Goal: Communication & Community: Answer question/provide support

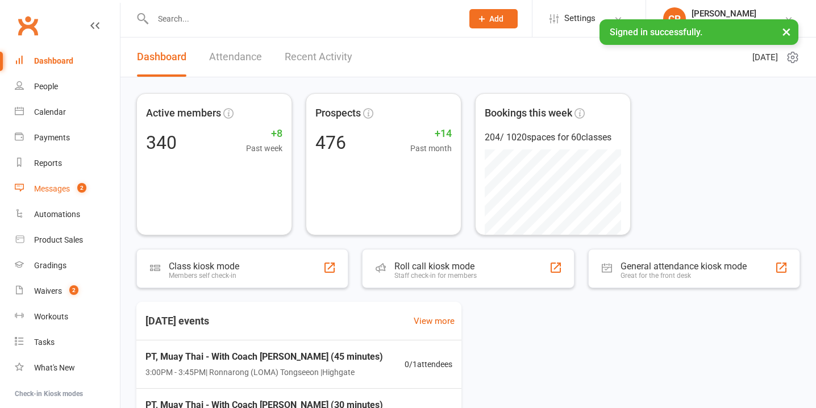
click at [55, 184] on div "Messages" at bounding box center [52, 188] width 36 height 9
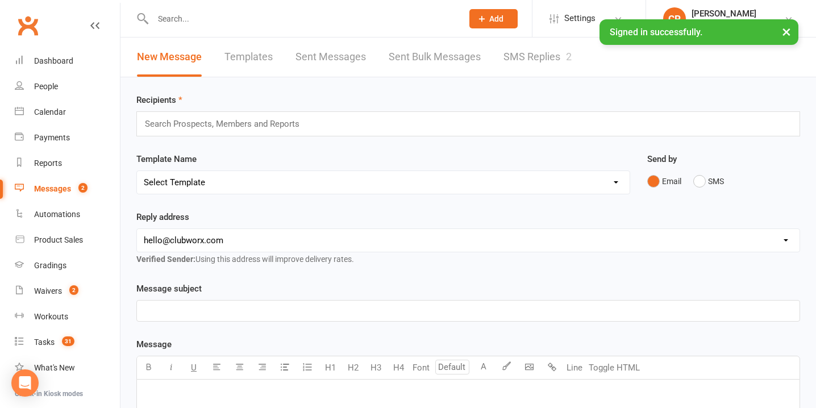
click at [547, 58] on link "SMS Replies 2" at bounding box center [538, 57] width 68 height 39
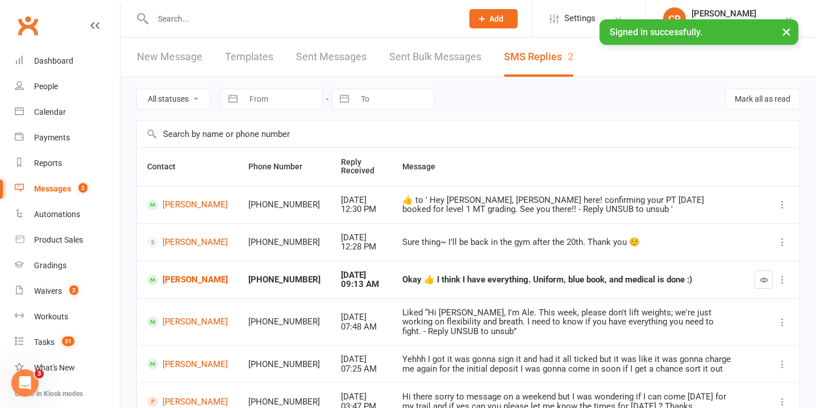
click at [169, 97] on select "All statuses Read only Unread only" at bounding box center [173, 98] width 73 height 19
select select "unread_only"
click at [137, 89] on select "All statuses Read only Unread only" at bounding box center [173, 98] width 73 height 19
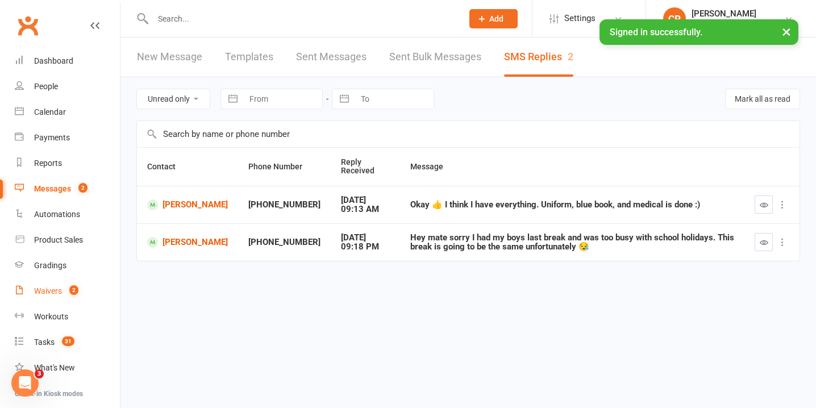
click at [59, 290] on div "Waivers" at bounding box center [48, 290] width 28 height 9
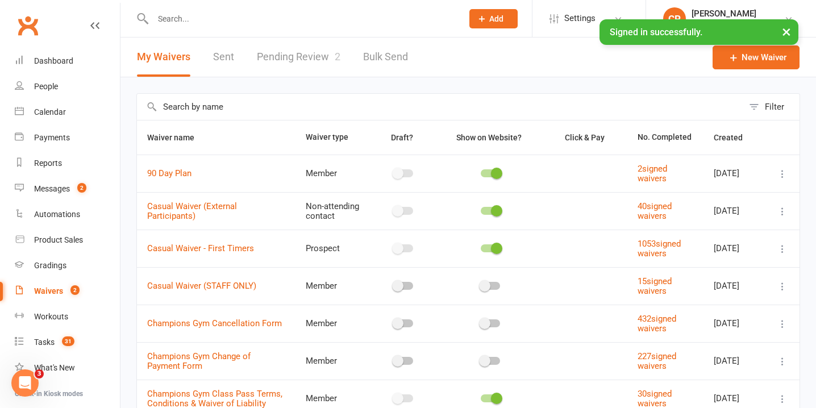
click at [284, 63] on link "Pending Review 2" at bounding box center [299, 57] width 84 height 39
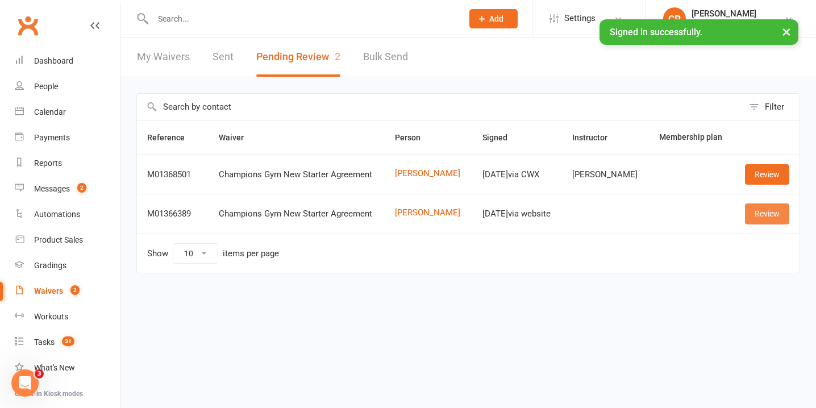
click at [755, 218] on link "Review" at bounding box center [767, 213] width 44 height 20
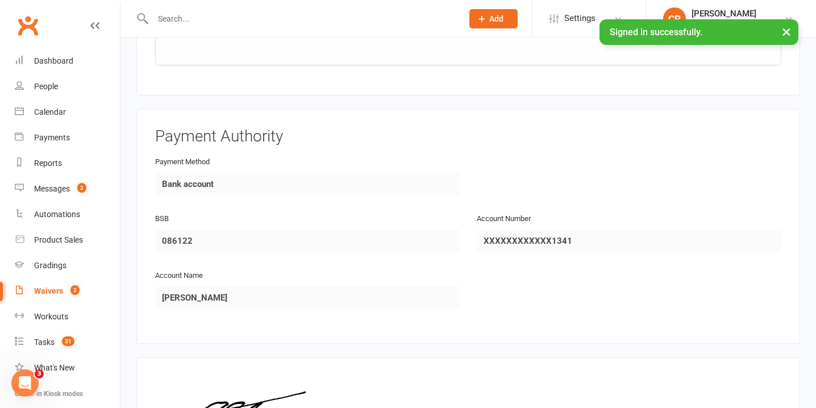
scroll to position [1298, 0]
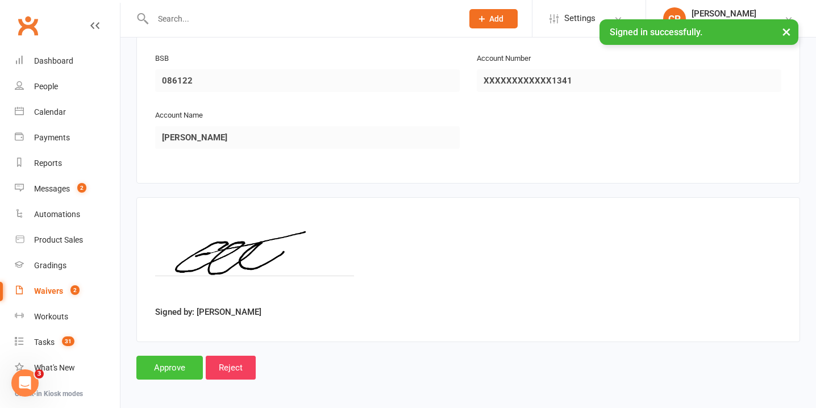
click at [163, 362] on input "Approve" at bounding box center [169, 368] width 66 height 24
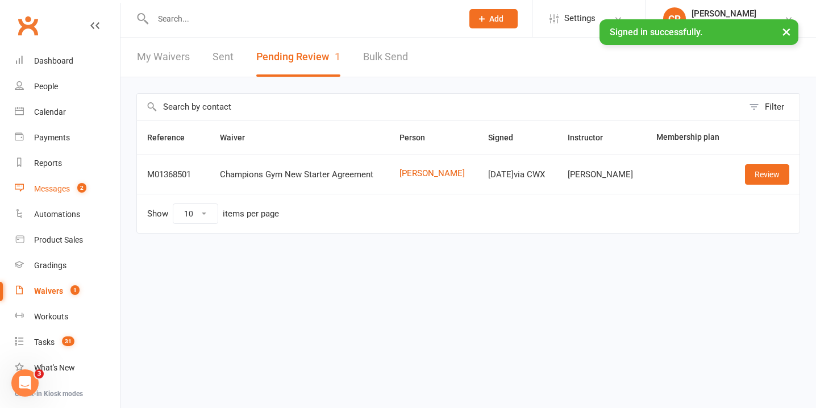
click at [57, 190] on div "Messages" at bounding box center [52, 188] width 36 height 9
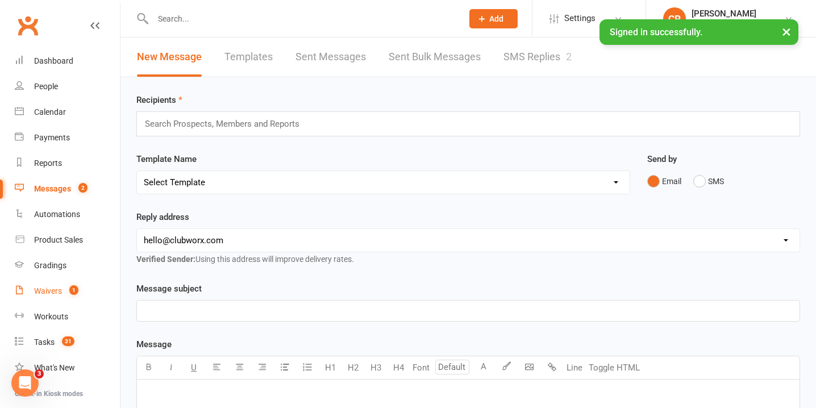
click at [45, 297] on link "Waivers 1" at bounding box center [67, 291] width 105 height 26
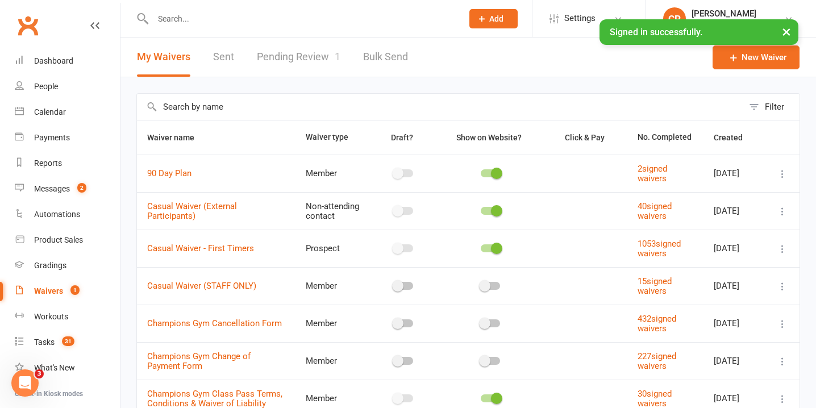
click at [322, 47] on link "Pending Review 1" at bounding box center [299, 57] width 84 height 39
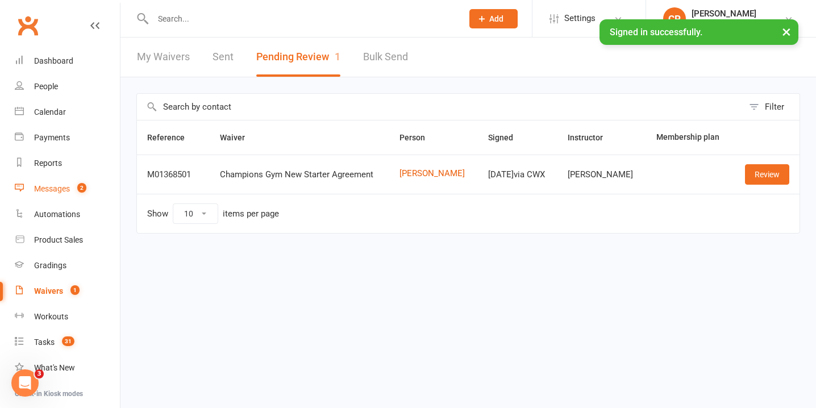
click at [99, 189] on link "Messages 2" at bounding box center [67, 189] width 105 height 26
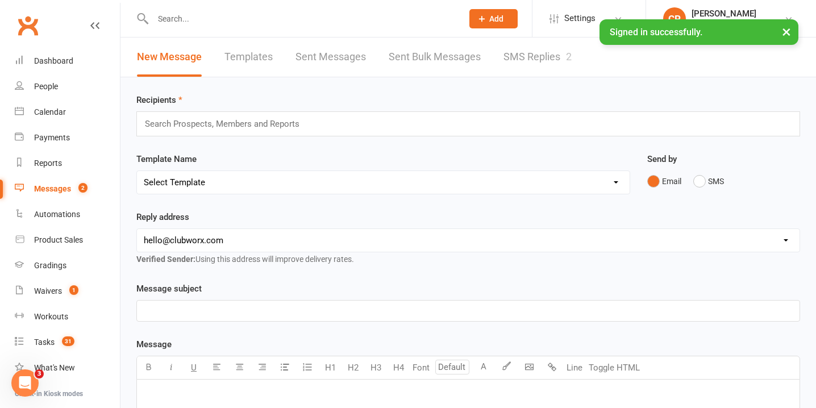
click at [518, 64] on link "SMS Replies 2" at bounding box center [538, 57] width 68 height 39
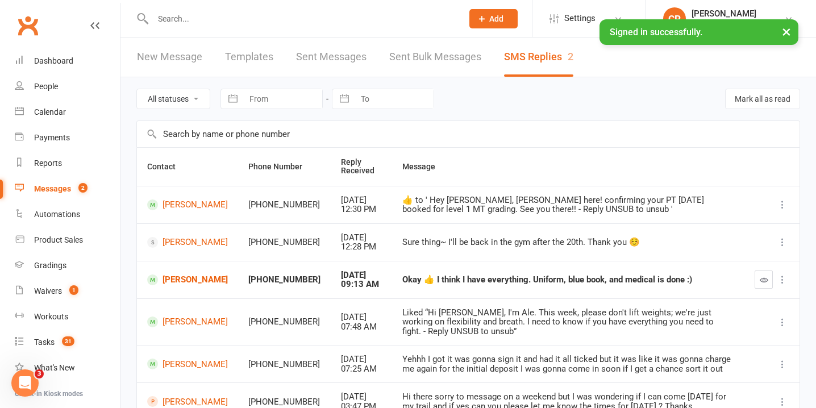
click at [263, 17] on input "text" at bounding box center [301, 19] width 305 height 16
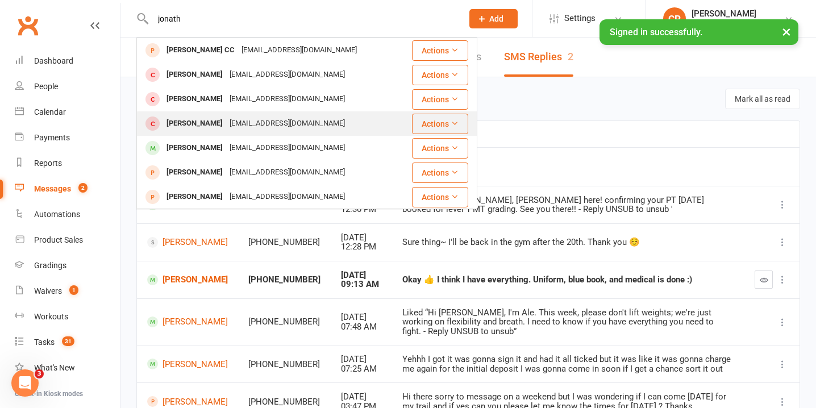
type input "jonath"
click at [252, 127] on div "jonathansantoso020@gmail.com" at bounding box center [287, 123] width 122 height 16
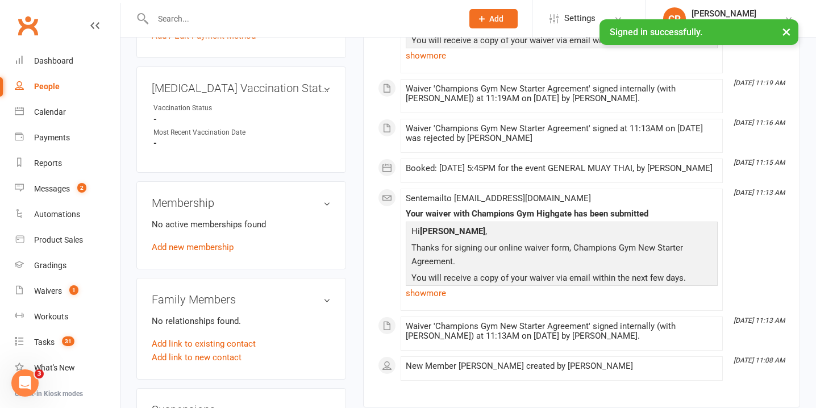
scroll to position [423, 0]
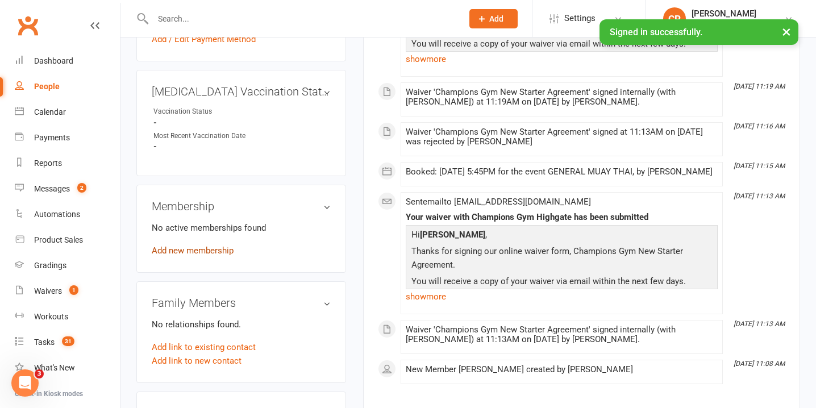
click at [209, 246] on link "Add new membership" at bounding box center [193, 251] width 82 height 10
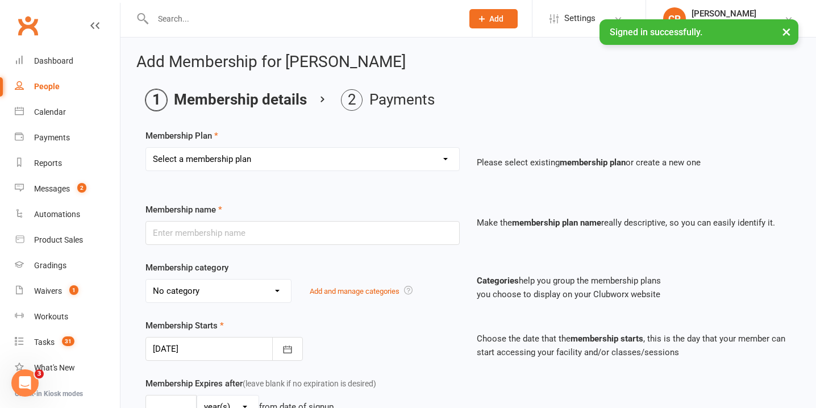
click at [286, 152] on select "Select a membership plan Create new Membership Plan New Starter Program FIFO Ne…" at bounding box center [302, 159] width 313 height 23
select select "1"
click at [146, 148] on select "Select a membership plan Create new Membership Plan New Starter Program FIFO Ne…" at bounding box center [302, 159] width 313 height 23
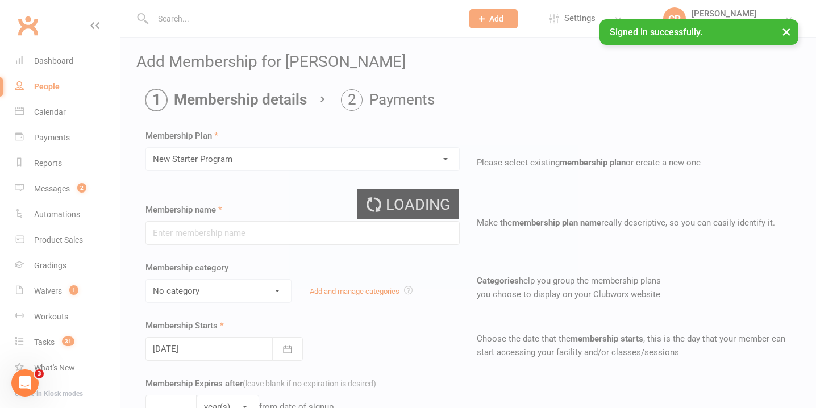
type input "New Starter Program"
select select "4"
type input "29"
select select "0"
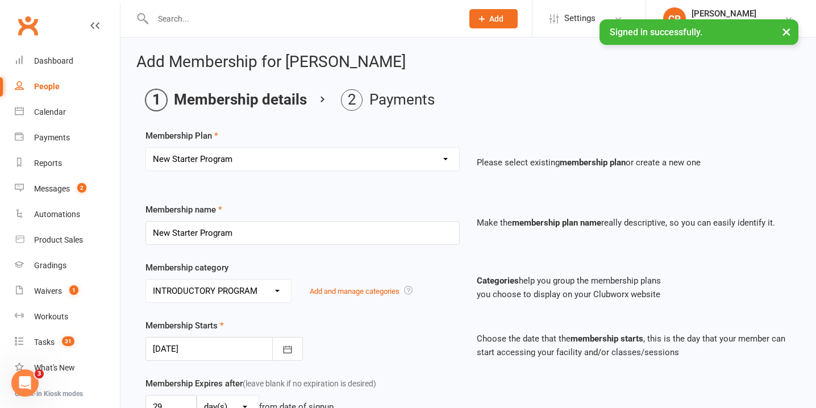
click at [193, 348] on div at bounding box center [223, 349] width 157 height 24
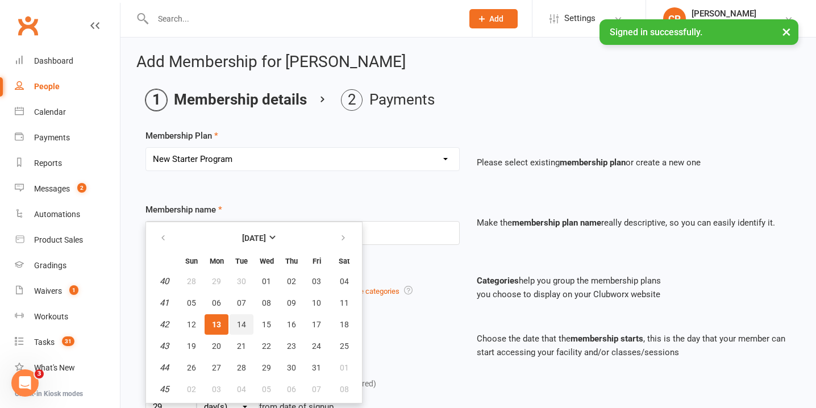
click at [243, 321] on span "14" at bounding box center [241, 324] width 9 height 9
type input "14 Oct 2025"
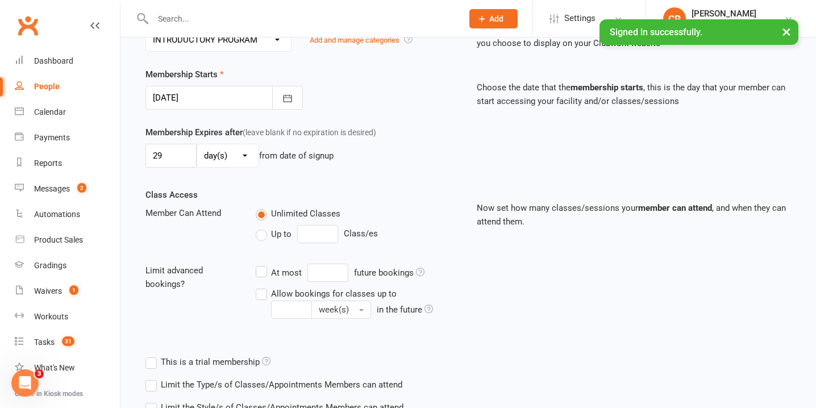
scroll to position [336, 0]
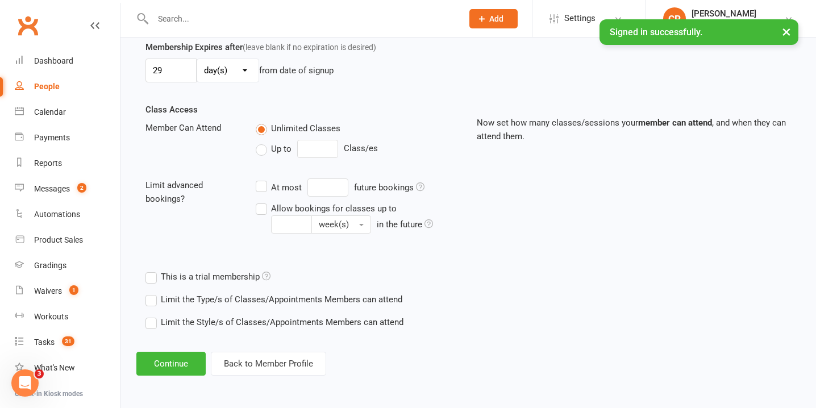
click at [150, 299] on label "Limit the Type/s of Classes/Appointments Members can attend" at bounding box center [273, 300] width 257 height 14
click at [150, 293] on input "Limit the Type/s of Classes/Appointments Members can attend" at bounding box center [148, 293] width 7 height 0
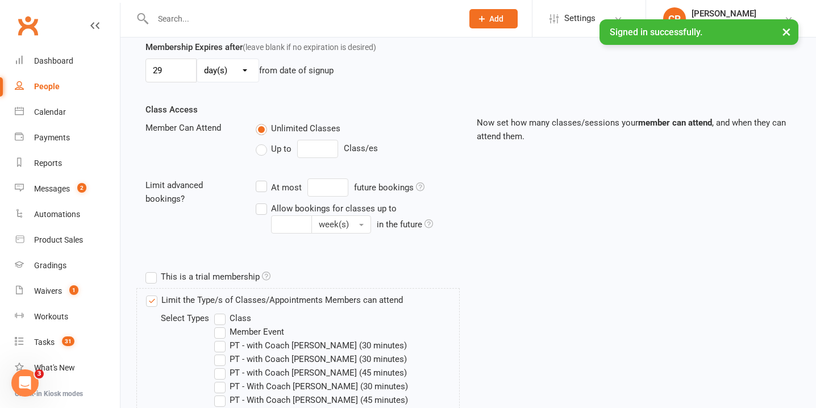
click at [223, 316] on label "Class" at bounding box center [232, 318] width 37 height 14
click at [222, 311] on input "Class" at bounding box center [217, 311] width 7 height 0
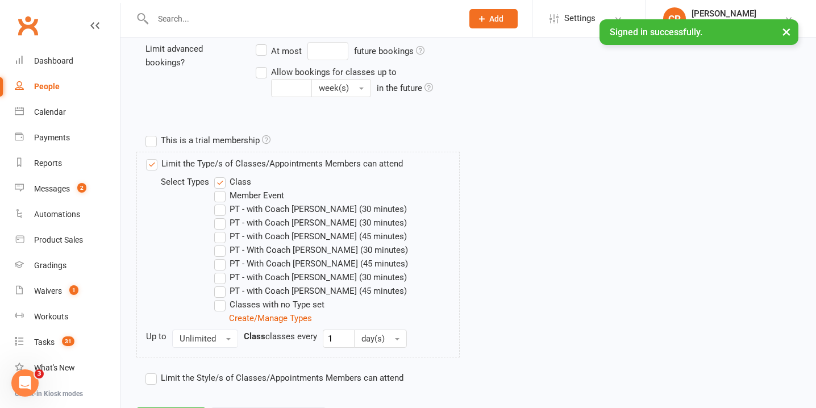
scroll to position [529, 0]
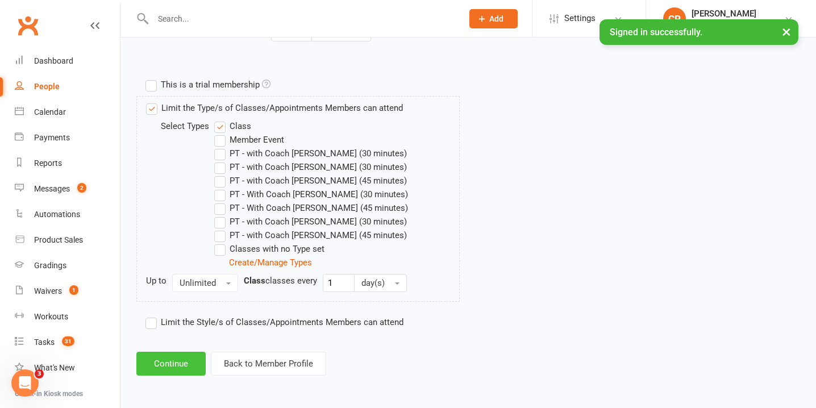
click at [183, 368] on button "Continue" at bounding box center [170, 364] width 69 height 24
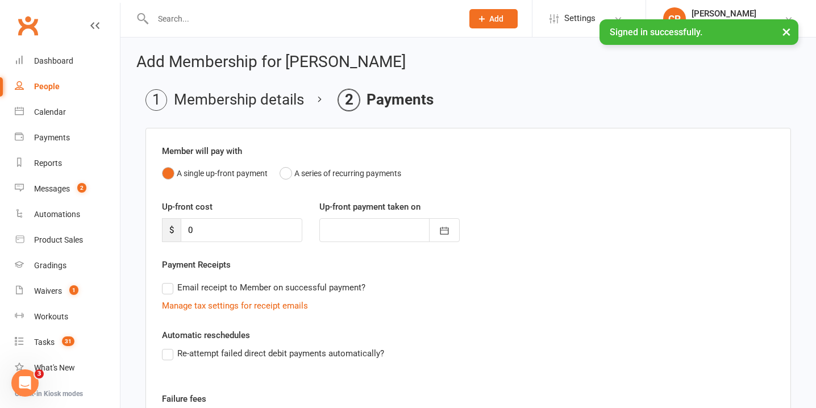
scroll to position [165, 0]
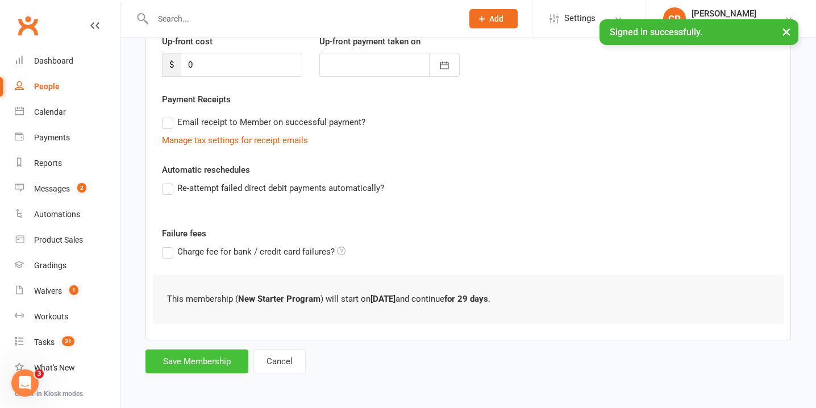
click at [183, 368] on button "Save Membership" at bounding box center [196, 362] width 103 height 24
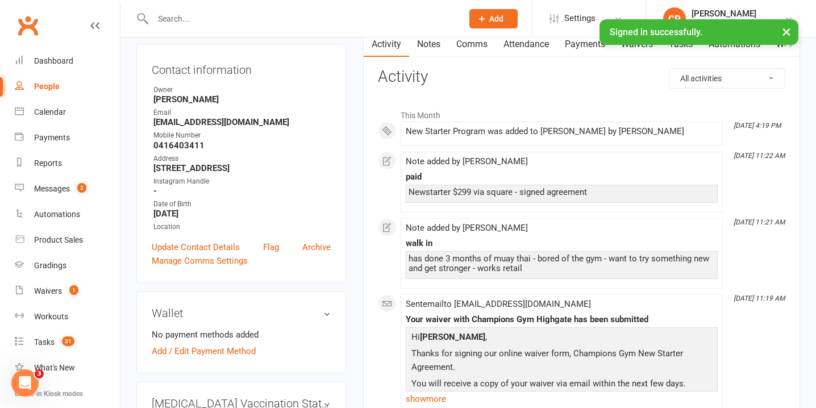
scroll to position [116, 0]
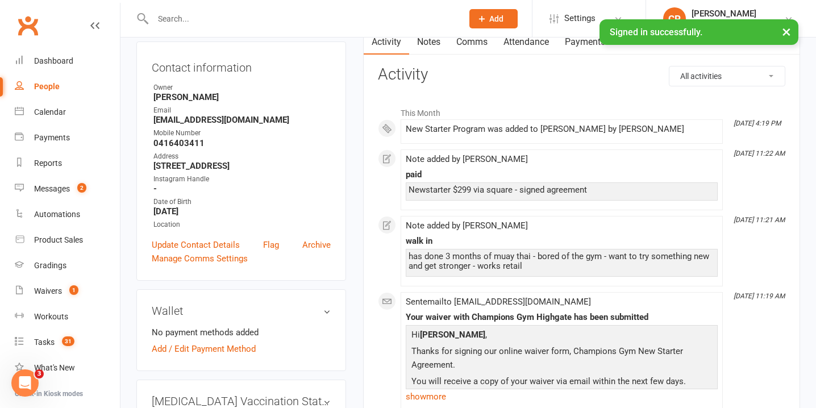
click at [429, 44] on link "Notes" at bounding box center [428, 42] width 39 height 26
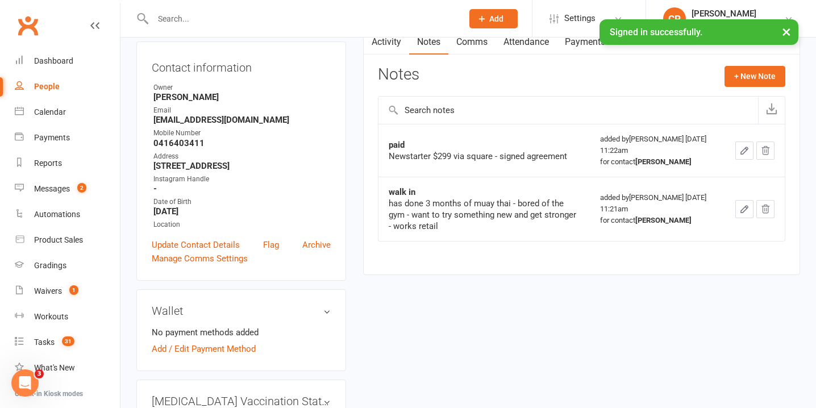
click at [511, 42] on link "Attendance" at bounding box center [526, 42] width 61 height 26
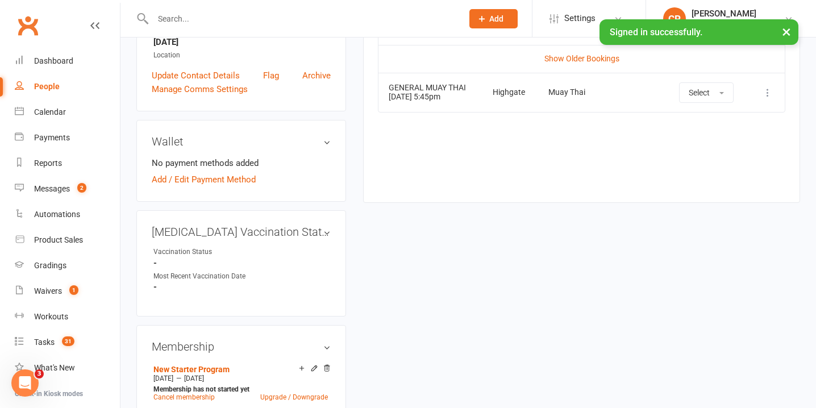
scroll to position [287, 0]
click at [69, 190] on div "Messages" at bounding box center [52, 188] width 36 height 9
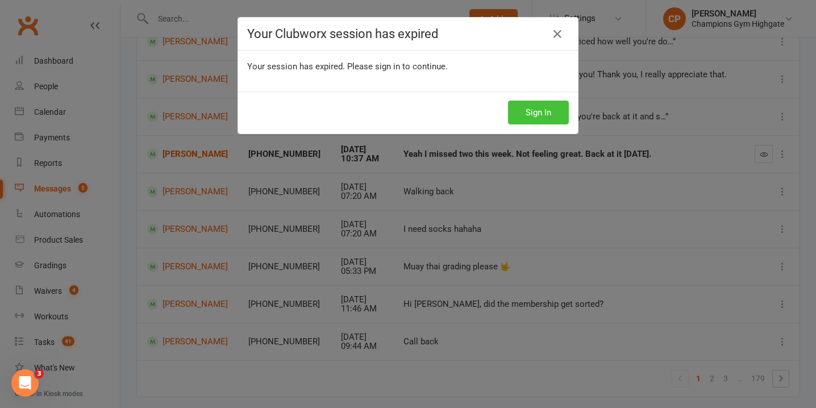
click at [536, 107] on button "Sign In" at bounding box center [538, 113] width 61 height 24
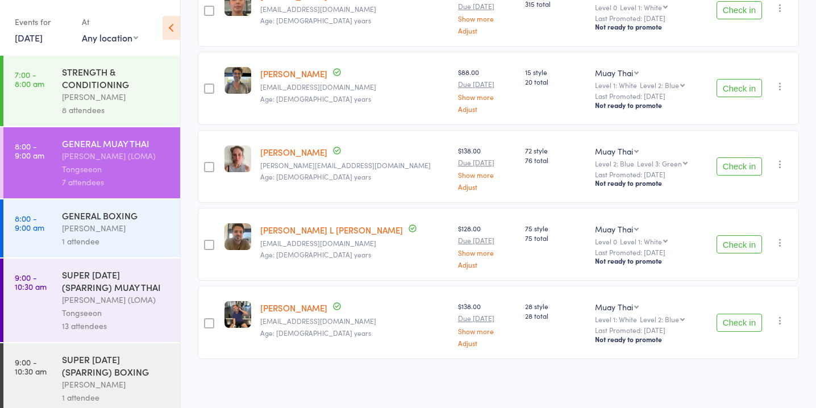
click at [29, 36] on link "[DATE]" at bounding box center [29, 37] width 28 height 13
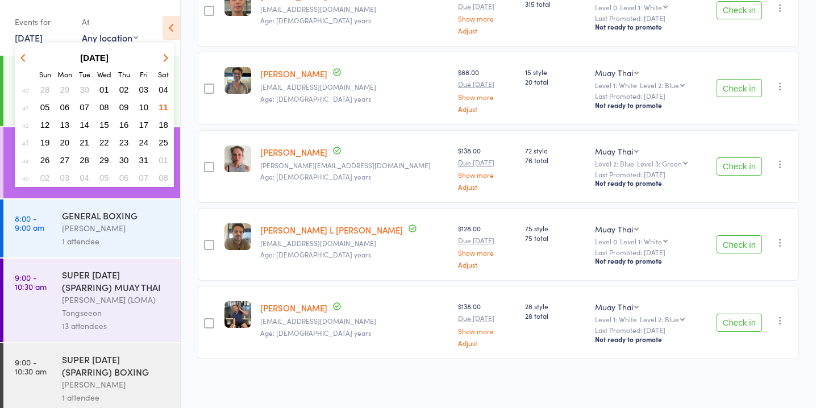
click at [63, 130] on button "13" at bounding box center [65, 124] width 18 height 15
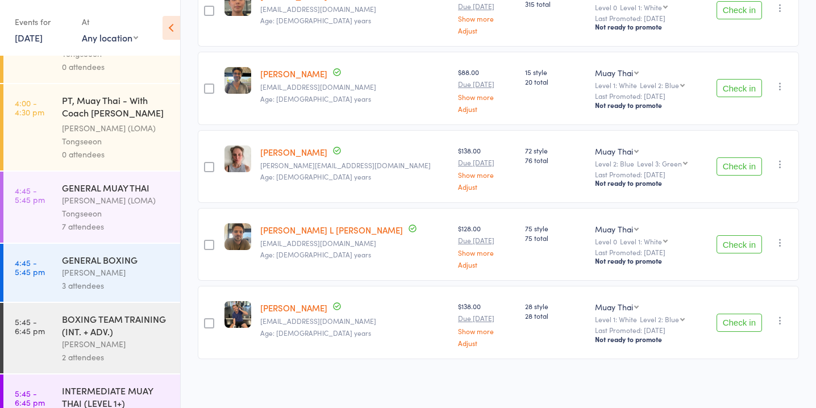
scroll to position [1001, 0]
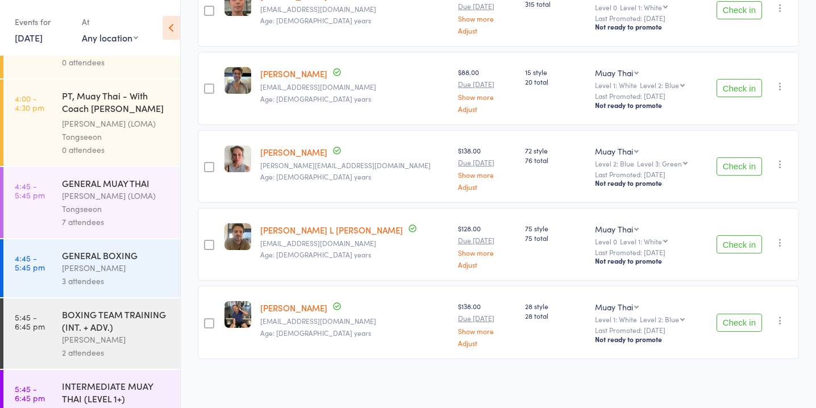
click at [133, 190] on div "[PERSON_NAME] (LOMA) Tongseeon" at bounding box center [116, 202] width 109 height 26
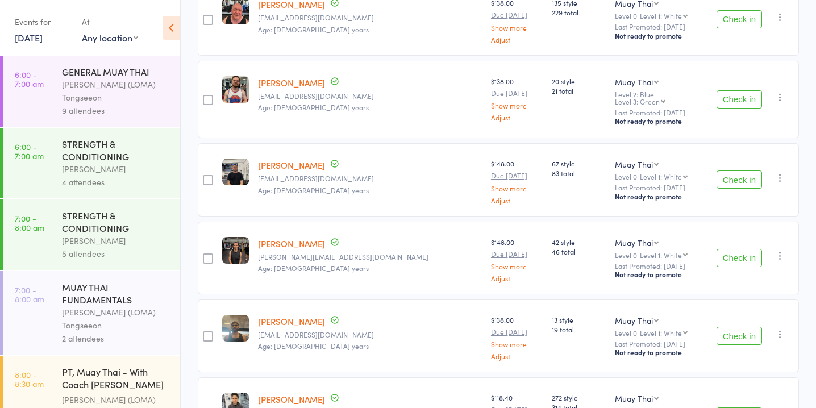
scroll to position [24, 0]
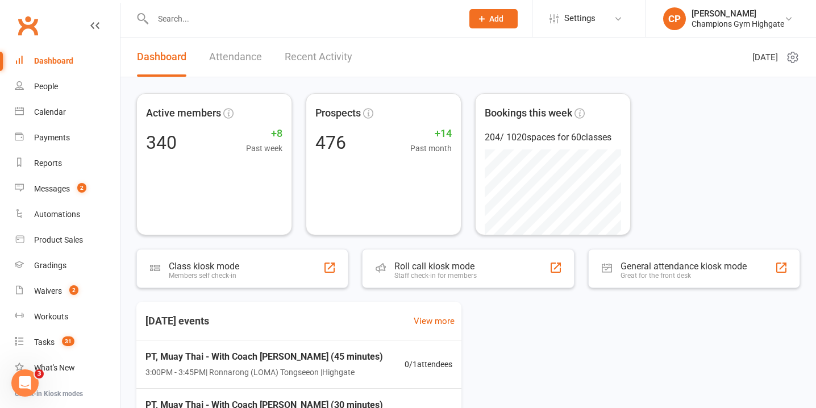
click at [317, 13] on input "text" at bounding box center [301, 19] width 305 height 16
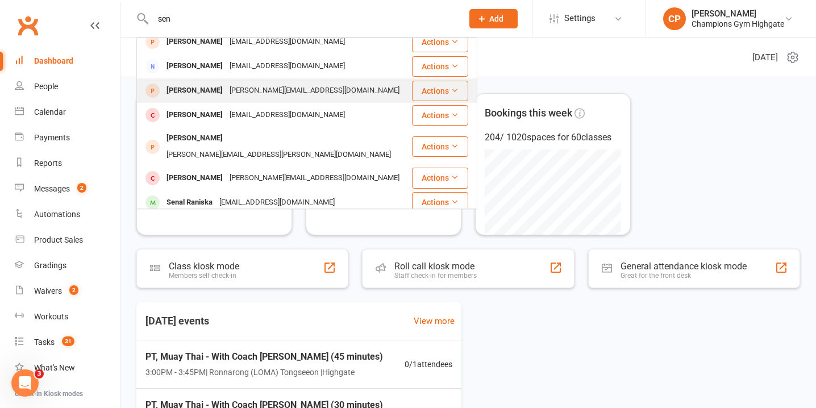
scroll to position [98, 0]
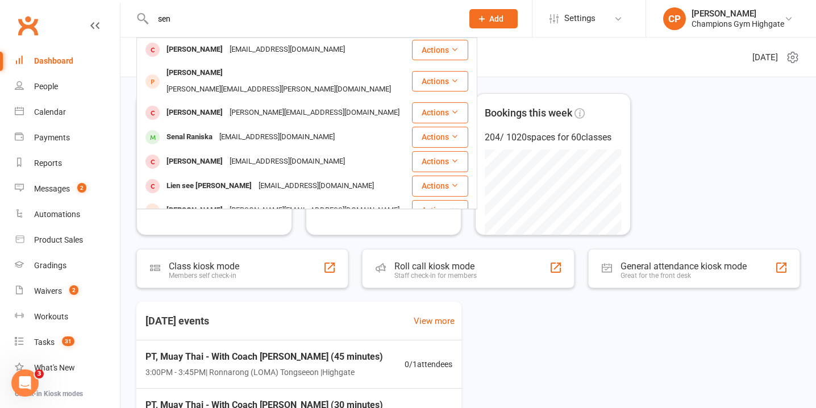
type input "sen"
click at [305, 126] on div "Senal Raniska sransika06@gmail.com" at bounding box center [274, 137] width 273 height 23
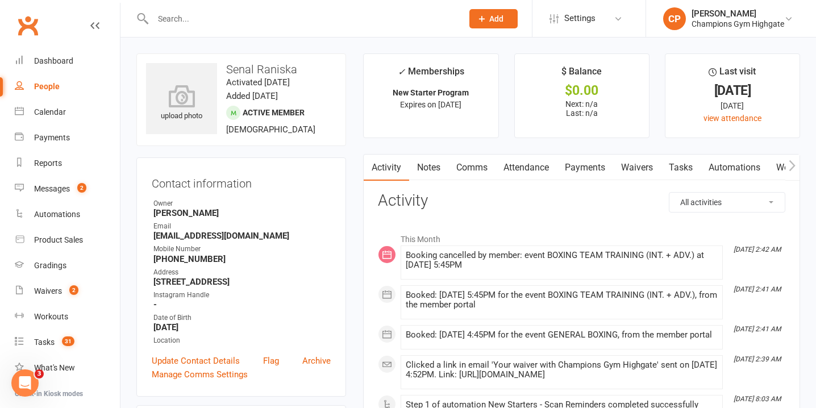
click at [429, 168] on link "Notes" at bounding box center [428, 168] width 39 height 26
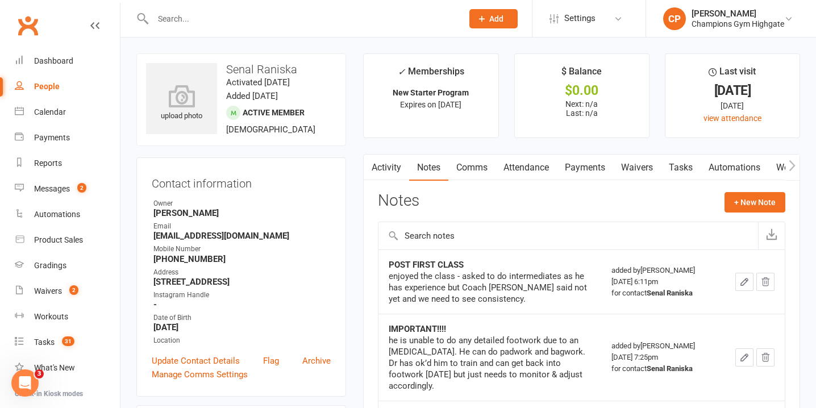
click at [393, 170] on link "Activity" at bounding box center [386, 168] width 45 height 26
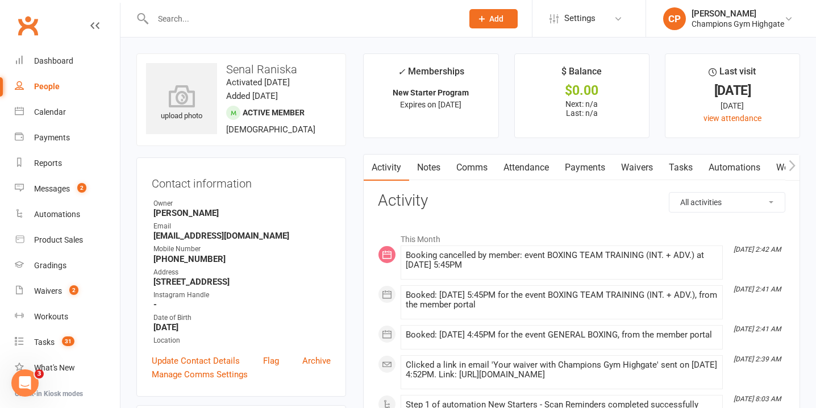
click at [443, 178] on link "Notes" at bounding box center [428, 168] width 39 height 26
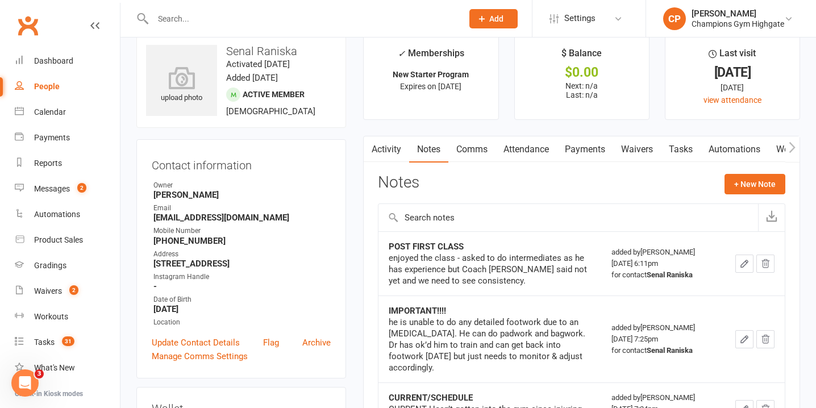
scroll to position [16, 0]
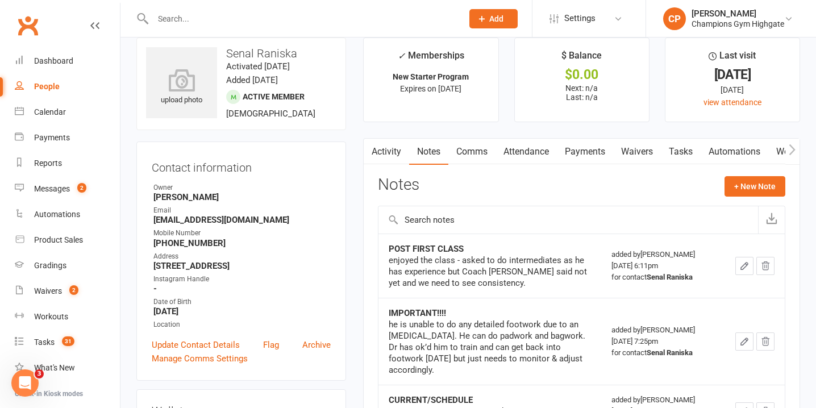
click at [253, 31] on div at bounding box center [295, 18] width 318 height 37
click at [220, 16] on input "text" at bounding box center [301, 19] width 305 height 16
type input "c"
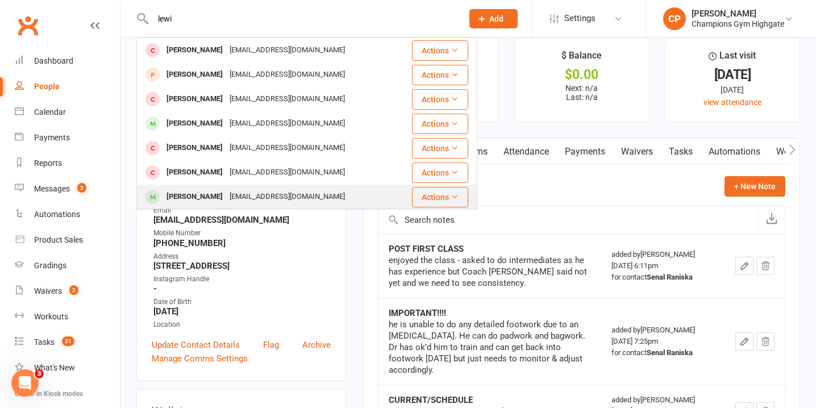
type input "lewi"
click at [231, 196] on div "paulad2607@gmail.com" at bounding box center [287, 197] width 122 height 16
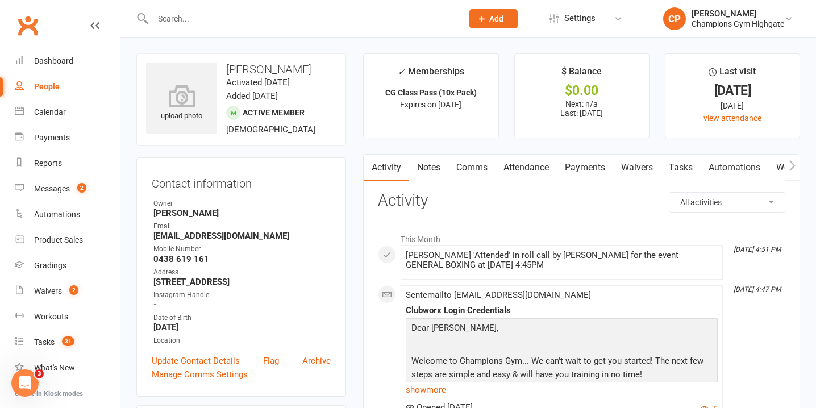
click at [647, 164] on link "Waivers" at bounding box center [637, 168] width 48 height 26
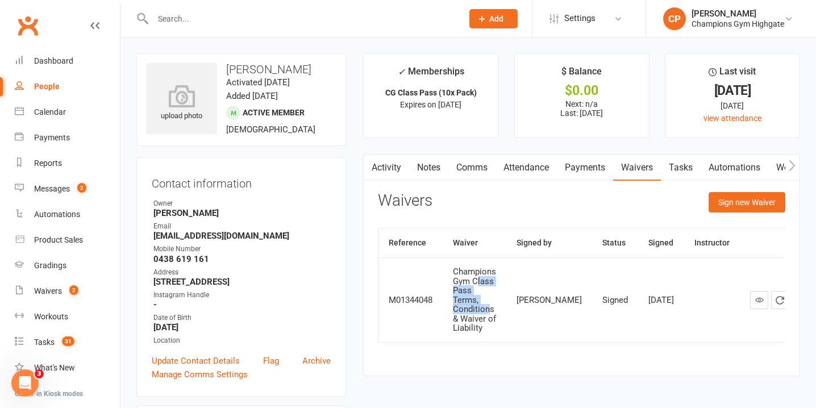
drag, startPoint x: 478, startPoint y: 293, endPoint x: 492, endPoint y: 314, distance: 24.6
click at [492, 314] on div "Champions Gym Class Pass Terms, Conditions & Waiver of Liability" at bounding box center [474, 300] width 43 height 66
click at [273, 15] on input "text" at bounding box center [301, 19] width 305 height 16
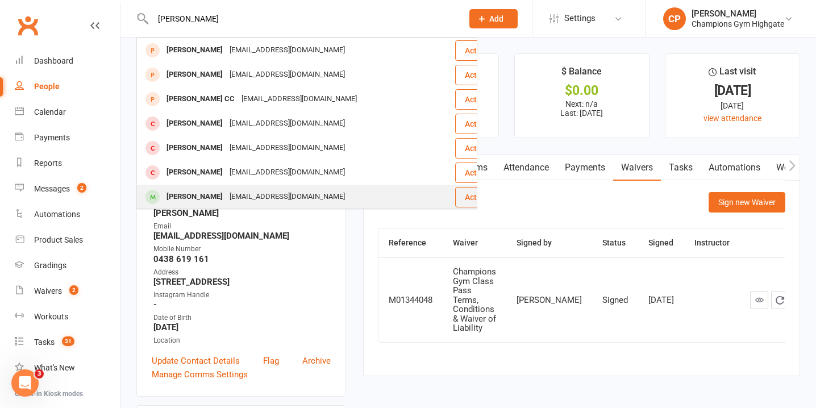
type input "jona"
click at [297, 189] on div "jonathansantoso020@gmail.com" at bounding box center [287, 197] width 122 height 16
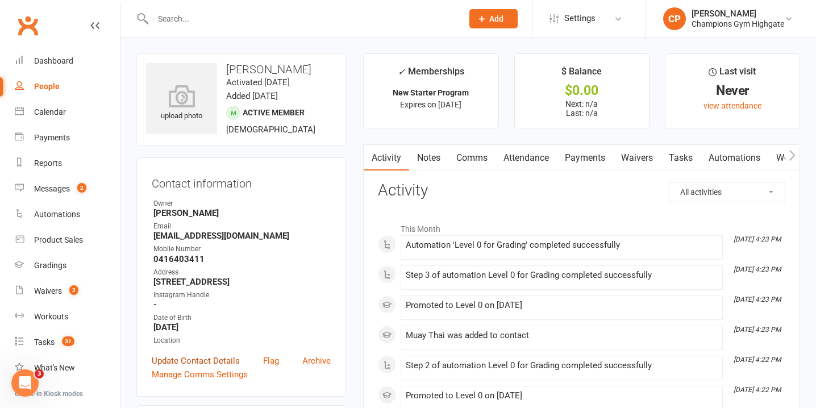
click at [199, 356] on link "Update Contact Details" at bounding box center [196, 361] width 88 height 14
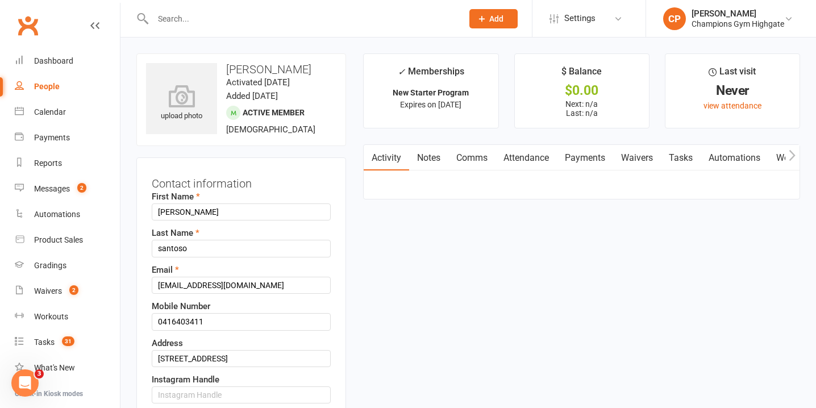
scroll to position [53, 0]
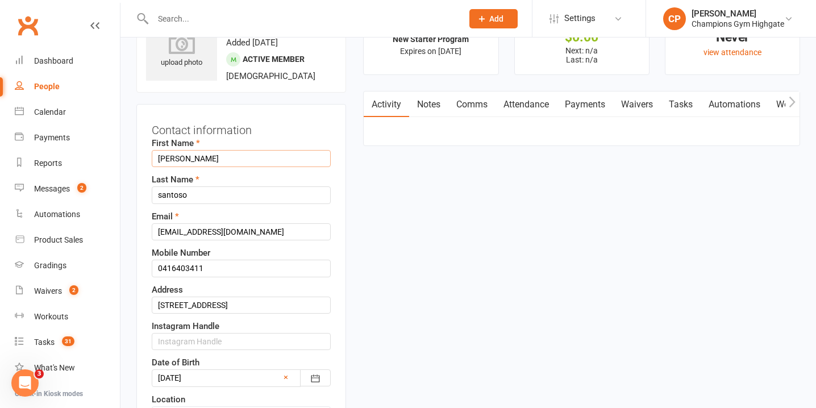
click at [162, 156] on input "jonathan" at bounding box center [241, 158] width 179 height 17
type input "Jonathan"
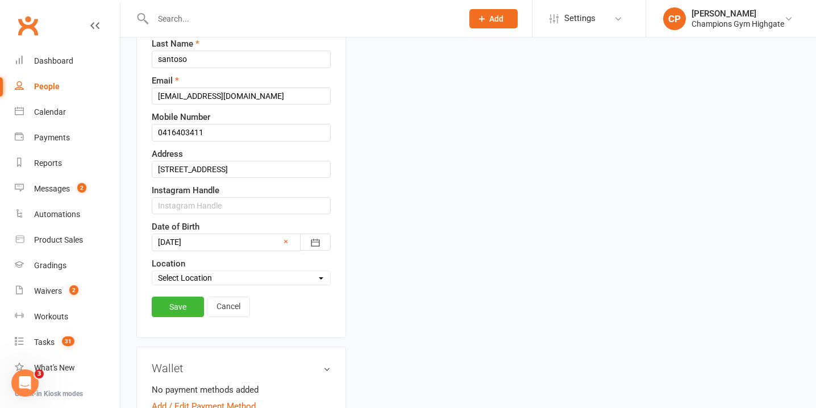
scroll to position [188, 0]
click at [178, 57] on input "santoso" at bounding box center [241, 60] width 179 height 17
click at [164, 63] on input "santoso" at bounding box center [241, 60] width 179 height 17
type input "Santoso"
click at [171, 309] on link "Save" at bounding box center [178, 308] width 52 height 20
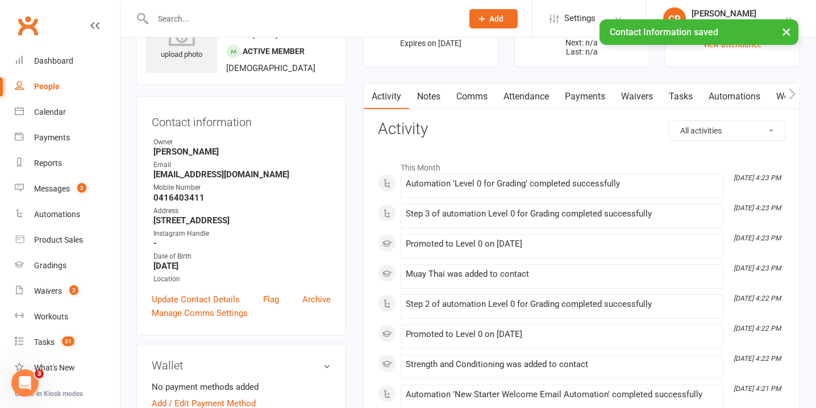
scroll to position [61, 0]
click at [738, 131] on select "All activities Bookings / Attendances Communications Notes Failed SMSes Grading…" at bounding box center [726, 130] width 115 height 19
select select "ConversationLogEntry"
click at [669, 121] on select "All activities Bookings / Attendances Communications Notes Failed SMSes Grading…" at bounding box center [726, 130] width 115 height 19
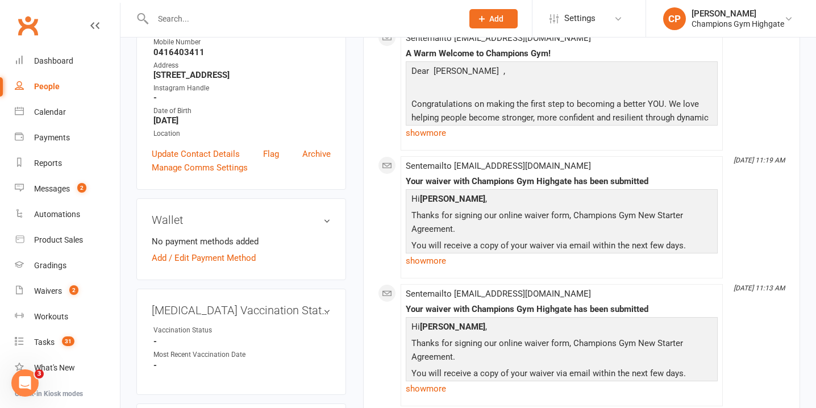
scroll to position [206, 0]
click at [444, 130] on link "show more" at bounding box center [562, 134] width 312 height 16
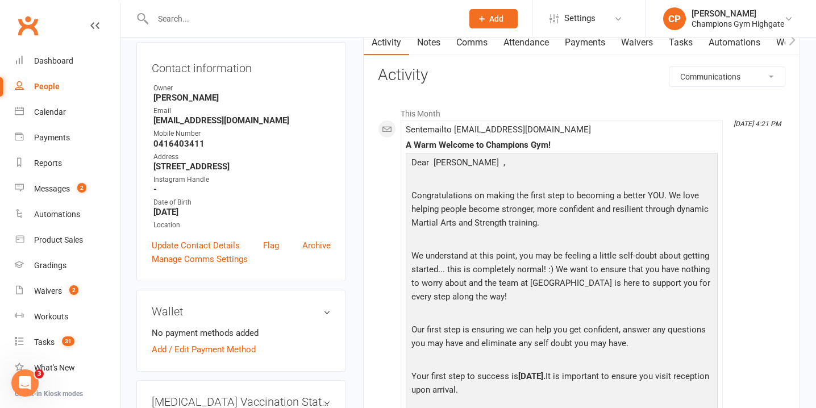
scroll to position [0, 0]
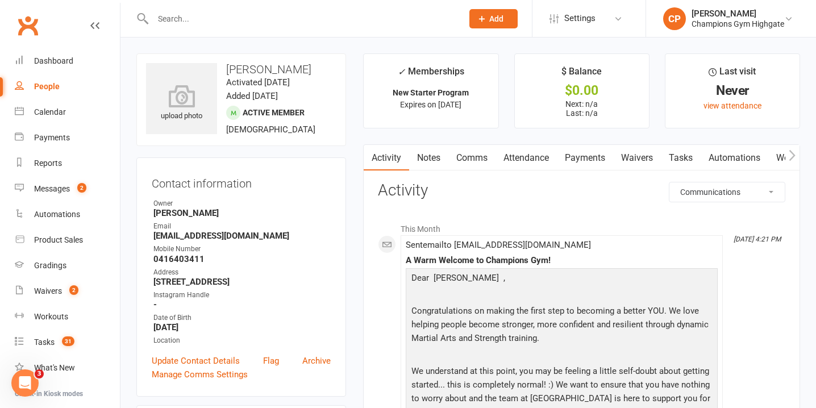
drag, startPoint x: 323, startPoint y: 66, endPoint x: 226, endPoint y: 65, distance: 96.6
click at [226, 65] on h3 "[PERSON_NAME]" at bounding box center [241, 69] width 190 height 13
copy h3 "[PERSON_NAME]"
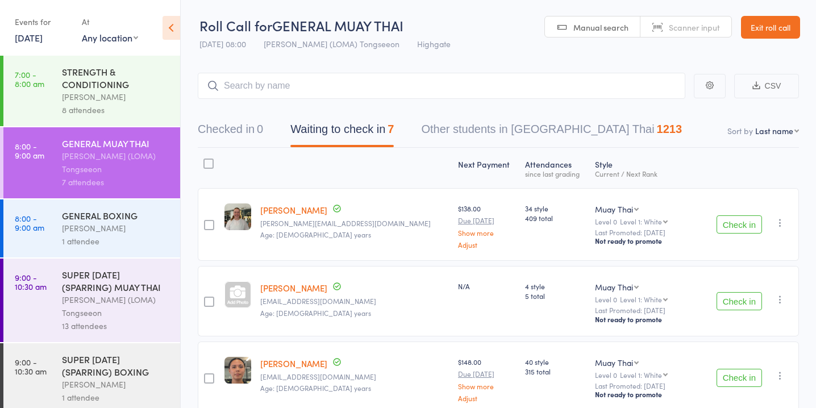
click at [36, 41] on link "[DATE]" at bounding box center [29, 37] width 28 height 13
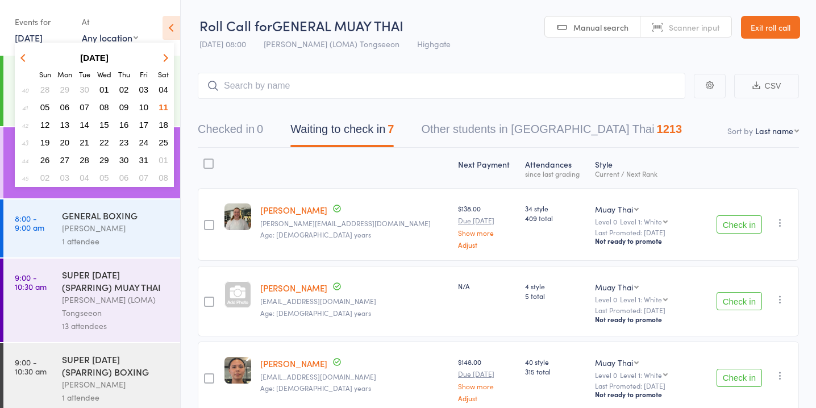
click at [65, 124] on span "13" at bounding box center [65, 125] width 10 height 10
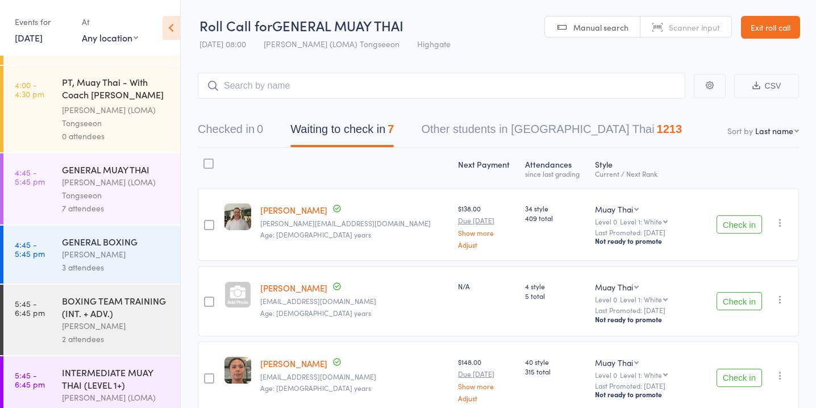
scroll to position [1015, 0]
click at [80, 235] on div "GENERAL BOXING" at bounding box center [116, 241] width 109 height 13
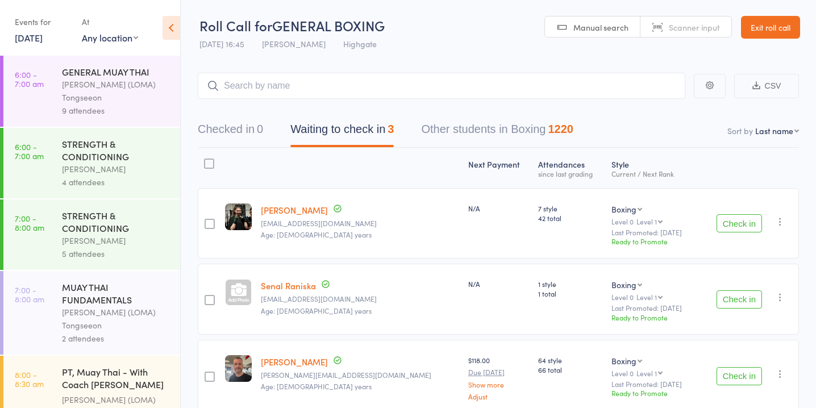
scroll to position [54, 0]
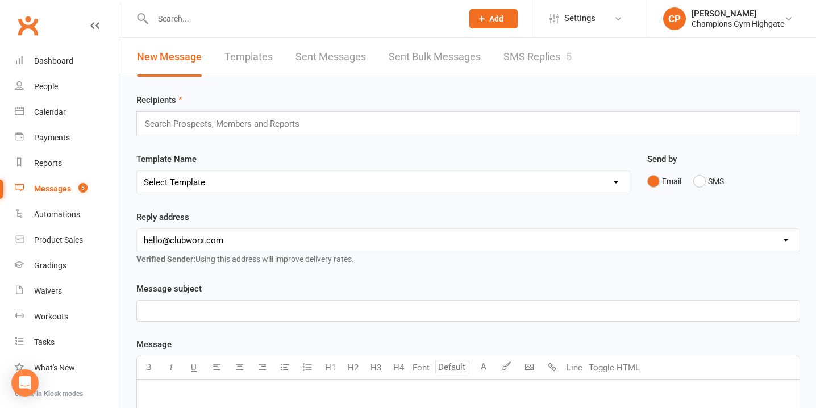
click at [524, 50] on link "SMS Replies 5" at bounding box center [538, 57] width 68 height 39
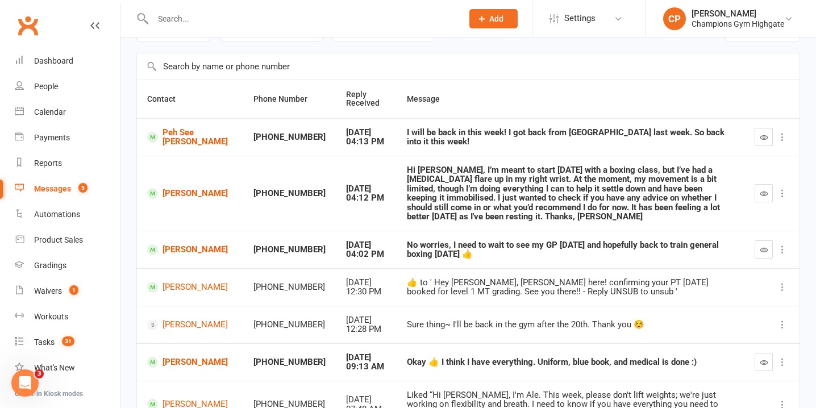
scroll to position [67, 0]
click at [242, 18] on input "text" at bounding box center [301, 19] width 305 height 16
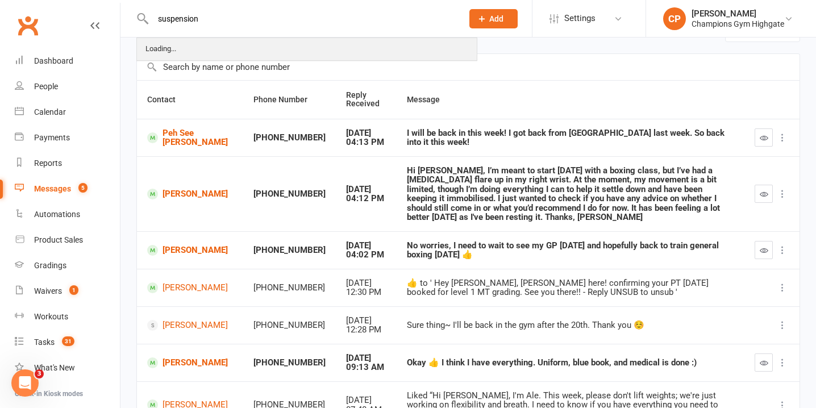
type input "suspension"
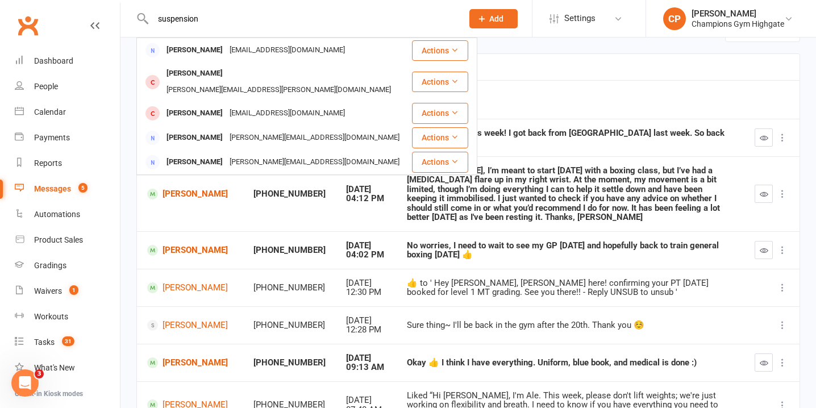
click at [290, 52] on div "spencerrangi@gmail.com" at bounding box center [287, 50] width 122 height 16
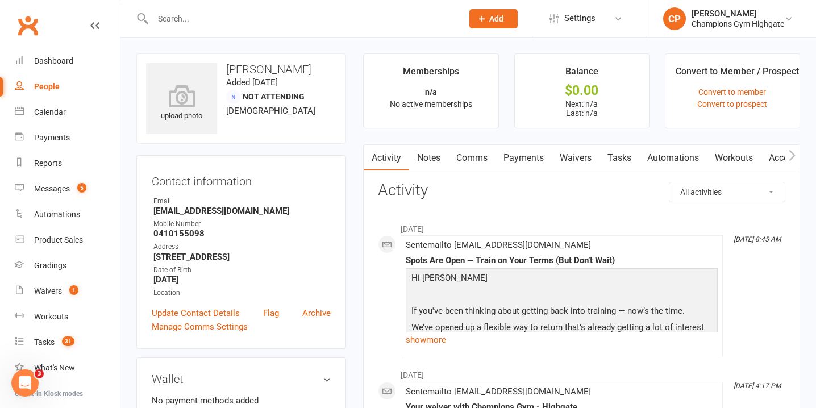
click at [223, 22] on input "text" at bounding box center [301, 19] width 305 height 16
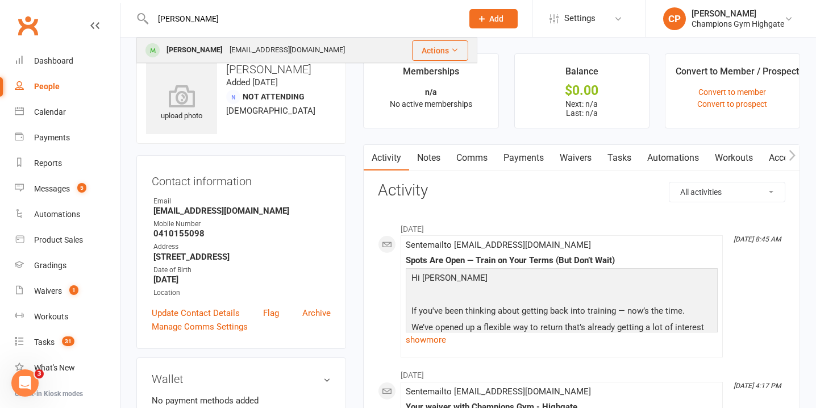
type input "nigel"
click at [240, 53] on div "[EMAIL_ADDRESS][DOMAIN_NAME]" at bounding box center [287, 50] width 122 height 16
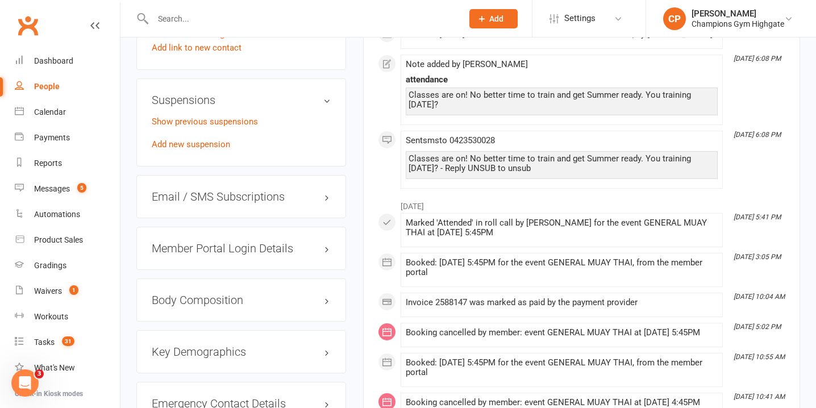
scroll to position [823, 0]
click at [245, 117] on link "Show previous suspensions" at bounding box center [205, 121] width 106 height 10
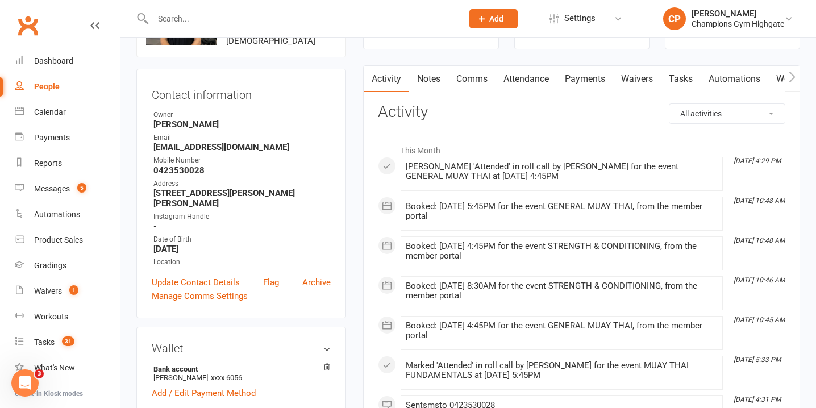
scroll to position [0, 0]
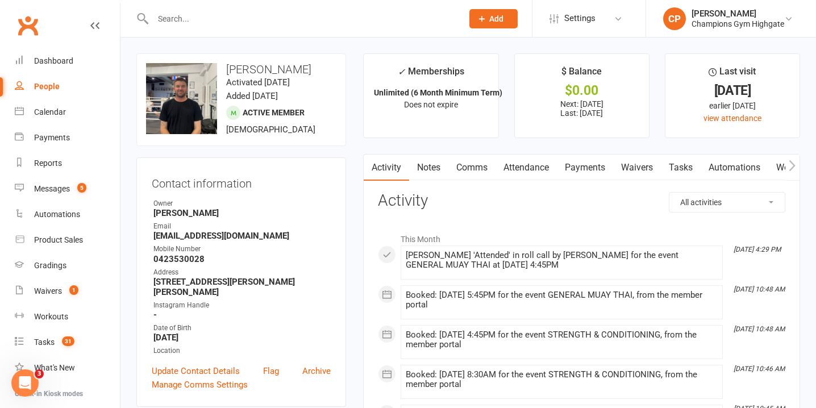
click at [553, 169] on link "Attendance" at bounding box center [526, 168] width 61 height 26
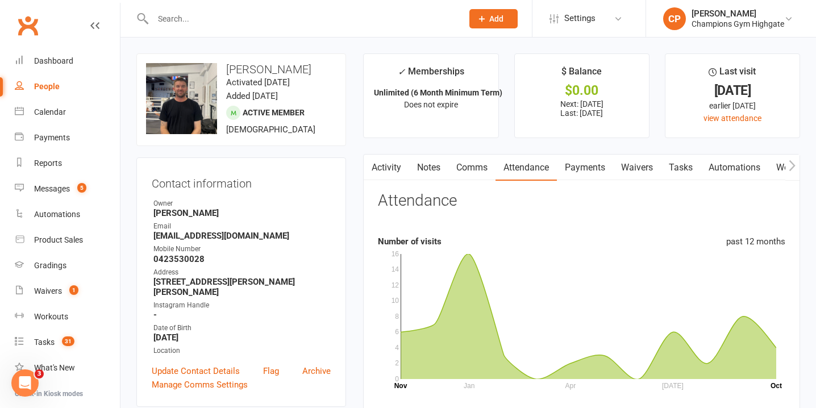
click at [585, 169] on link "Payments" at bounding box center [585, 168] width 56 height 26
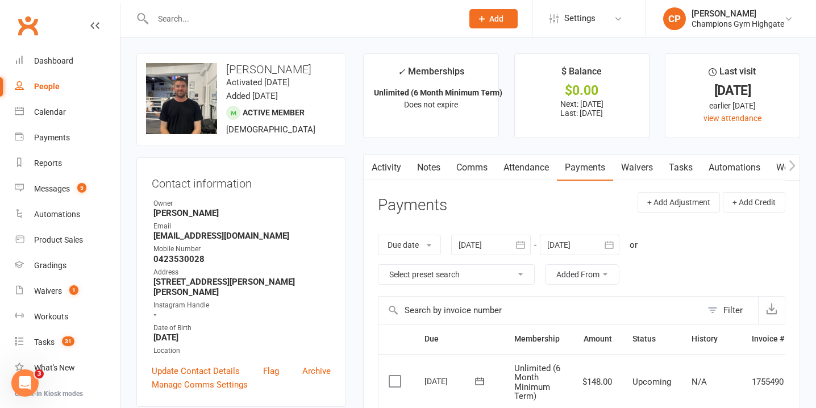
click at [640, 165] on link "Waivers" at bounding box center [637, 168] width 48 height 26
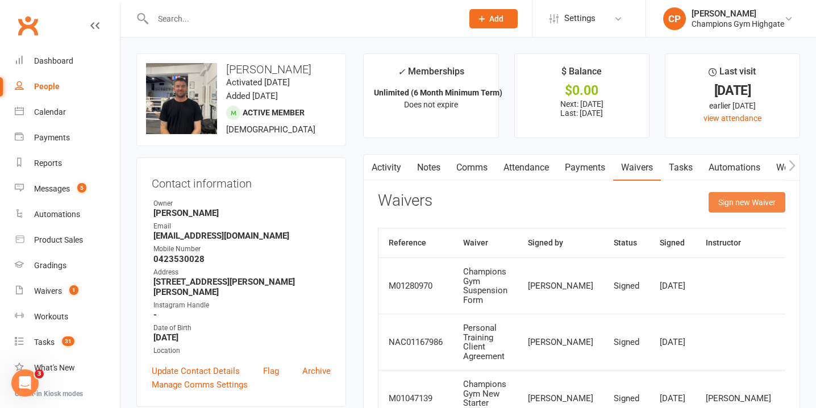
click at [733, 202] on button "Sign new Waiver" at bounding box center [747, 202] width 77 height 20
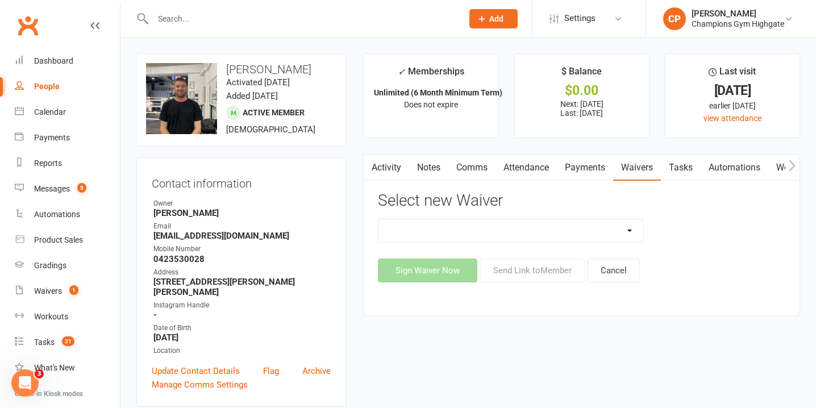
click at [505, 226] on select "90 Day Plan Casual Waiver - First Timers Casual Waiver (STAFF ONLY) Champions G…" at bounding box center [510, 230] width 265 height 23
select select "6628"
click at [378, 219] on select "90 Day Plan Casual Waiver - First Timers Casual Waiver (STAFF ONLY) Champions G…" at bounding box center [510, 230] width 265 height 23
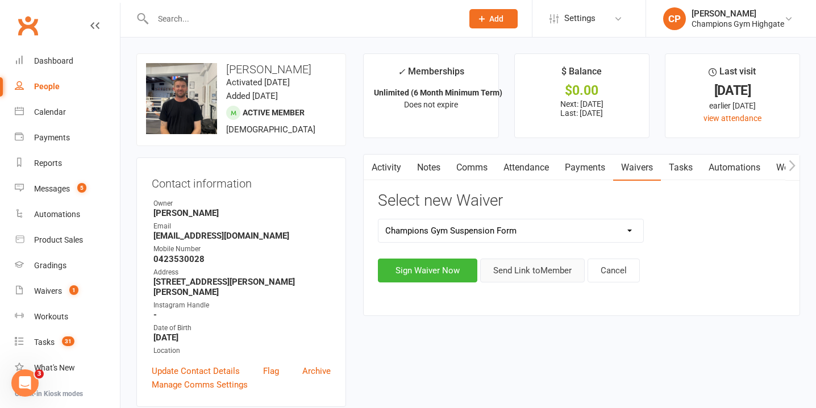
click at [525, 267] on button "Send Link to Member" at bounding box center [532, 271] width 105 height 24
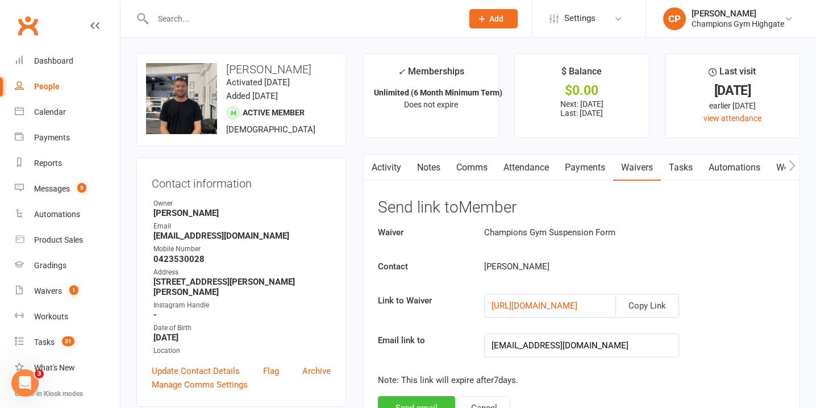
click at [411, 398] on button "Send email" at bounding box center [416, 408] width 77 height 24
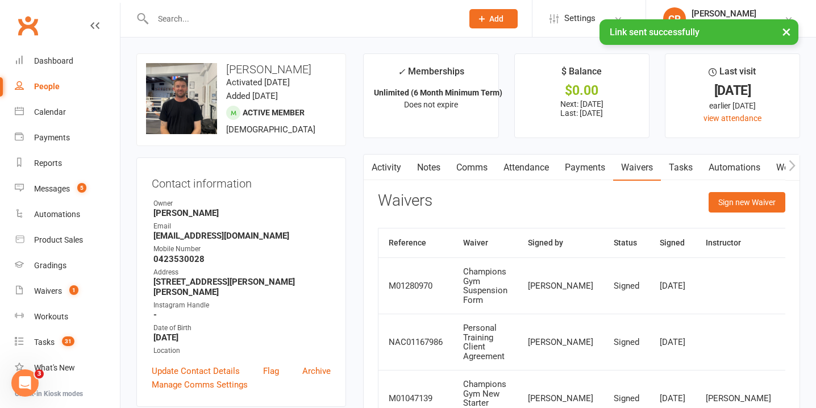
click at [599, 171] on link "Payments" at bounding box center [585, 168] width 56 height 26
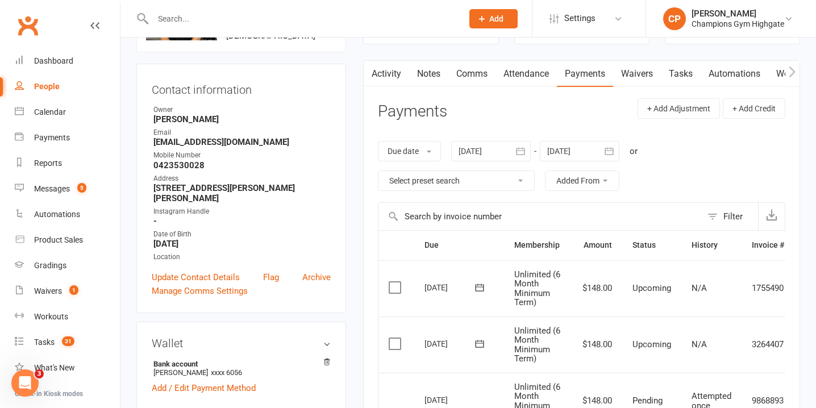
scroll to position [85, 0]
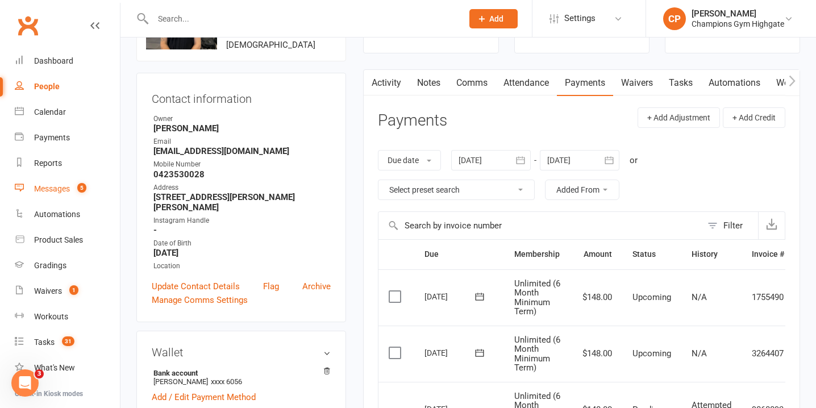
click at [67, 188] on div "Messages" at bounding box center [52, 188] width 36 height 9
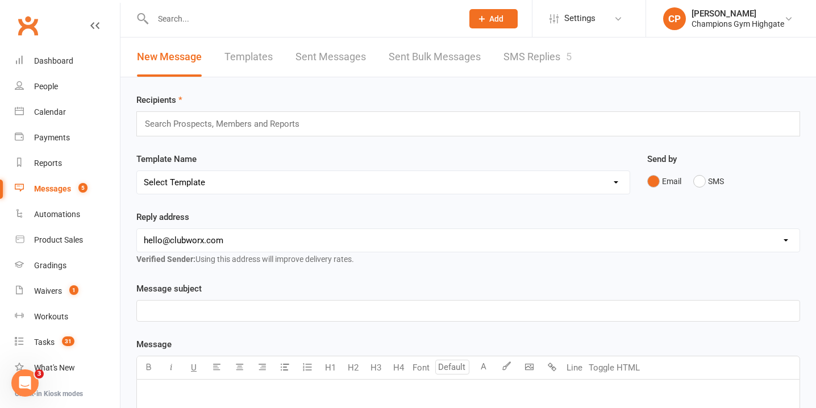
click at [536, 50] on link "SMS Replies 5" at bounding box center [538, 57] width 68 height 39
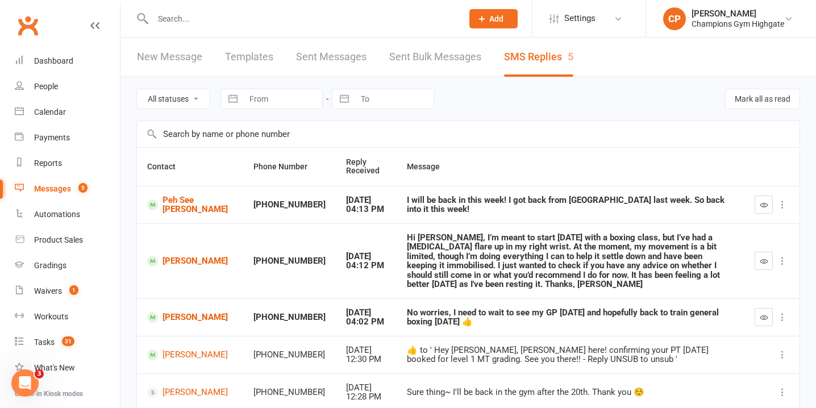
click at [272, 24] on input "text" at bounding box center [301, 19] width 305 height 16
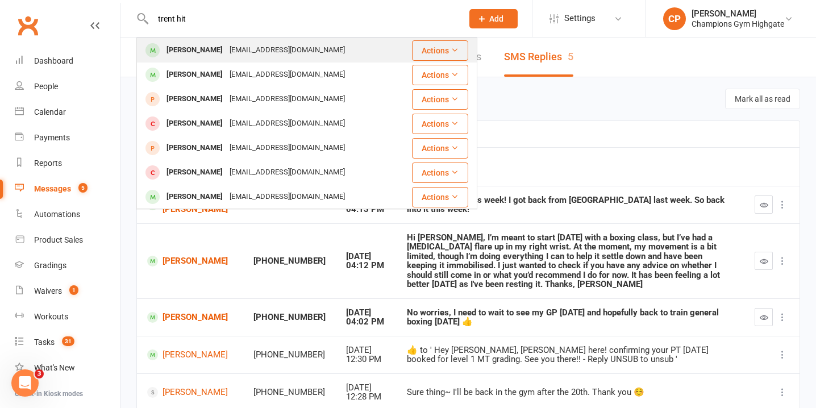
type input "trent hit"
click at [380, 50] on div "Trent Hitchcock hi7chy@proton.me" at bounding box center [268, 50] width 260 height 23
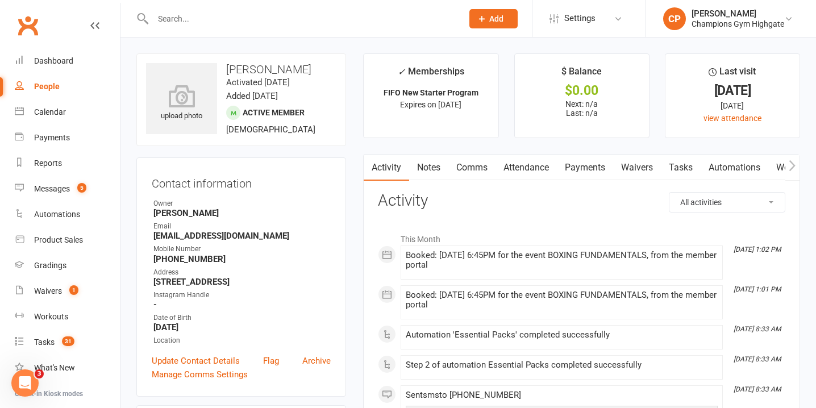
click at [520, 169] on link "Attendance" at bounding box center [526, 168] width 61 height 26
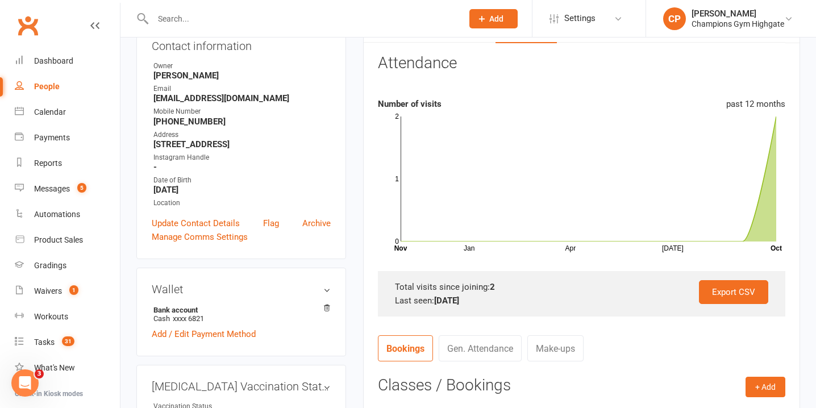
scroll to position [35, 0]
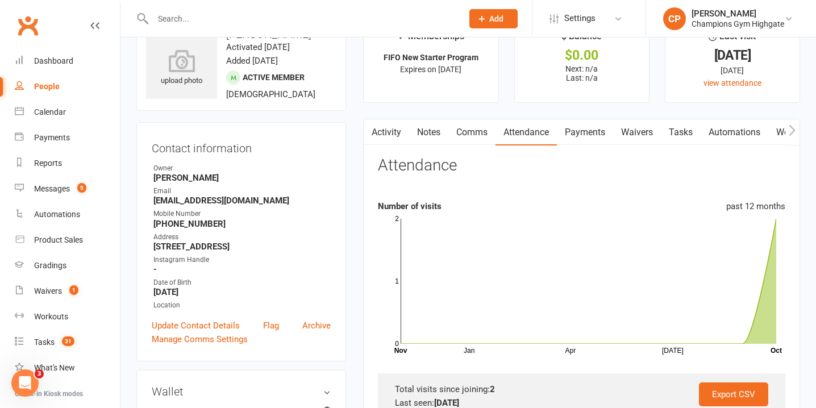
click at [284, 20] on input "text" at bounding box center [301, 19] width 305 height 16
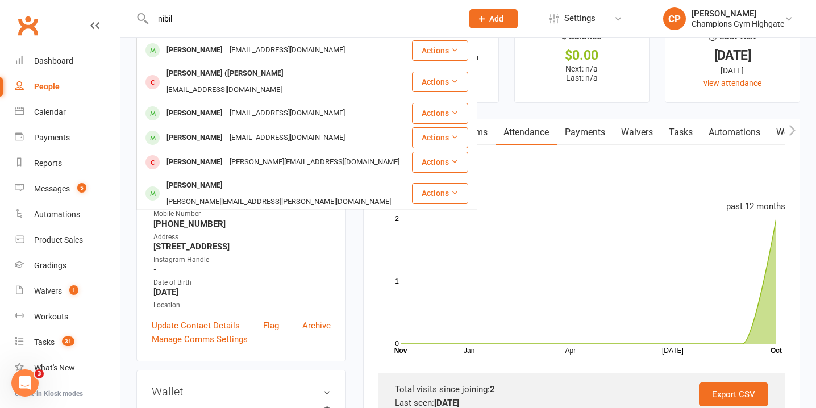
type input "nibil"
click at [226, 52] on div "[EMAIL_ADDRESS][DOMAIN_NAME]" at bounding box center [287, 50] width 122 height 16
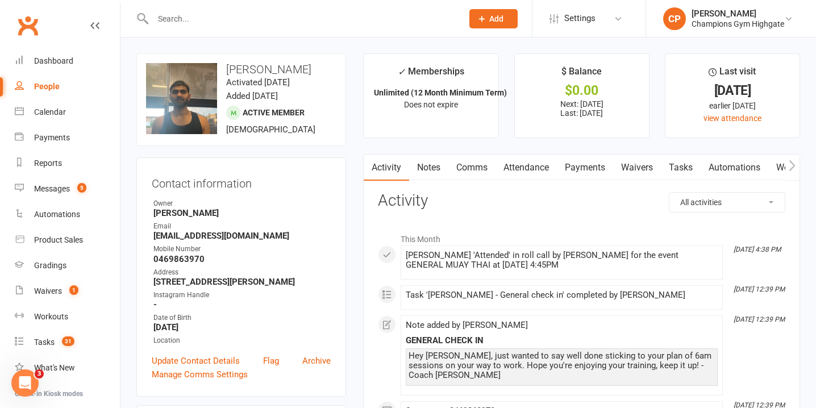
click at [683, 235] on li "This Month" at bounding box center [581, 236] width 407 height 18
click at [596, 170] on link "Payments" at bounding box center [585, 168] width 56 height 26
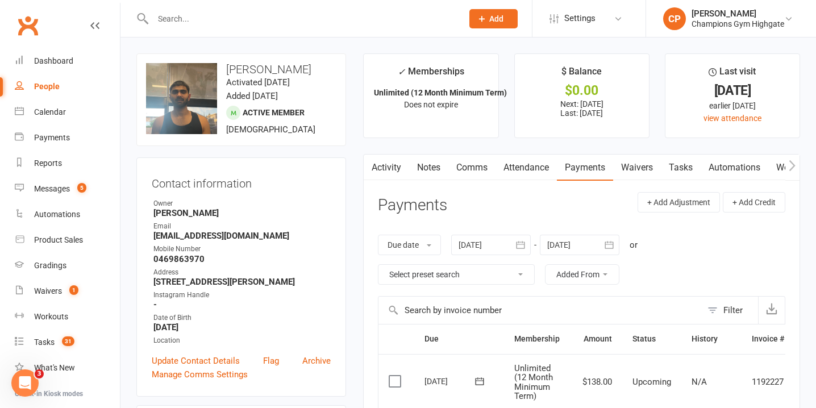
click at [637, 171] on link "Waivers" at bounding box center [637, 168] width 48 height 26
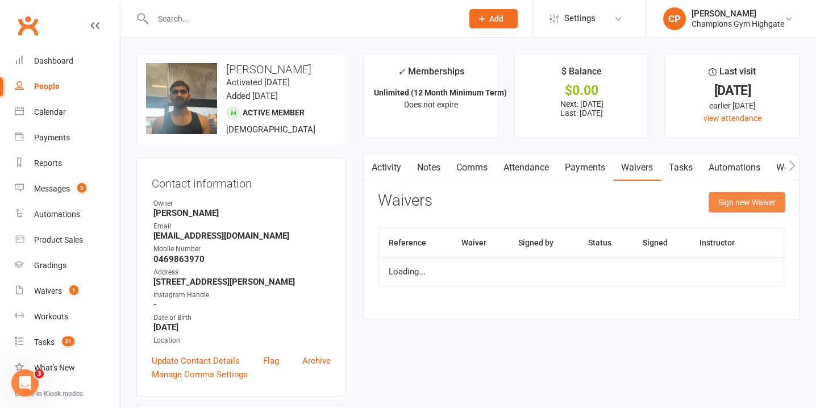
click at [730, 202] on button "Sign new Waiver" at bounding box center [747, 202] width 77 height 20
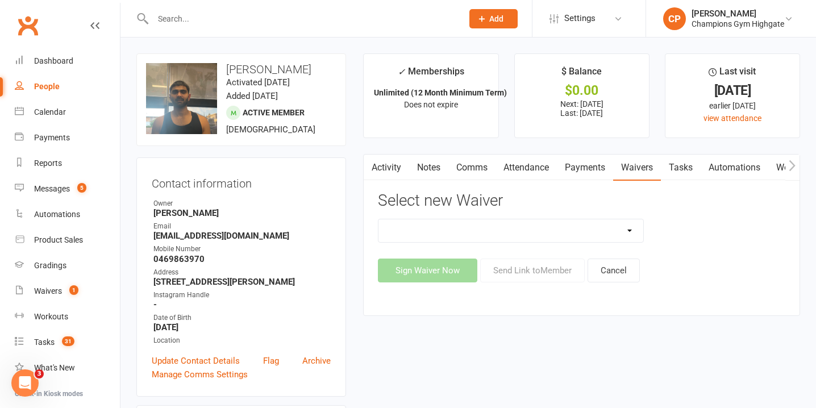
click at [590, 228] on select "90 Day Plan Casual Waiver - First Timers Casual Waiver (STAFF ONLY) Champions G…" at bounding box center [510, 230] width 265 height 23
select select "6628"
click at [378, 219] on select "90 Day Plan Casual Waiver - First Timers Casual Waiver (STAFF ONLY) Champions G…" at bounding box center [510, 230] width 265 height 23
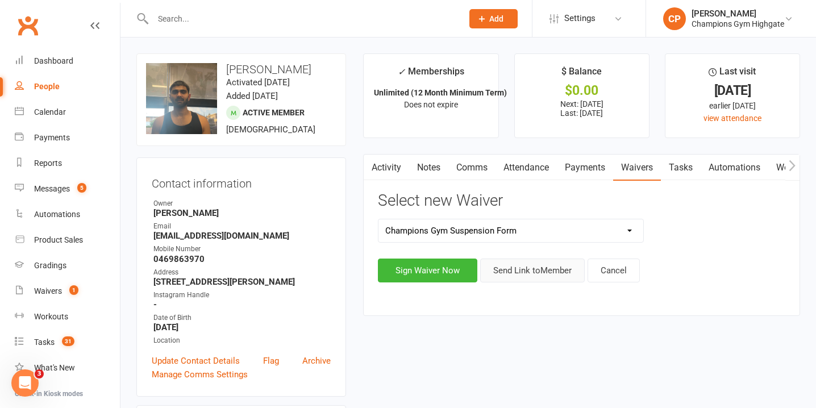
click at [522, 275] on button "Send Link to Member" at bounding box center [532, 271] width 105 height 24
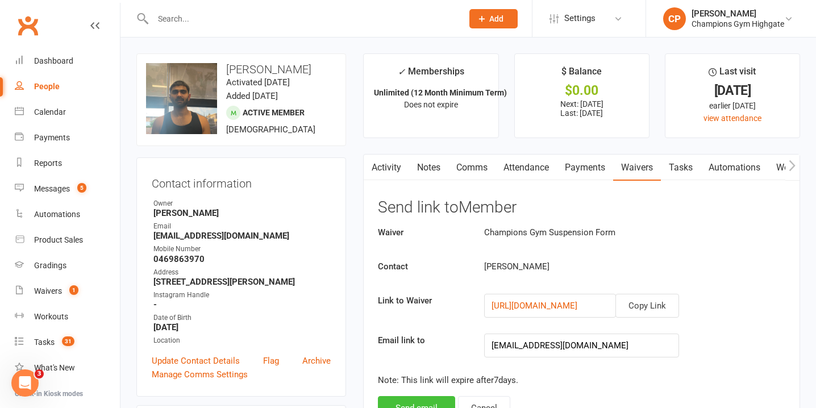
click at [418, 405] on button "Send email" at bounding box center [416, 408] width 77 height 24
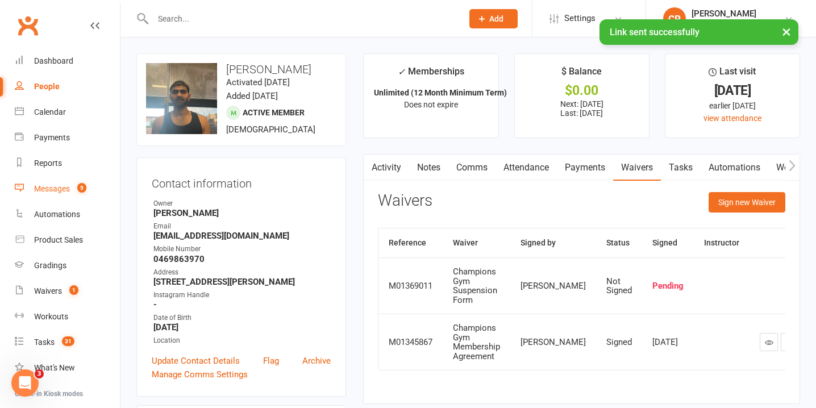
click at [82, 186] on span "5" at bounding box center [81, 188] width 9 height 10
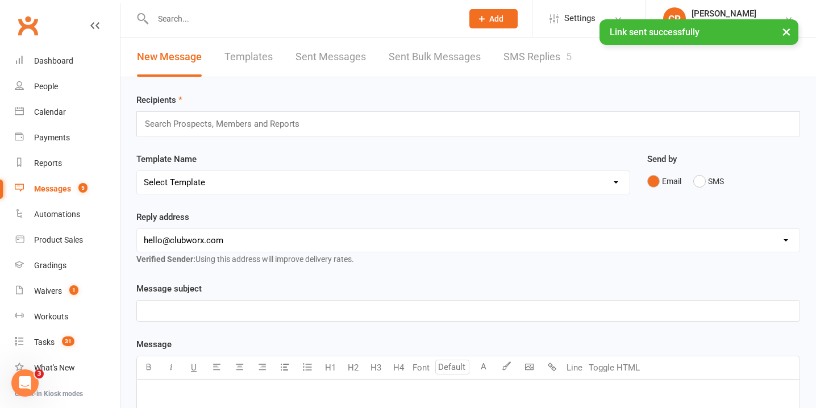
click at [514, 62] on link "SMS Replies 5" at bounding box center [538, 57] width 68 height 39
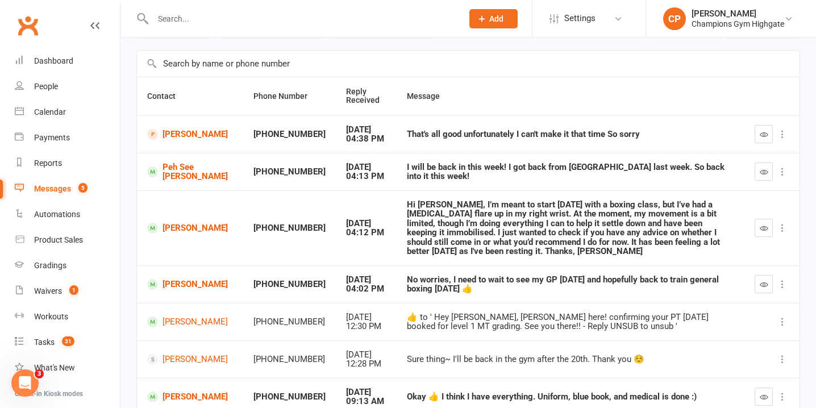
scroll to position [69, 0]
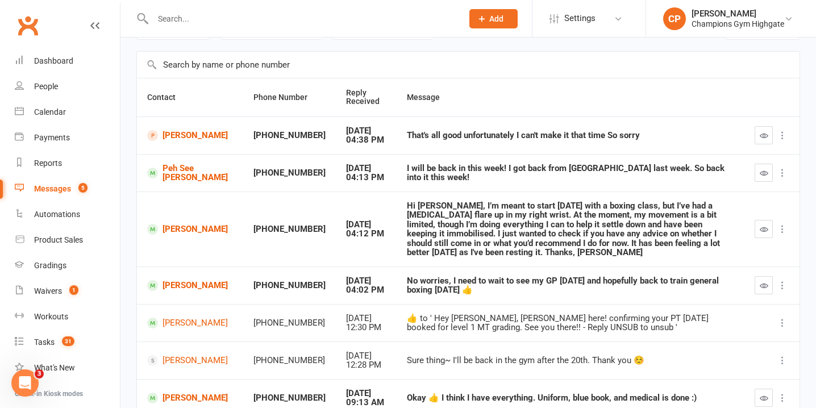
click at [284, 19] on input "text" at bounding box center [301, 19] width 305 height 16
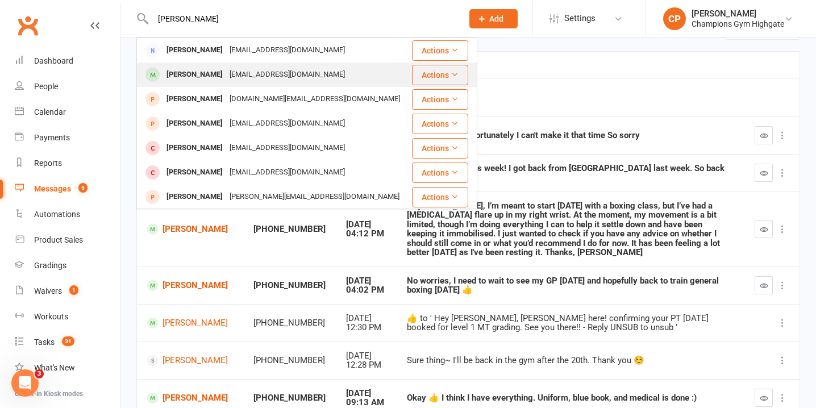
type input "sandra"
click at [274, 70] on div "[EMAIL_ADDRESS][DOMAIN_NAME]" at bounding box center [287, 74] width 122 height 16
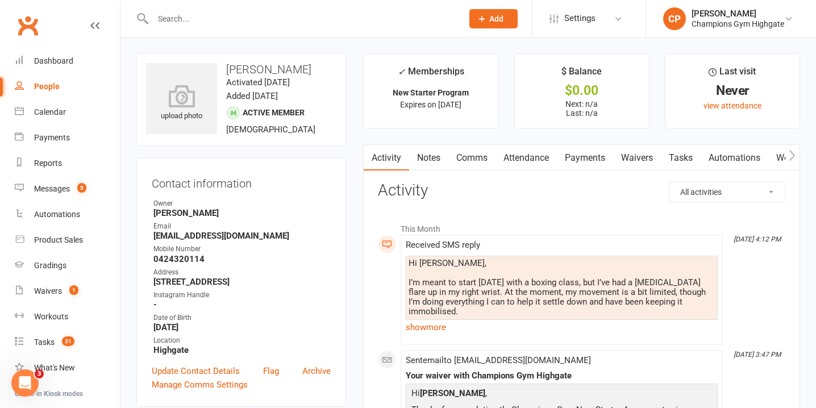
click at [533, 159] on link "Attendance" at bounding box center [526, 158] width 61 height 26
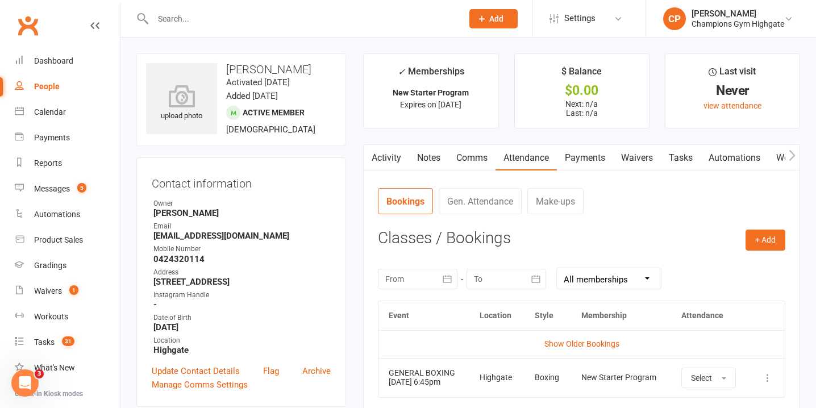
click at [302, 20] on input "text" at bounding box center [301, 19] width 305 height 16
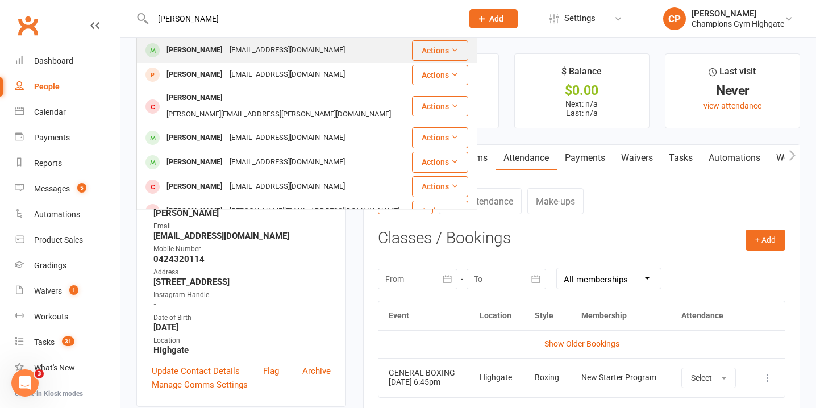
type input "hayden ke"
click at [323, 52] on div "Hayden Kelly haydenkelly1993@gmail.com" at bounding box center [274, 50] width 273 height 23
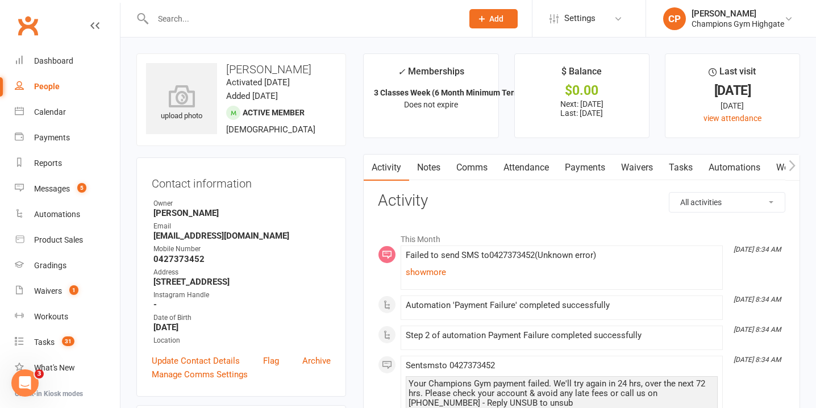
click at [429, 170] on link "Notes" at bounding box center [428, 168] width 39 height 26
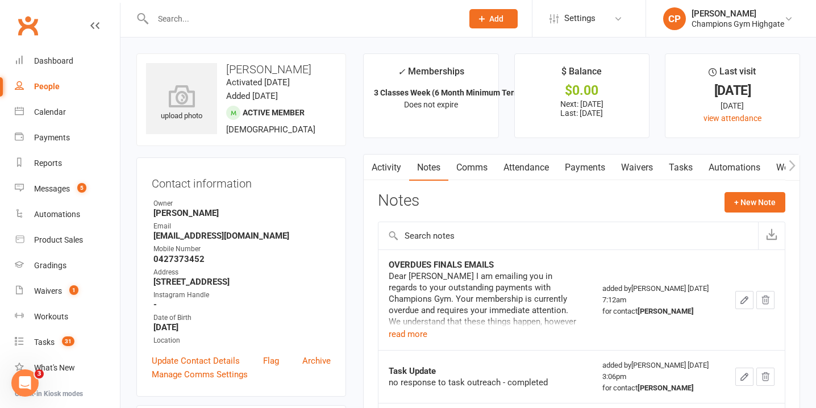
click at [289, 15] on input "text" at bounding box center [301, 19] width 305 height 16
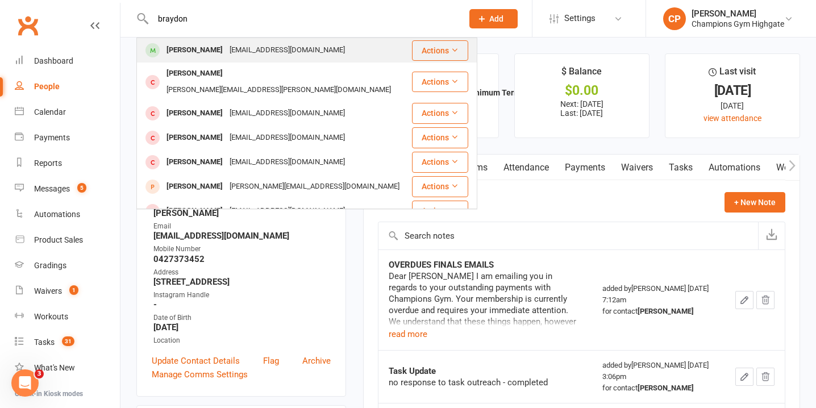
type input "braydon"
click at [318, 41] on div "Braydon Mazza braydon_mazza@hotmail.com" at bounding box center [274, 50] width 273 height 23
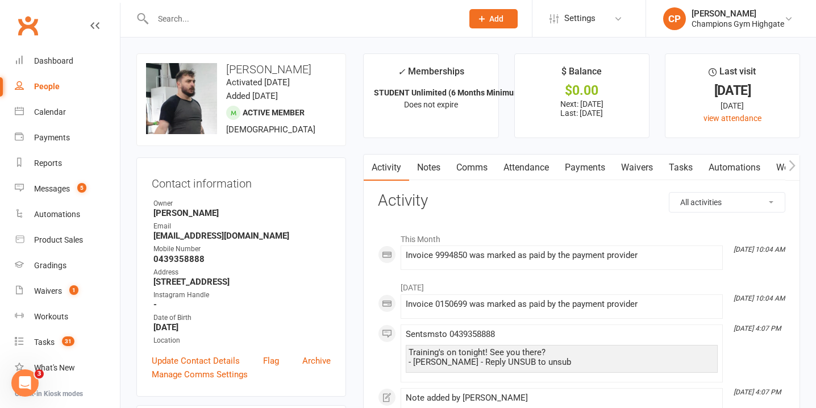
click at [434, 168] on link "Notes" at bounding box center [428, 168] width 39 height 26
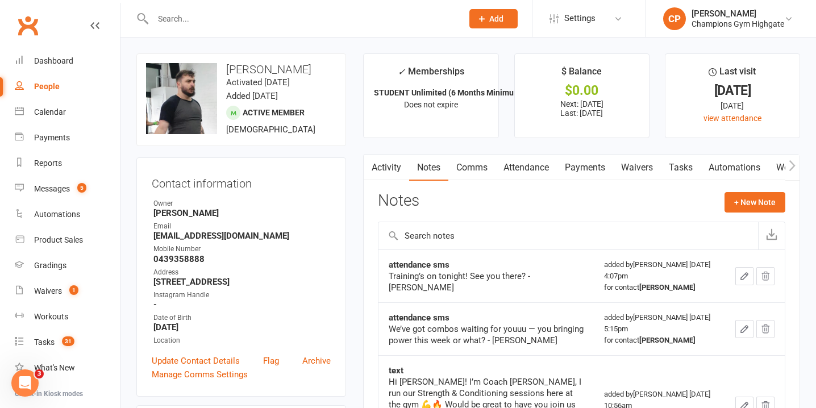
click at [475, 162] on link "Comms" at bounding box center [471, 168] width 47 height 26
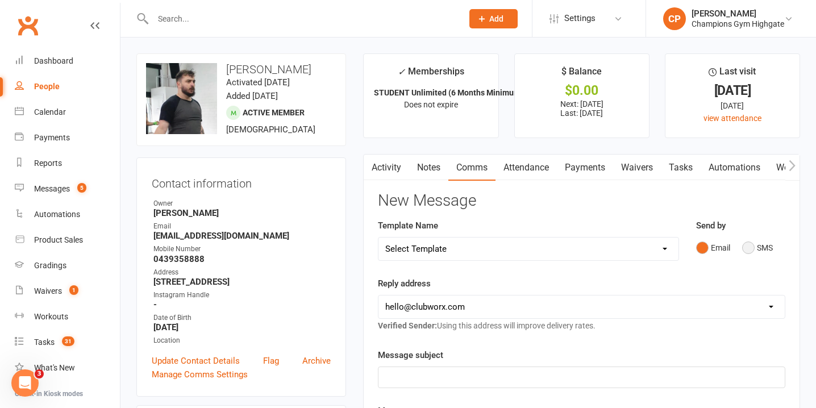
click at [748, 253] on button "SMS" at bounding box center [757, 248] width 31 height 22
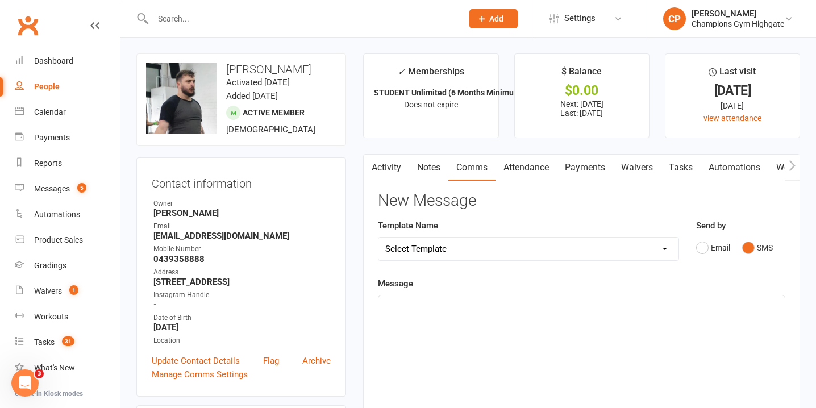
click at [559, 343] on div "﻿" at bounding box center [581, 381] width 406 height 170
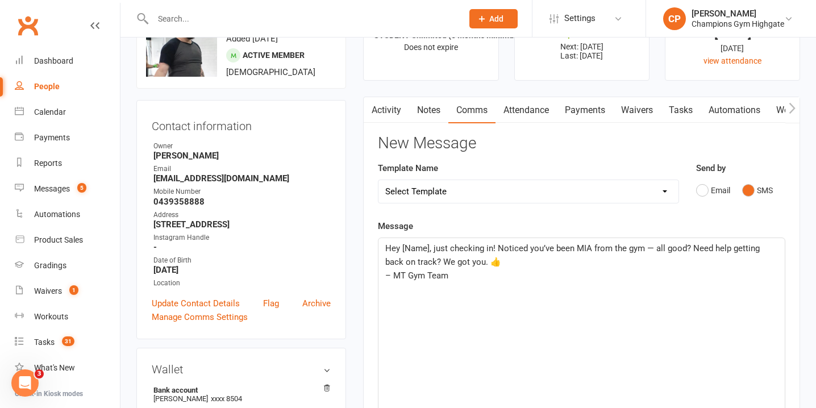
scroll to position [70, 0]
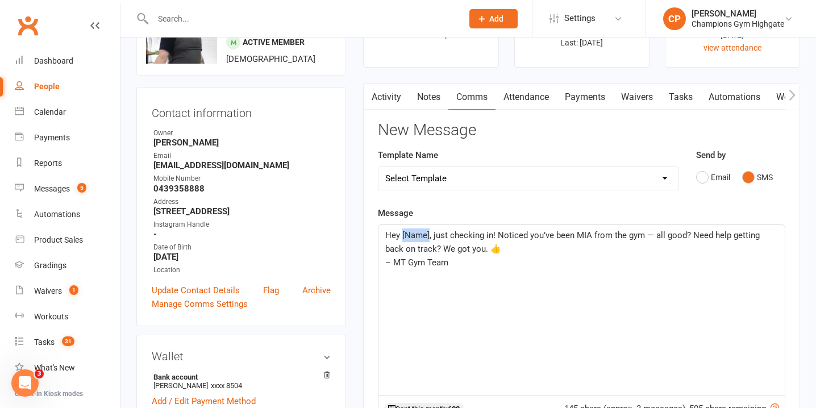
drag, startPoint x: 429, startPoint y: 236, endPoint x: 402, endPoint y: 239, distance: 26.2
click at [402, 239] on span "Hey [Name], just checking in! Noticed you’ve been MIA from the gym — all good? …" at bounding box center [573, 242] width 377 height 24
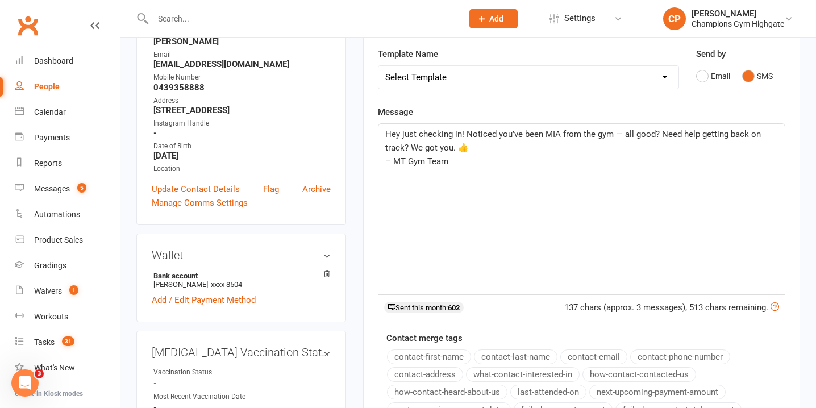
scroll to position [173, 0]
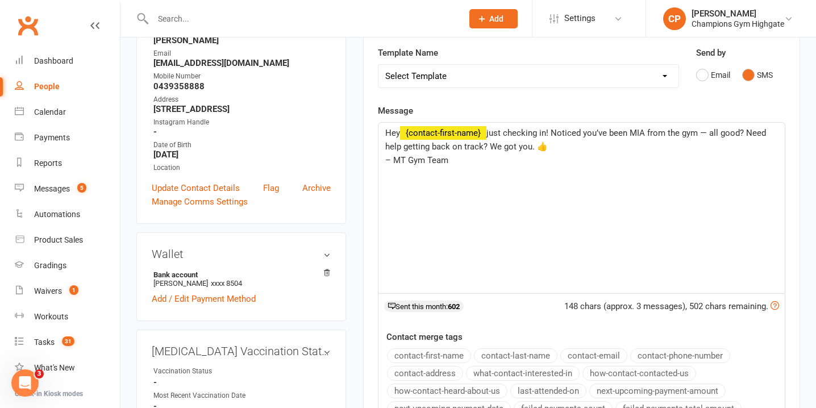
click at [430, 356] on button "contact-first-name" at bounding box center [429, 355] width 84 height 15
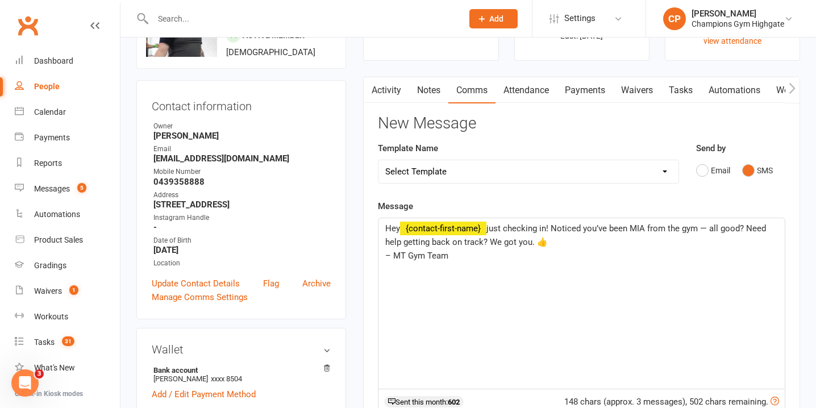
scroll to position [75, 0]
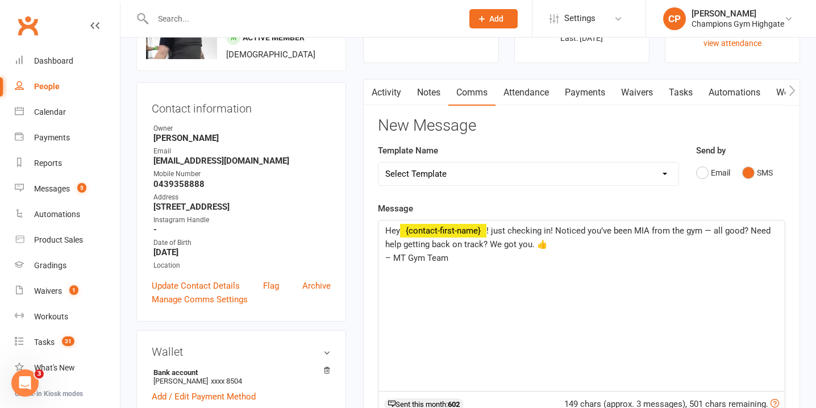
click at [497, 235] on span "! just checking in! Noticed you’ve been MIA from the gym — all good? Need help …" at bounding box center [579, 238] width 388 height 24
drag, startPoint x: 490, startPoint y: 242, endPoint x: 588, endPoint y: 248, distance: 98.0
click at [586, 248] on p "Hey ﻿ {contact-first-name} ! Just checking in! Noticed you’ve been MIA from the…" at bounding box center [581, 237] width 393 height 27
drag, startPoint x: 453, startPoint y: 261, endPoint x: 392, endPoint y: 260, distance: 60.8
click at [392, 260] on p "– MT Gym Team" at bounding box center [581, 258] width 393 height 14
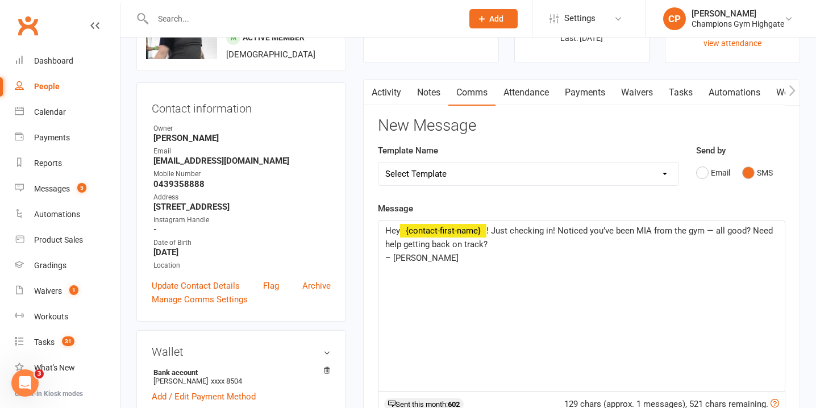
drag, startPoint x: 430, startPoint y: 264, endPoint x: 475, endPoint y: 260, distance: 44.5
click at [475, 261] on p "– Chiara" at bounding box center [581, 258] width 393 height 14
drag, startPoint x: 483, startPoint y: 247, endPoint x: 752, endPoint y: 232, distance: 269.8
click at [752, 232] on span "! Just checking in! Noticed you’ve been MIA from the gym — all good? Need help …" at bounding box center [580, 238] width 390 height 24
click at [413, 249] on span "! Just checking in! Noticed you’ve been MIA from the gym — all good? When'syour…" at bounding box center [569, 238] width 368 height 24
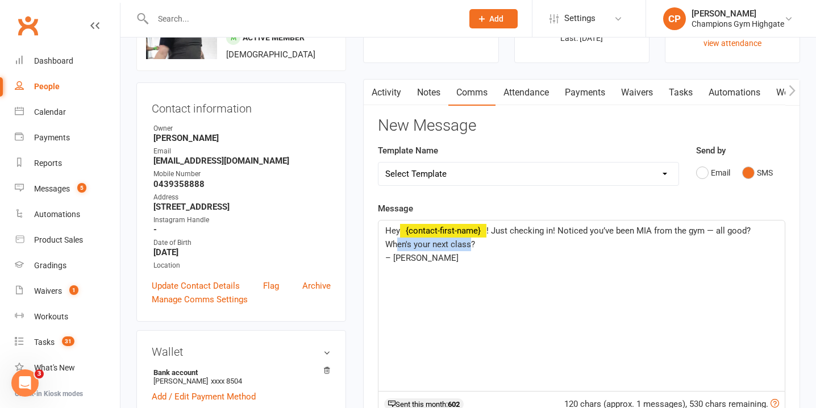
drag, startPoint x: 471, startPoint y: 248, endPoint x: 399, endPoint y: 248, distance: 72.2
click at [399, 248] on span "! Just checking in! Noticed you’ve been MIA from the gym — all good? When's you…" at bounding box center [569, 238] width 368 height 24
drag, startPoint x: 560, startPoint y: 234, endPoint x: 494, endPoint y: 235, distance: 66.5
click at [494, 235] on span "! Just checking in! Noticed you’ve been MIA from the gym — all good? What class…" at bounding box center [579, 238] width 389 height 24
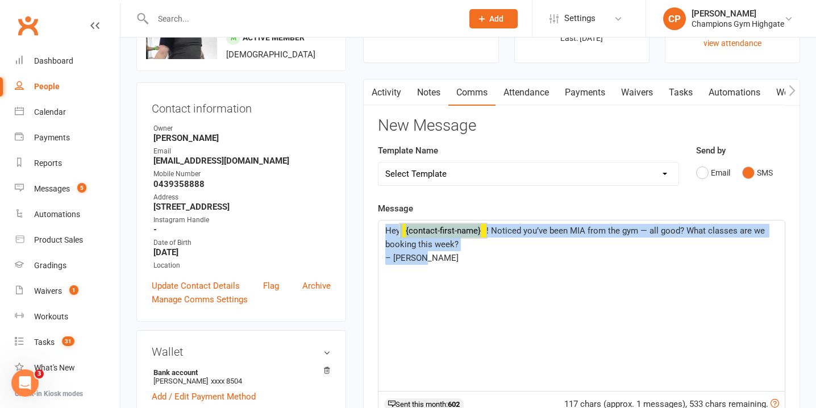
drag, startPoint x: 426, startPoint y: 259, endPoint x: 376, endPoint y: 234, distance: 55.9
click at [376, 234] on div "Activity Notes Comms Attendance Payments Waivers Tasks Automations Workouts Gra…" at bounding box center [581, 363] width 437 height 569
copy div "Hey ﻿ {contact-first-name} ! Noticed you’ve been MIA from the gym — all good? W…"
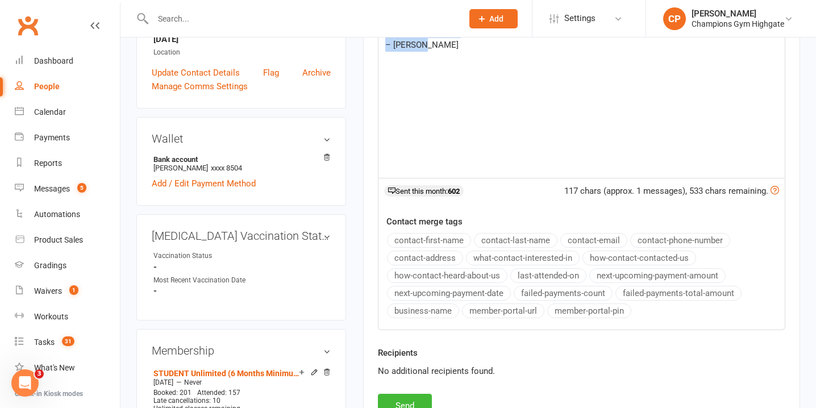
scroll to position [289, 0]
click at [416, 396] on button "Send" at bounding box center [405, 405] width 54 height 24
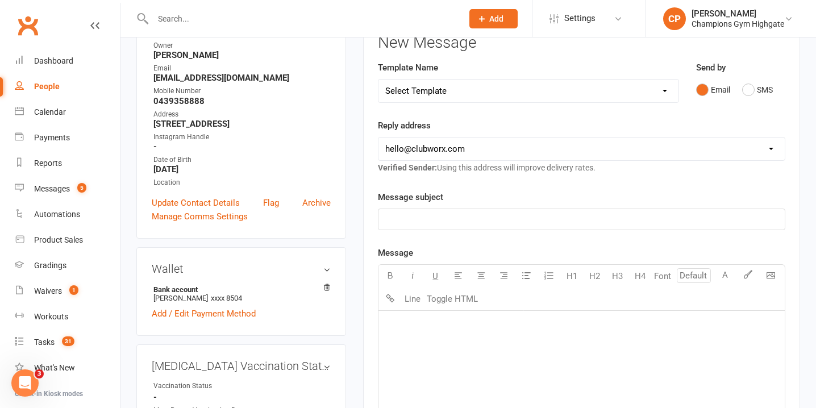
scroll to position [0, 0]
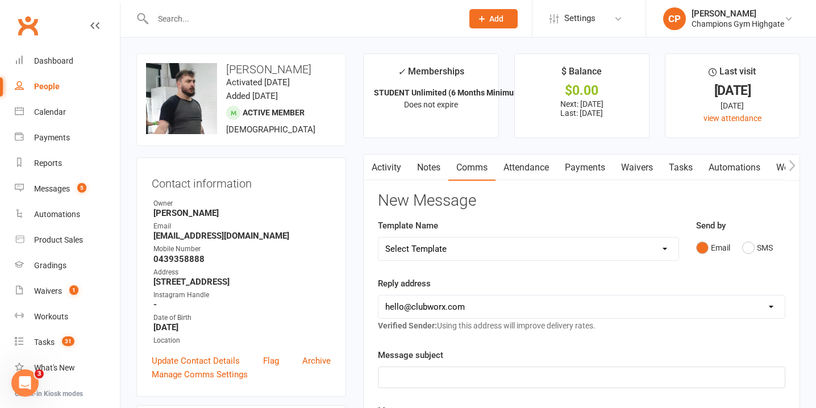
click at [430, 173] on link "Notes" at bounding box center [428, 168] width 39 height 26
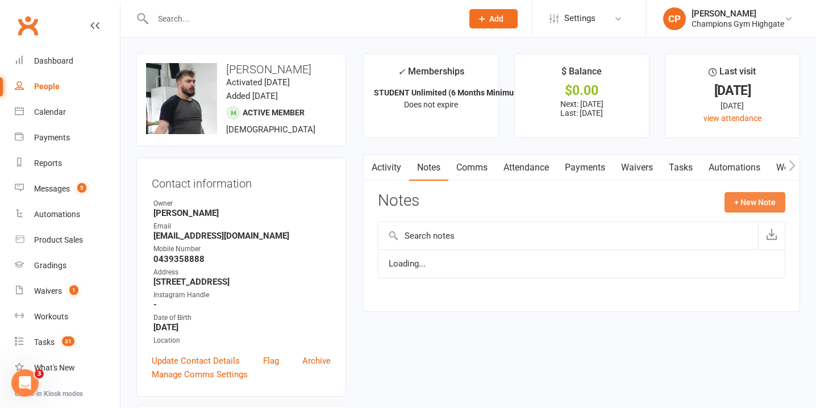
click at [759, 198] on button "+ New Note" at bounding box center [755, 202] width 61 height 20
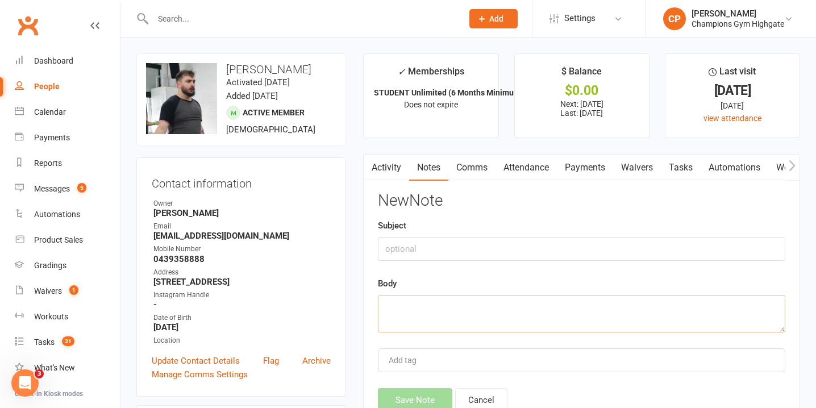
click at [496, 324] on textarea at bounding box center [581, 314] width 407 height 38
paste textarea "Hey {contact-first-name}! Noticed you’ve been MIA from the gym — all good? What…"
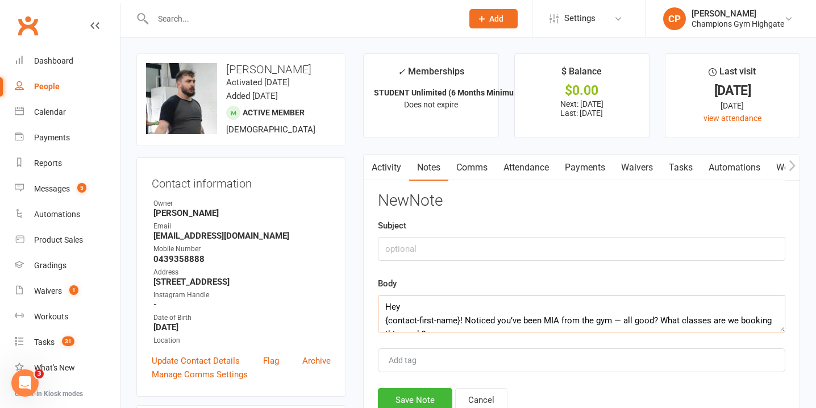
scroll to position [34, 0]
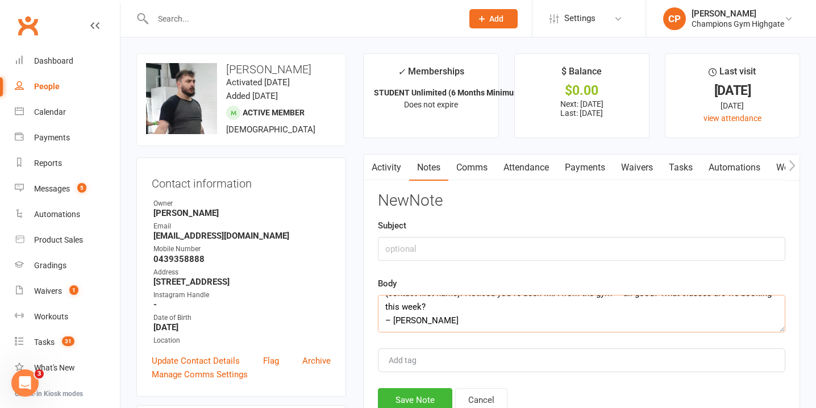
type textarea "Hey {contact-first-name}! Noticed you’ve been MIA from the gym — all good? What…"
click at [471, 256] on input "text" at bounding box center [581, 249] width 407 height 24
type input "attendance sms"
click at [419, 393] on button "Save Note" at bounding box center [415, 400] width 74 height 24
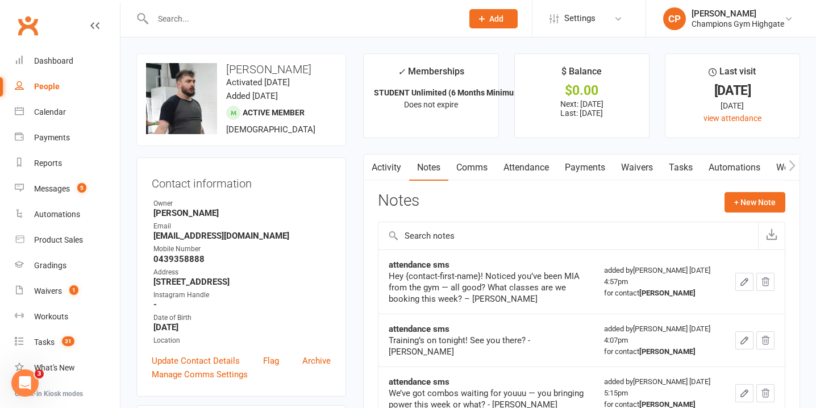
click at [279, 22] on input "text" at bounding box center [301, 19] width 305 height 16
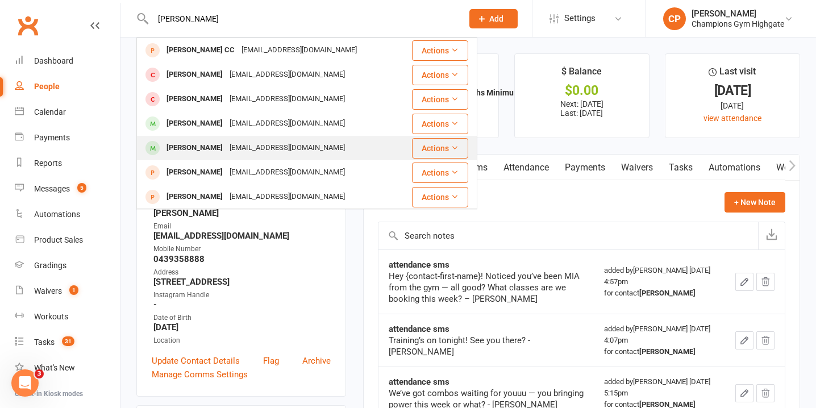
type input "jonathon"
click at [282, 153] on div "jjse546@gmail.com" at bounding box center [287, 148] width 122 height 16
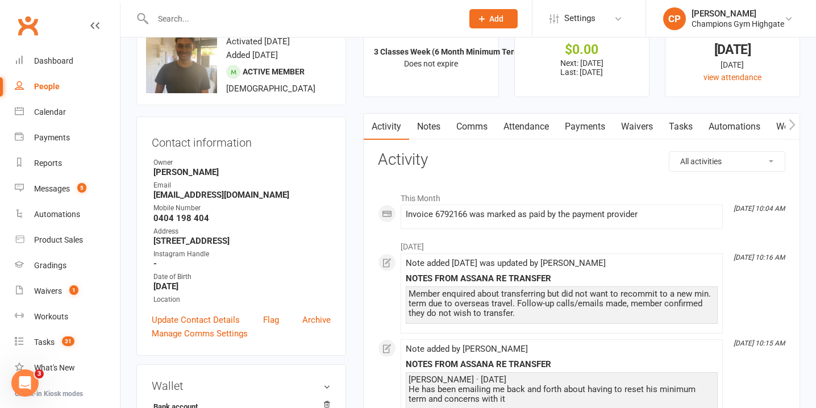
scroll to position [38, 0]
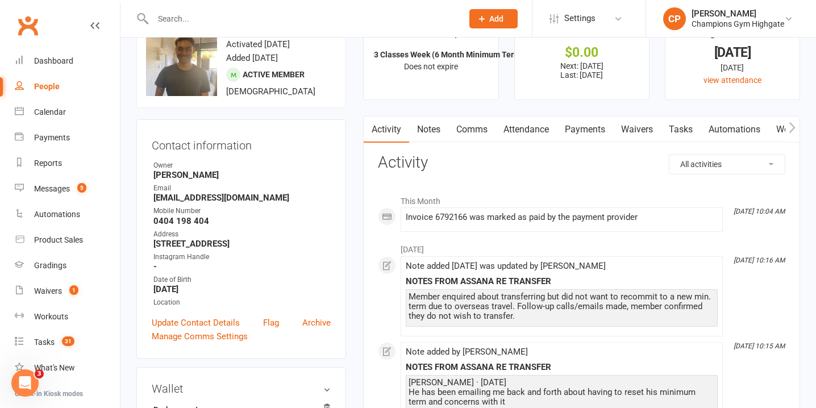
click at [430, 128] on link "Notes" at bounding box center [428, 130] width 39 height 26
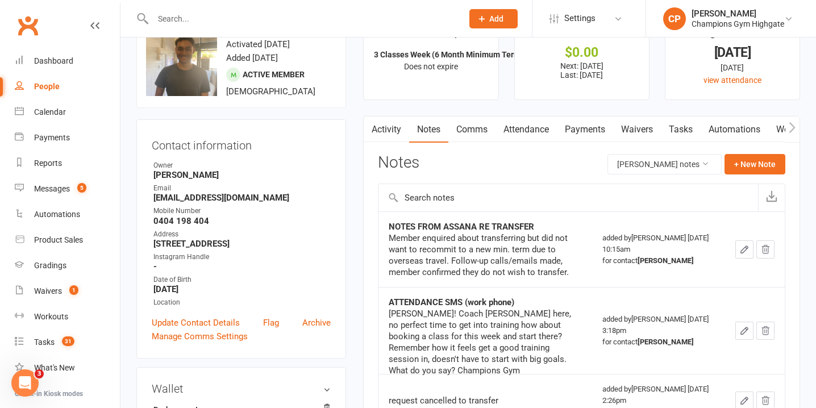
click at [266, 11] on input "text" at bounding box center [301, 19] width 305 height 16
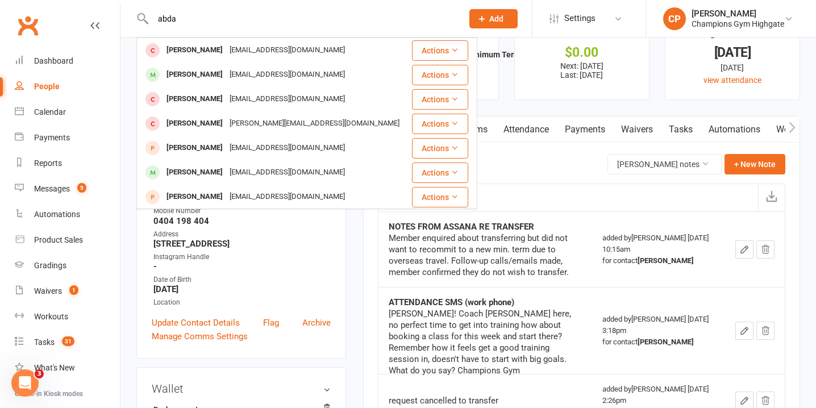
type input "abda"
click at [264, 76] on div "abdahed262@gmail.com" at bounding box center [287, 74] width 122 height 16
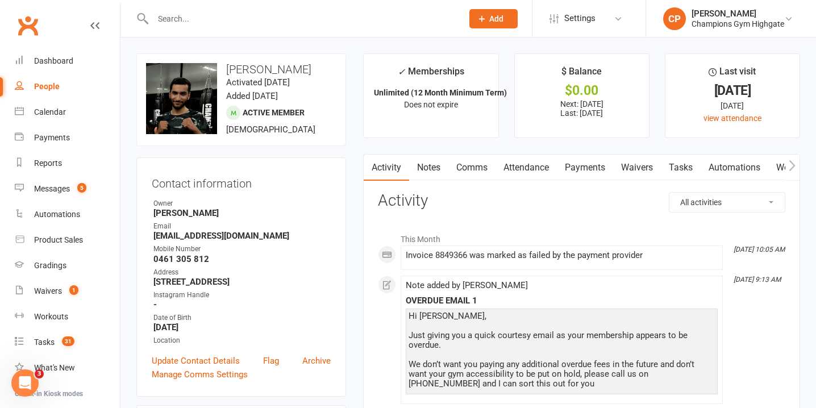
click at [426, 172] on link "Notes" at bounding box center [428, 168] width 39 height 26
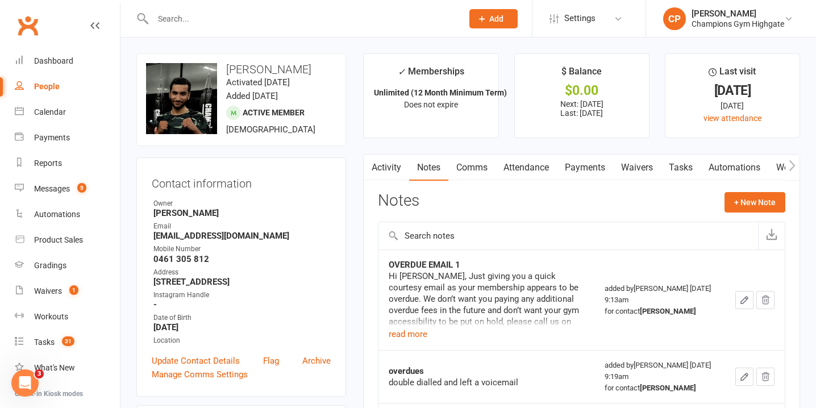
click at [468, 174] on link "Comms" at bounding box center [471, 168] width 47 height 26
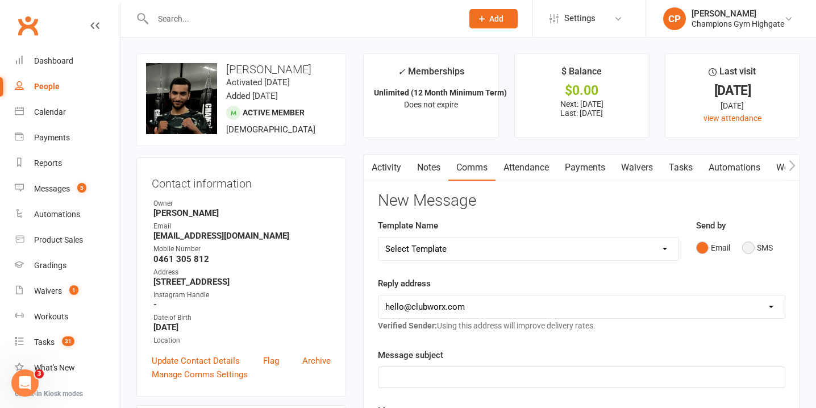
drag, startPoint x: 748, startPoint y: 246, endPoint x: 738, endPoint y: 255, distance: 13.8
click at [748, 246] on button "SMS" at bounding box center [757, 248] width 31 height 22
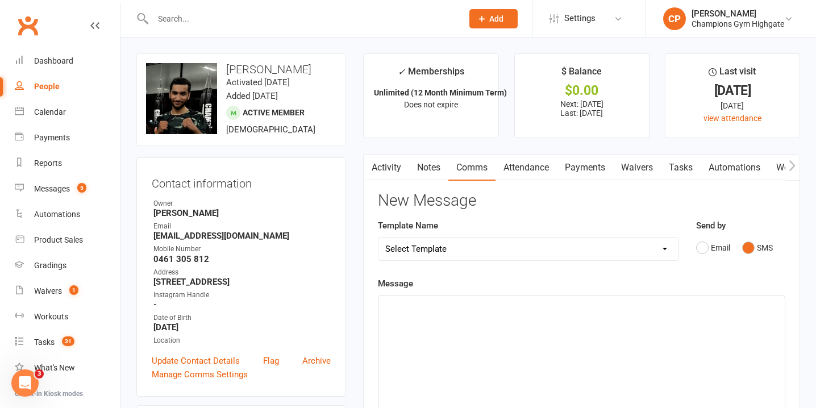
click at [519, 308] on p "﻿" at bounding box center [581, 306] width 393 height 14
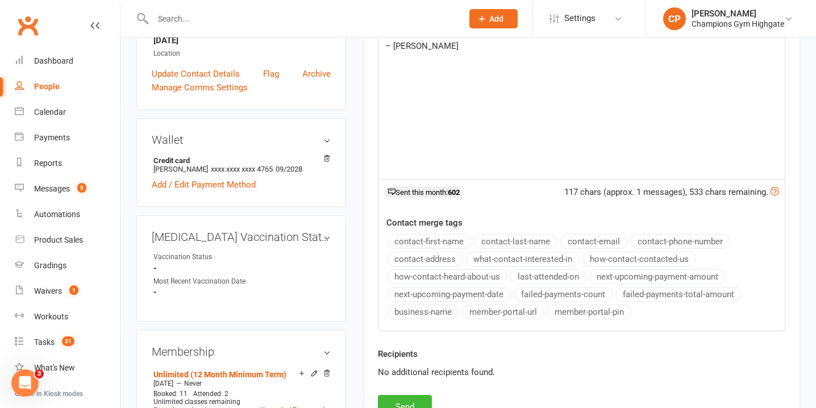
scroll to position [288, 0]
click at [418, 396] on button "Send" at bounding box center [405, 406] width 54 height 24
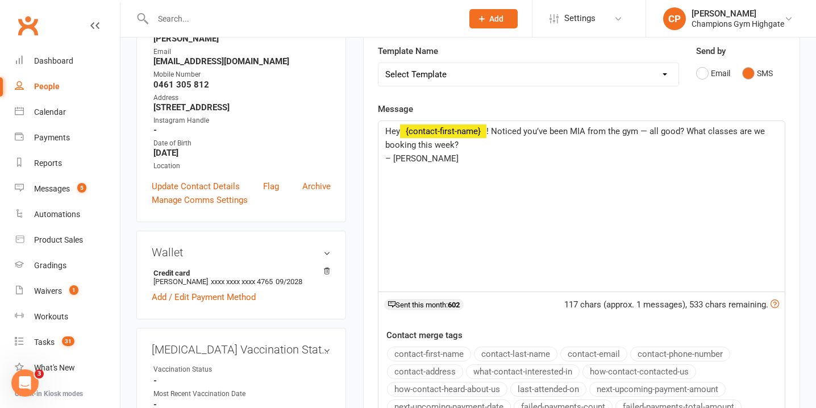
scroll to position [0, 0]
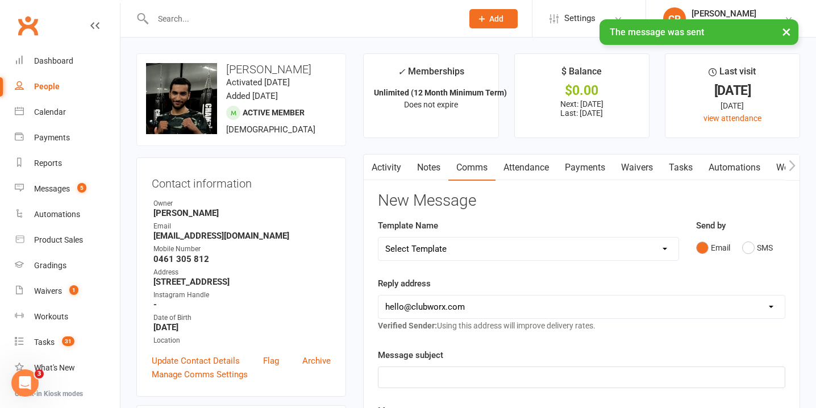
click at [433, 165] on link "Notes" at bounding box center [428, 168] width 39 height 26
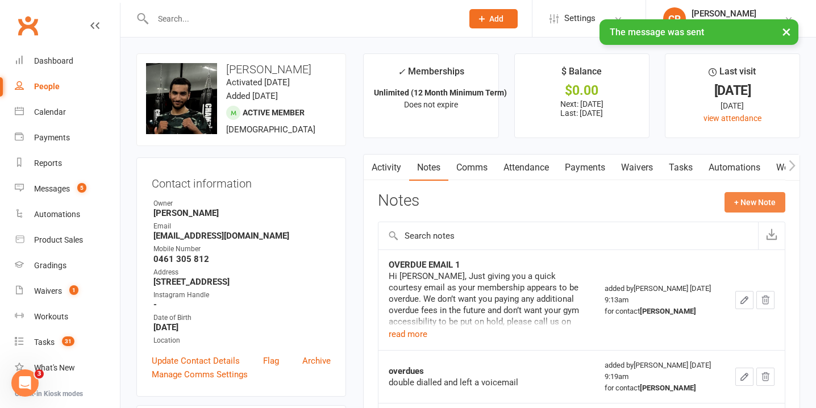
click at [747, 196] on button "+ New Note" at bounding box center [755, 202] width 61 height 20
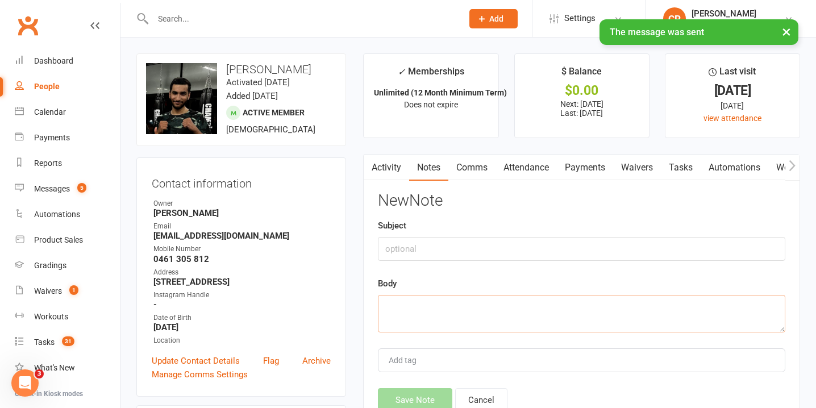
click at [486, 305] on textarea at bounding box center [581, 314] width 407 height 38
paste textarea "Hey {contact-first-name}! Noticed you’ve been MIA from the gym — all good? What…"
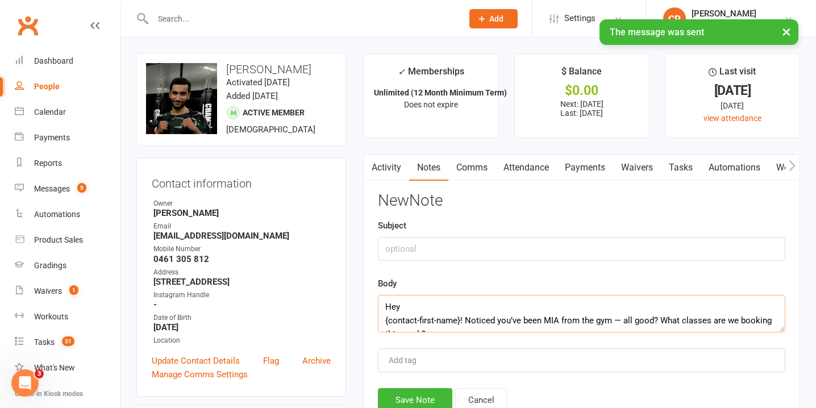
scroll to position [34, 0]
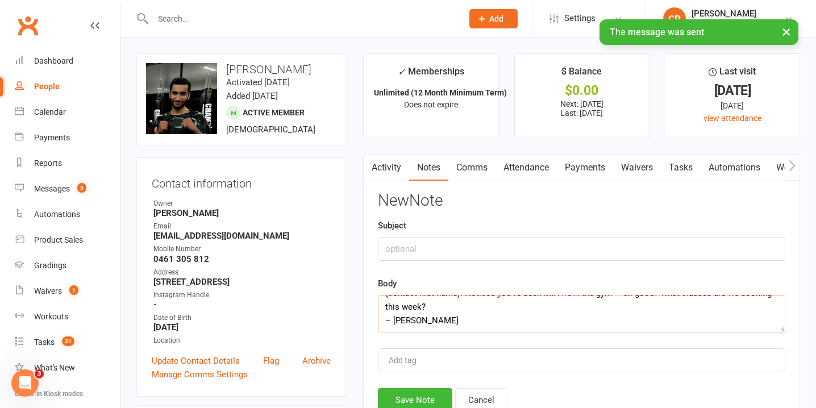
type textarea "Hey {contact-first-name}! Noticed you’ve been MIA from the gym — all good? What…"
click at [467, 244] on input "text" at bounding box center [581, 249] width 407 height 24
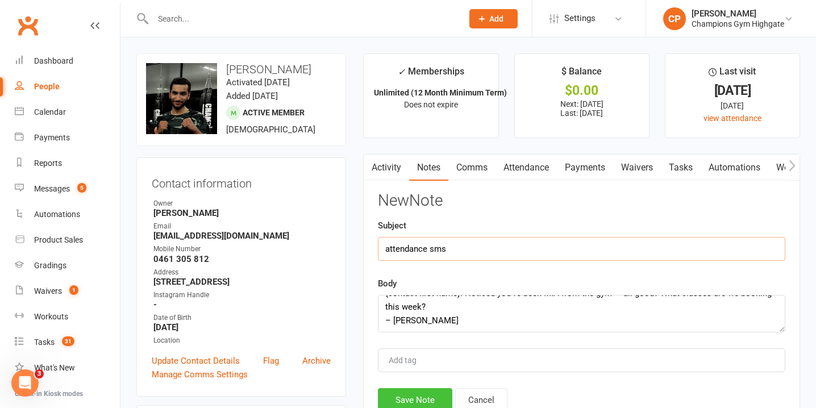
type input "attendance sms"
click at [417, 393] on button "Save Note" at bounding box center [415, 400] width 74 height 24
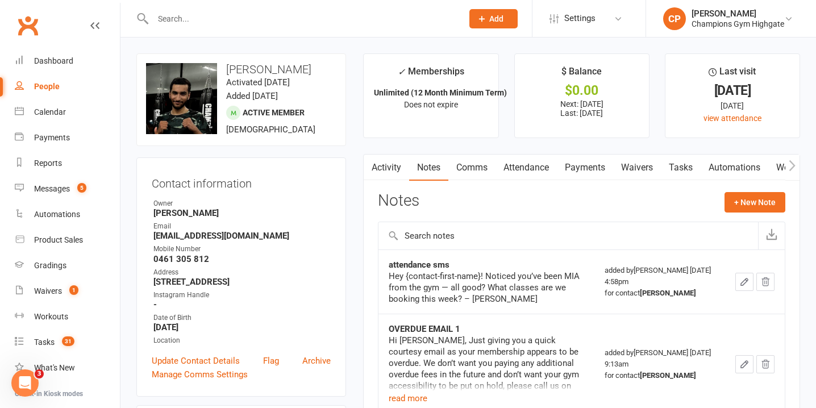
click at [294, 16] on input "text" at bounding box center [301, 19] width 305 height 16
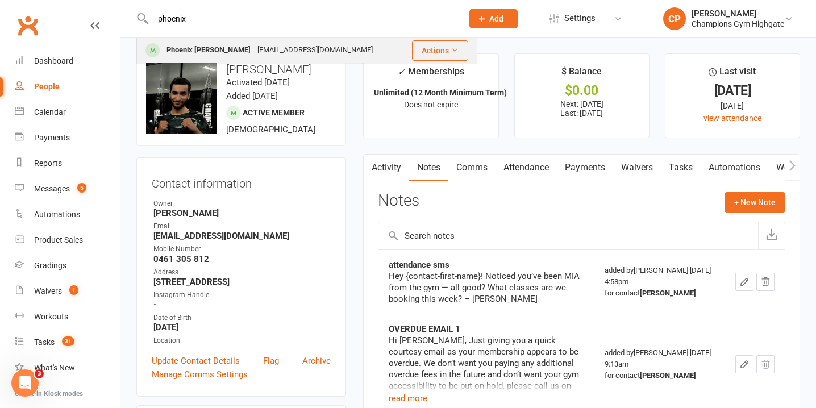
type input "phoenix"
click at [270, 53] on div "sevenscity@icloud.com" at bounding box center [315, 50] width 122 height 16
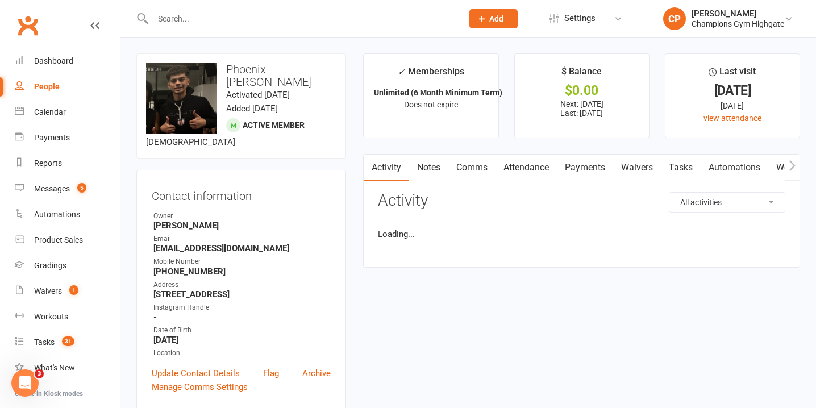
click at [432, 172] on link "Notes" at bounding box center [428, 168] width 39 height 26
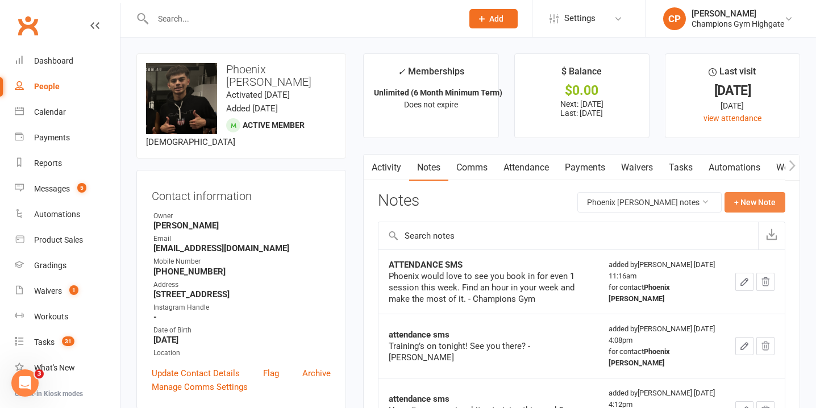
click at [744, 200] on button "+ New Note" at bounding box center [755, 202] width 61 height 20
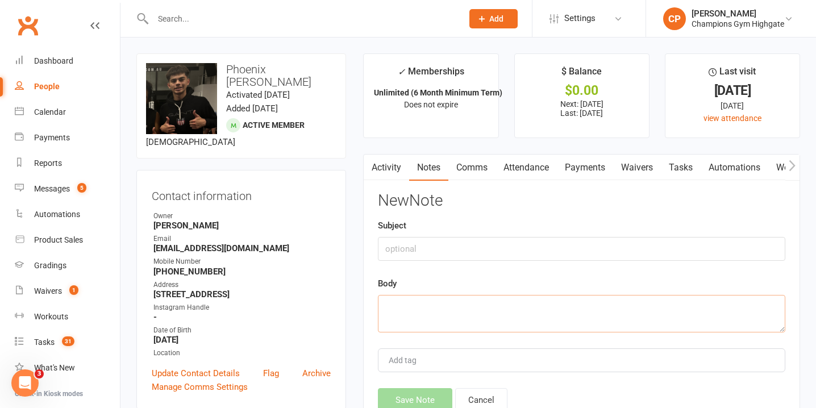
click at [462, 316] on textarea at bounding box center [581, 314] width 407 height 38
paste textarea "Hey {contact-first-name}! Noticed you’ve been MIA from the gym — all good? What…"
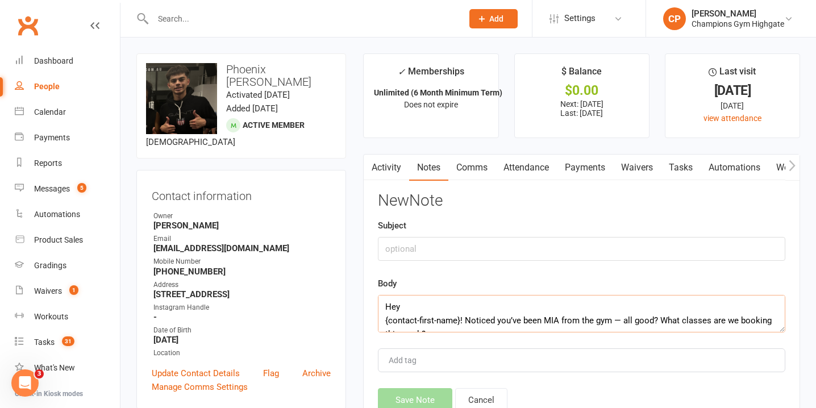
scroll to position [34, 0]
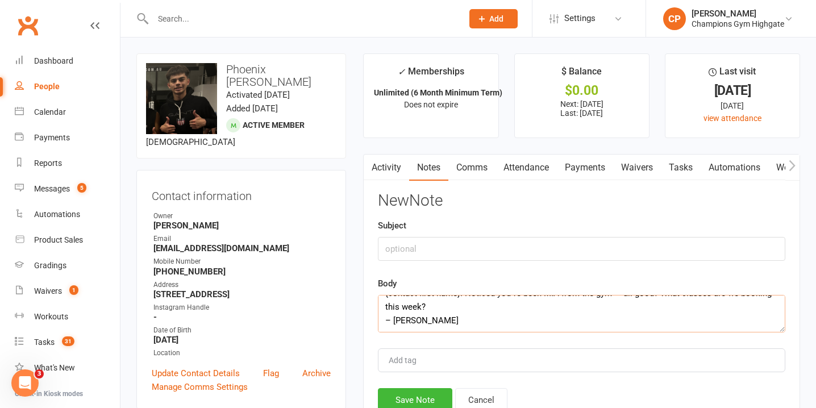
type textarea "Hey {contact-first-name}! Noticed you’ve been MIA from the gym — all good? What…"
click at [432, 252] on input "text" at bounding box center [581, 249] width 407 height 24
type input "attendance sms"
click at [410, 388] on div "New Note Subject attendance sms Body Hey {contact-first-name}! Noticed you’ve b…" at bounding box center [581, 302] width 407 height 220
click at [439, 396] on button "Save Note" at bounding box center [415, 400] width 74 height 24
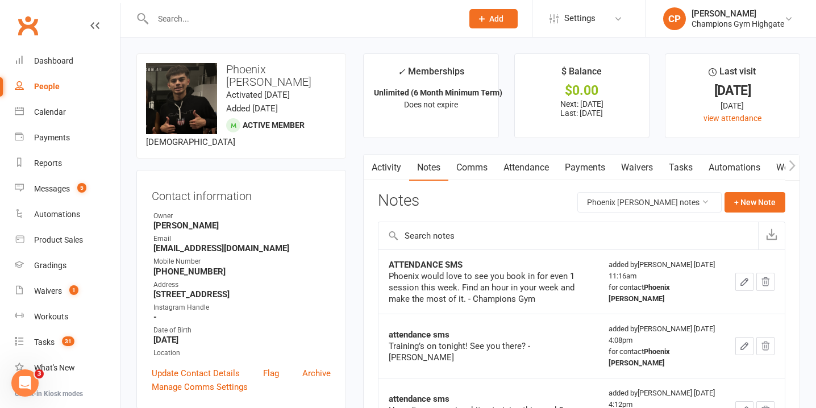
click at [475, 166] on link "Comms" at bounding box center [471, 168] width 47 height 26
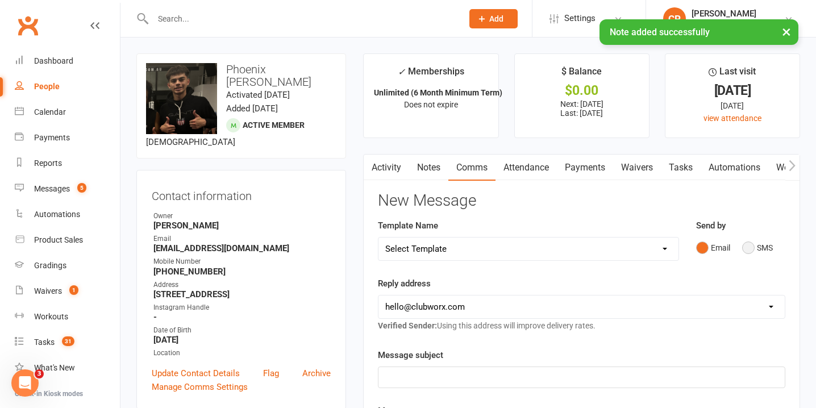
click at [754, 246] on button "SMS" at bounding box center [757, 248] width 31 height 22
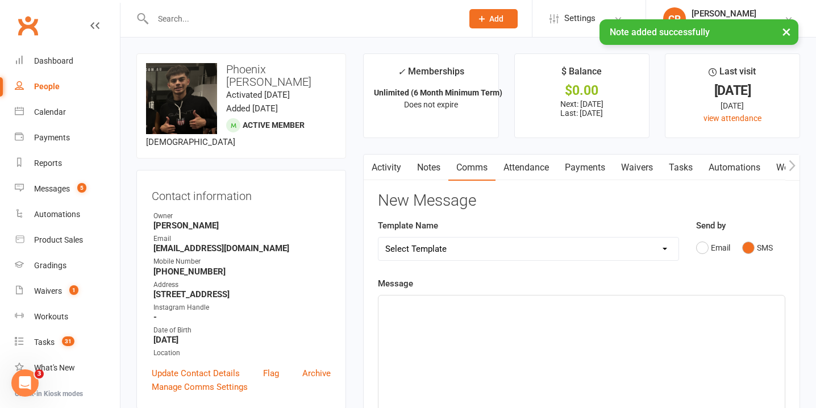
click at [609, 320] on div "﻿" at bounding box center [581, 381] width 406 height 170
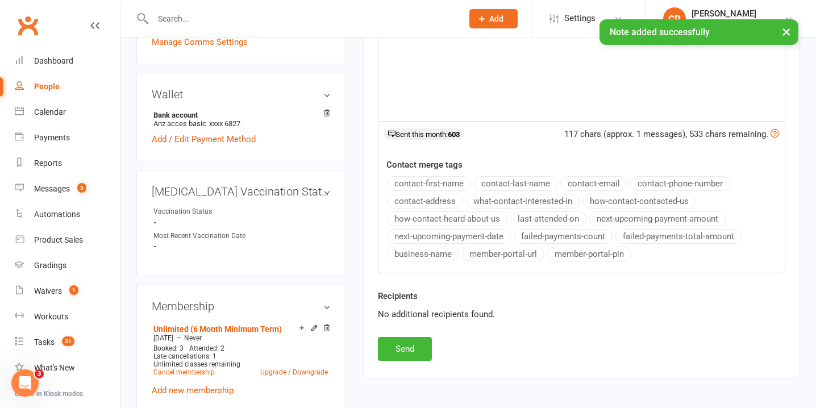
scroll to position [346, 0]
click at [417, 342] on button "Send" at bounding box center [405, 348] width 54 height 24
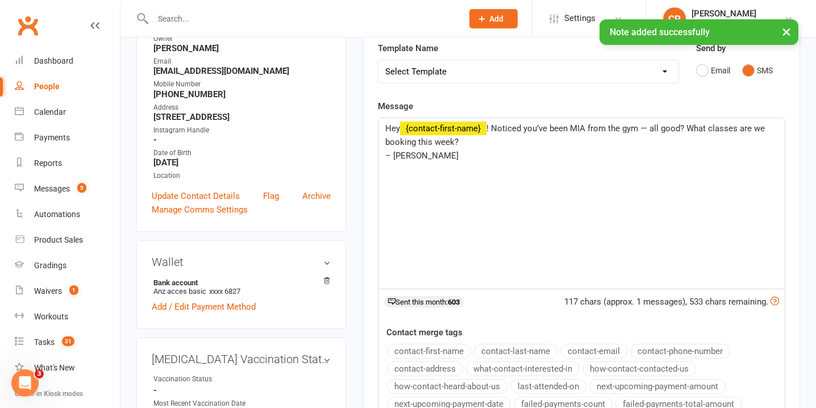
scroll to position [0, 0]
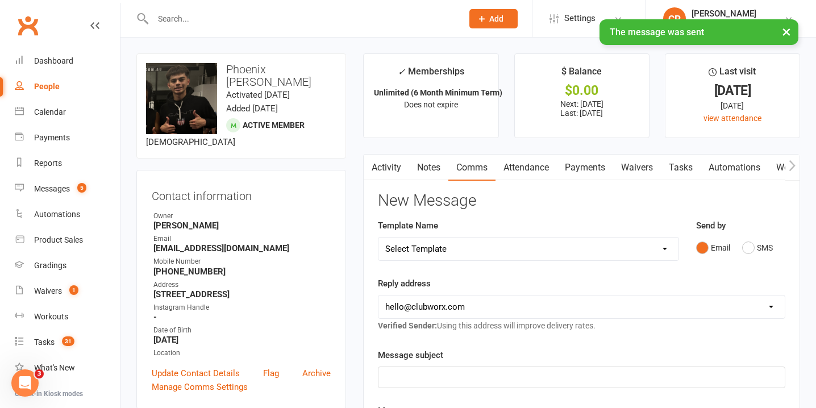
click at [302, 19] on div "× The message was sent" at bounding box center [400, 19] width 801 height 0
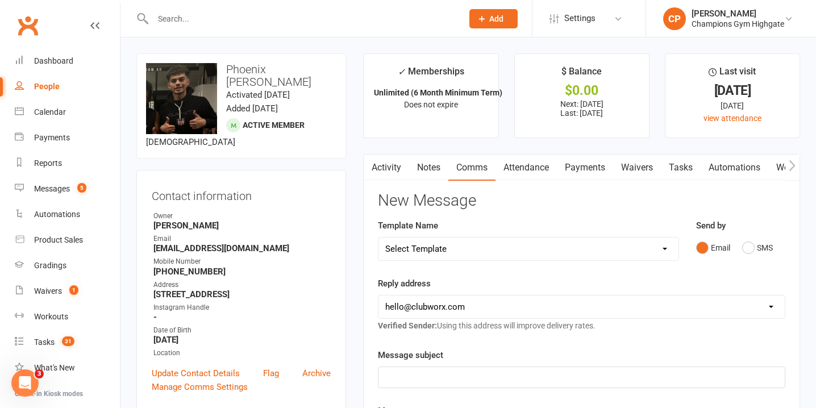
click at [289, 15] on input "text" at bounding box center [301, 19] width 305 height 16
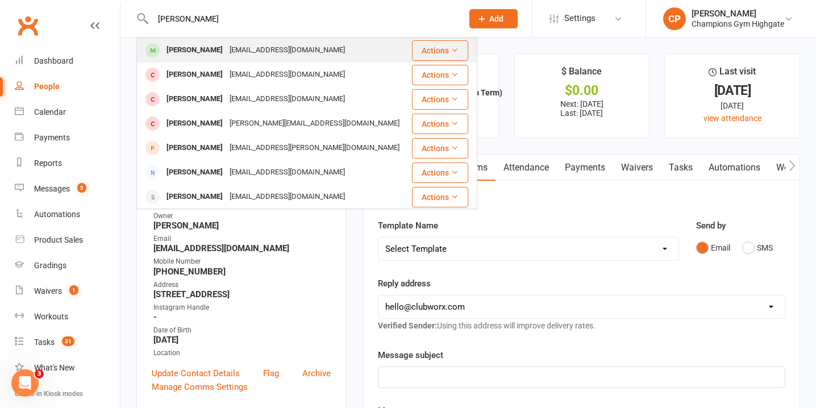
type input "jack lam"
click at [296, 51] on div "Jack Lam jacklam23@gmail.com" at bounding box center [274, 50] width 273 height 23
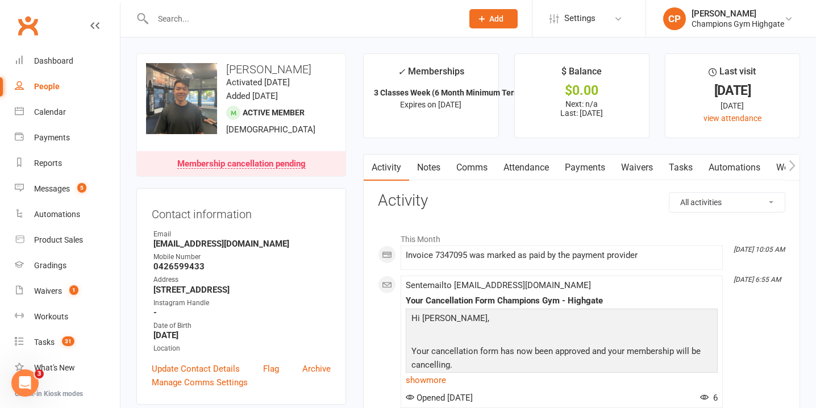
click at [301, 15] on input "text" at bounding box center [301, 19] width 305 height 16
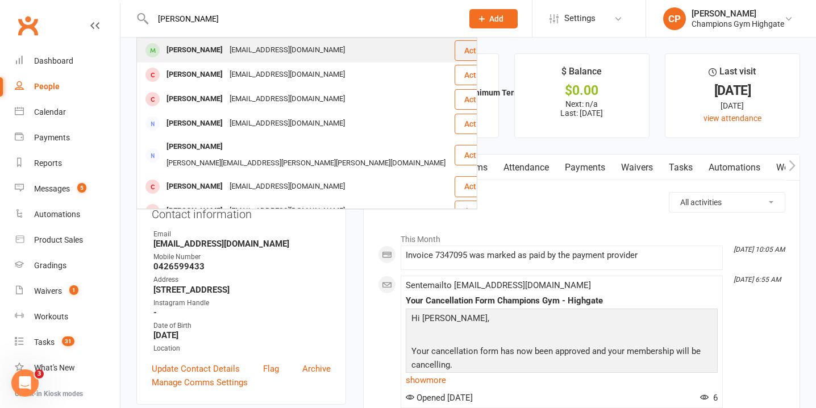
type input "blake rhodes"
click at [282, 49] on div "blrhodes03@gmail.com" at bounding box center [287, 50] width 122 height 16
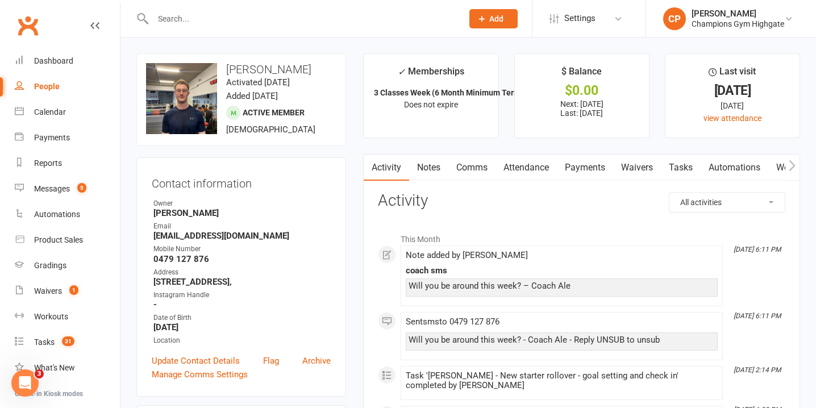
click at [426, 169] on link "Notes" at bounding box center [428, 168] width 39 height 26
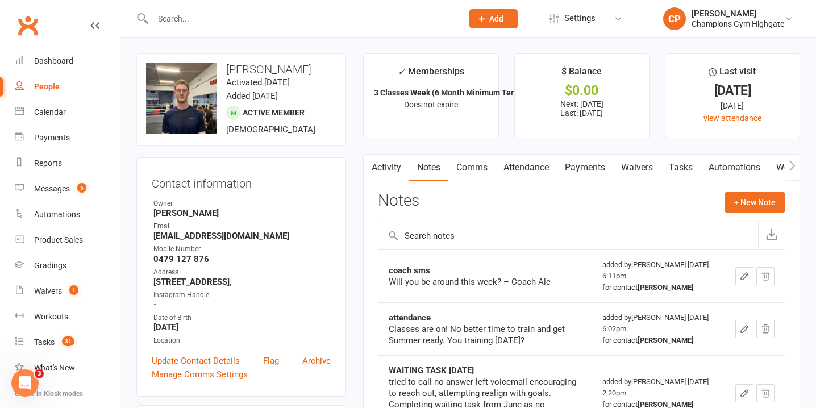
click at [548, 170] on link "Attendance" at bounding box center [526, 168] width 61 height 26
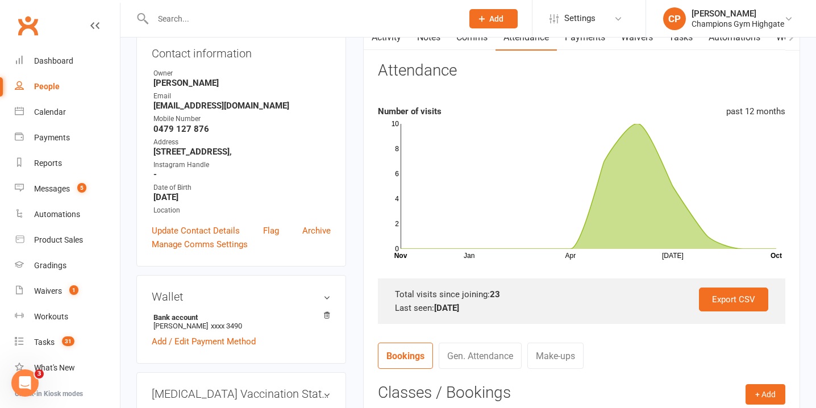
scroll to position [114, 0]
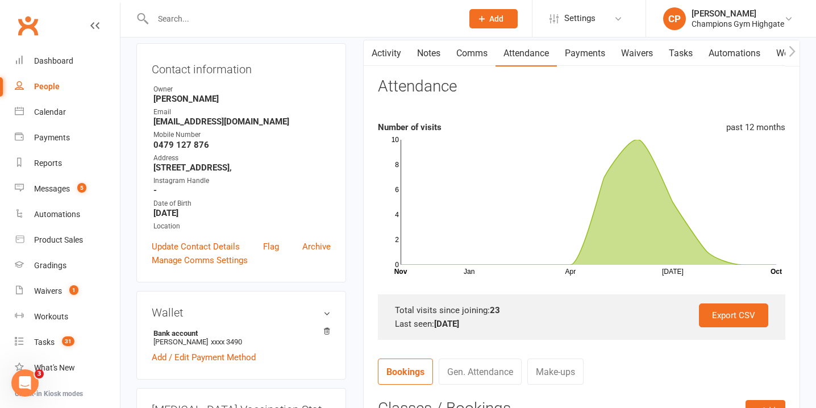
click at [487, 56] on link "Comms" at bounding box center [471, 53] width 47 height 26
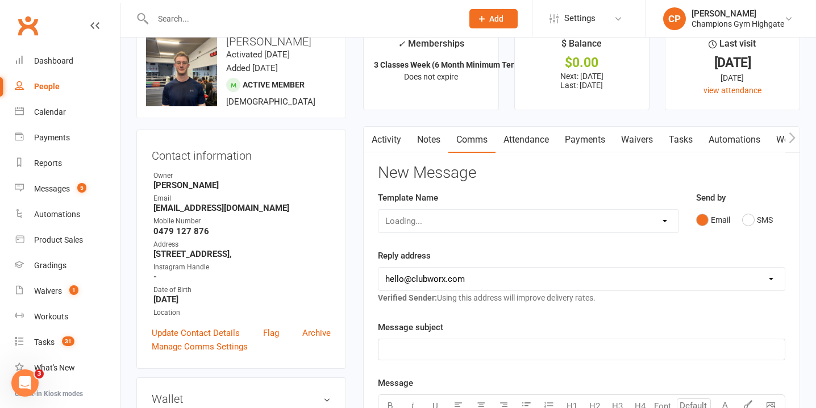
scroll to position [19, 0]
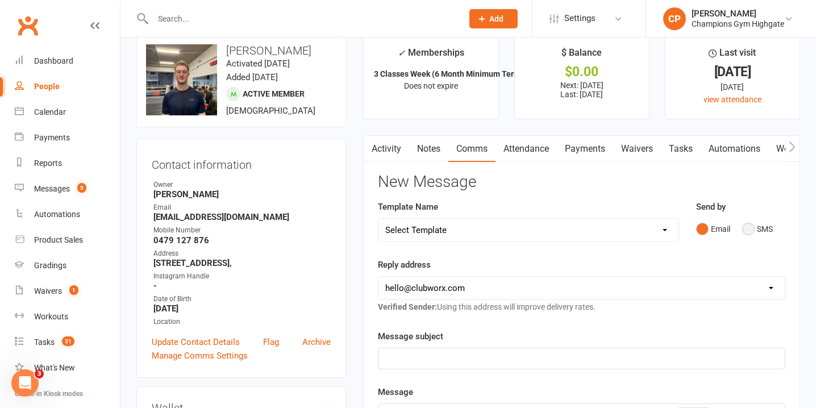
click at [750, 230] on button "SMS" at bounding box center [757, 229] width 31 height 22
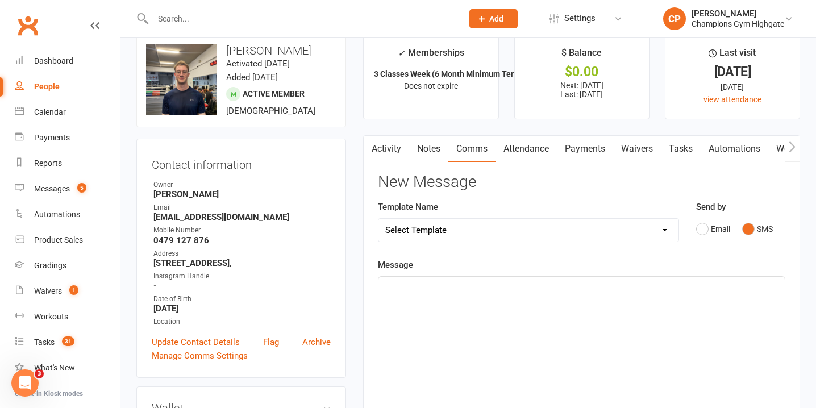
click at [556, 362] on div "﻿" at bounding box center [581, 362] width 406 height 170
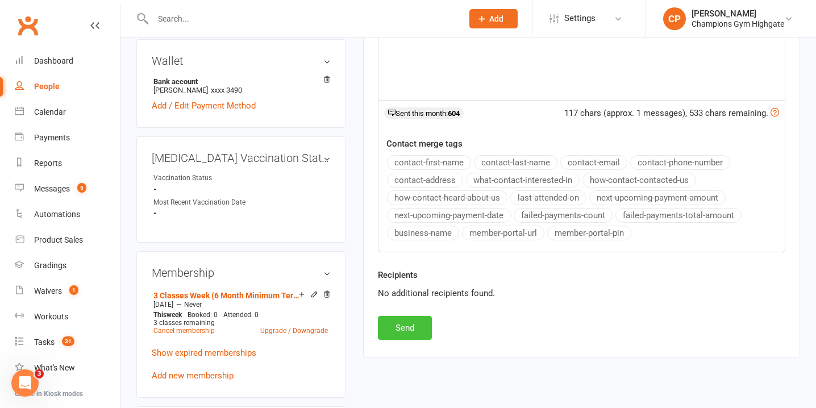
click at [426, 328] on button "Send" at bounding box center [405, 328] width 54 height 24
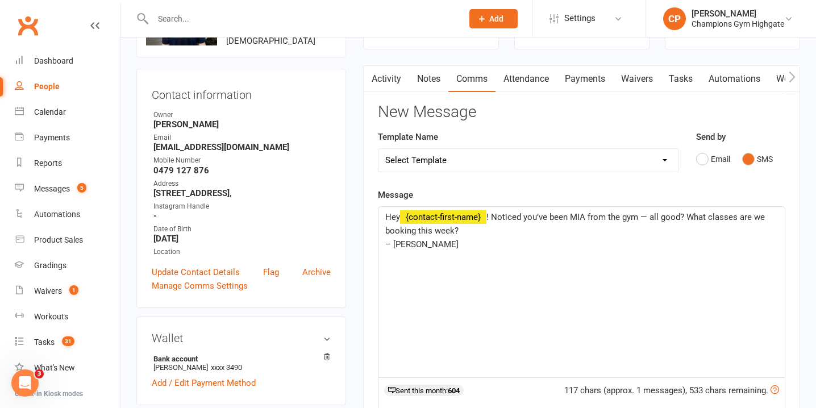
scroll to position [0, 0]
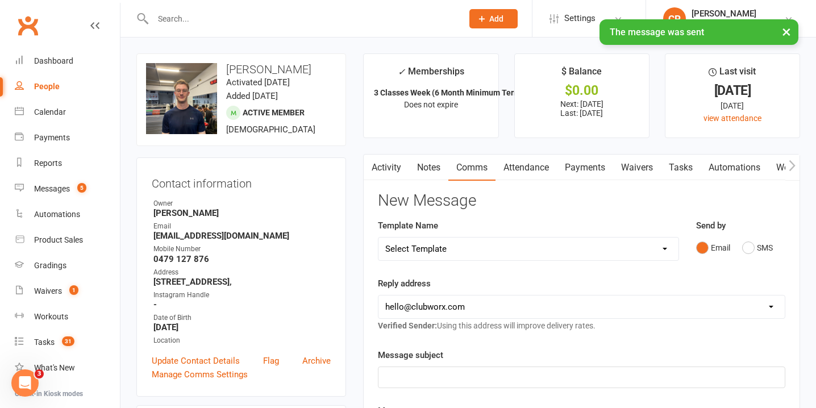
click at [423, 172] on link "Notes" at bounding box center [428, 168] width 39 height 26
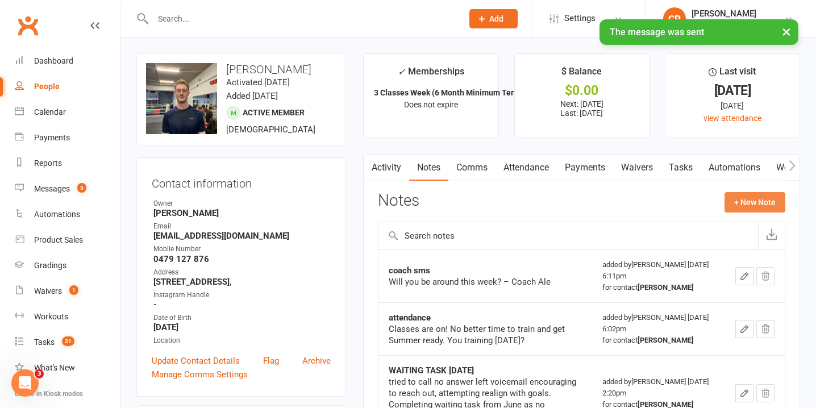
click at [730, 197] on button "+ New Note" at bounding box center [755, 202] width 61 height 20
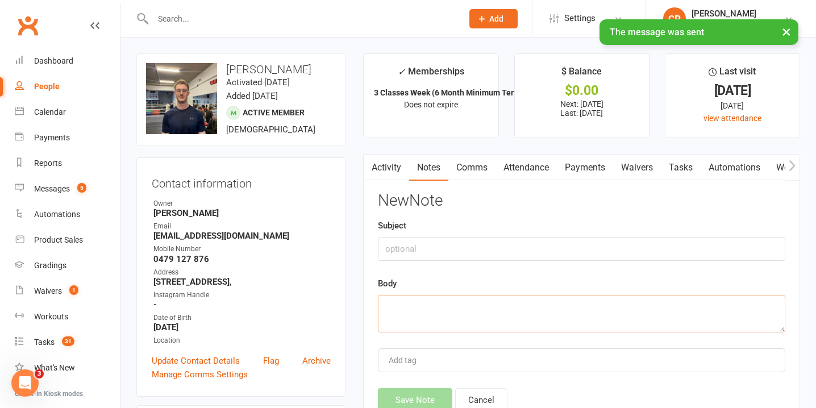
click at [489, 307] on textarea at bounding box center [581, 314] width 407 height 38
paste textarea "Hey {contact-first-name}! Noticed you’ve been MIA from the gym — all good? What…"
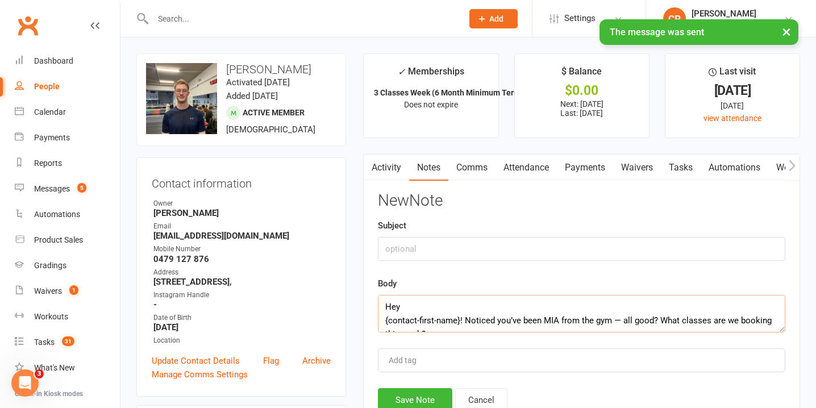
scroll to position [34, 0]
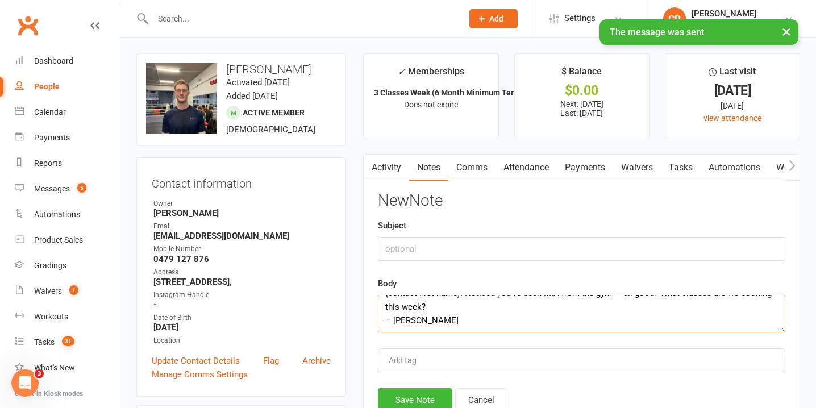
type textarea "Hey {contact-first-name}! Noticed you’ve been MIA from the gym — all good? What…"
click at [471, 241] on input "text" at bounding box center [581, 249] width 407 height 24
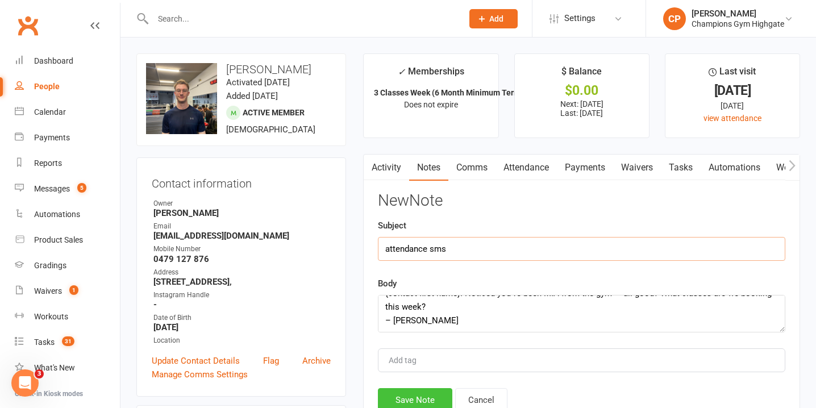
type input "attendance sms"
click at [415, 393] on button "Save Note" at bounding box center [415, 400] width 74 height 24
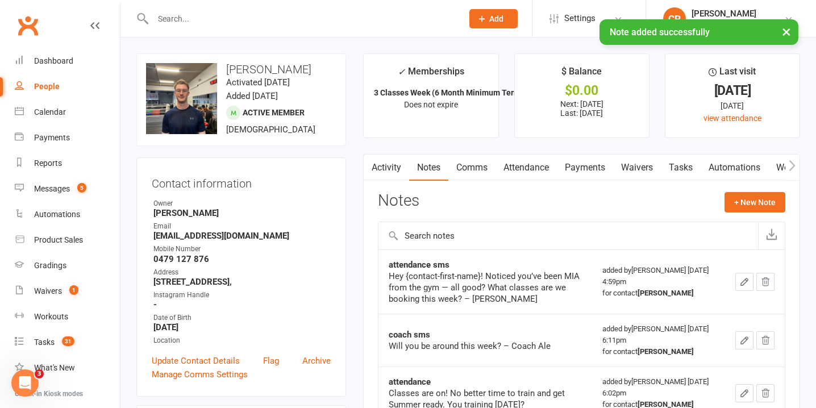
click at [298, 13] on input "text" at bounding box center [301, 19] width 305 height 16
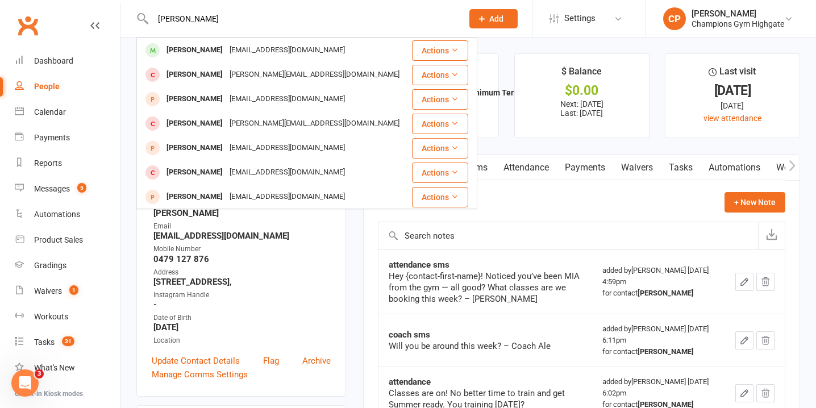
type input "jenny tran"
click at [294, 54] on div "jennytran1493@icloud.com" at bounding box center [287, 50] width 122 height 16
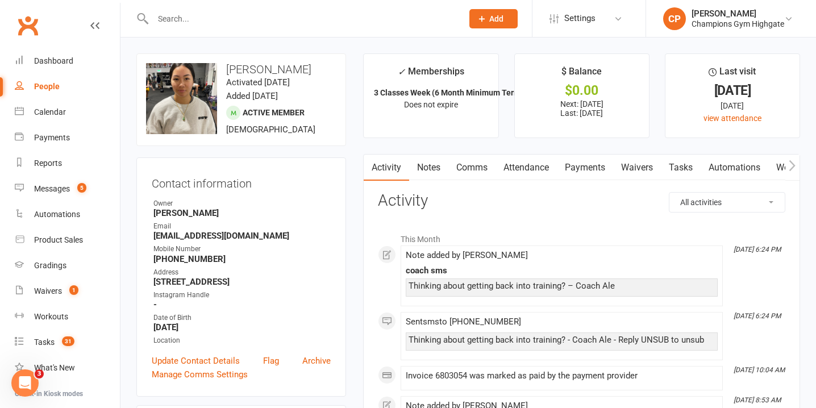
click at [434, 170] on link "Notes" at bounding box center [428, 168] width 39 height 26
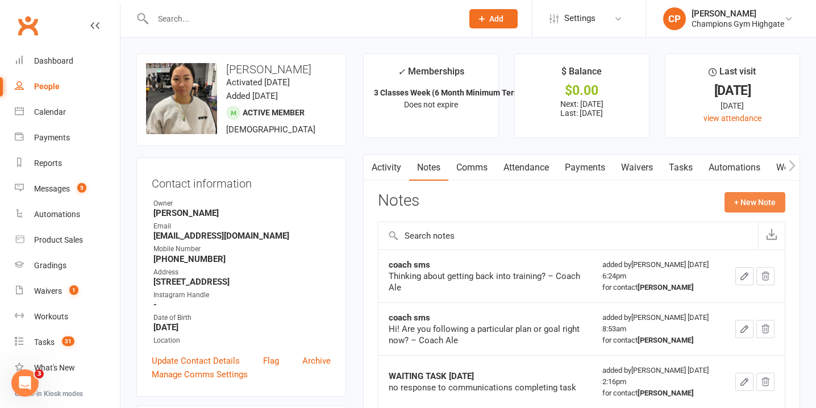
click at [755, 197] on button "+ New Note" at bounding box center [755, 202] width 61 height 20
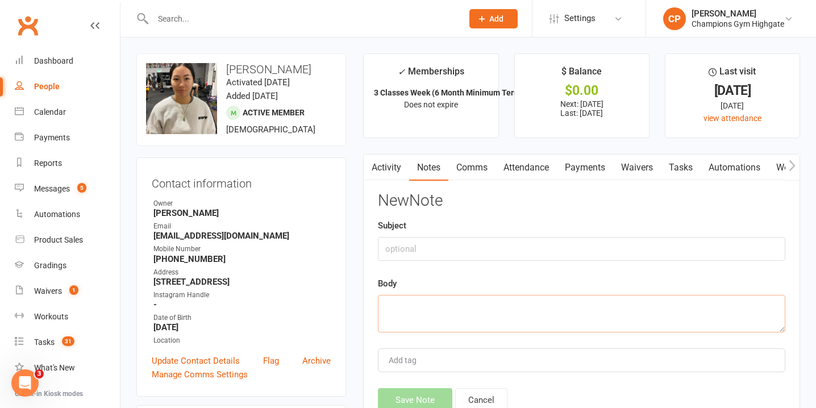
click at [517, 317] on textarea at bounding box center [581, 314] width 407 height 38
paste textarea "Hey {contact-first-name}! Noticed you’ve been MIA from the gym — all good? What…"
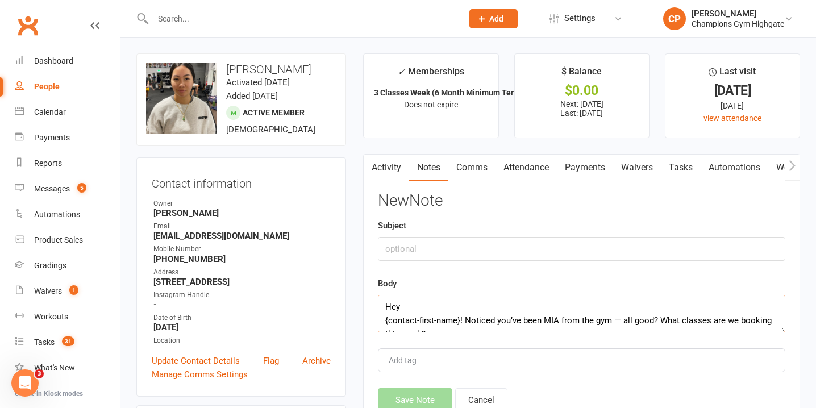
scroll to position [34, 0]
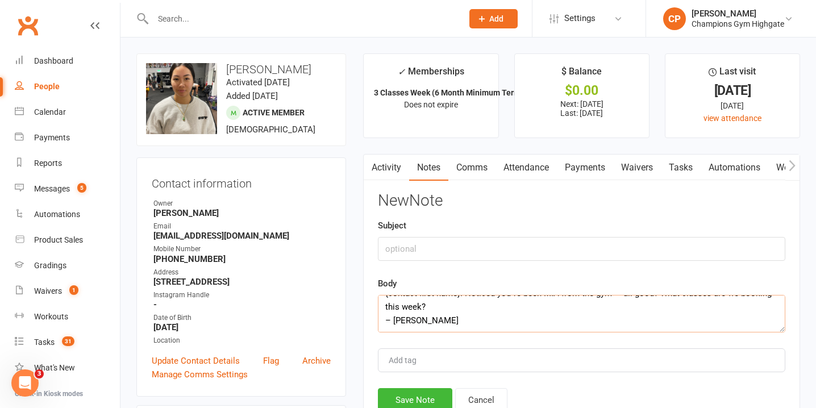
type textarea "Hey {contact-first-name}! Noticed you’ve been MIA from the gym — all good? What…"
click at [480, 251] on input "text" at bounding box center [581, 249] width 407 height 24
type input "attendance"
click at [435, 390] on button "Save Note" at bounding box center [415, 400] width 74 height 24
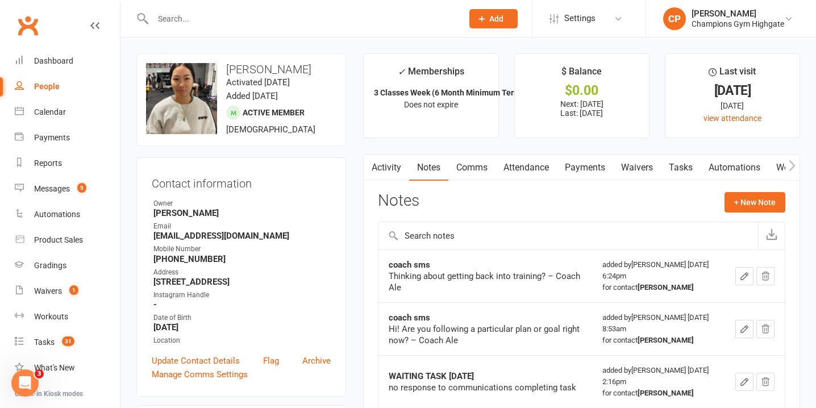
click at [467, 158] on link "Comms" at bounding box center [471, 168] width 47 height 26
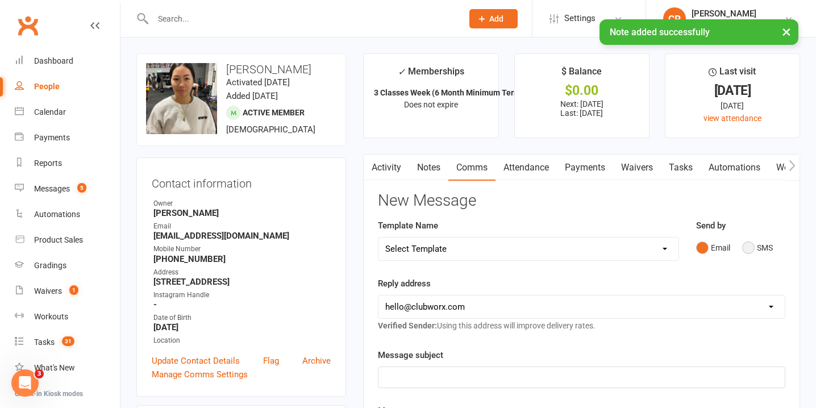
click at [751, 258] on div "Send by Email SMS" at bounding box center [741, 247] width 106 height 56
click at [749, 250] on button "SMS" at bounding box center [757, 248] width 31 height 22
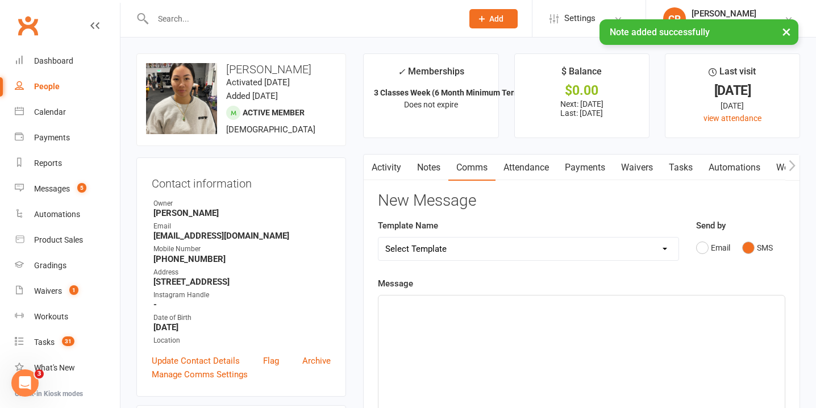
click at [625, 386] on div "﻿" at bounding box center [581, 381] width 406 height 170
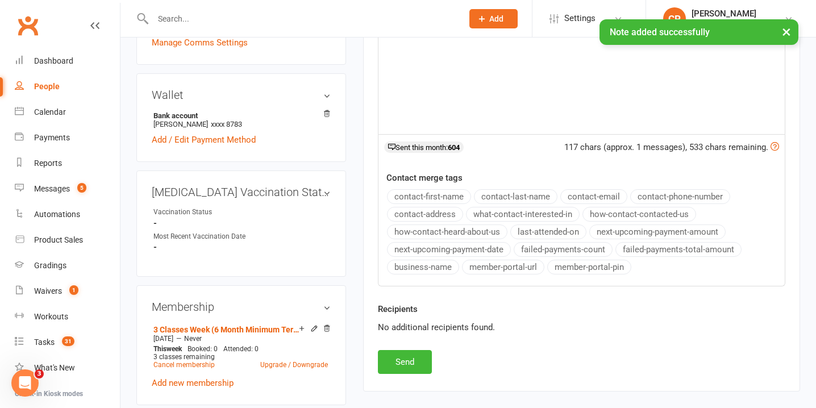
scroll to position [332, 0]
click at [426, 361] on button "Send" at bounding box center [405, 362] width 54 height 24
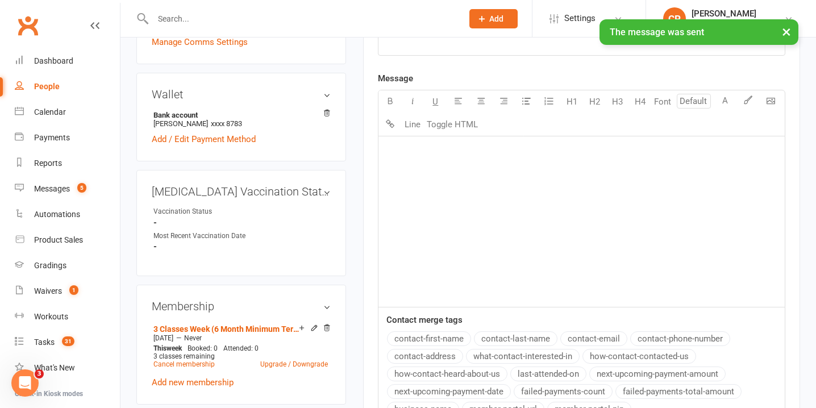
click at [311, 19] on div "× The message was sent" at bounding box center [400, 19] width 801 height 0
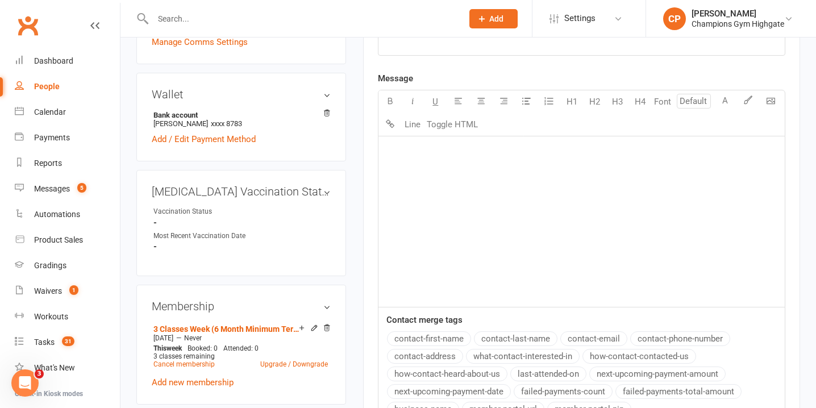
click at [302, 17] on input "text" at bounding box center [301, 19] width 305 height 16
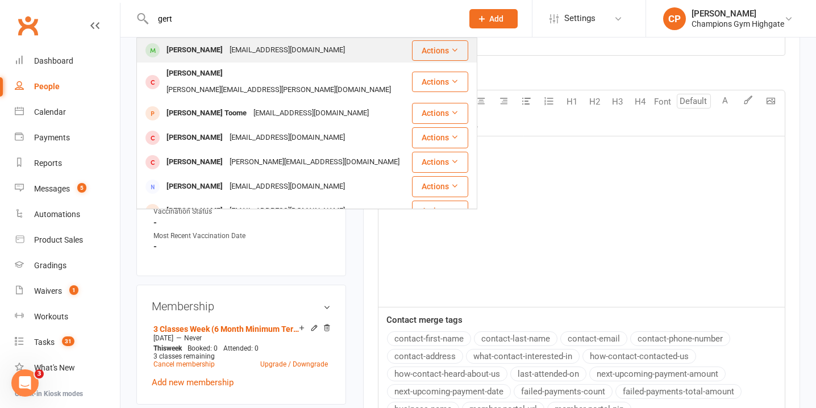
type input "gert"
click at [307, 47] on div "Gert Paaret paaretgert@gmail.com" at bounding box center [274, 50] width 273 height 23
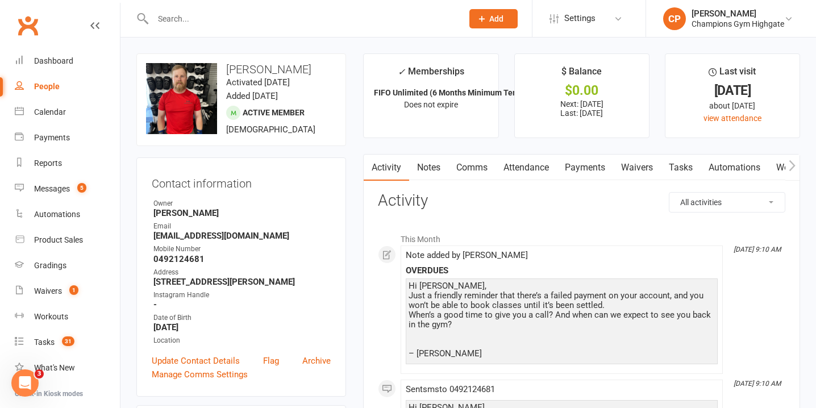
click at [442, 174] on link "Notes" at bounding box center [428, 168] width 39 height 26
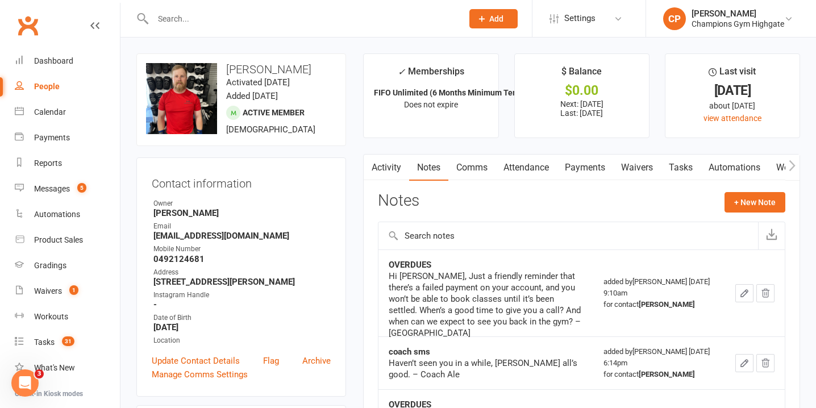
click at [530, 164] on link "Attendance" at bounding box center [526, 168] width 61 height 26
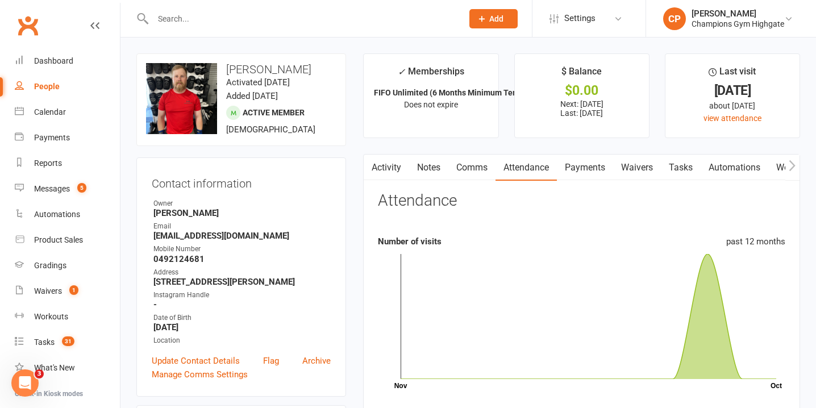
click at [480, 157] on link "Comms" at bounding box center [471, 168] width 47 height 26
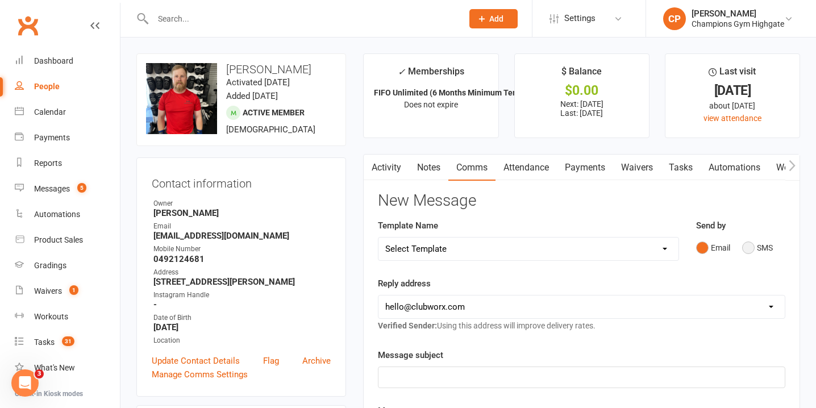
click at [754, 249] on button "SMS" at bounding box center [757, 248] width 31 height 22
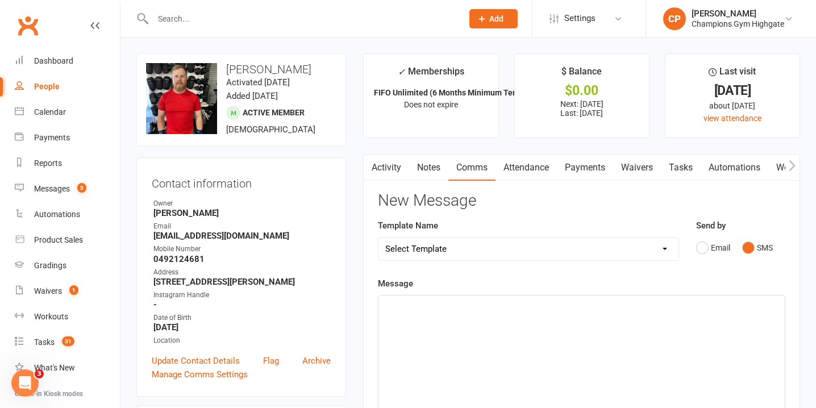
click at [611, 348] on div "﻿" at bounding box center [581, 381] width 406 height 170
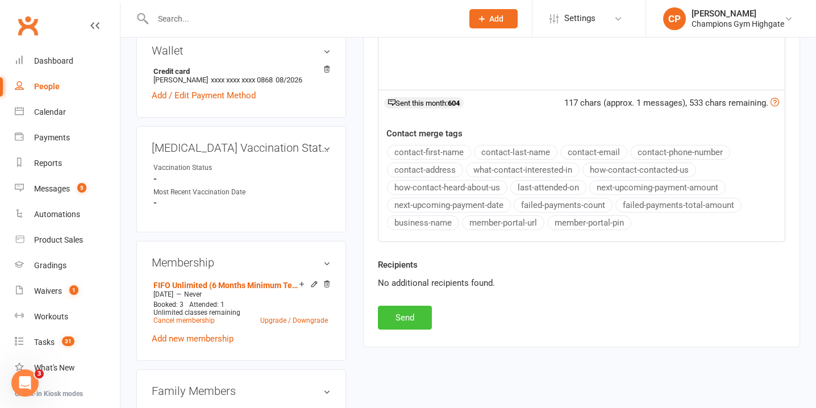
click at [414, 315] on button "Send" at bounding box center [405, 318] width 54 height 24
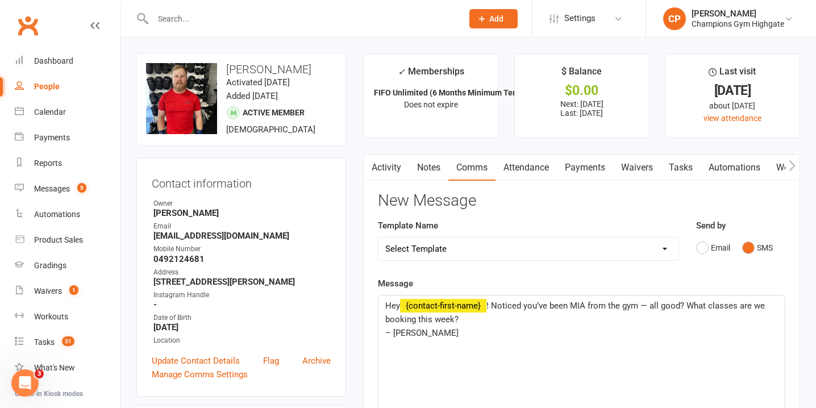
click at [438, 173] on link "Notes" at bounding box center [428, 168] width 39 height 26
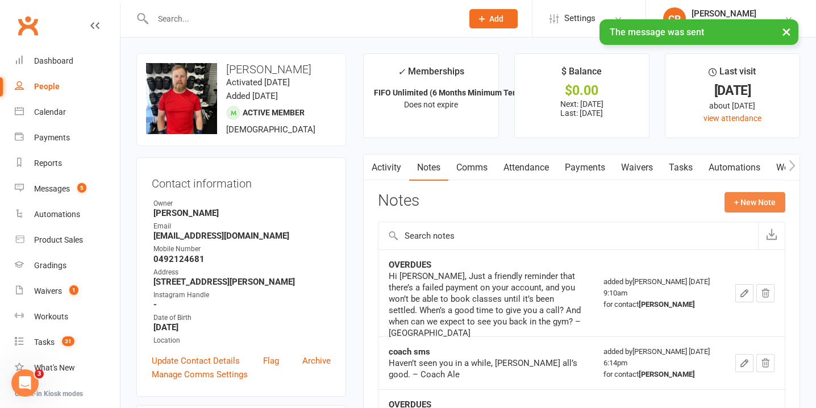
click at [741, 201] on button "+ New Note" at bounding box center [755, 202] width 61 height 20
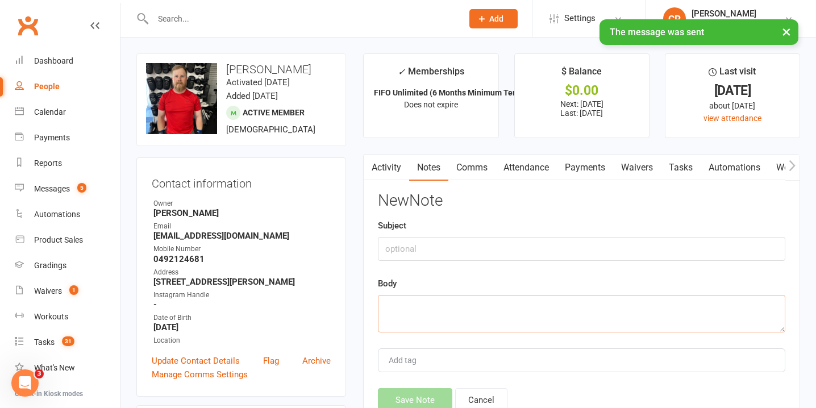
click at [450, 314] on textarea at bounding box center [581, 314] width 407 height 38
paste textarea "Hey {contact-first-name}! Noticed you’ve been MIA from the gym — all good? What…"
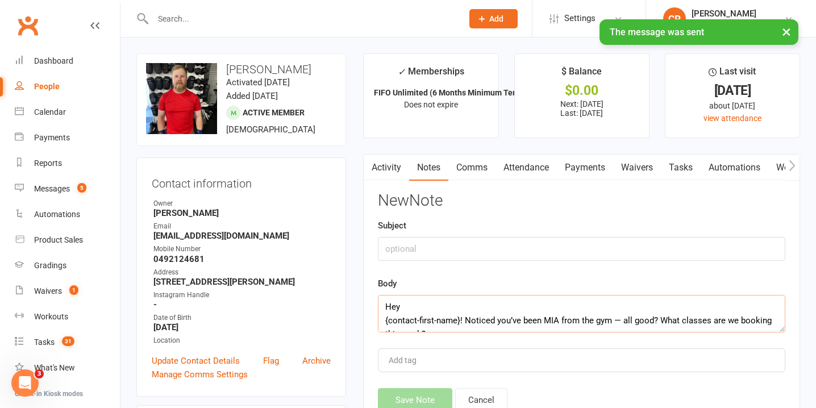
scroll to position [34, 0]
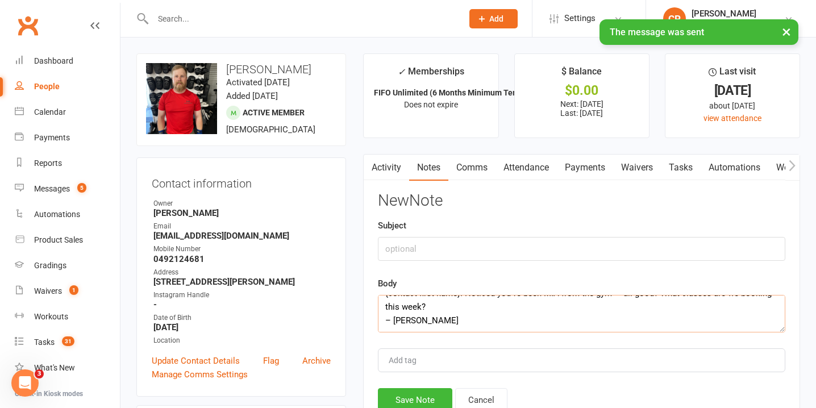
type textarea "Hey {contact-first-name}! Noticed you’ve been MIA from the gym — all good? What…"
click at [444, 244] on input "text" at bounding box center [581, 249] width 407 height 24
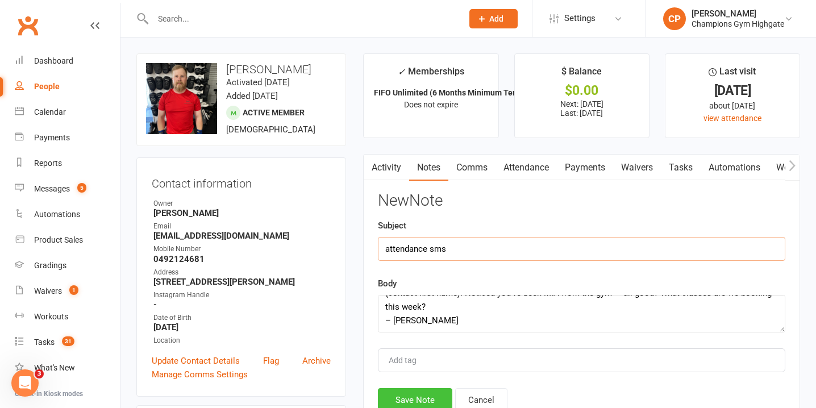
type input "attendance sms"
click at [431, 392] on button "Save Note" at bounding box center [415, 400] width 74 height 24
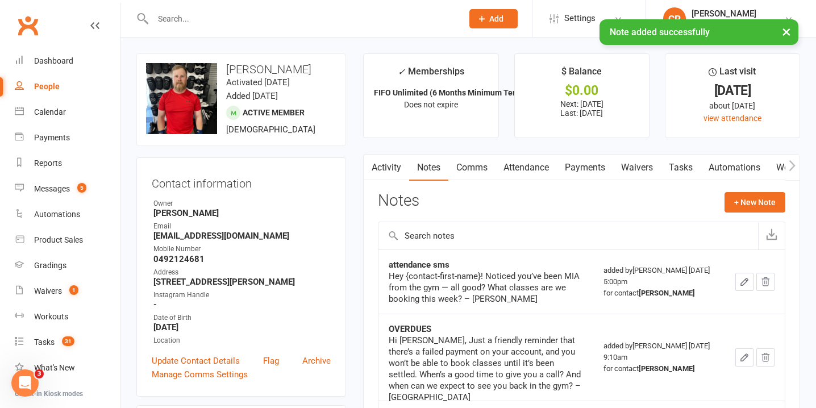
click at [303, 19] on div "× Note added successfully" at bounding box center [400, 19] width 801 height 0
click at [289, 15] on input "text" at bounding box center [301, 19] width 305 height 16
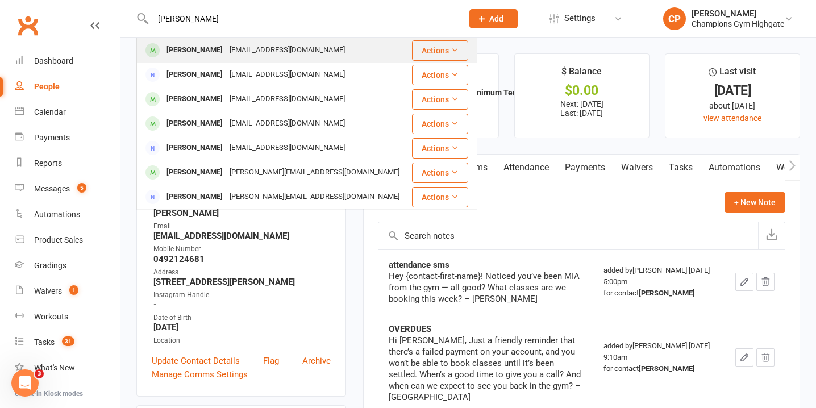
type input "anthony obrien"
click at [255, 52] on div "exodus109@hotmail.com" at bounding box center [287, 50] width 122 height 16
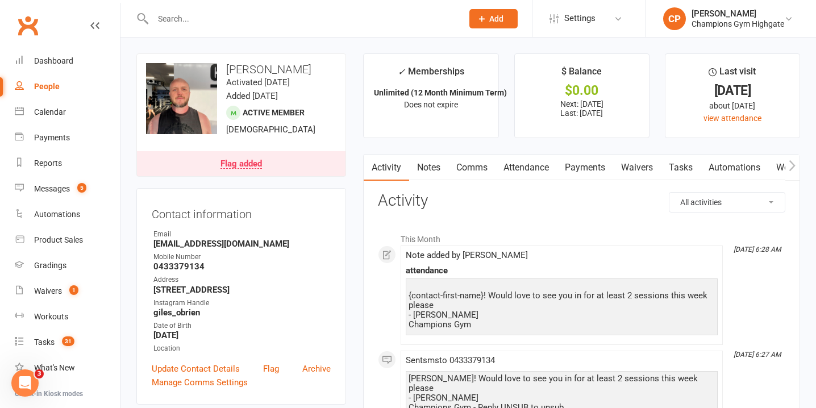
click at [429, 167] on link "Notes" at bounding box center [428, 168] width 39 height 26
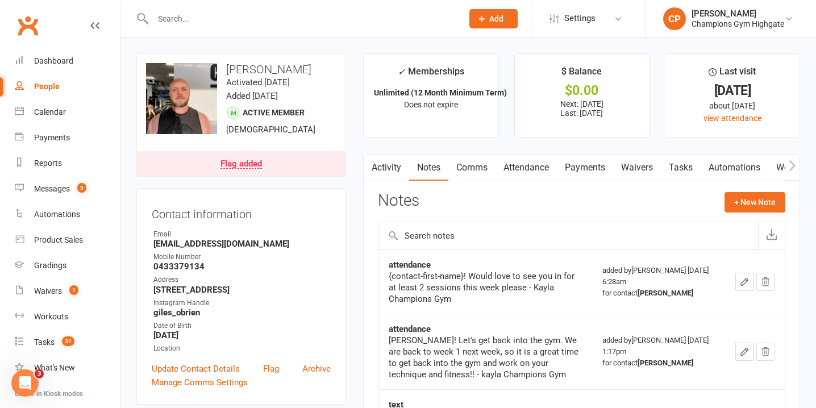
click at [538, 169] on link "Attendance" at bounding box center [526, 168] width 61 height 26
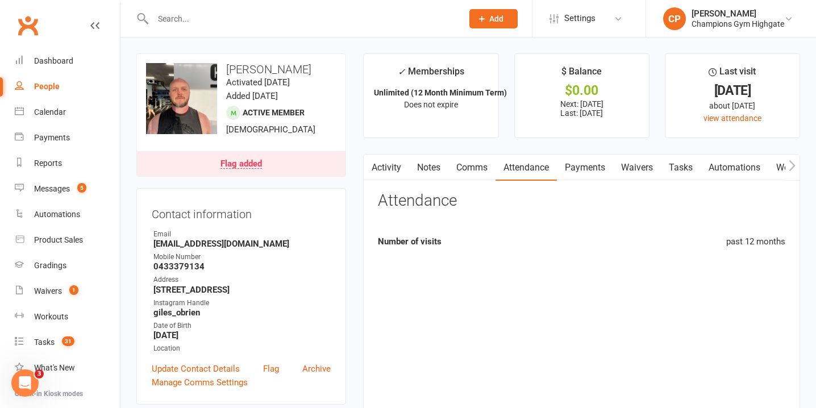
click at [468, 155] on link "Comms" at bounding box center [471, 168] width 47 height 26
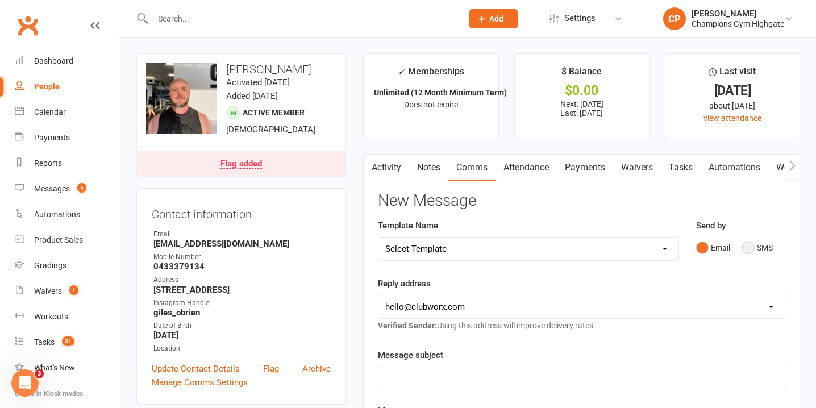
click at [755, 248] on button "SMS" at bounding box center [757, 248] width 31 height 22
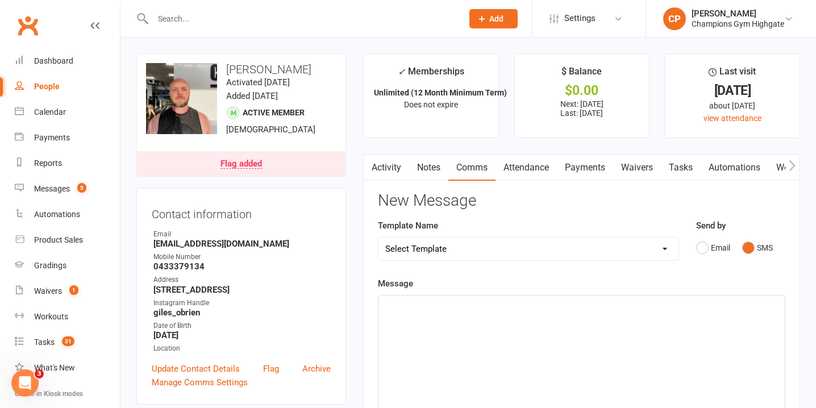
click at [594, 338] on div "﻿" at bounding box center [581, 381] width 406 height 170
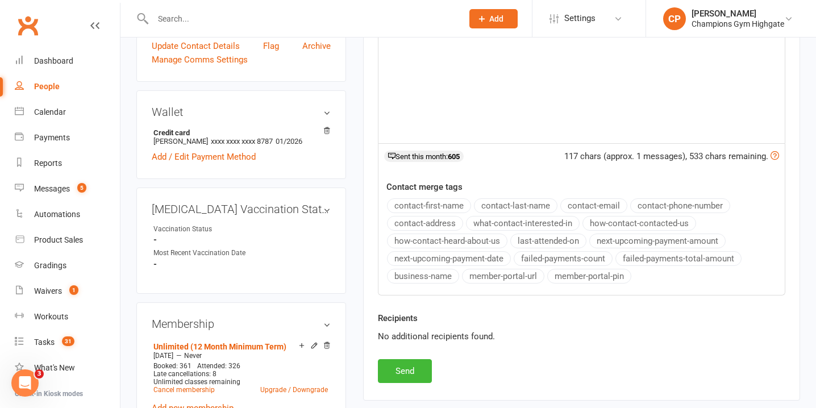
scroll to position [368, 0]
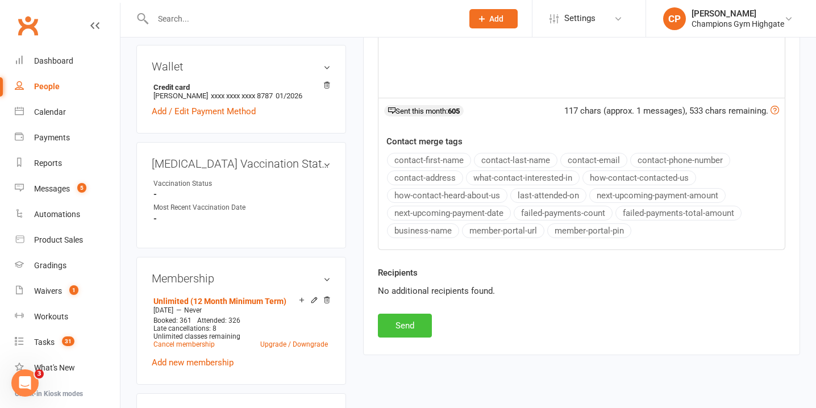
click at [430, 322] on button "Send" at bounding box center [405, 326] width 54 height 24
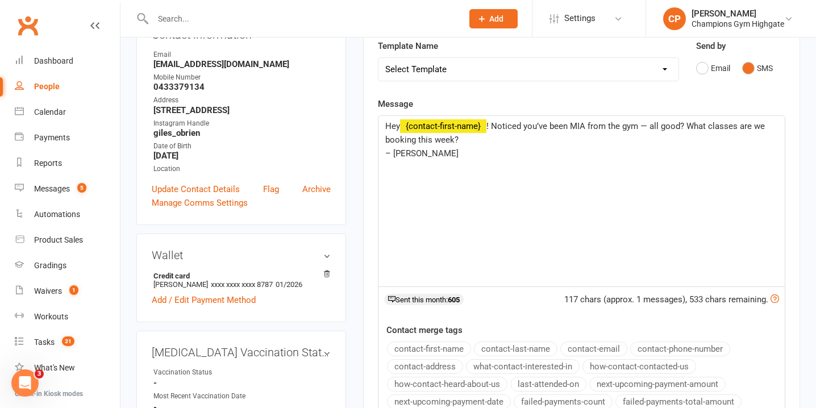
scroll to position [0, 0]
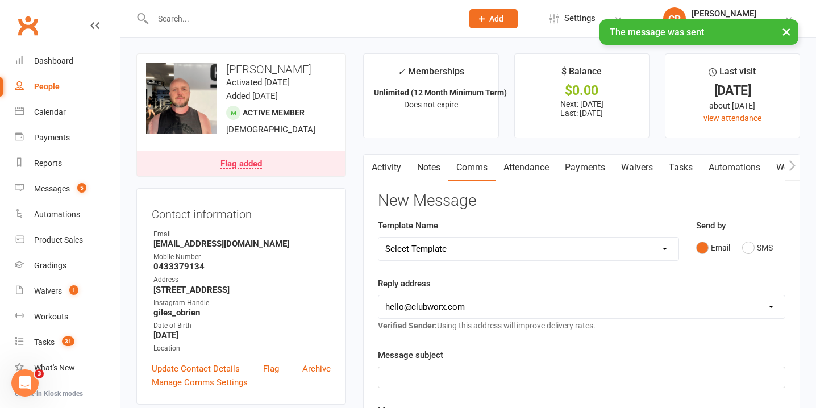
click at [430, 170] on link "Notes" at bounding box center [428, 168] width 39 height 26
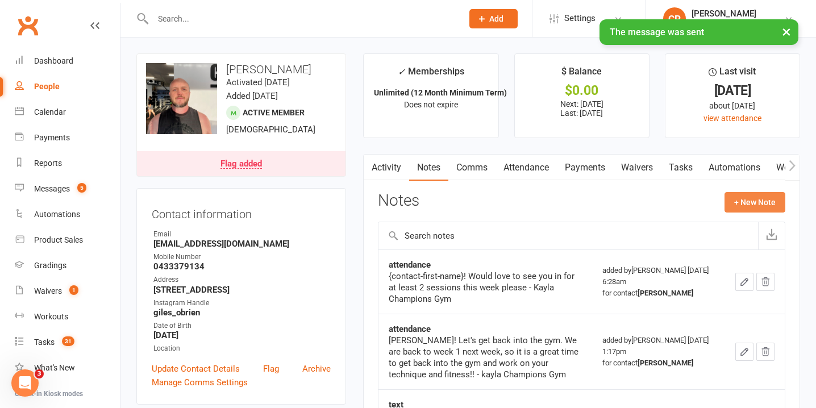
click at [749, 206] on button "+ New Note" at bounding box center [755, 202] width 61 height 20
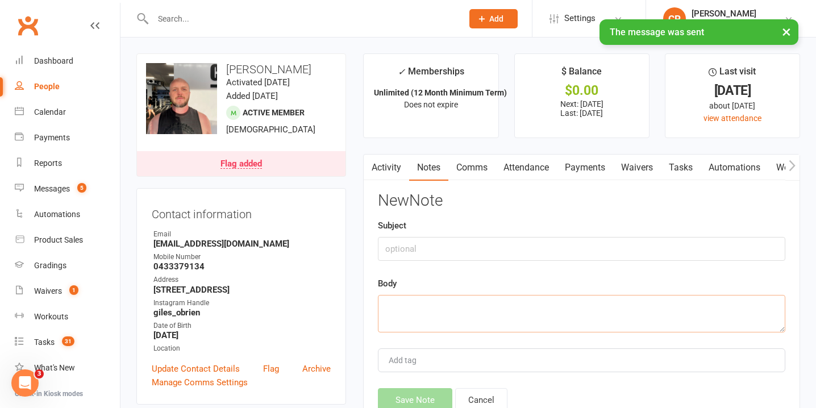
paste textarea "Hey {contact-first-name}! Noticed you’ve been MIA from the gym — all good? What…"
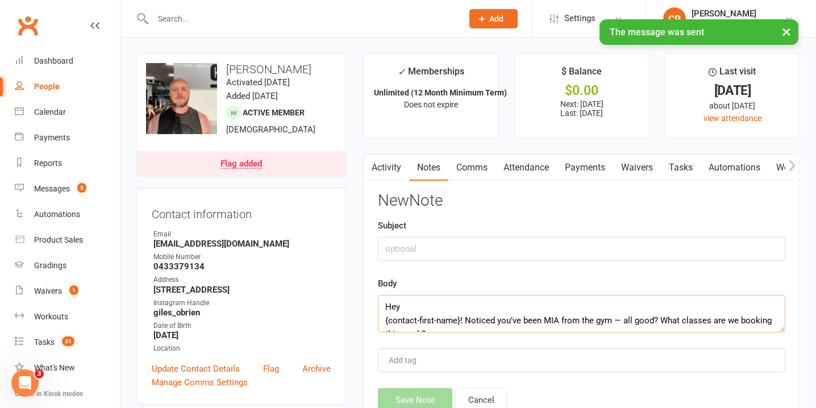
click at [476, 314] on textarea "Hey {contact-first-name}! Noticed you’ve been MIA from the gym — all good? What…" at bounding box center [581, 314] width 407 height 38
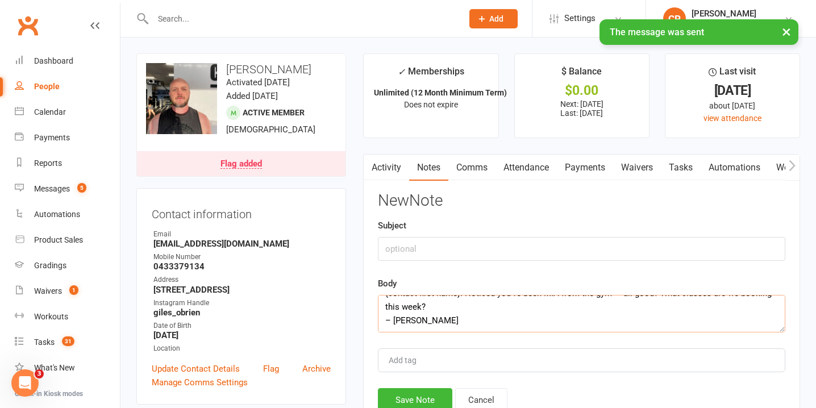
type textarea "Hey {contact-first-name}! Noticed you’ve been MIA from the gym — all good? What…"
click at [451, 249] on input "text" at bounding box center [581, 249] width 407 height 24
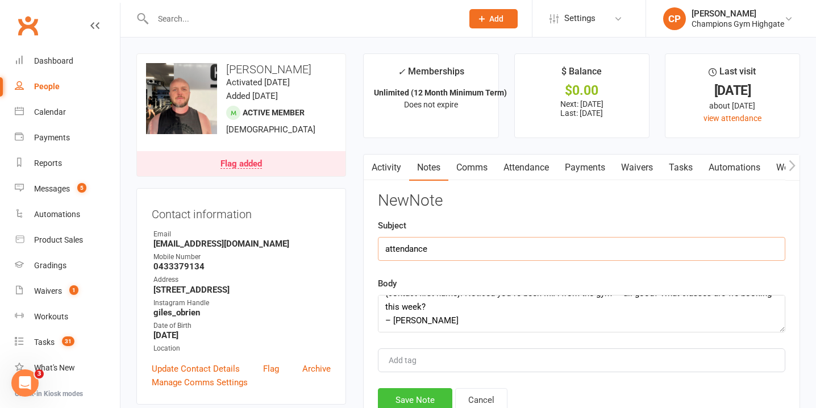
type input "attendance"
click at [423, 398] on button "Save Note" at bounding box center [415, 400] width 74 height 24
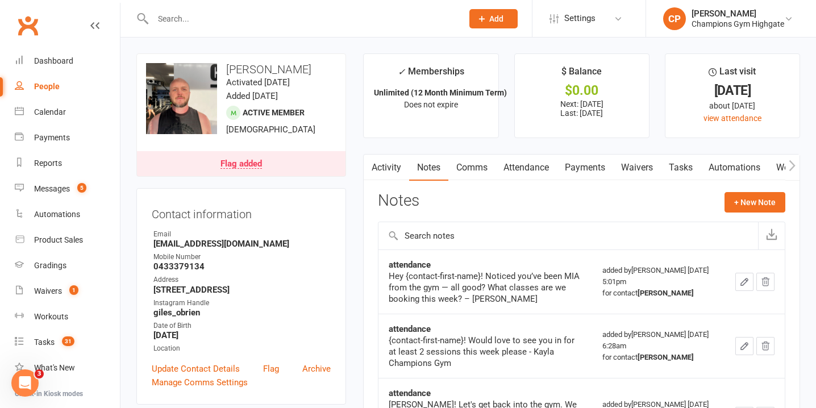
click at [279, 20] on input "text" at bounding box center [301, 19] width 305 height 16
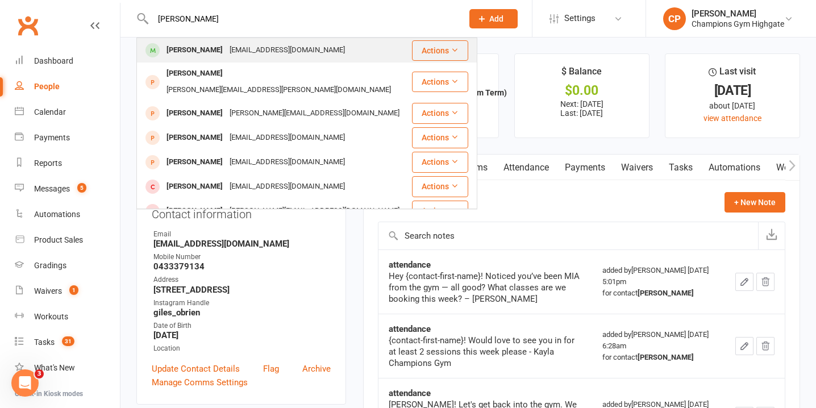
type input "sean tr"
click at [274, 48] on div "seantreacey@gmail.com" at bounding box center [287, 50] width 122 height 16
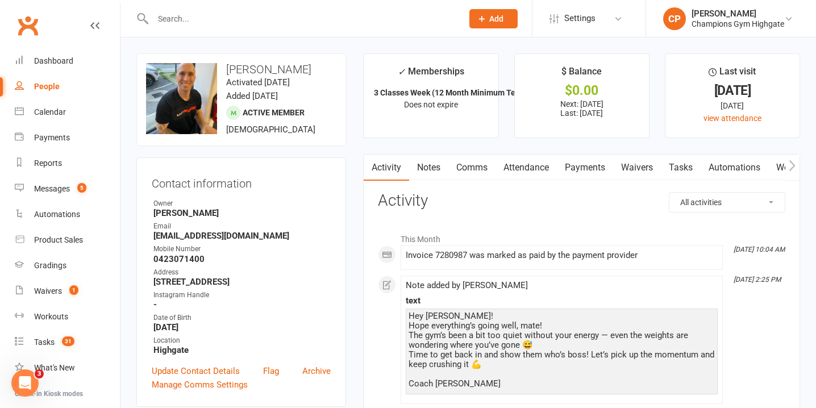
click at [426, 169] on link "Notes" at bounding box center [428, 168] width 39 height 26
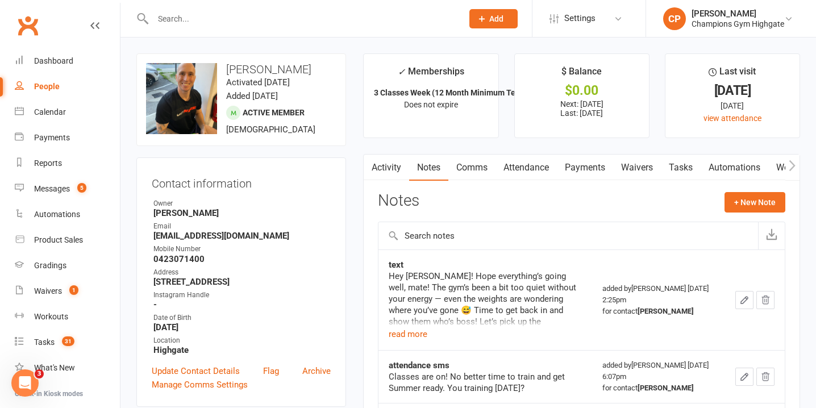
click at [546, 161] on link "Attendance" at bounding box center [526, 168] width 61 height 26
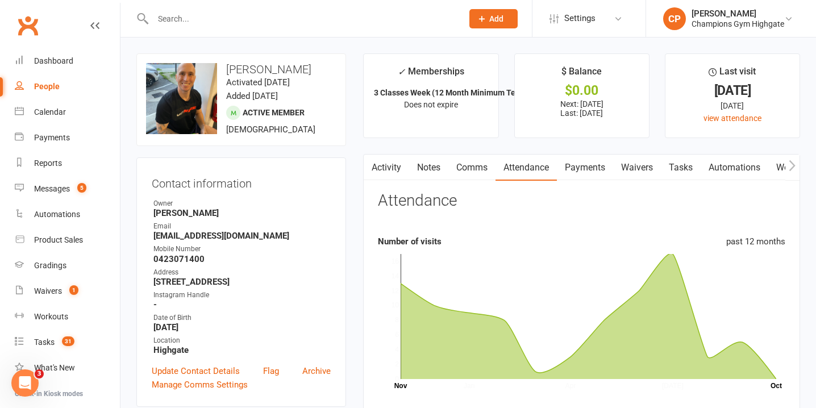
click at [471, 164] on link "Comms" at bounding box center [471, 168] width 47 height 26
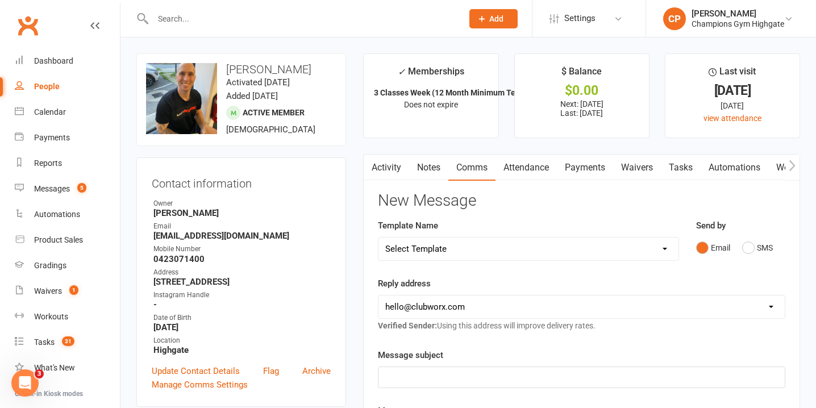
scroll to position [98, 0]
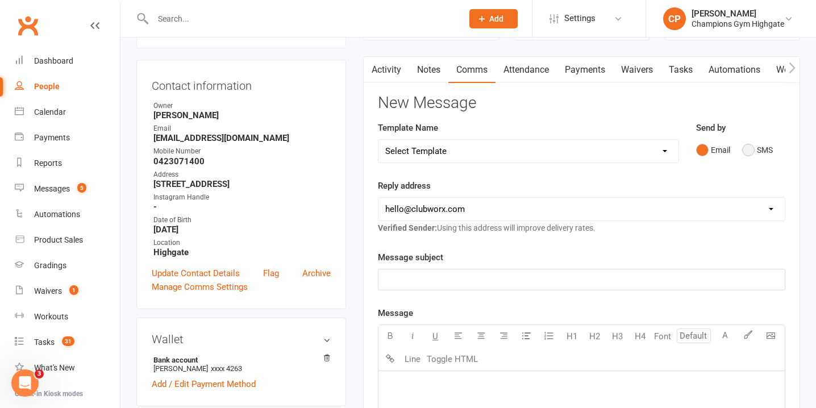
click at [747, 147] on button "SMS" at bounding box center [757, 150] width 31 height 22
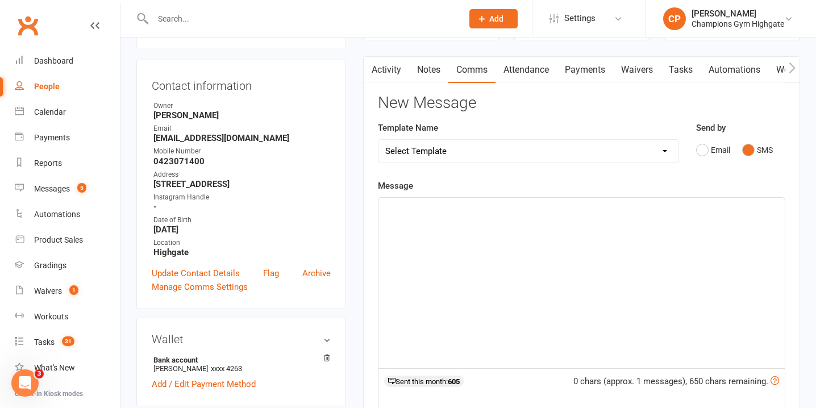
click at [604, 296] on div "﻿" at bounding box center [581, 283] width 406 height 170
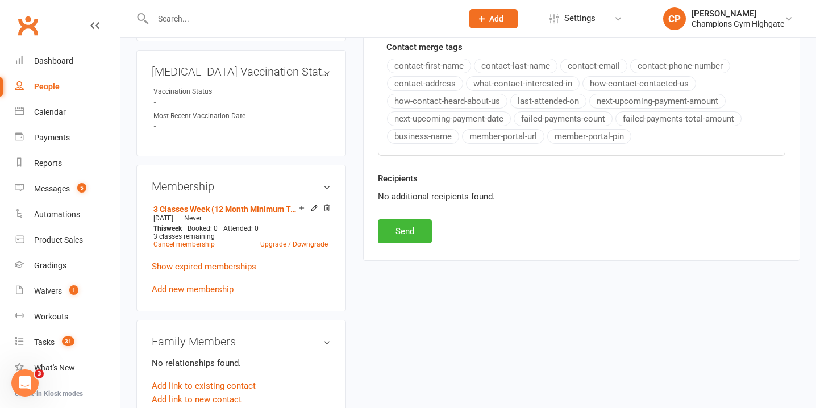
scroll to position [488, 0]
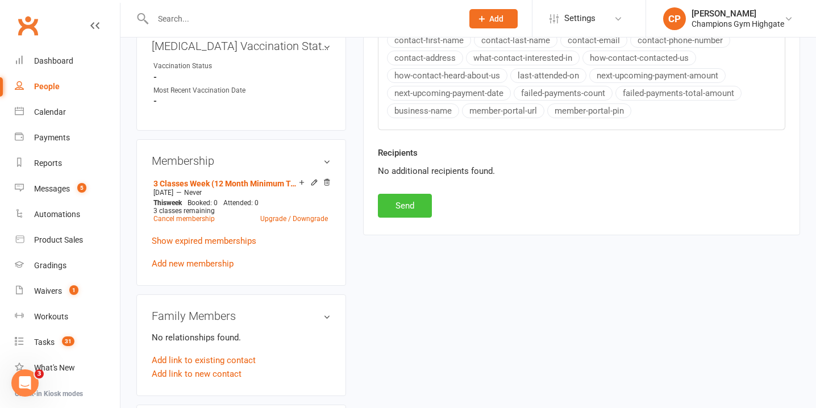
click at [406, 204] on button "Send" at bounding box center [405, 206] width 54 height 24
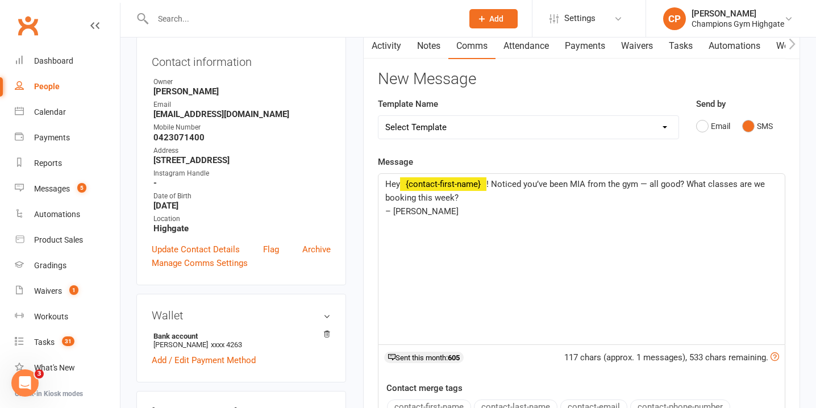
scroll to position [0, 0]
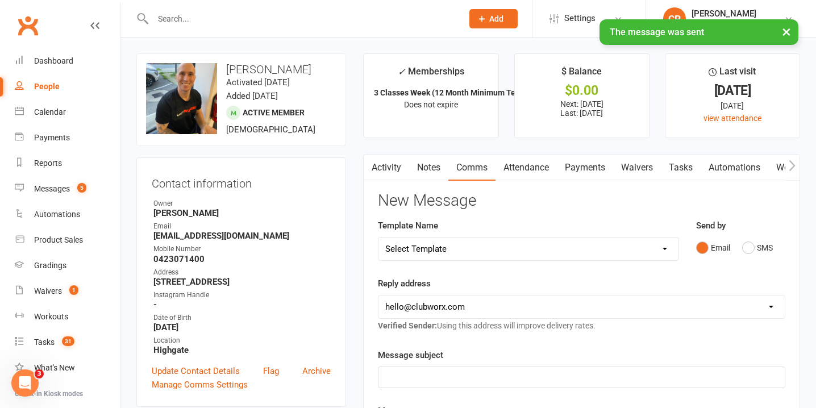
click at [431, 174] on link "Notes" at bounding box center [428, 168] width 39 height 26
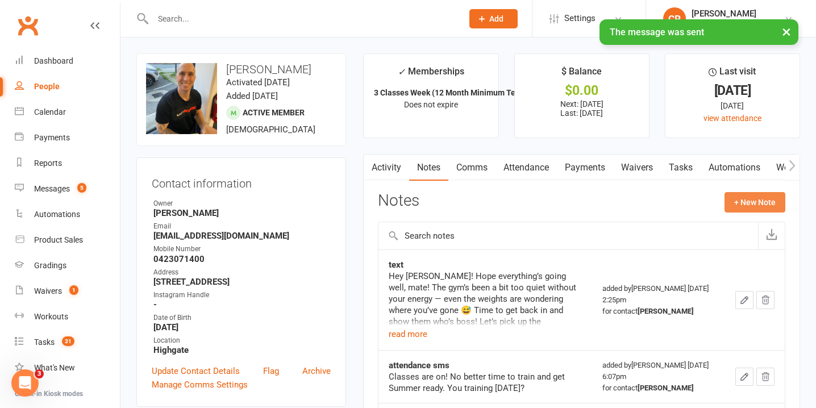
click at [736, 201] on button "+ New Note" at bounding box center [755, 202] width 61 height 20
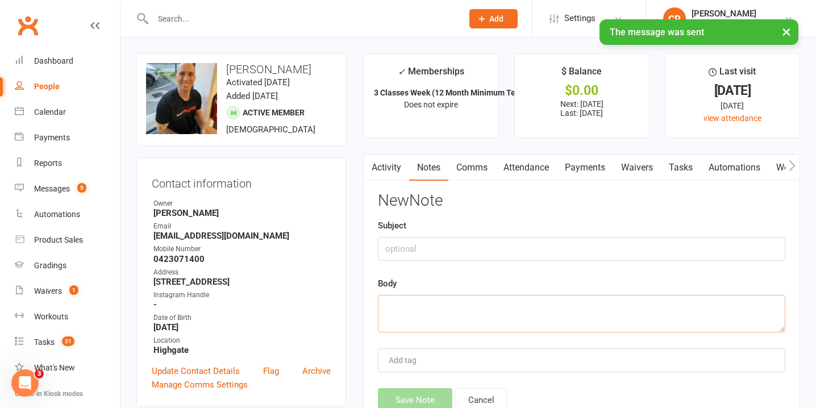
click at [490, 318] on textarea at bounding box center [581, 314] width 407 height 38
paste textarea "Hey {contact-first-name}! Noticed you’ve been MIA from the gym — all good? What…"
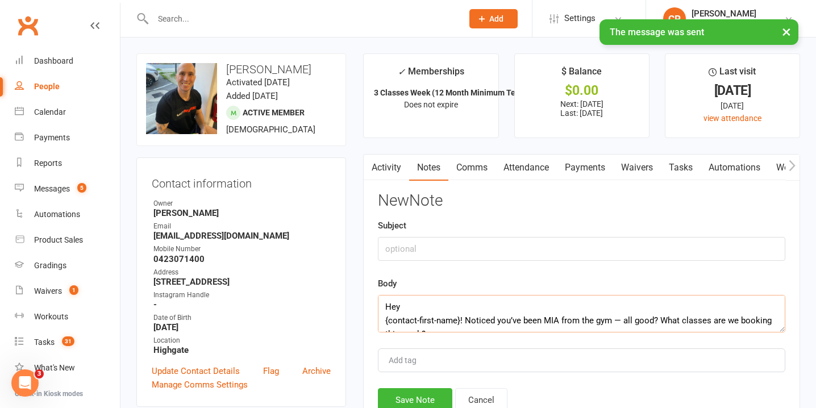
scroll to position [34, 0]
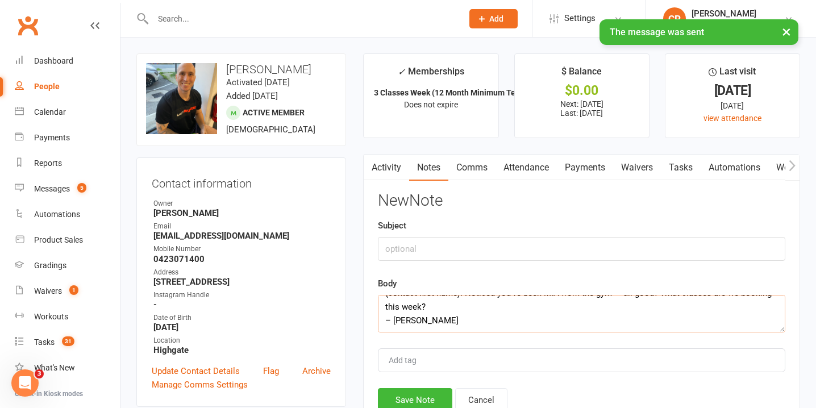
type textarea "Hey {contact-first-name}! Noticed you’ve been MIA from the gym — all good? What…"
click at [473, 252] on input "text" at bounding box center [581, 249] width 407 height 24
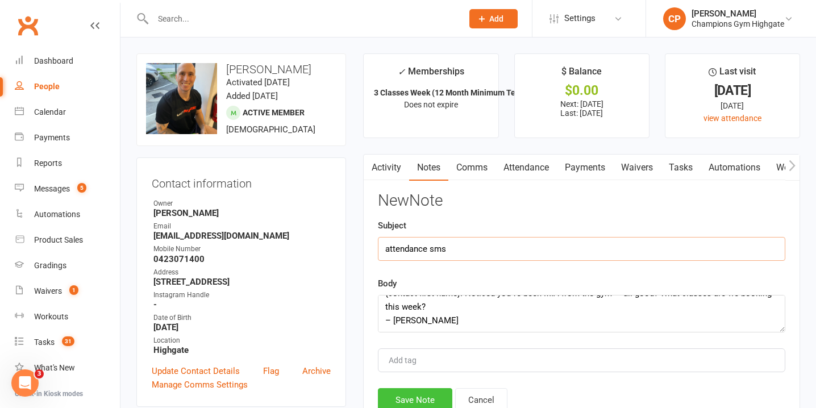
type input "attendance sms"
click at [435, 398] on button "Save Note" at bounding box center [415, 400] width 74 height 24
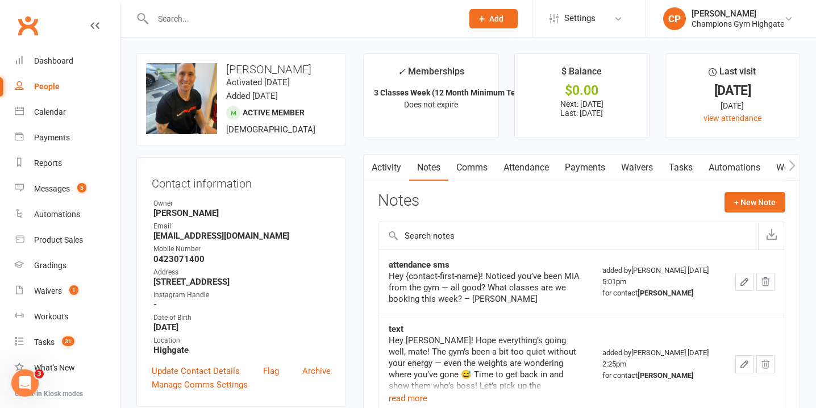
click at [313, 16] on input "text" at bounding box center [301, 19] width 305 height 16
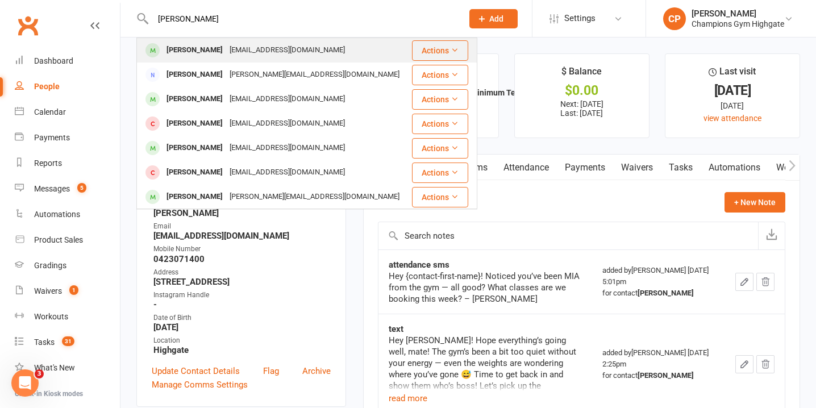
type input "james raeside"
click at [311, 52] on div "jamesbarneyraeside@gmail.com" at bounding box center [287, 50] width 122 height 16
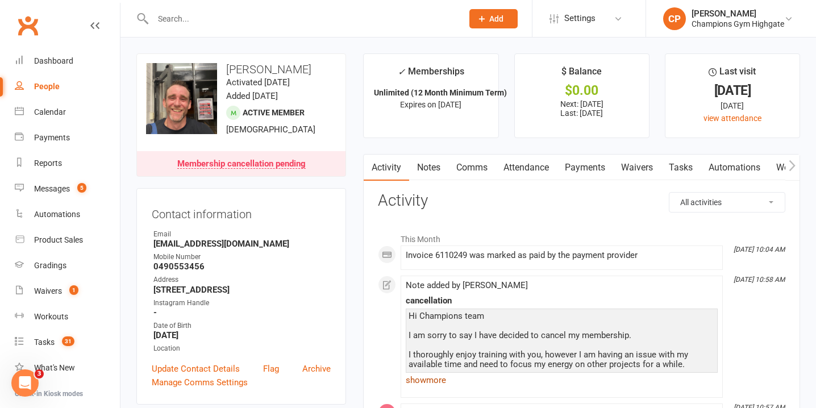
click at [449, 378] on link "show more" at bounding box center [562, 380] width 312 height 16
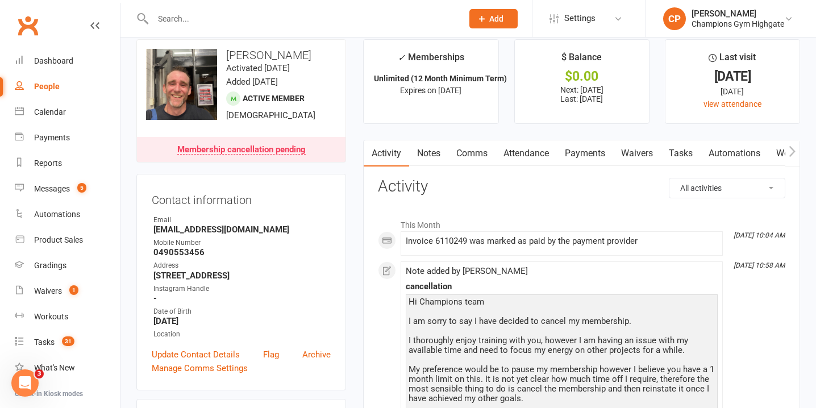
scroll to position [11, 0]
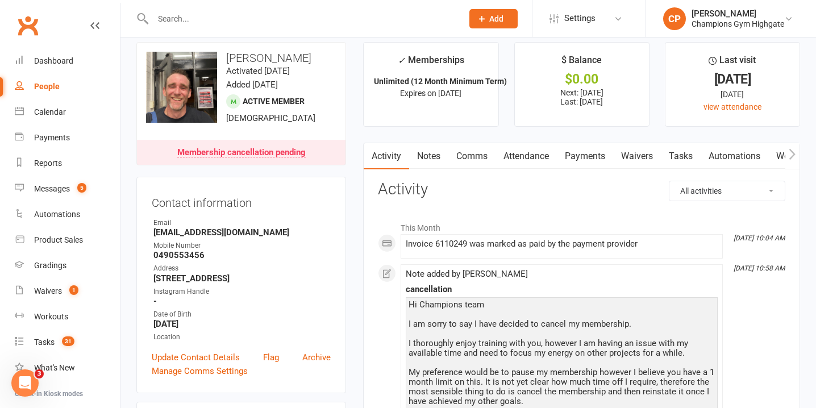
click at [298, 18] on input "text" at bounding box center [301, 19] width 305 height 16
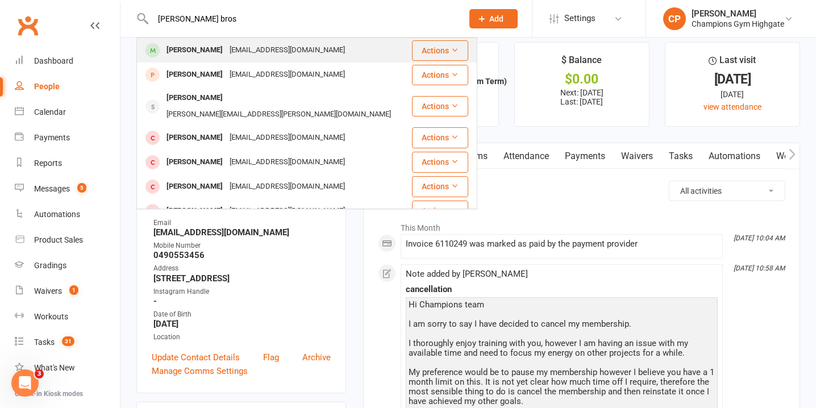
type input "dan bros"
click at [297, 52] on div "dbrosnahan80@gmail.com" at bounding box center [287, 50] width 122 height 16
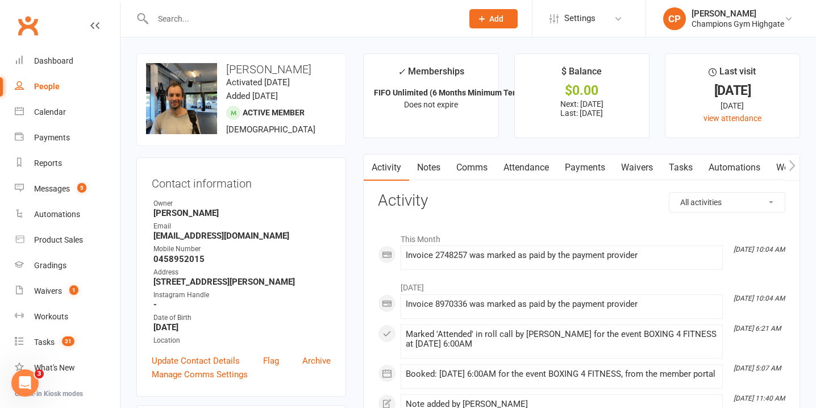
click at [430, 167] on link "Notes" at bounding box center [428, 168] width 39 height 26
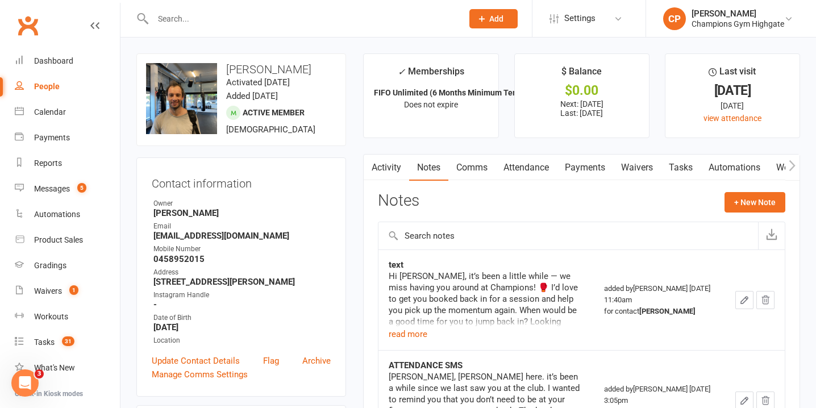
click at [531, 170] on link "Attendance" at bounding box center [526, 168] width 61 height 26
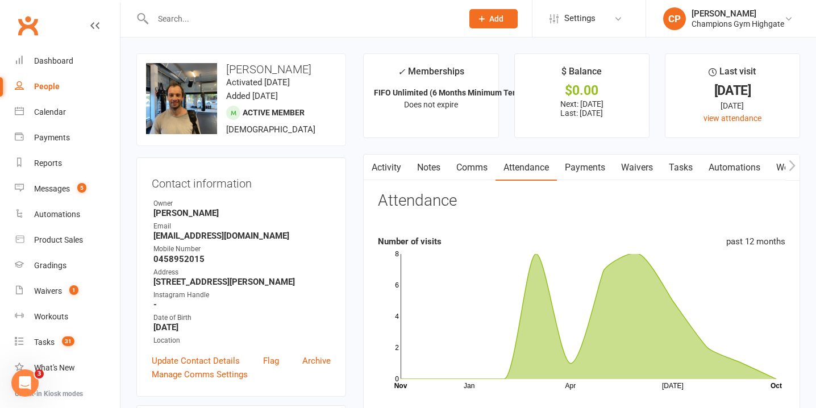
click at [469, 167] on link "Comms" at bounding box center [471, 168] width 47 height 26
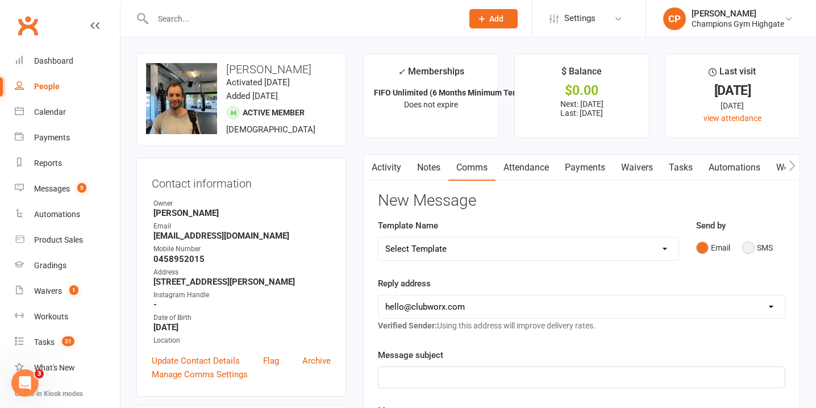
click at [756, 244] on button "SMS" at bounding box center [757, 248] width 31 height 22
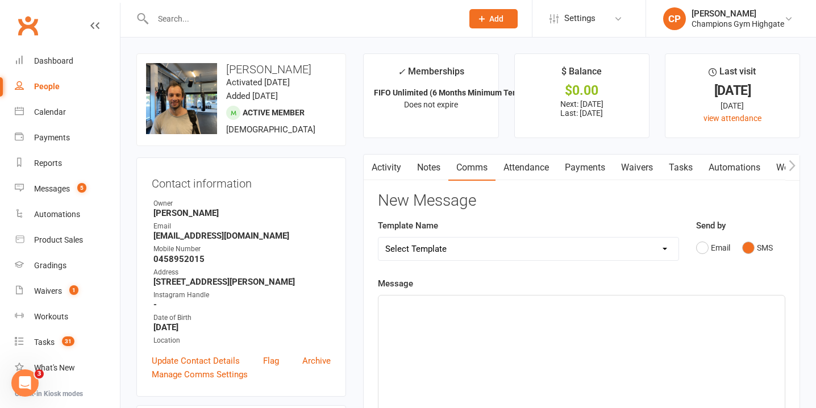
click at [549, 354] on div "﻿" at bounding box center [581, 381] width 406 height 170
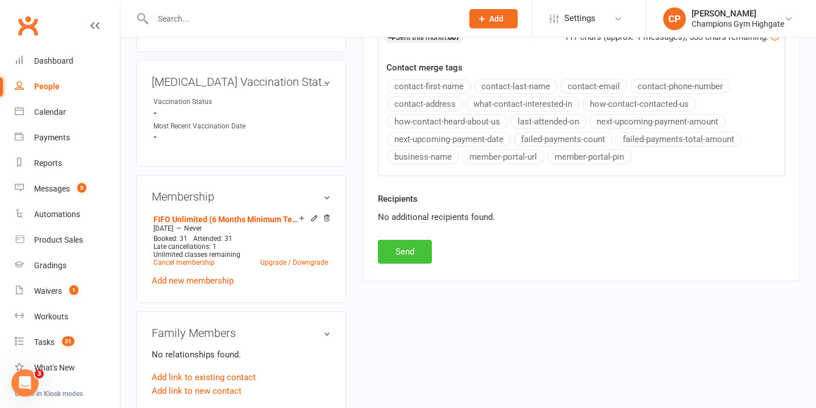
click at [411, 246] on button "Send" at bounding box center [405, 252] width 54 height 24
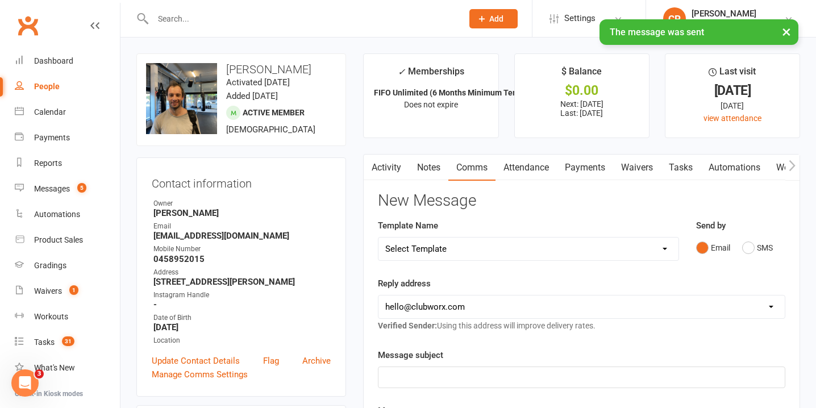
click at [432, 175] on link "Notes" at bounding box center [428, 168] width 39 height 26
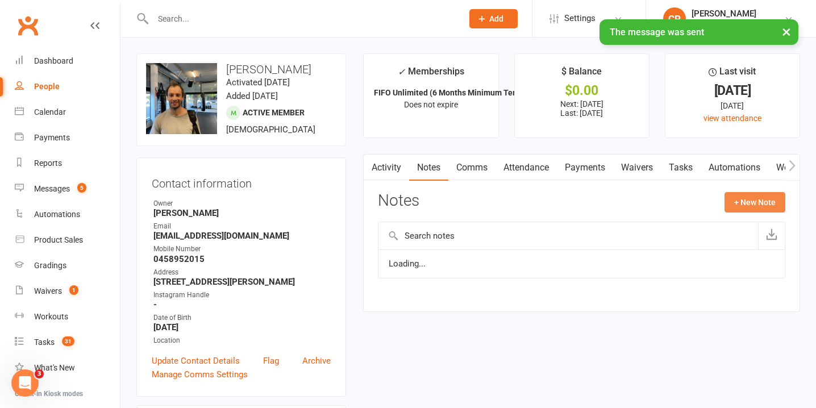
click at [756, 192] on button "+ New Note" at bounding box center [755, 202] width 61 height 20
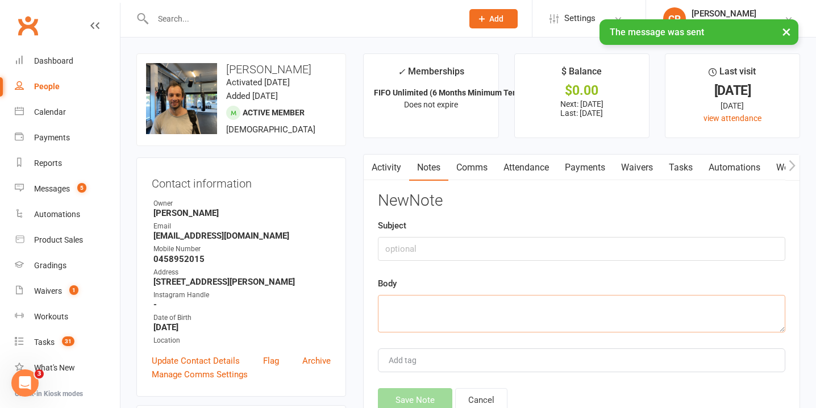
click at [438, 308] on textarea at bounding box center [581, 314] width 407 height 38
paste textarea "Hey {contact-first-name}! Noticed you’ve been MIA from the gym — all good? What…"
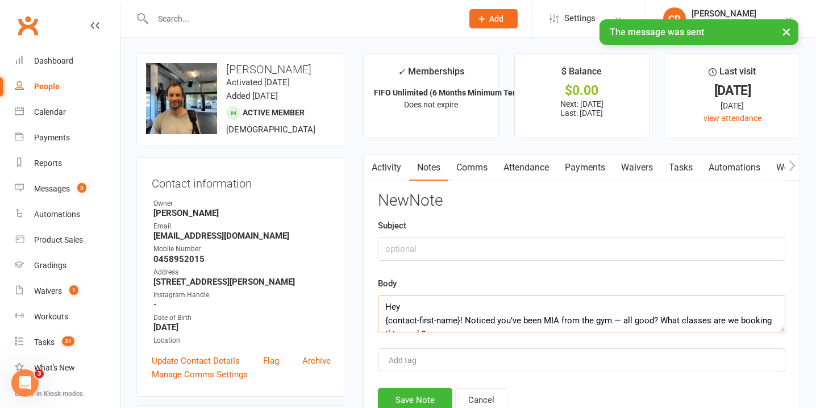
scroll to position [34, 0]
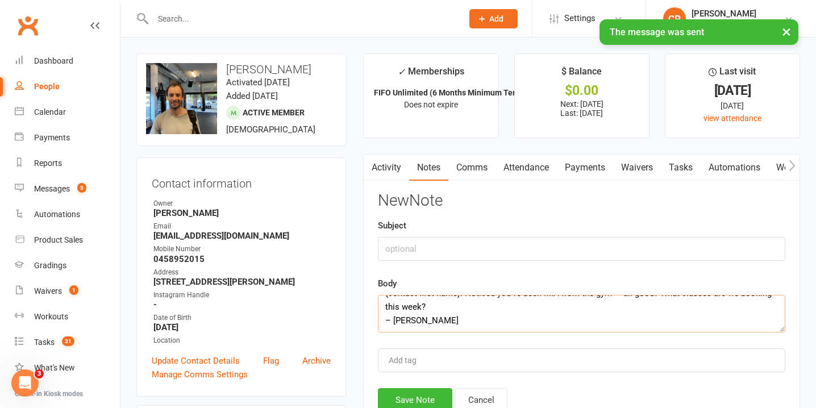
type textarea "Hey {contact-first-name}! Noticed you’ve been MIA from the gym — all good? What…"
click at [427, 251] on input "text" at bounding box center [581, 249] width 407 height 24
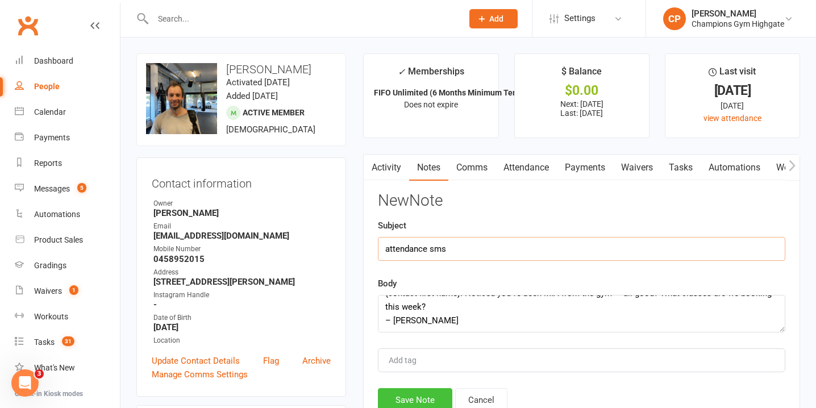
type input "attendance sms"
click at [402, 394] on button "Save Note" at bounding box center [415, 400] width 74 height 24
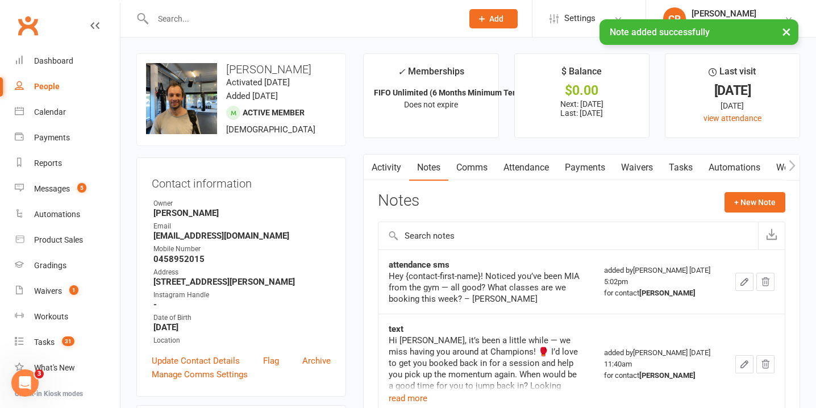
click at [309, 22] on input "text" at bounding box center [301, 19] width 305 height 16
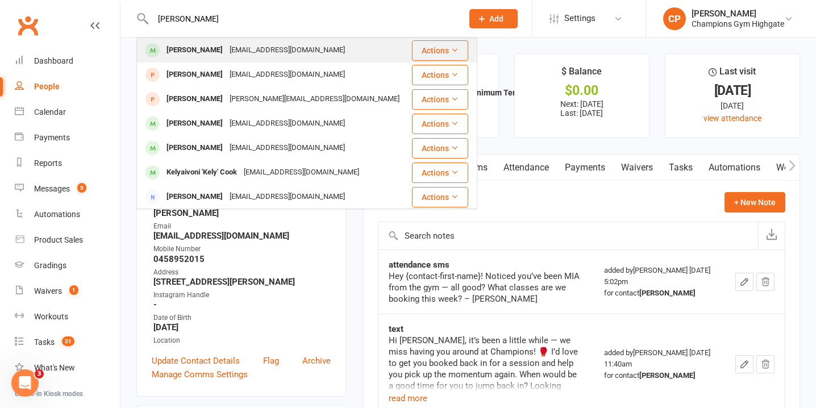
type input "kelly gr"
click at [305, 44] on div "Kelly Gray kellyrosegray@gmail.com" at bounding box center [274, 50] width 273 height 23
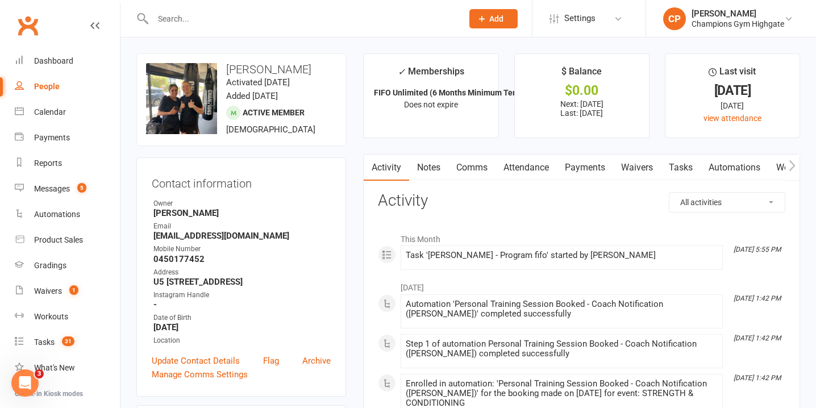
click at [422, 168] on link "Notes" at bounding box center [428, 168] width 39 height 26
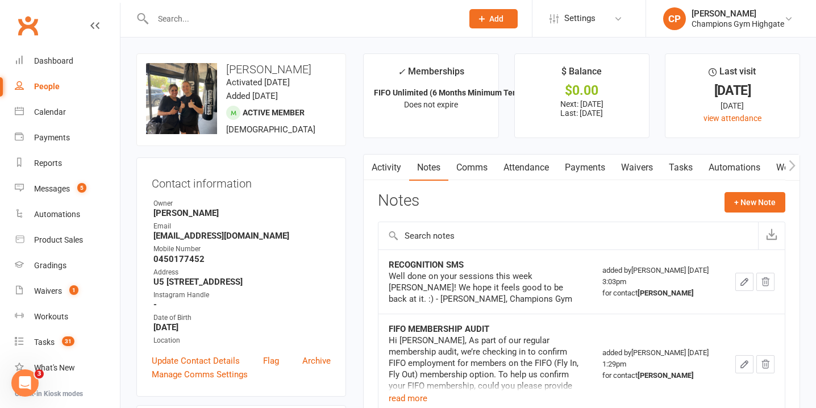
click at [532, 164] on link "Attendance" at bounding box center [526, 168] width 61 height 26
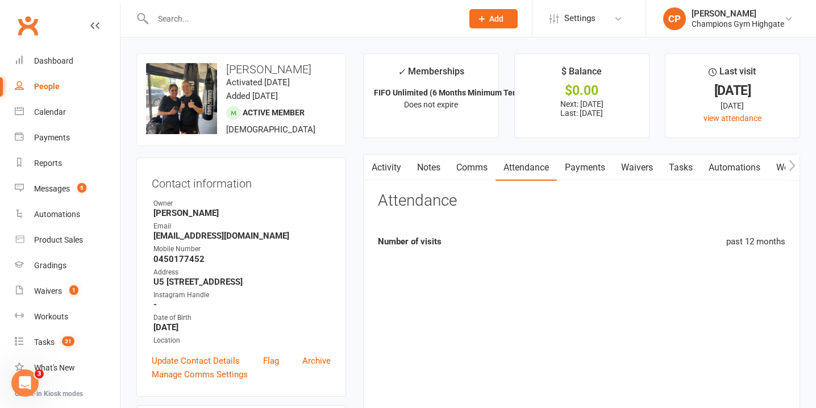
scroll to position [0, 1]
click at [485, 169] on link "Comms" at bounding box center [471, 168] width 47 height 26
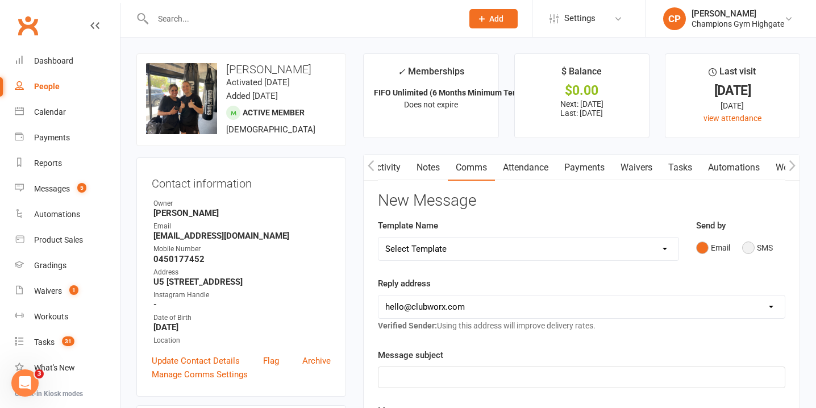
click at [747, 247] on button "SMS" at bounding box center [757, 248] width 31 height 22
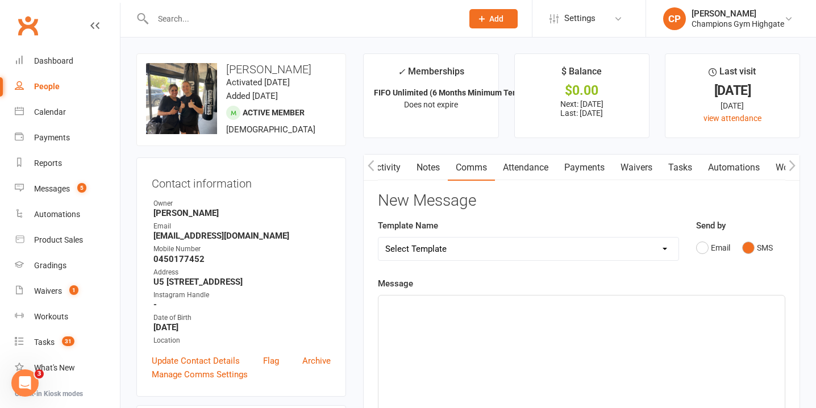
click at [649, 330] on div "﻿" at bounding box center [581, 381] width 406 height 170
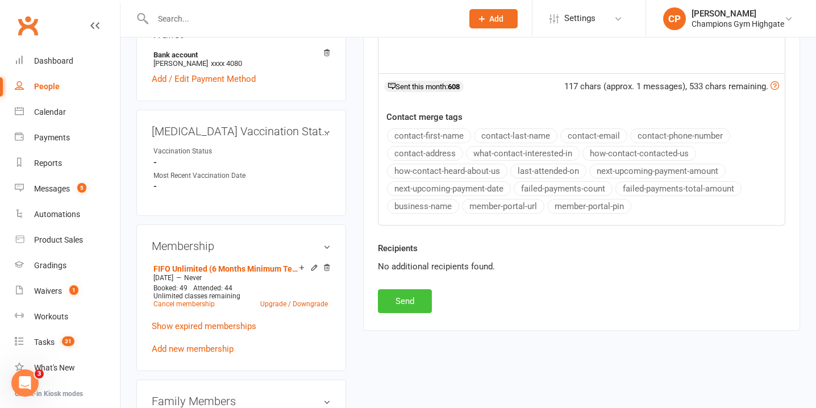
click at [412, 303] on button "Send" at bounding box center [405, 301] width 54 height 24
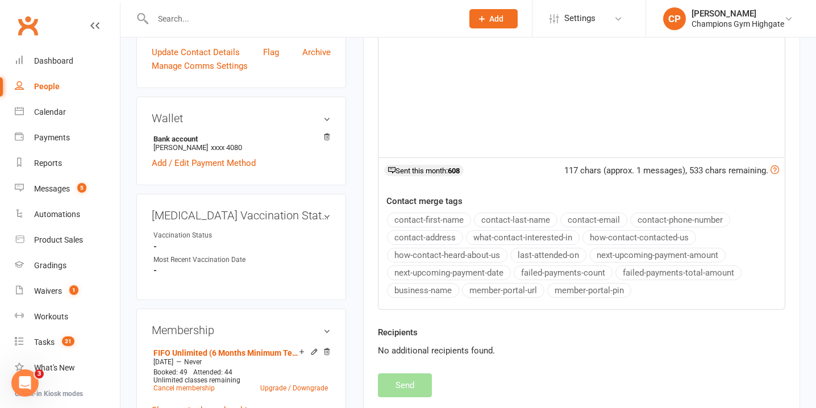
scroll to position [98, 0]
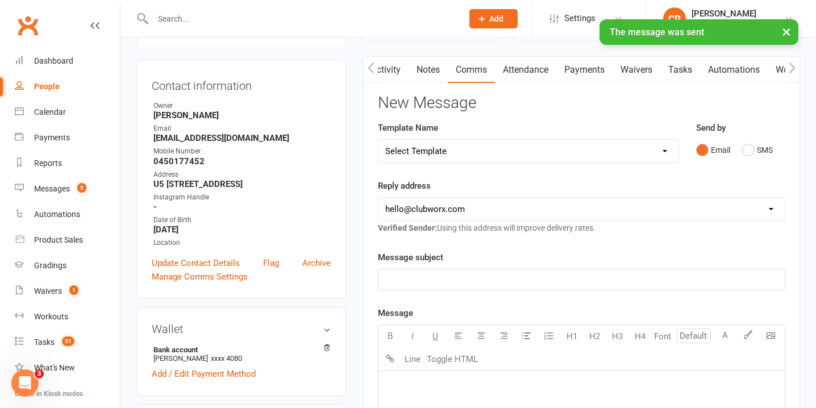
click at [434, 72] on link "Notes" at bounding box center [428, 70] width 39 height 26
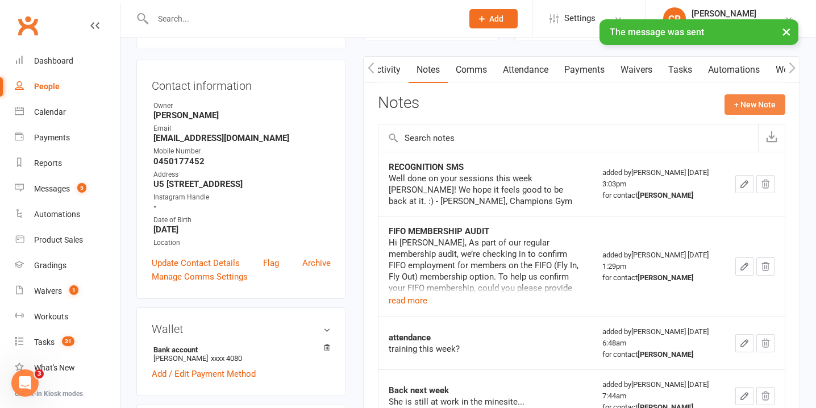
click at [738, 101] on button "+ New Note" at bounding box center [755, 104] width 61 height 20
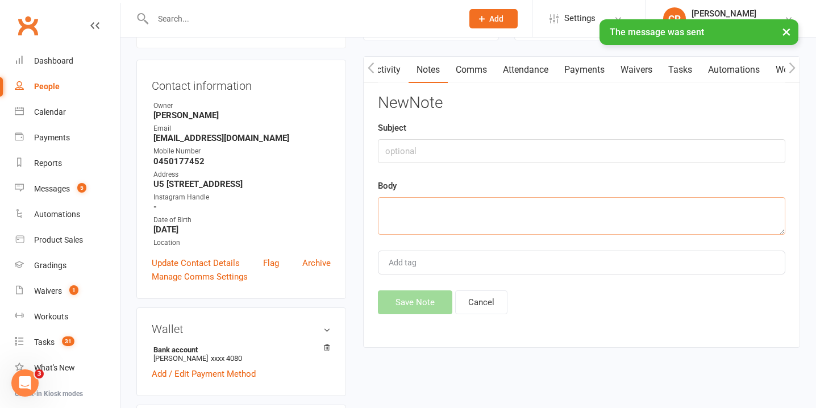
click at [457, 209] on textarea at bounding box center [581, 216] width 407 height 38
paste textarea "Hey {contact-first-name}! Noticed you’ve been MIA from the gym — all good? What…"
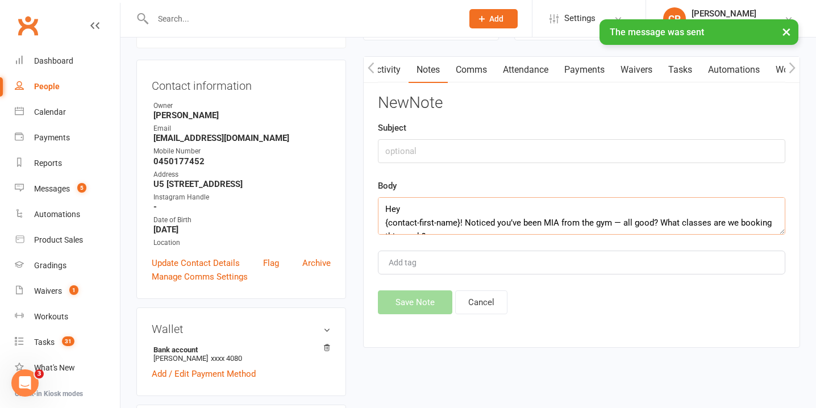
scroll to position [34, 0]
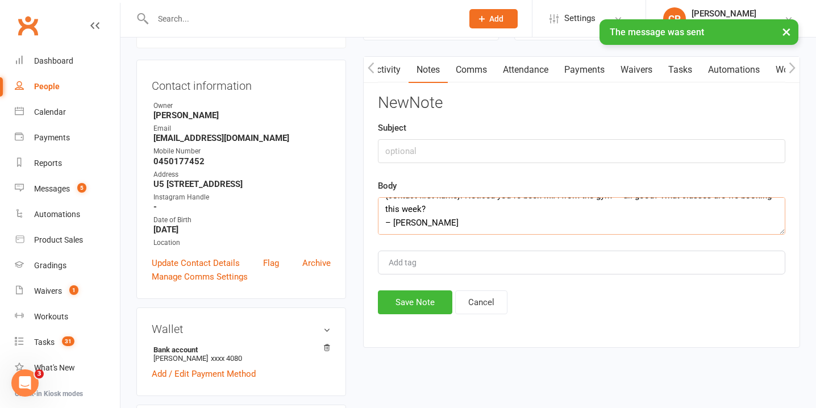
type textarea "Hey {contact-first-name}! Noticed you’ve been MIA from the gym — all good? What…"
click at [435, 158] on input "text" at bounding box center [581, 151] width 407 height 24
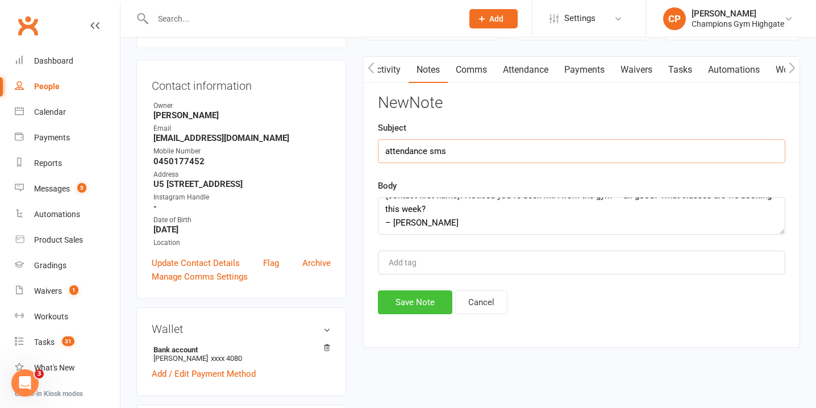
type input "attendance sms"
click at [402, 309] on button "Save Note" at bounding box center [415, 302] width 74 height 24
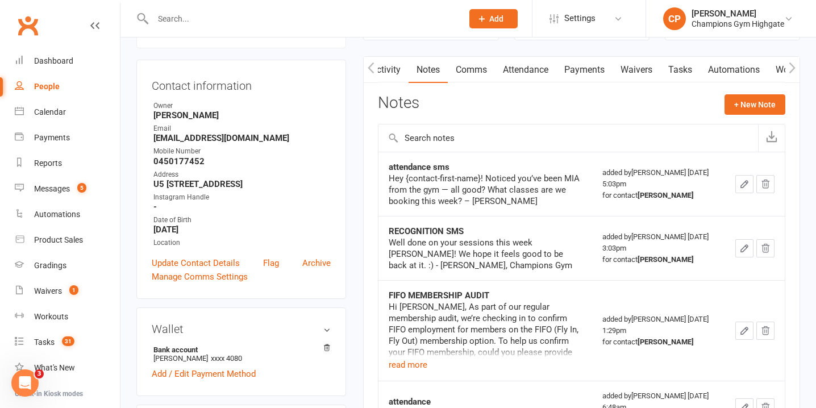
click at [301, 18] on input "text" at bounding box center [301, 19] width 305 height 16
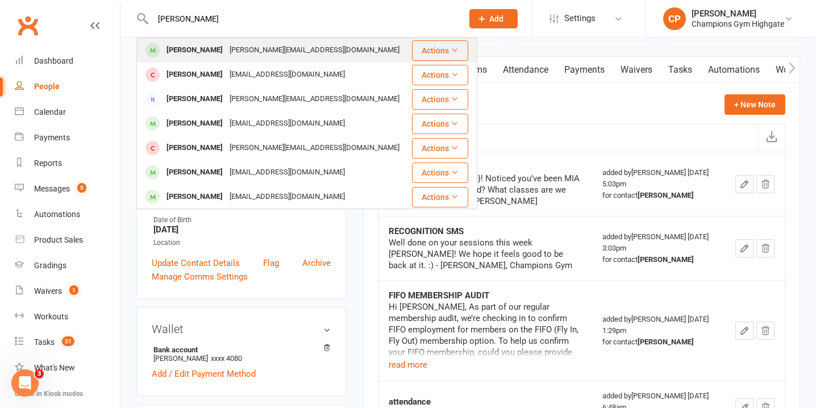
type input "james barac"
click at [301, 49] on div "james-barac09@hotmail.com" at bounding box center [314, 50] width 177 height 16
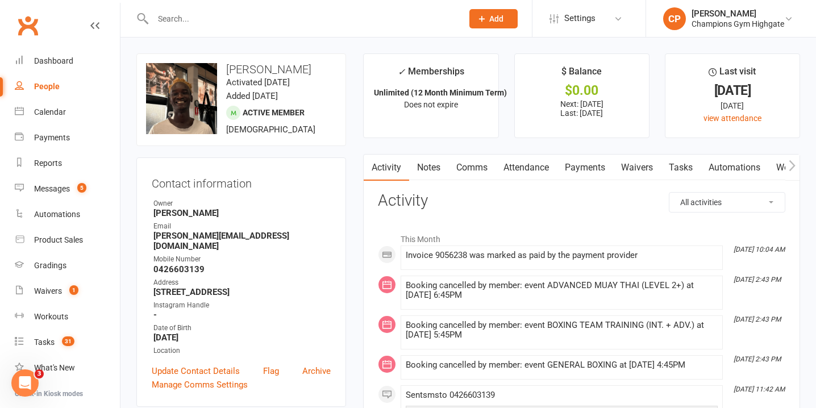
click at [519, 165] on link "Attendance" at bounding box center [526, 168] width 61 height 26
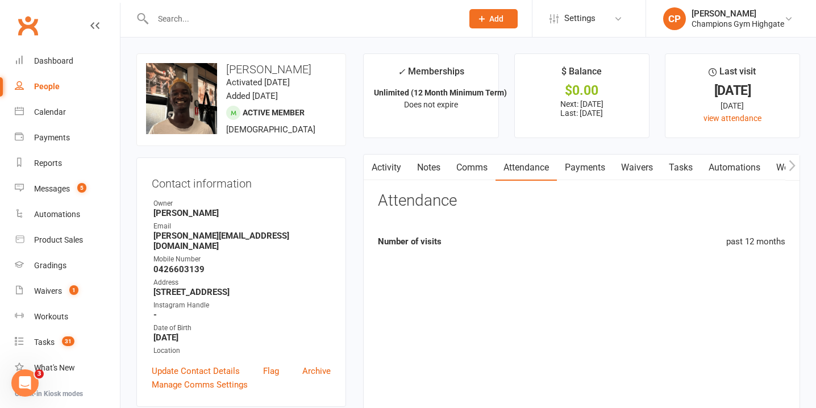
click at [471, 155] on link "Comms" at bounding box center [471, 168] width 47 height 26
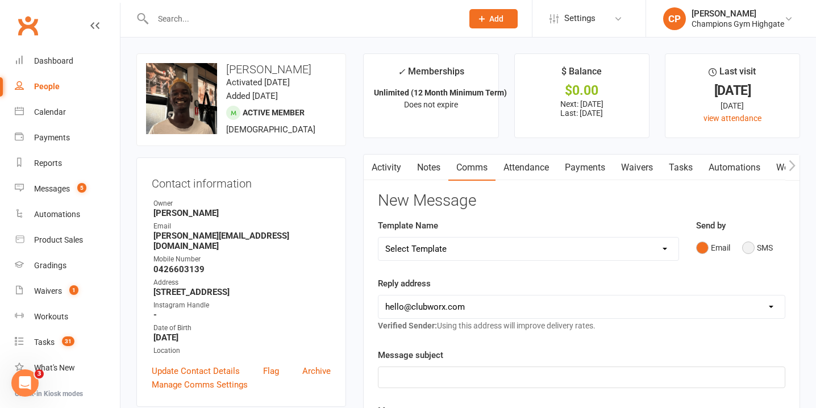
click at [754, 247] on button "SMS" at bounding box center [757, 248] width 31 height 22
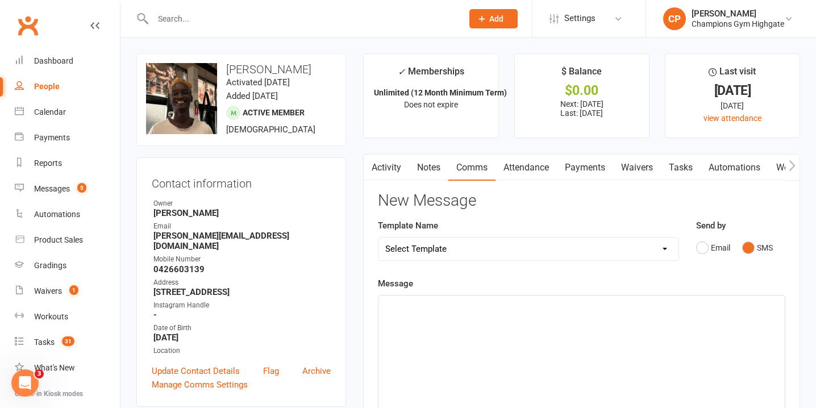
click at [664, 362] on div "﻿" at bounding box center [581, 381] width 406 height 170
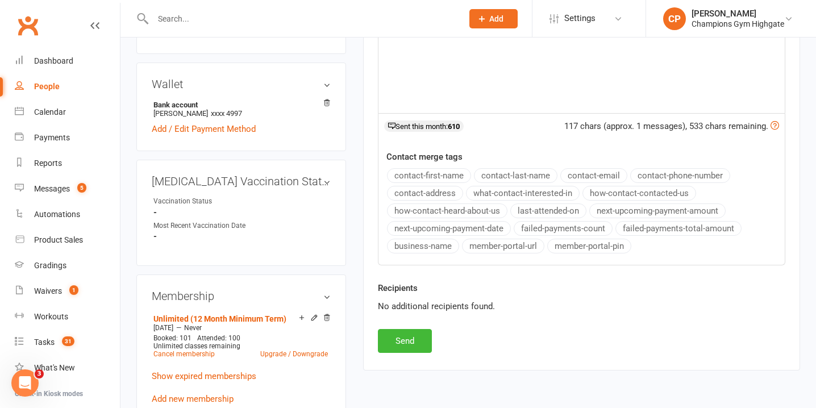
scroll to position [363, 0]
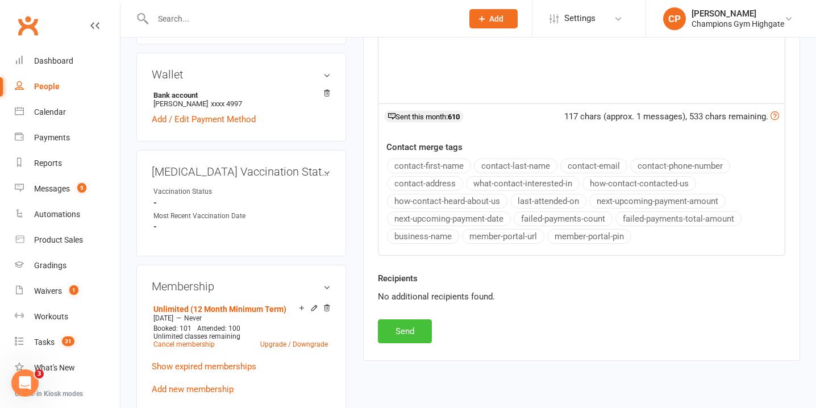
click at [423, 326] on button "Send" at bounding box center [405, 331] width 54 height 24
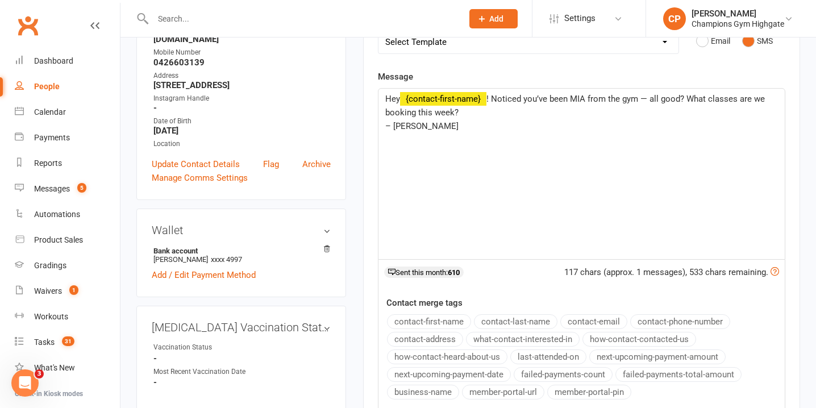
scroll to position [0, 0]
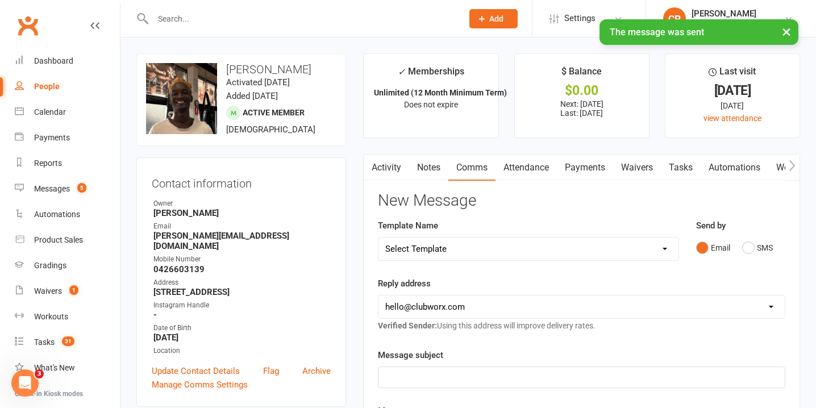
click at [429, 164] on link "Notes" at bounding box center [428, 168] width 39 height 26
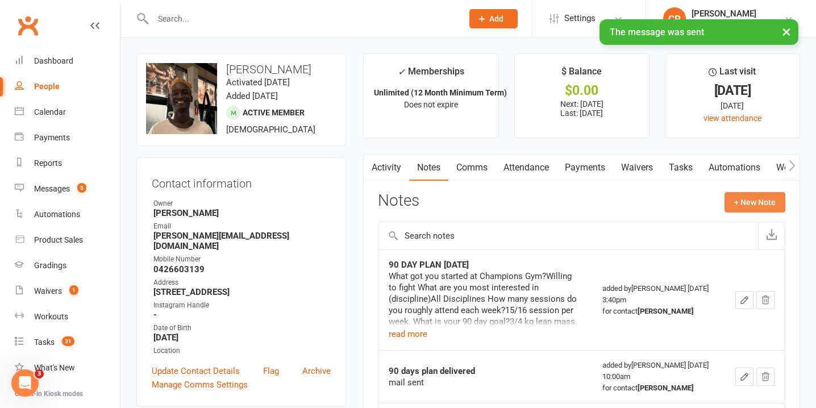
click at [748, 198] on button "+ New Note" at bounding box center [755, 202] width 61 height 20
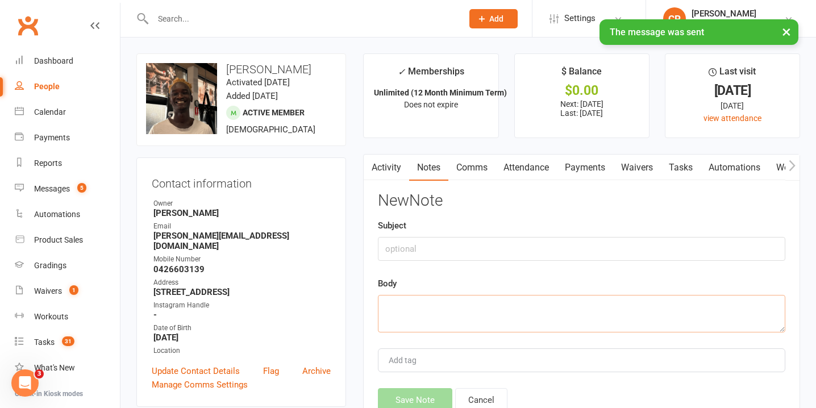
click at [426, 312] on textarea at bounding box center [581, 314] width 407 height 38
paste textarea "Hey {contact-first-name}! Noticed you’ve been MIA from the gym — all good? What…"
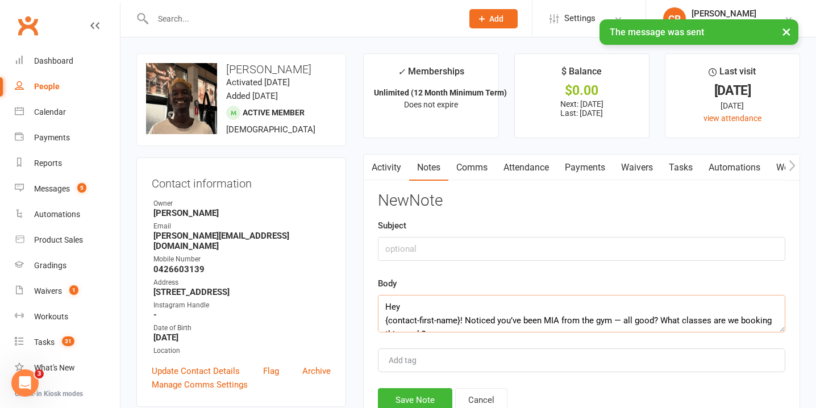
scroll to position [34, 0]
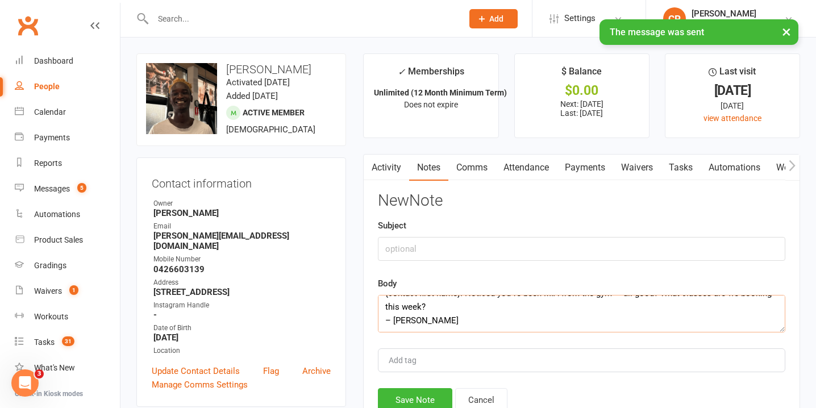
type textarea "Hey {contact-first-name}! Noticed you’ve been MIA from the gym — all good? What…"
click at [427, 251] on input "text" at bounding box center [581, 249] width 407 height 24
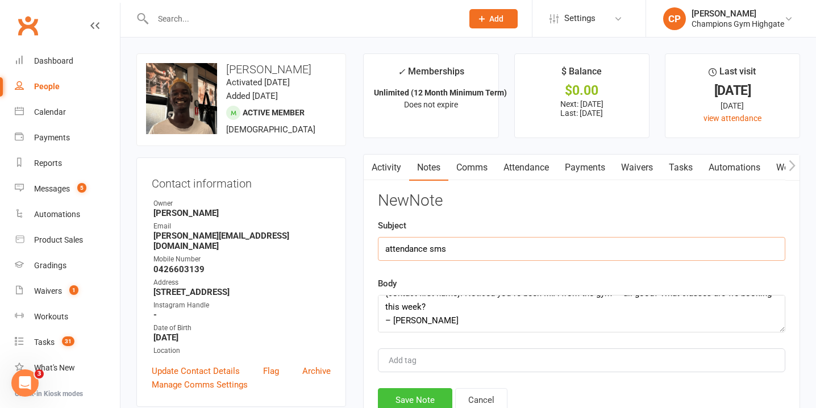
type input "attendance sms"
click at [403, 392] on button "Save Note" at bounding box center [415, 400] width 74 height 24
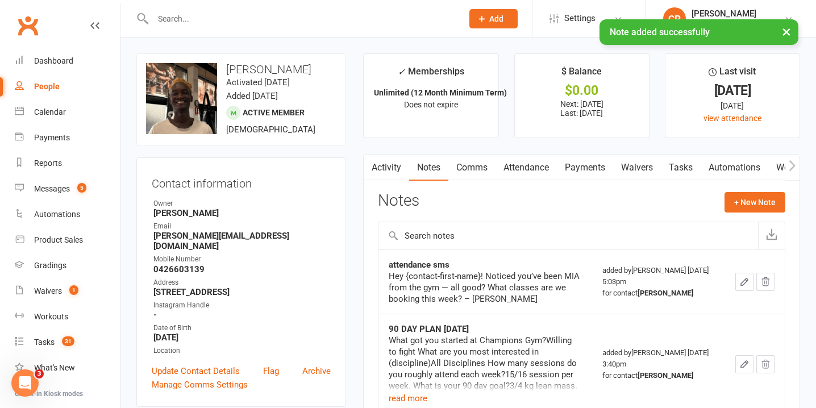
click at [322, 14] on input "text" at bounding box center [301, 19] width 305 height 16
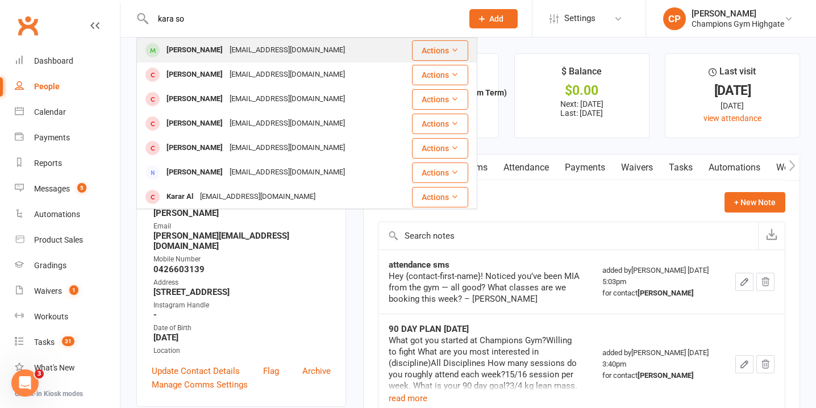
type input "kara so"
click at [328, 47] on div "Kara Socorro karzmia@yahoo.com" at bounding box center [274, 50] width 273 height 23
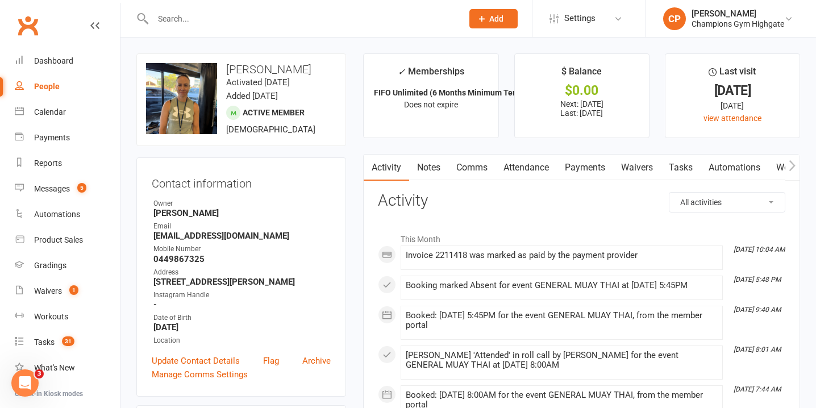
scroll to position [0, 1]
click at [439, 162] on link "Notes" at bounding box center [428, 168] width 39 height 26
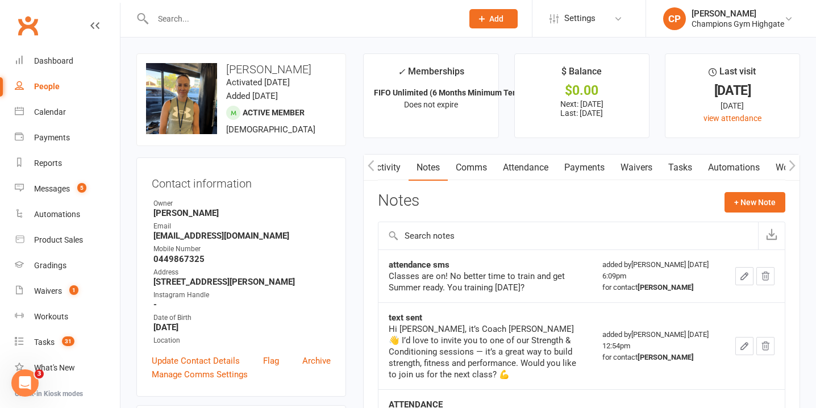
click at [520, 163] on link "Attendance" at bounding box center [525, 168] width 61 height 26
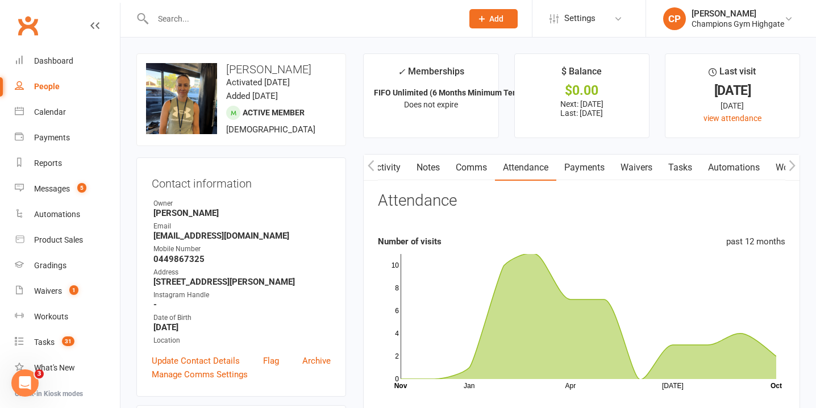
click at [478, 166] on link "Comms" at bounding box center [471, 168] width 47 height 26
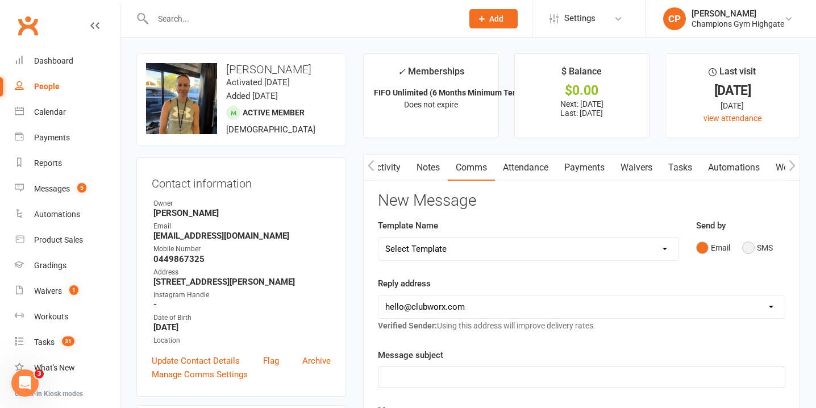
click at [752, 250] on button "SMS" at bounding box center [757, 248] width 31 height 22
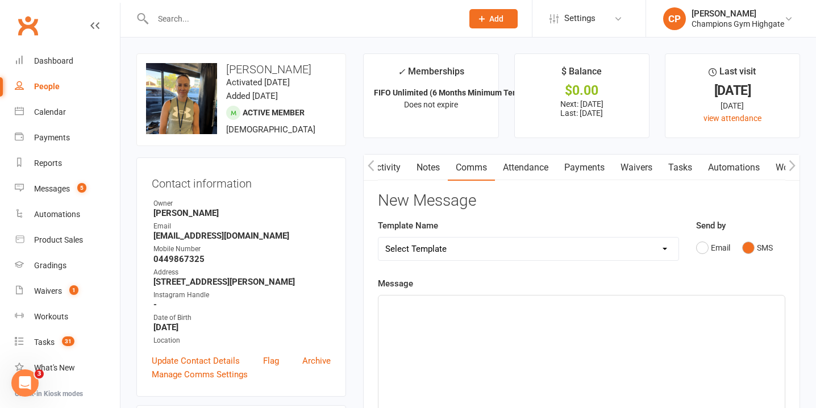
click at [531, 377] on div "﻿" at bounding box center [581, 381] width 406 height 170
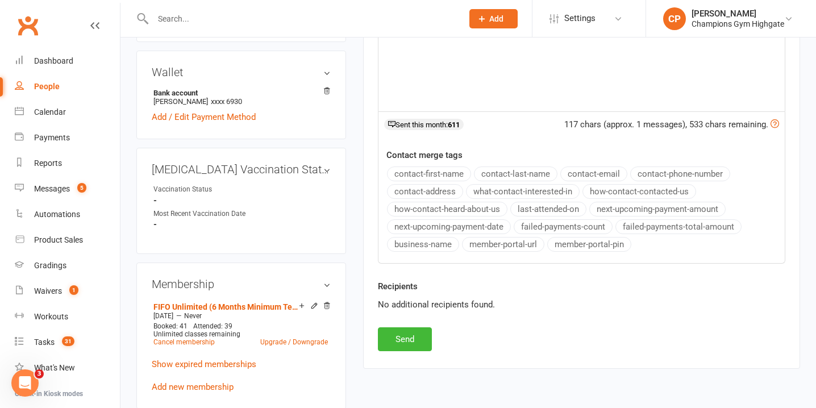
scroll to position [357, 0]
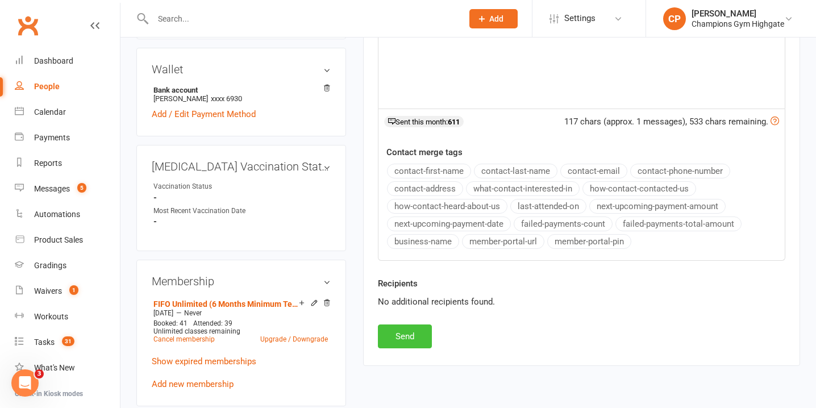
click at [410, 335] on button "Send" at bounding box center [405, 337] width 54 height 24
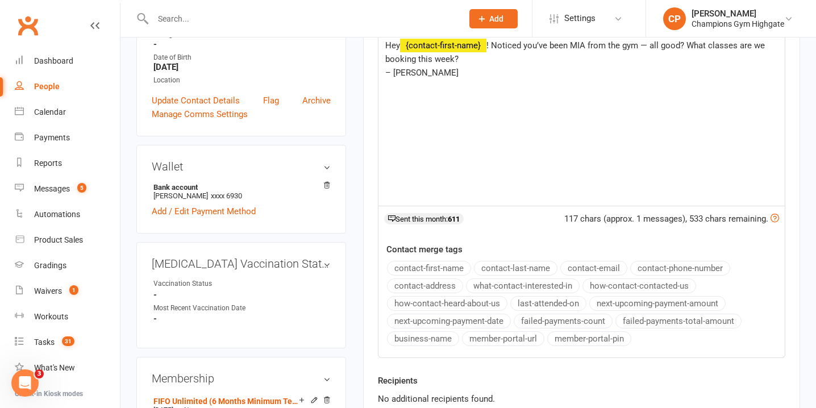
scroll to position [0, 0]
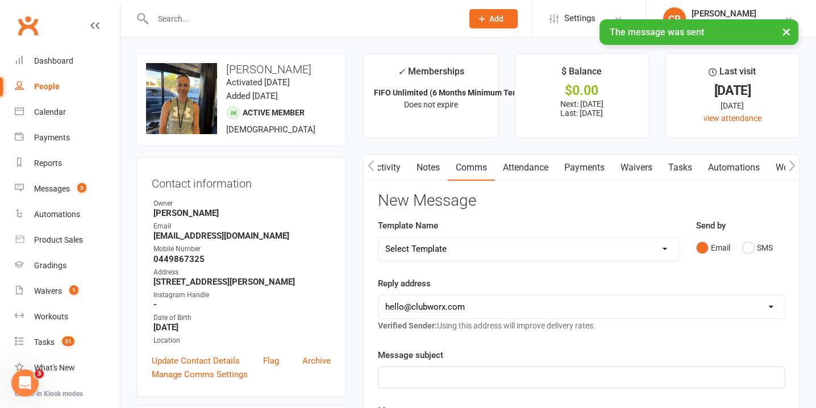
click at [430, 162] on link "Notes" at bounding box center [428, 168] width 39 height 26
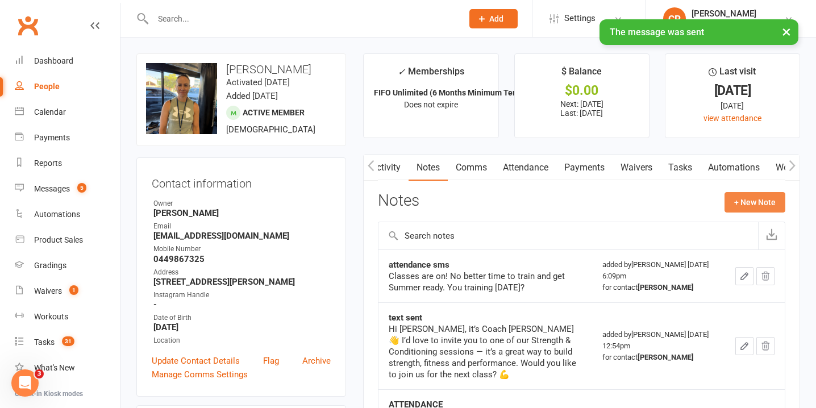
click at [757, 198] on button "+ New Note" at bounding box center [755, 202] width 61 height 20
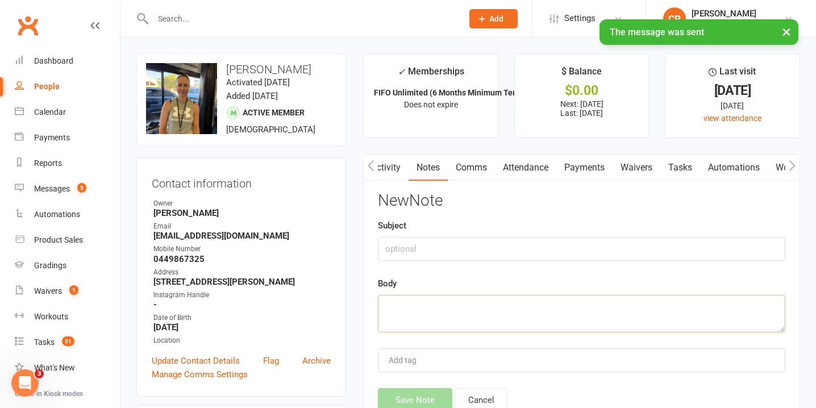
click at [497, 321] on textarea at bounding box center [581, 314] width 407 height 38
paste textarea "Hey {contact-first-name}! Noticed you’ve been MIA from the gym — all good? What…"
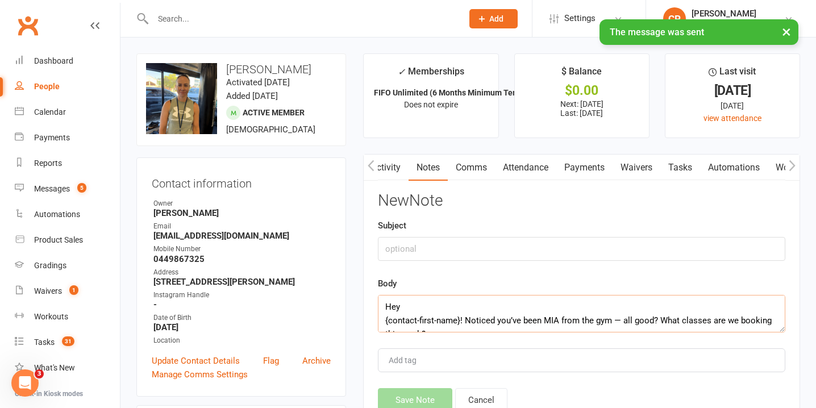
scroll to position [34, 0]
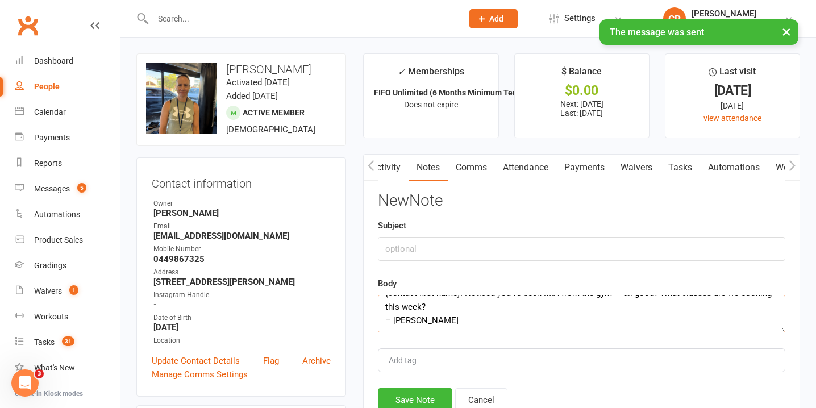
type textarea "Hey {contact-first-name}! Noticed you’ve been MIA from the gym — all good? What…"
click at [484, 221] on div "Subject" at bounding box center [581, 240] width 407 height 42
click at [485, 243] on input "text" at bounding box center [581, 249] width 407 height 24
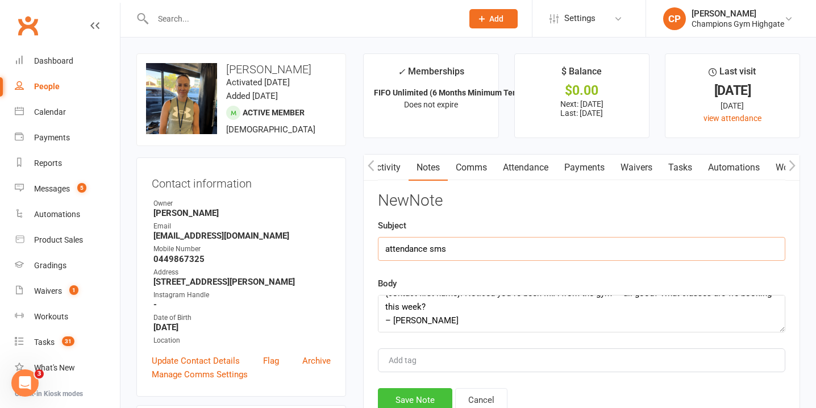
type input "attendance sms"
click at [420, 399] on button "Save Note" at bounding box center [415, 400] width 74 height 24
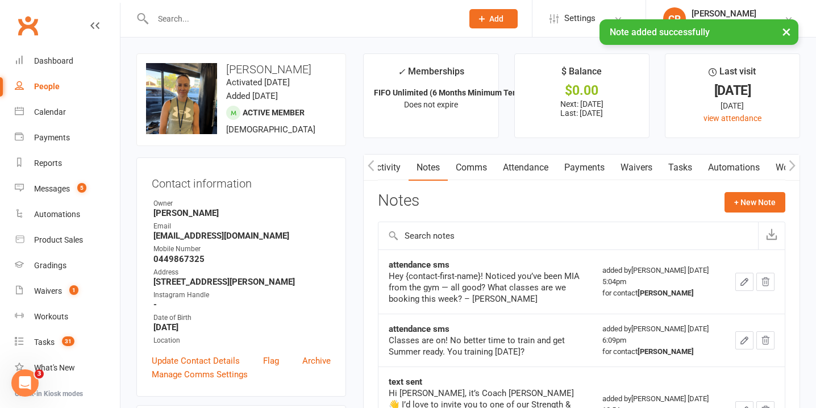
click at [305, 19] on input "text" at bounding box center [301, 19] width 305 height 16
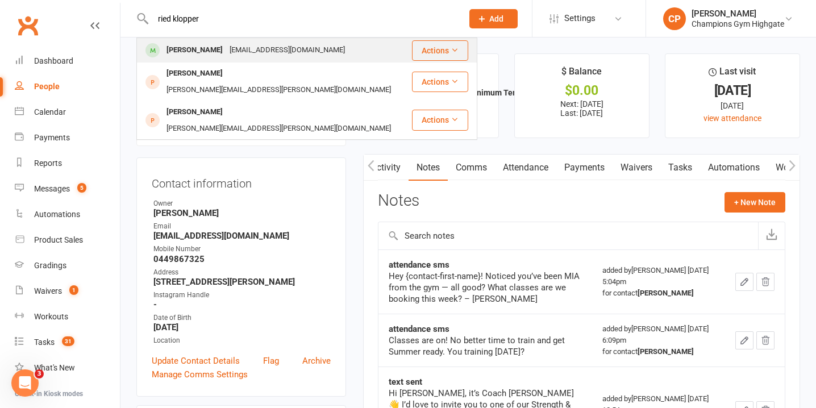
type input "ried klopper"
click at [276, 51] on div "Reidklopper7@gmail.com" at bounding box center [287, 50] width 122 height 16
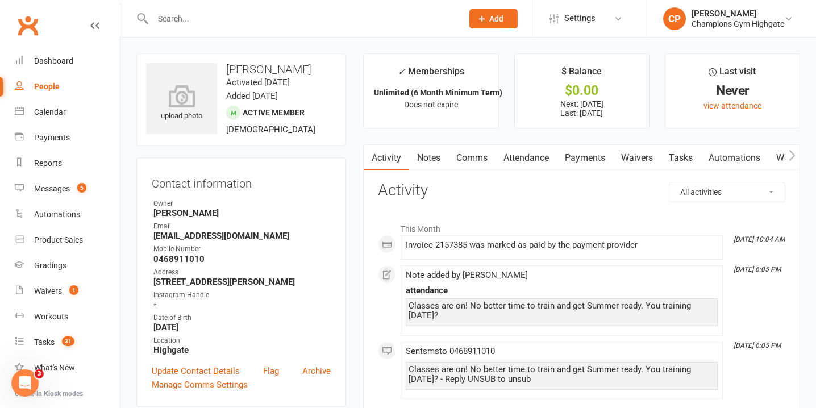
click at [408, 149] on link "Activity" at bounding box center [386, 158] width 45 height 26
click at [424, 153] on link "Notes" at bounding box center [428, 158] width 39 height 26
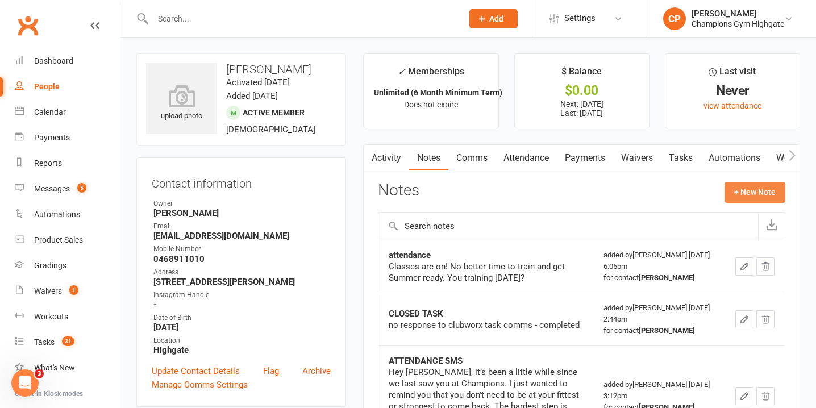
click at [743, 191] on button "+ New Note" at bounding box center [755, 192] width 61 height 20
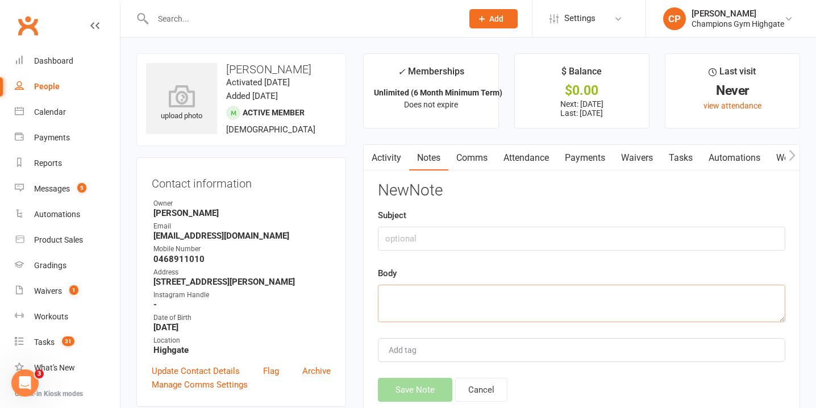
click at [469, 310] on textarea at bounding box center [581, 304] width 407 height 38
paste textarea "Hey {contact-first-name}! Noticed you’ve been MIA from the gym — all good? What…"
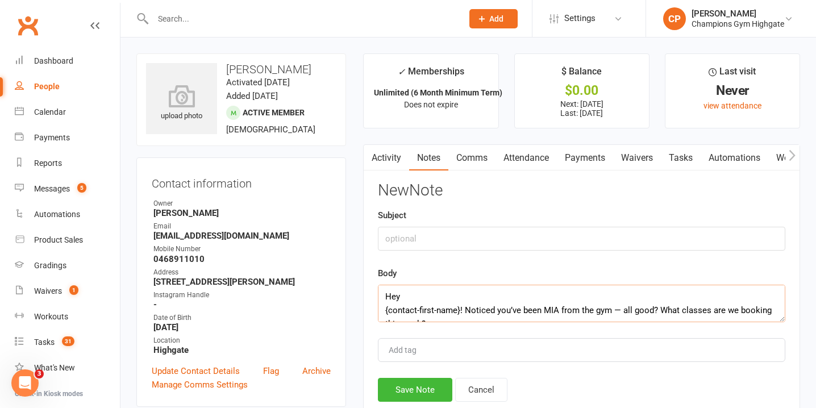
scroll to position [34, 0]
type textarea "Hey {contact-first-name}! Noticed you’ve been MIA from the gym — all good? What…"
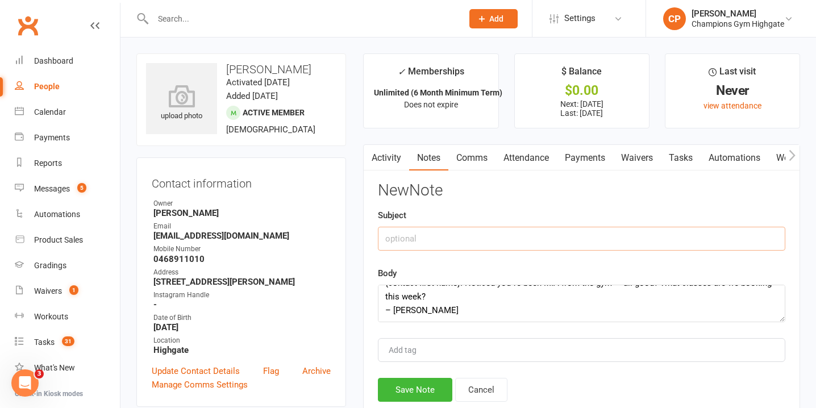
click at [446, 248] on input "text" at bounding box center [581, 239] width 407 height 24
type input "attendance sms"
click at [421, 397] on button "Save Note" at bounding box center [415, 390] width 74 height 24
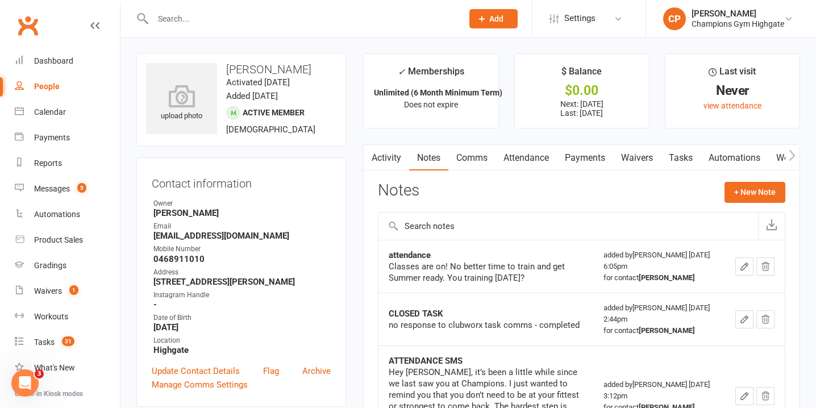
click at [475, 165] on link "Comms" at bounding box center [471, 158] width 47 height 26
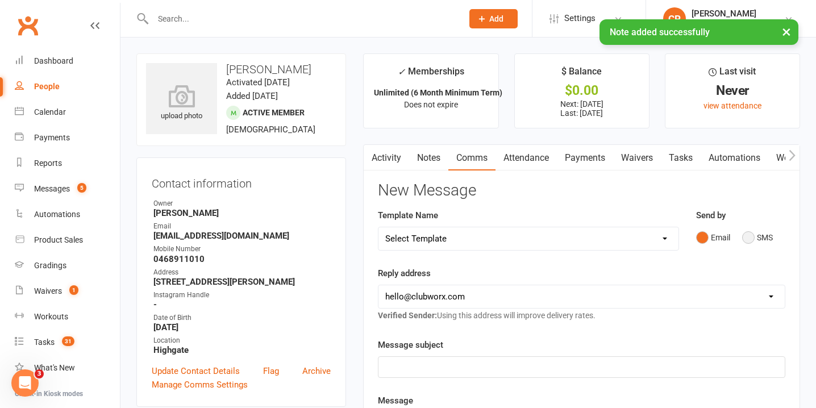
click at [754, 231] on button "SMS" at bounding box center [757, 238] width 31 height 22
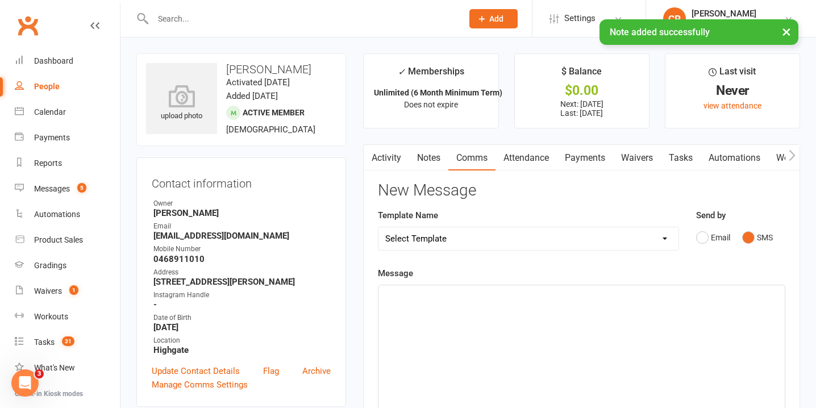
click at [476, 362] on div "﻿" at bounding box center [581, 370] width 406 height 170
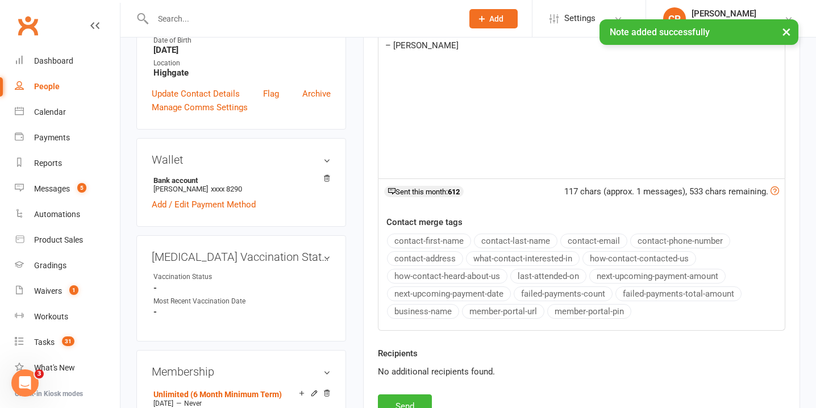
scroll to position [326, 0]
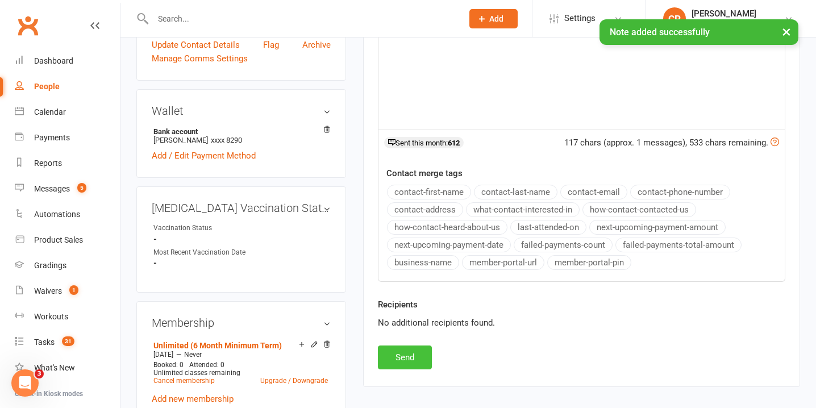
click at [398, 353] on button "Send" at bounding box center [405, 358] width 54 height 24
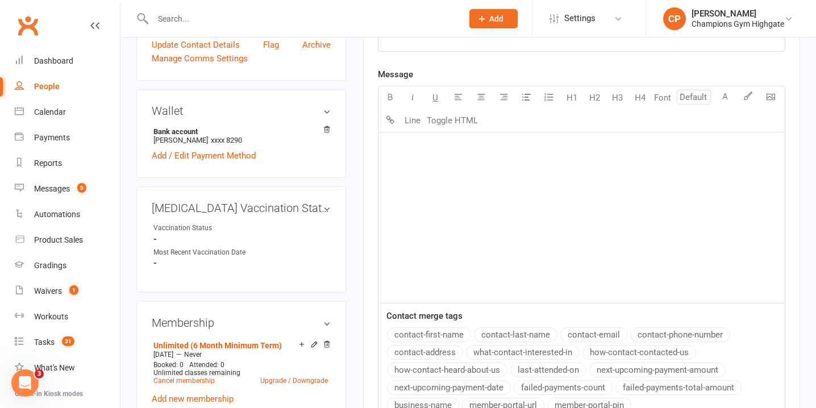
click at [302, 22] on input "text" at bounding box center [301, 19] width 305 height 16
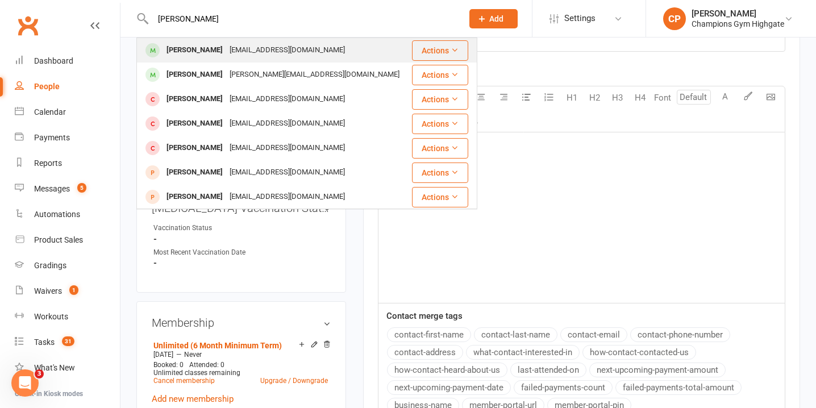
type input "andrew tan"
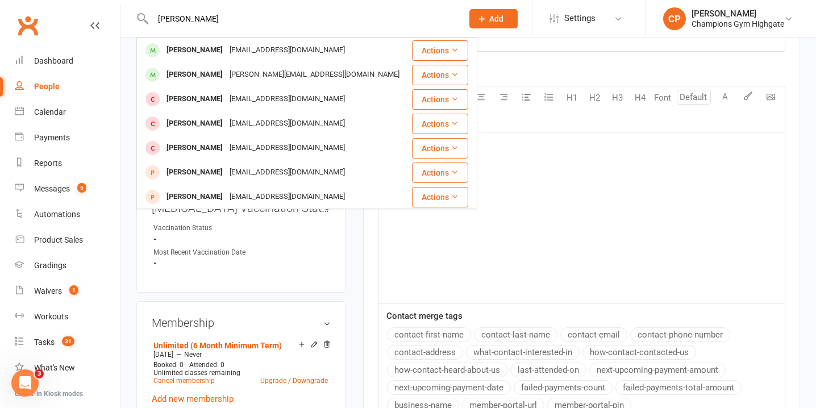
click at [296, 44] on div "Andrew Tan ajtan89@hotmail.com" at bounding box center [274, 50] width 273 height 23
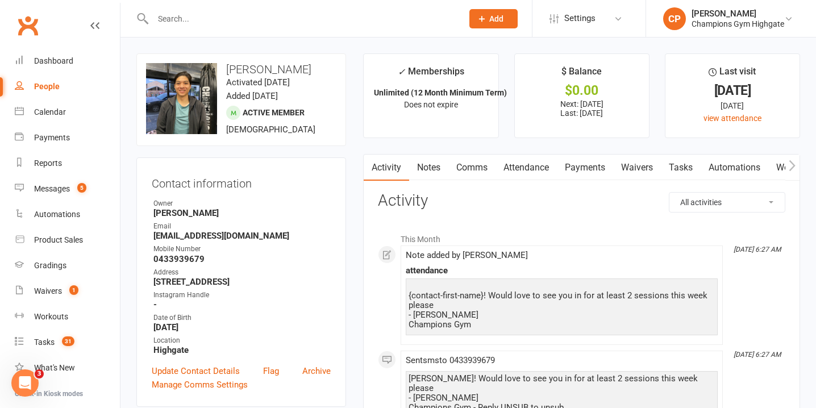
click at [430, 171] on link "Notes" at bounding box center [428, 168] width 39 height 26
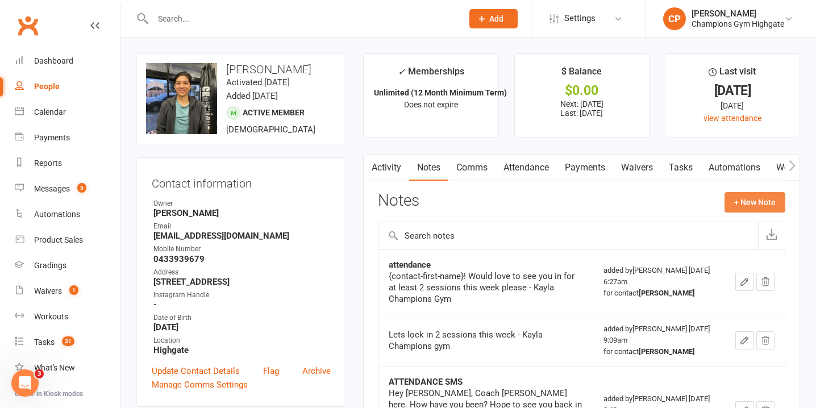
click at [750, 195] on button "+ New Note" at bounding box center [755, 202] width 61 height 20
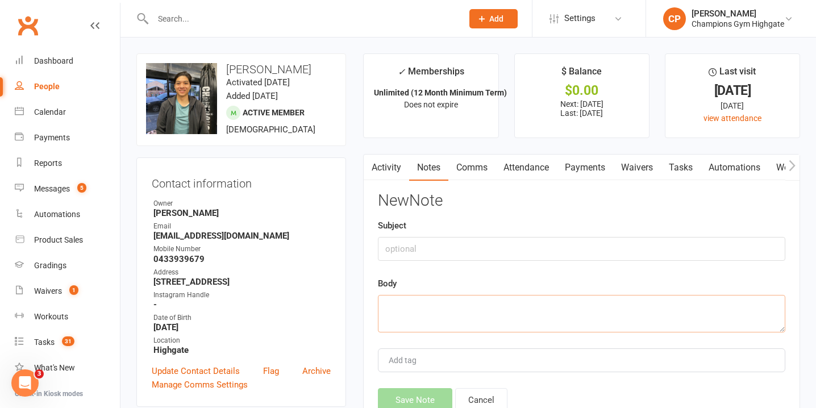
click at [455, 320] on textarea at bounding box center [581, 314] width 407 height 38
paste textarea "Hey {contact-first-name}! Noticed you’ve been MIA from the gym — all good? What…"
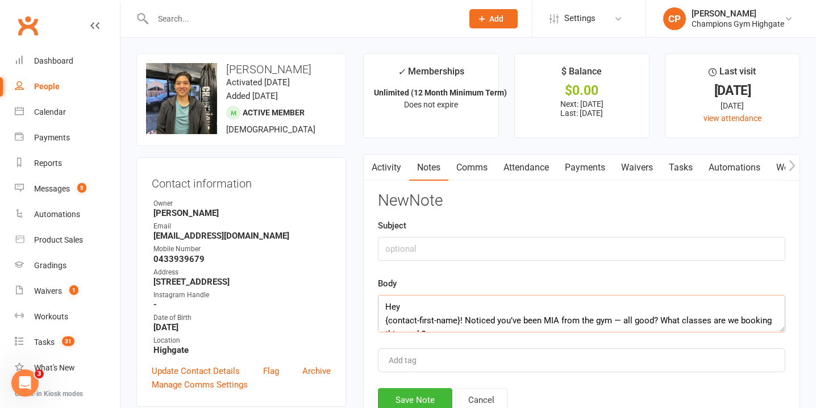
scroll to position [34, 0]
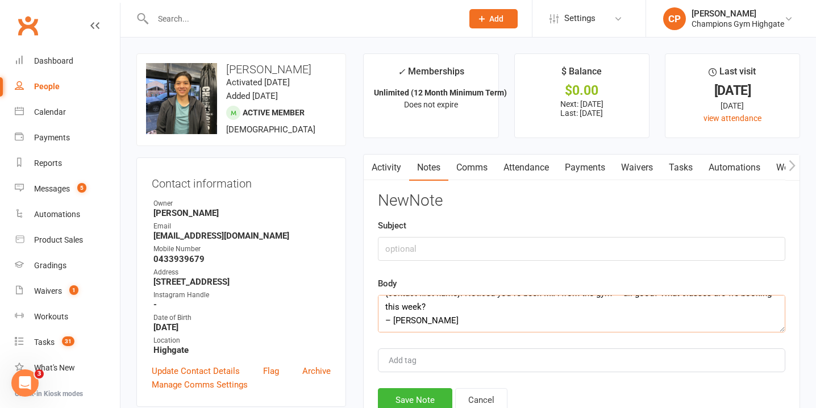
type textarea "Hey {contact-first-name}! Noticed you’ve been MIA from the gym — all good? What…"
click at [432, 246] on input "text" at bounding box center [581, 249] width 407 height 24
type input "attendance sms"
click at [401, 398] on button "Save Note" at bounding box center [415, 400] width 74 height 24
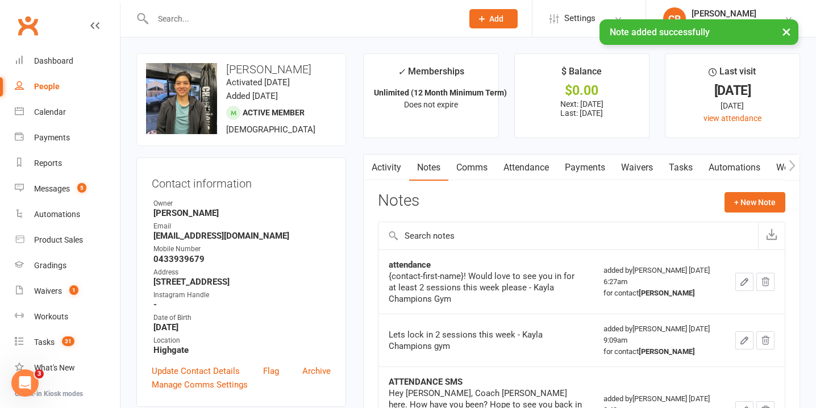
click at [530, 171] on link "Attendance" at bounding box center [526, 168] width 61 height 26
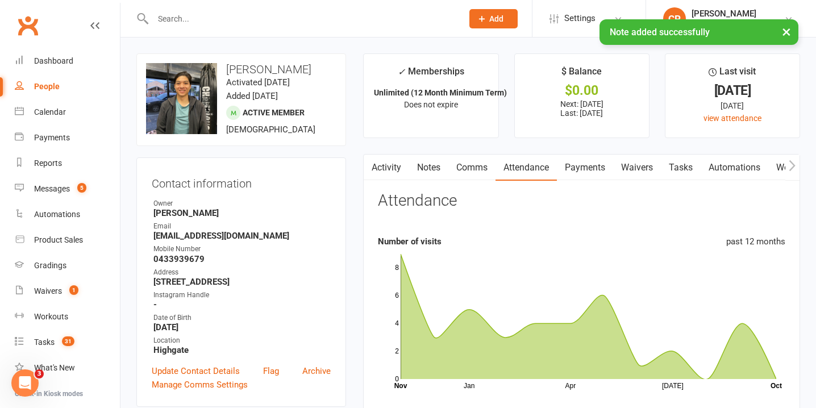
click at [478, 163] on link "Comms" at bounding box center [471, 168] width 47 height 26
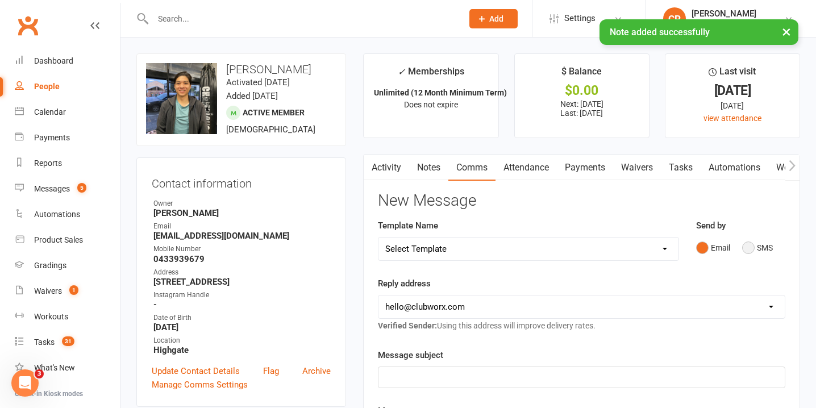
click at [745, 246] on button "SMS" at bounding box center [757, 248] width 31 height 22
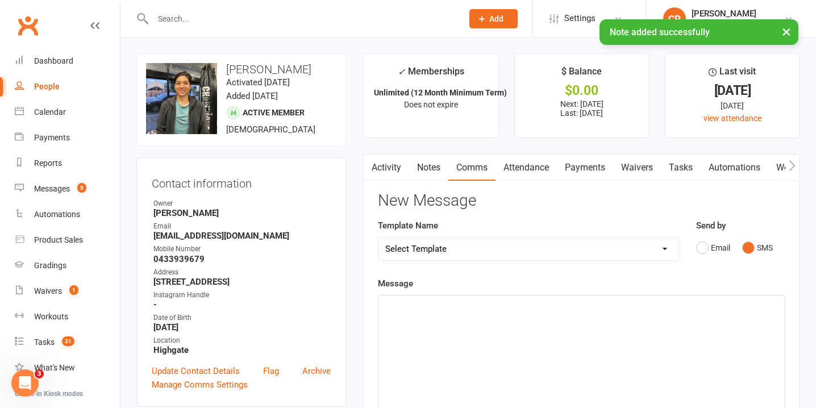
click at [610, 357] on div "﻿" at bounding box center [581, 381] width 406 height 170
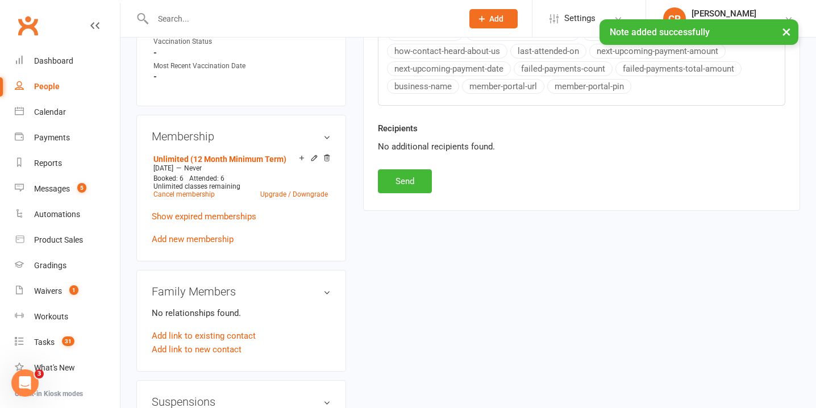
scroll to position [533, 0]
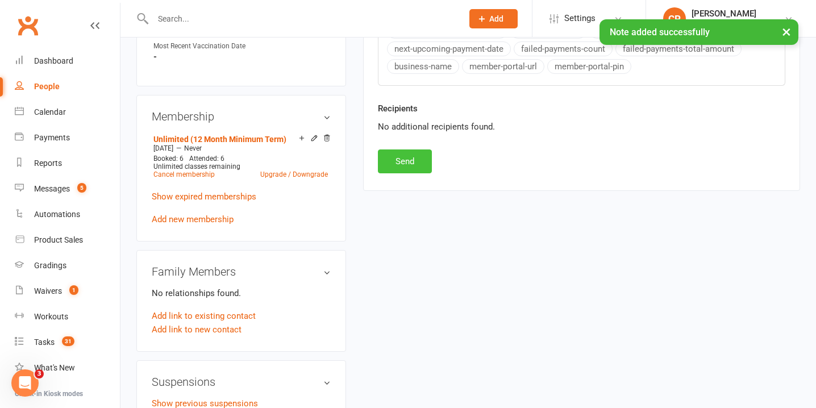
click at [406, 169] on button "Send" at bounding box center [405, 161] width 54 height 24
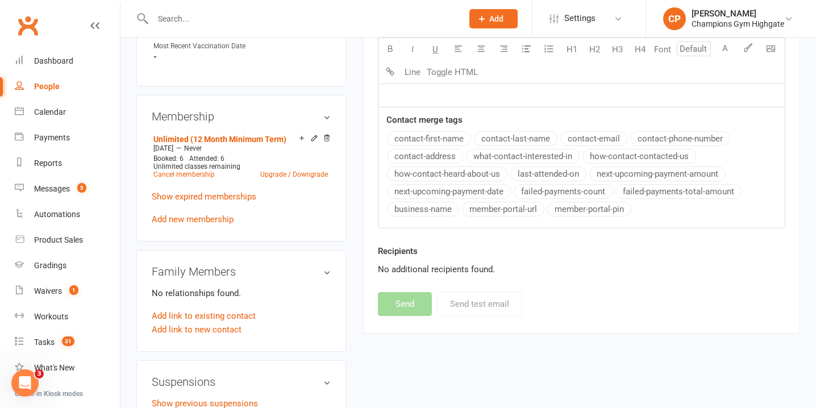
click at [306, 15] on input "text" at bounding box center [301, 19] width 305 height 16
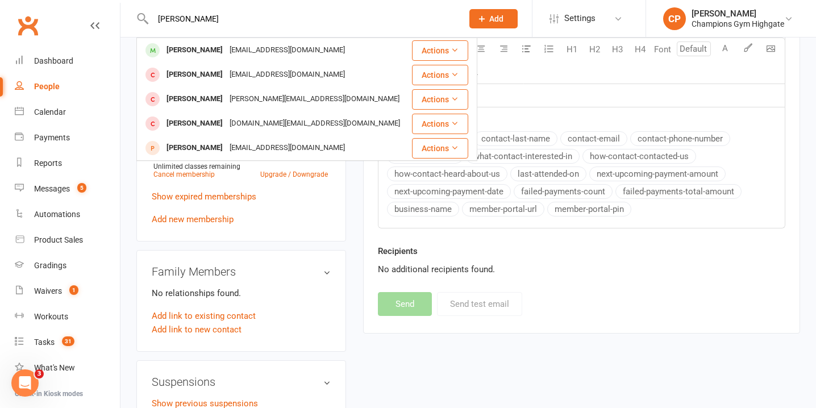
type input "otis feasey"
click at [311, 48] on div "Otis Feasey otisfeasey@gmail.com" at bounding box center [274, 50] width 273 height 23
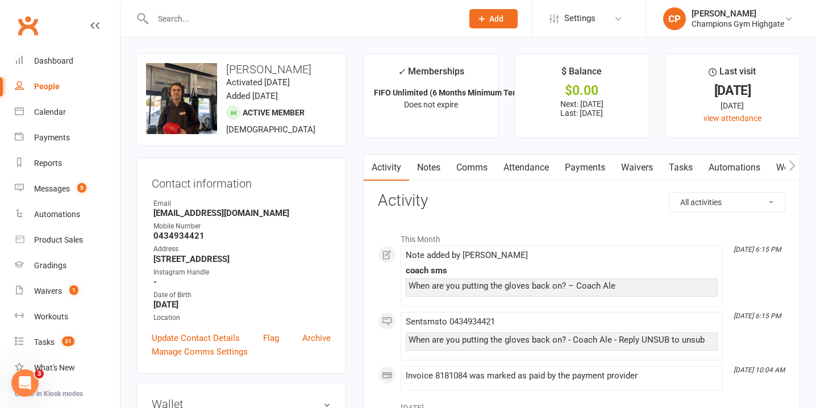
click at [429, 163] on link "Notes" at bounding box center [428, 168] width 39 height 26
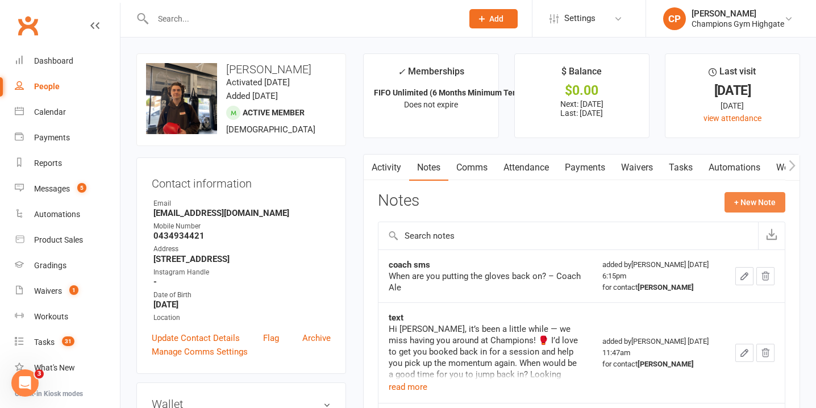
click at [736, 202] on button "+ New Note" at bounding box center [755, 202] width 61 height 20
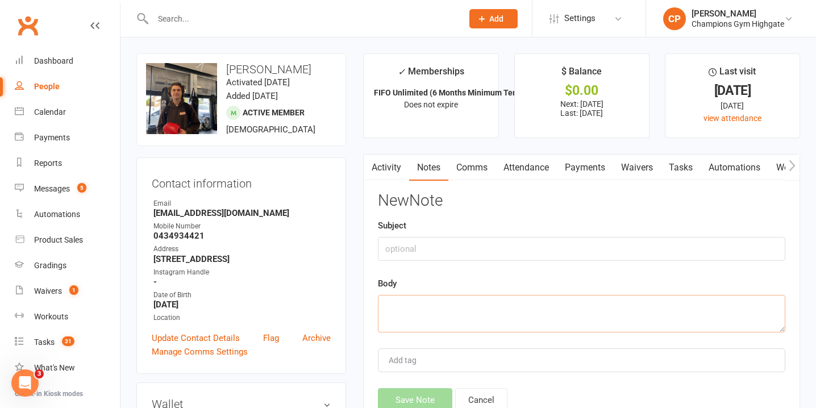
click at [451, 325] on textarea at bounding box center [581, 314] width 407 height 38
paste textarea "Hey {contact-first-name}! Noticed you’ve been MIA from the gym — all good? What…"
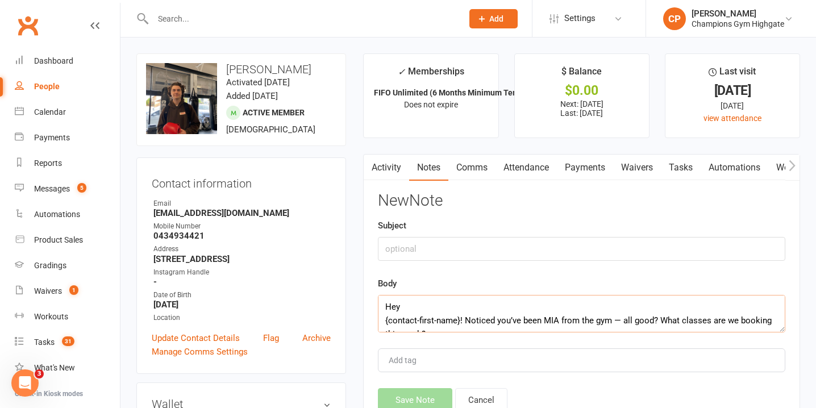
scroll to position [34, 0]
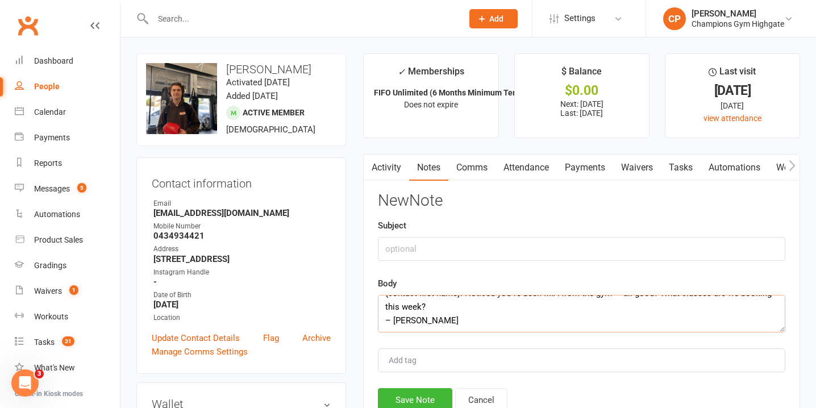
type textarea "Hey {contact-first-name}! Noticed you’ve been MIA from the gym — all good? What…"
click at [427, 234] on div "Subject" at bounding box center [581, 240] width 407 height 42
click at [429, 242] on input "text" at bounding box center [581, 249] width 407 height 24
type input "attendance"
click at [428, 389] on button "Save Note" at bounding box center [415, 400] width 74 height 24
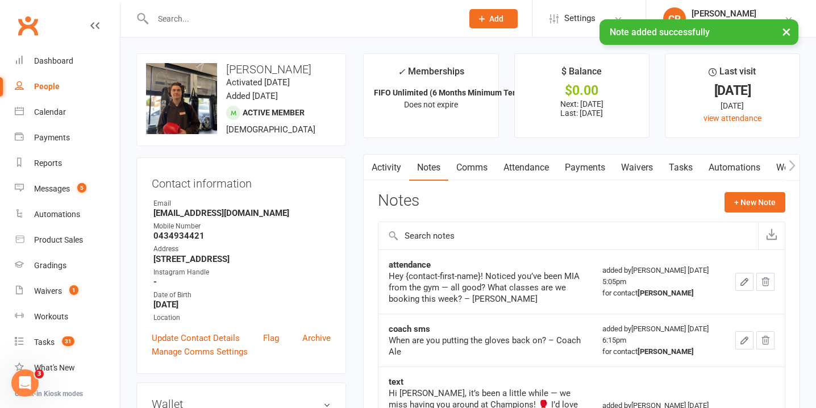
click at [525, 173] on link "Attendance" at bounding box center [526, 168] width 61 height 26
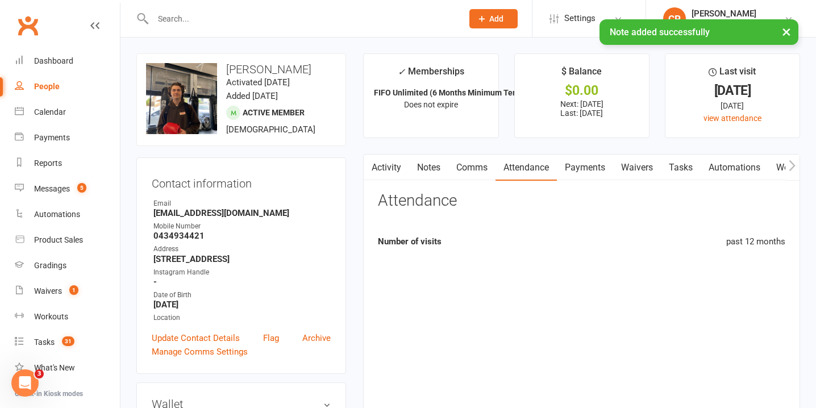
click at [469, 169] on link "Comms" at bounding box center [471, 168] width 47 height 26
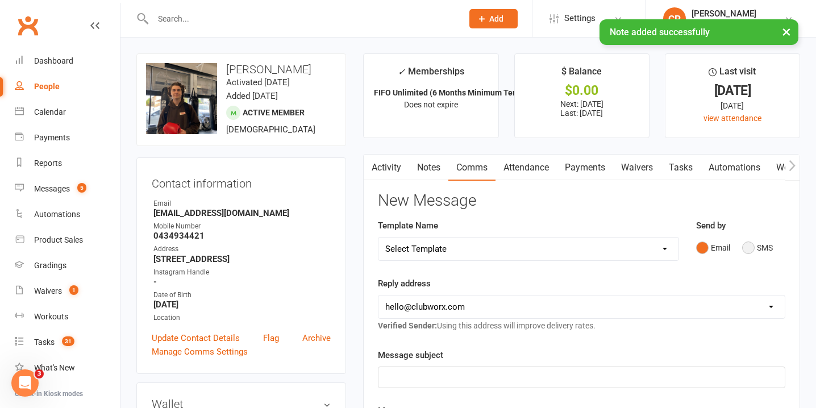
click at [758, 244] on button "SMS" at bounding box center [757, 248] width 31 height 22
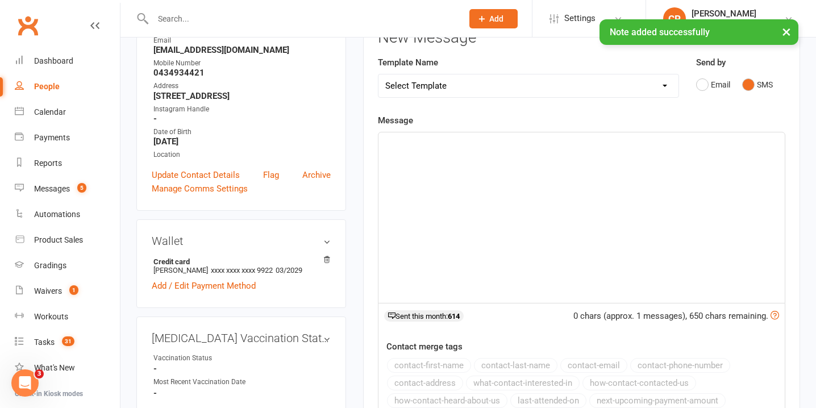
scroll to position [162, 0]
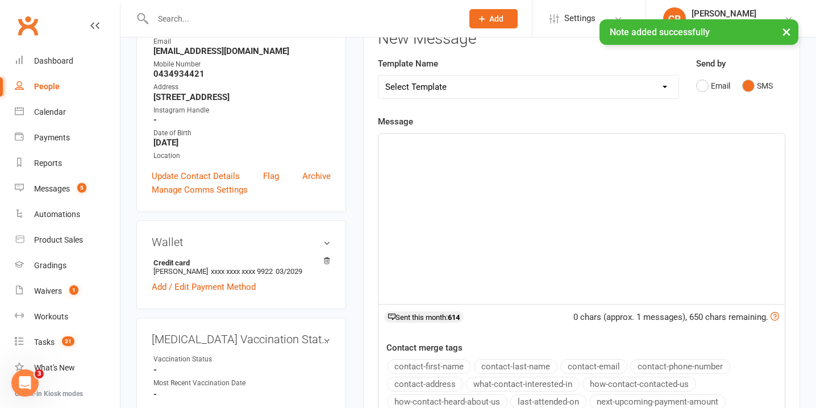
click at [533, 233] on div "﻿" at bounding box center [581, 219] width 406 height 170
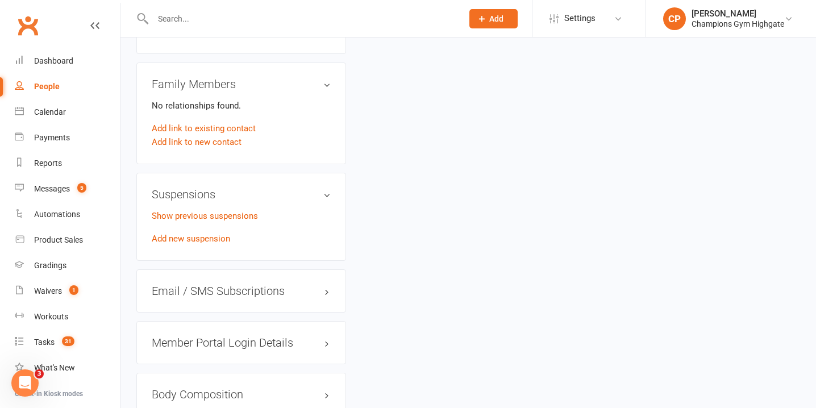
scroll to position [604, 0]
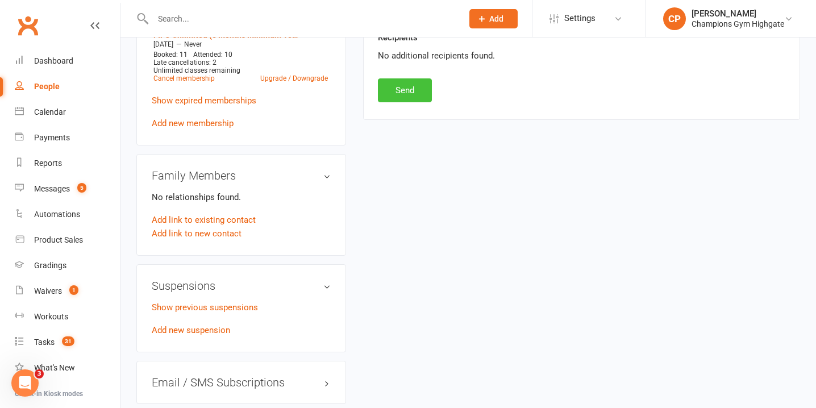
click at [388, 97] on button "Send" at bounding box center [405, 90] width 54 height 24
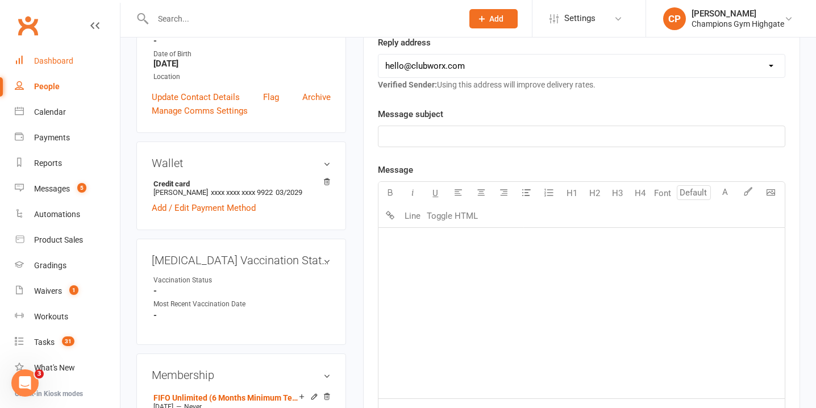
scroll to position [0, 0]
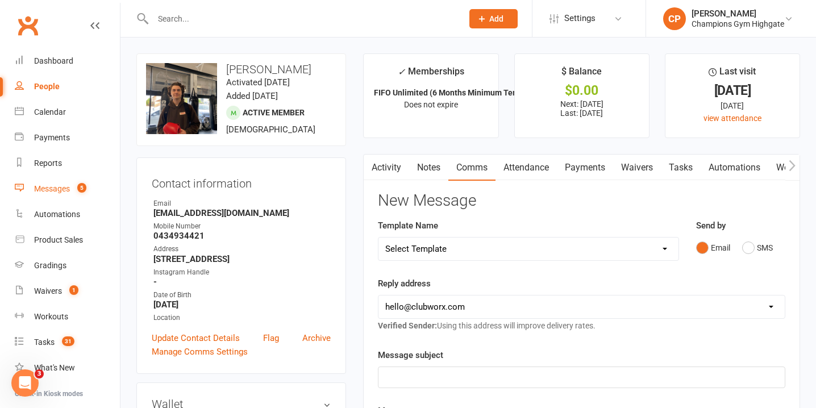
click at [58, 182] on link "Messages 5" at bounding box center [67, 189] width 105 height 26
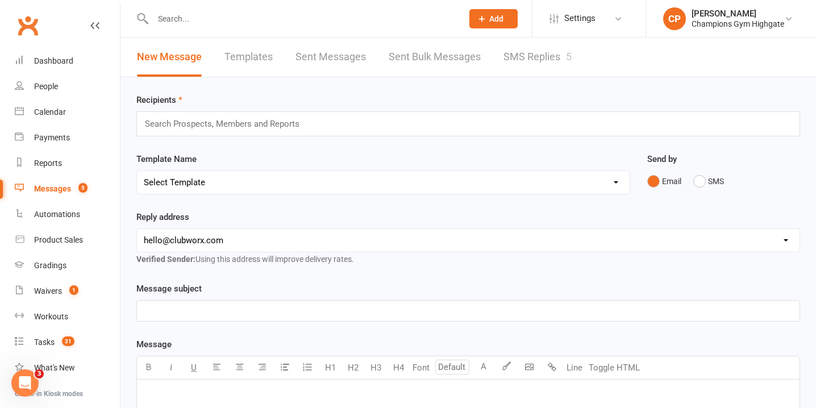
click at [515, 55] on link "SMS Replies 5" at bounding box center [538, 57] width 68 height 39
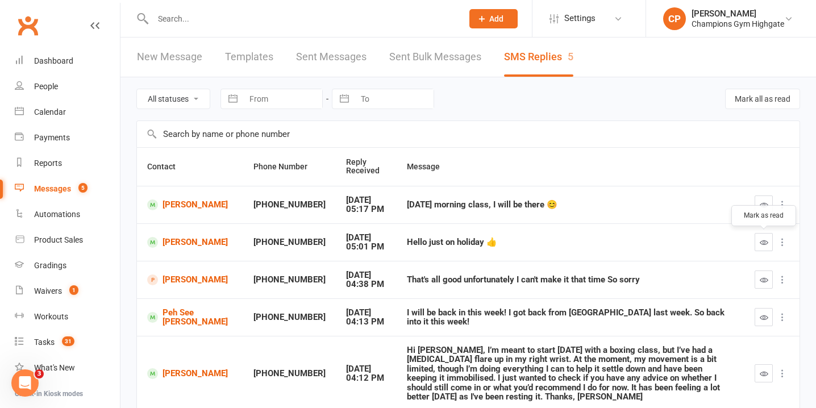
click at [761, 239] on icon "button" at bounding box center [764, 242] width 9 height 9
click at [176, 247] on link "[PERSON_NAME]" at bounding box center [190, 242] width 86 height 11
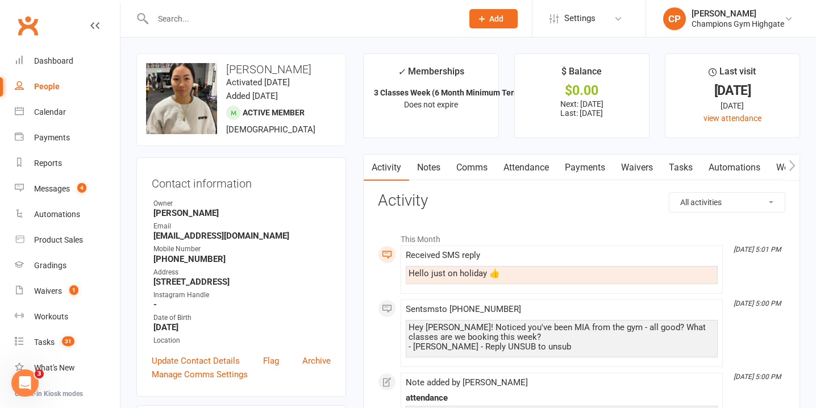
click at [430, 172] on link "Notes" at bounding box center [428, 168] width 39 height 26
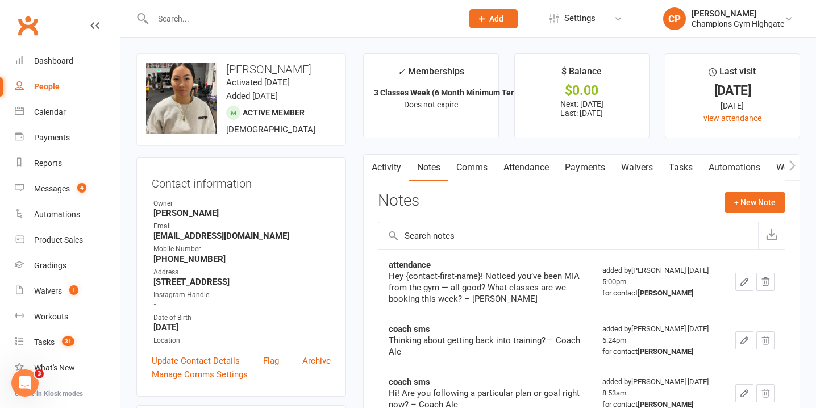
click at [488, 171] on link "Comms" at bounding box center [471, 168] width 47 height 26
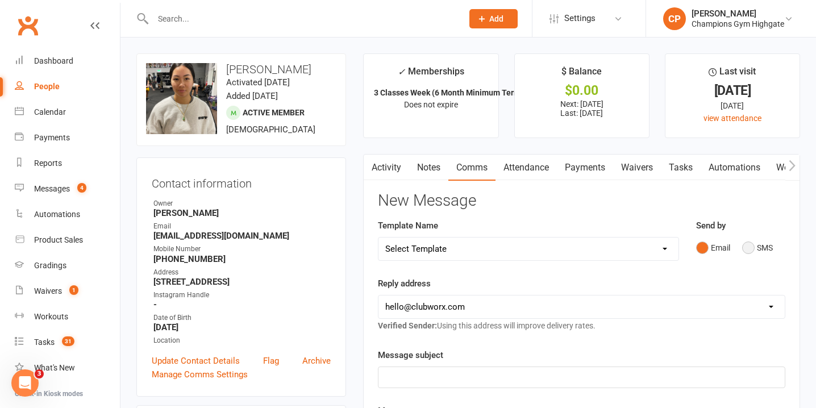
click at [764, 246] on button "SMS" at bounding box center [757, 248] width 31 height 22
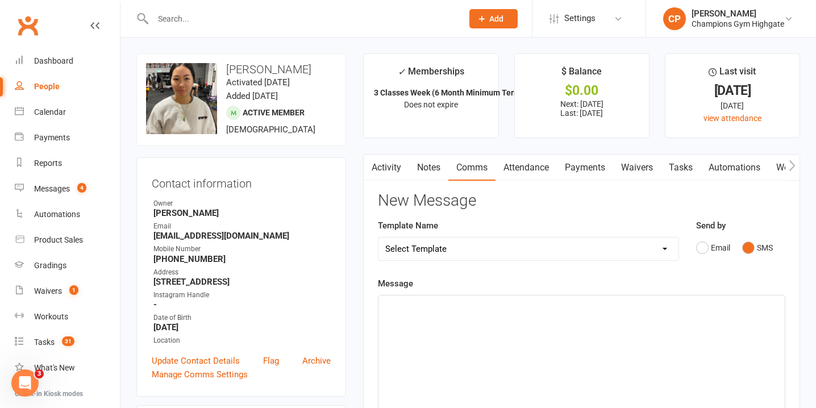
click at [634, 301] on p "﻿" at bounding box center [581, 306] width 393 height 14
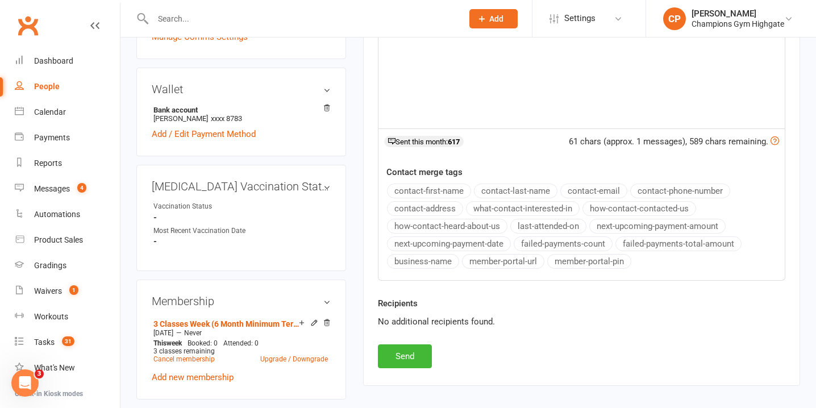
scroll to position [339, 0]
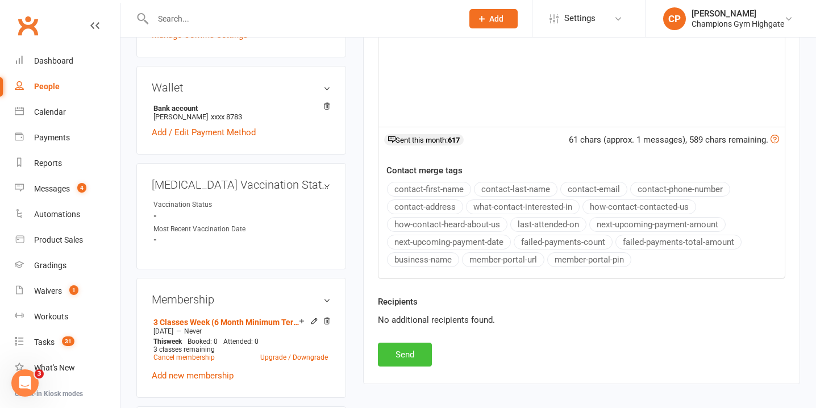
click at [423, 352] on button "Send" at bounding box center [405, 355] width 54 height 24
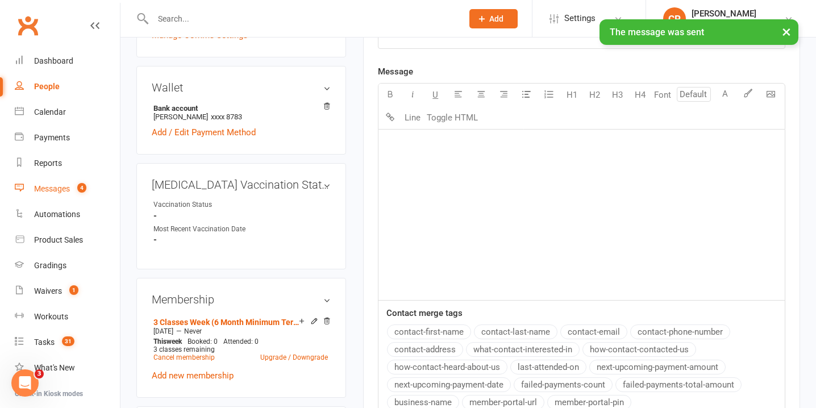
click at [61, 189] on div "Messages" at bounding box center [52, 188] width 36 height 9
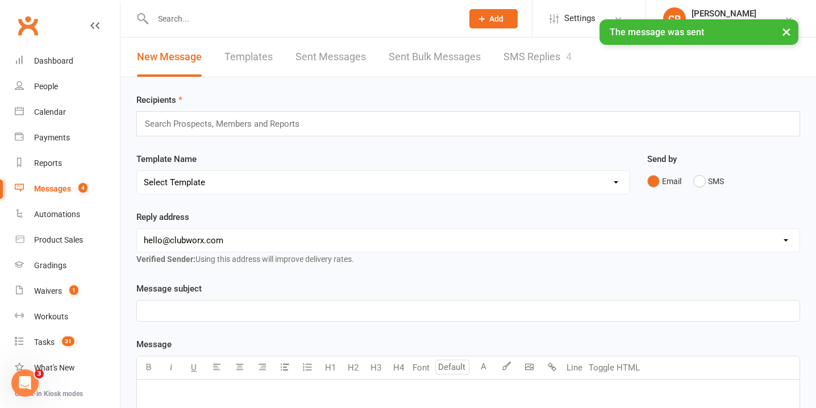
click at [566, 19] on div "× The message was sent" at bounding box center [400, 19] width 801 height 0
click at [566, 59] on link "SMS Replies 4" at bounding box center [538, 57] width 68 height 39
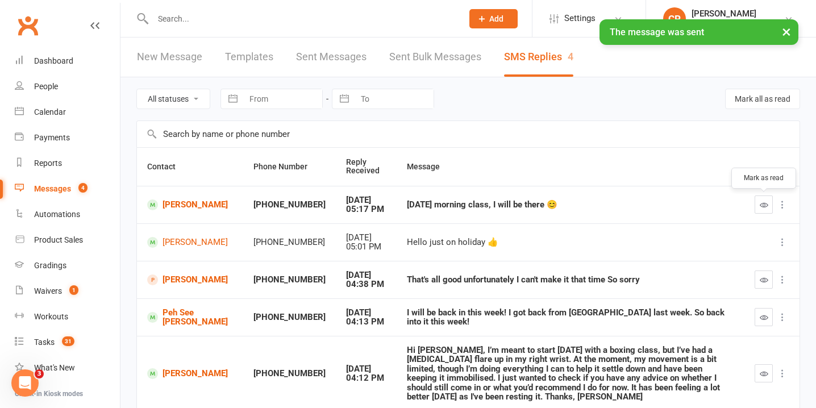
click at [767, 201] on icon "button" at bounding box center [764, 205] width 9 height 9
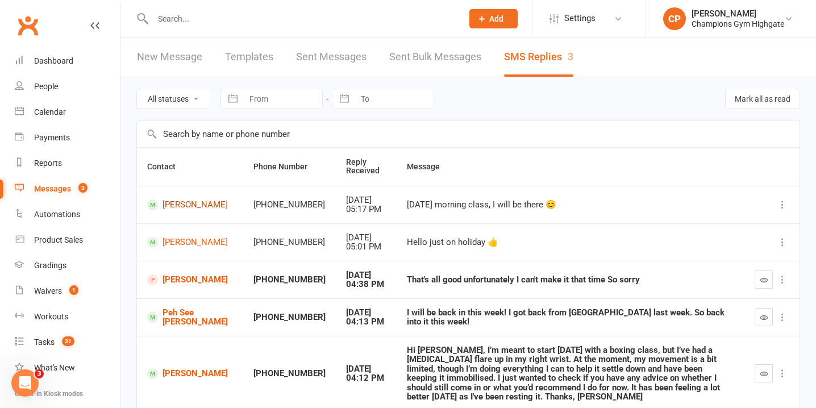
click at [167, 209] on link "[PERSON_NAME]" at bounding box center [190, 204] width 86 height 11
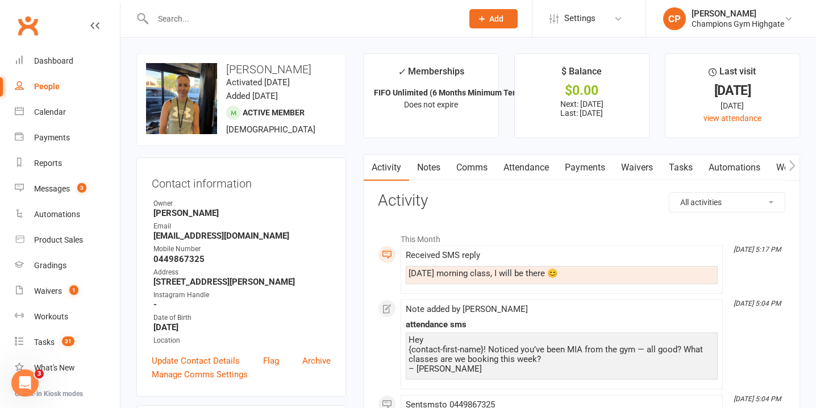
click at [419, 172] on link "Notes" at bounding box center [428, 168] width 39 height 26
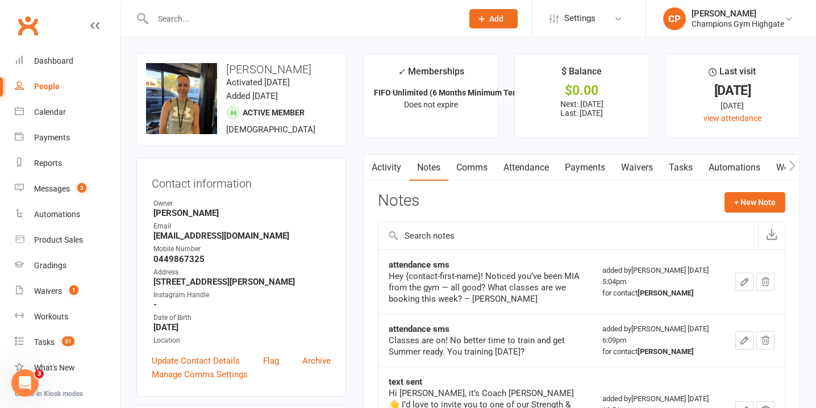
click at [476, 165] on link "Comms" at bounding box center [471, 168] width 47 height 26
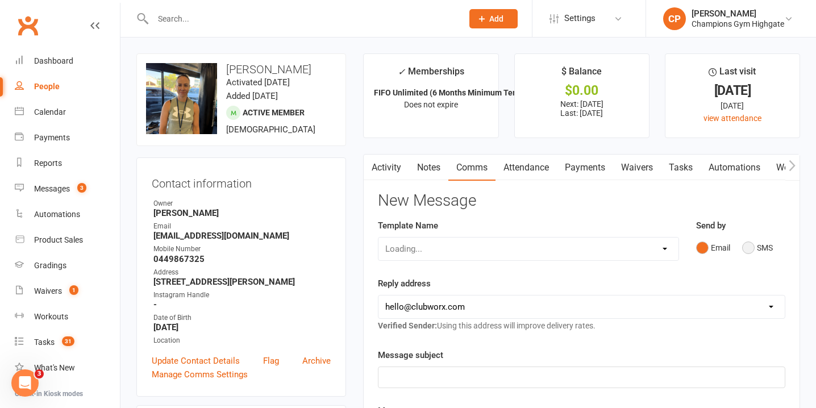
click at [748, 247] on button "SMS" at bounding box center [757, 248] width 31 height 22
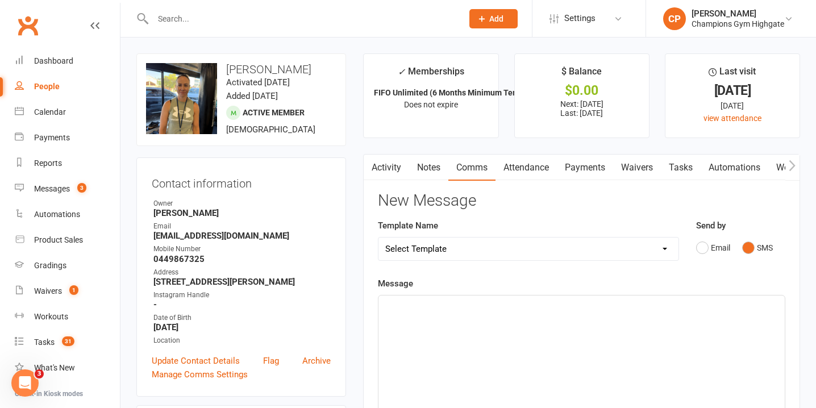
click at [491, 364] on div "﻿" at bounding box center [581, 381] width 406 height 170
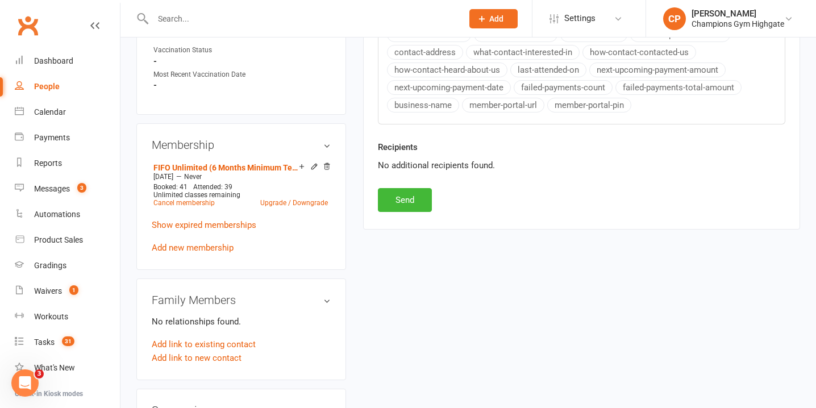
scroll to position [493, 0]
click at [409, 203] on button "Send" at bounding box center [405, 201] width 54 height 24
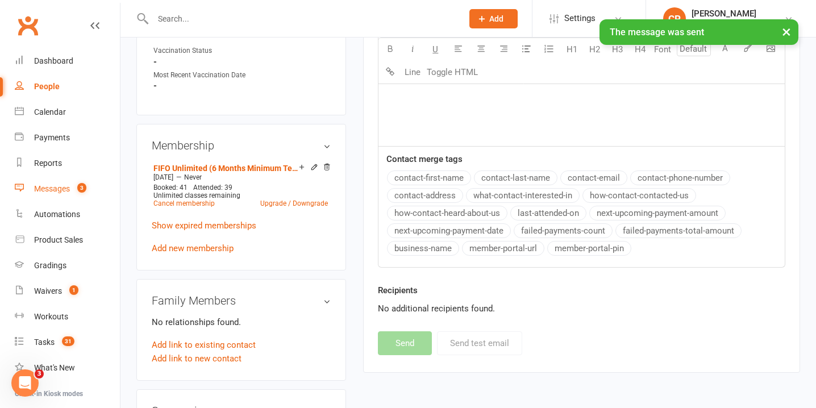
click at [52, 194] on link "Messages 3" at bounding box center [67, 189] width 105 height 26
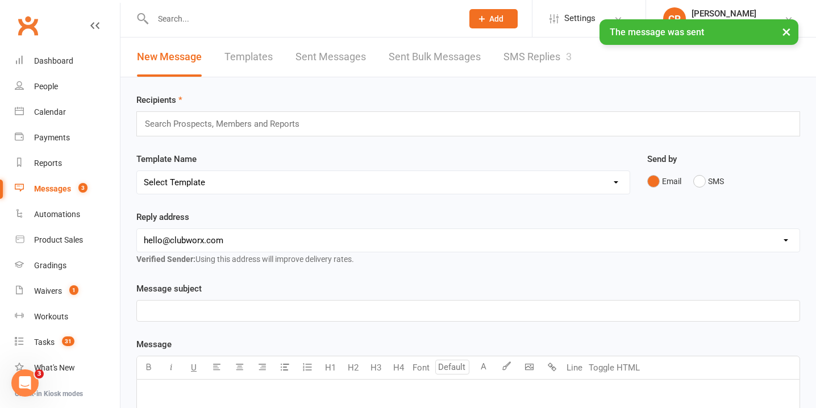
click at [549, 56] on link "SMS Replies 3" at bounding box center [538, 57] width 68 height 39
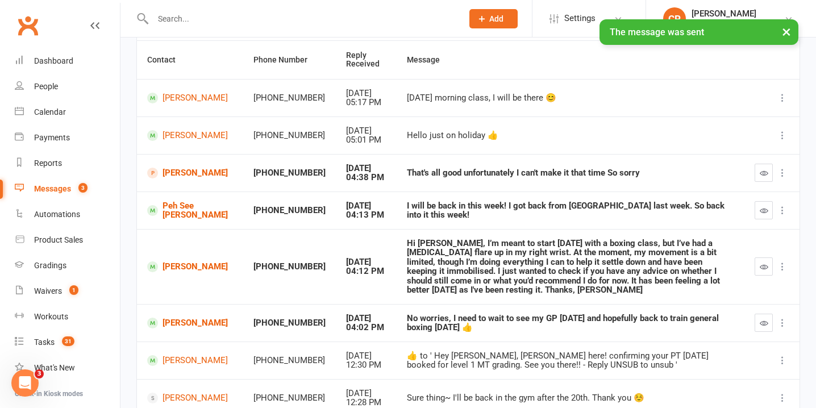
scroll to position [113, 0]
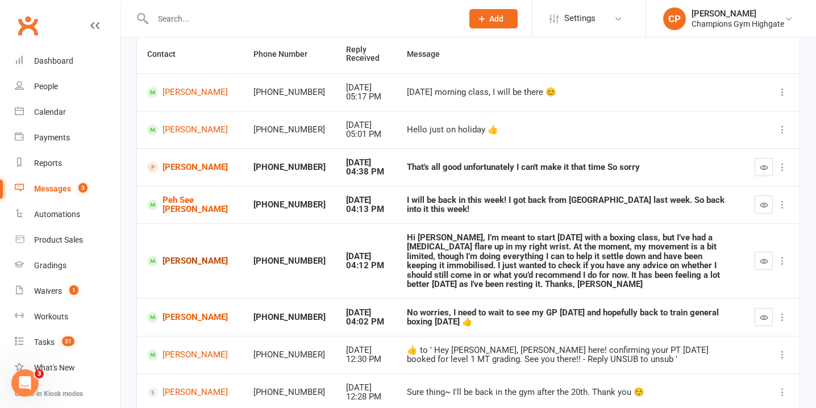
click at [168, 262] on link "[PERSON_NAME]" at bounding box center [190, 261] width 86 height 11
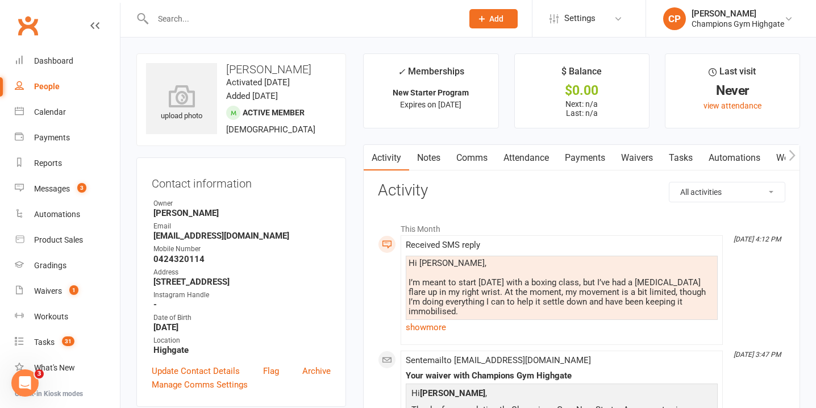
click at [430, 152] on link "Notes" at bounding box center [428, 158] width 39 height 26
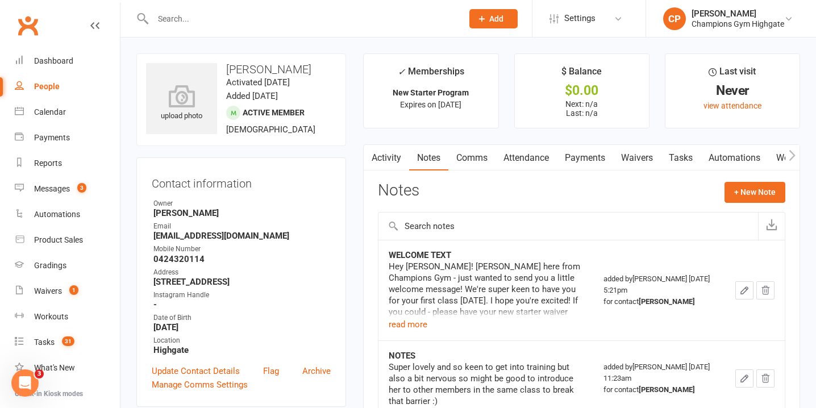
click at [473, 152] on link "Comms" at bounding box center [471, 158] width 47 height 26
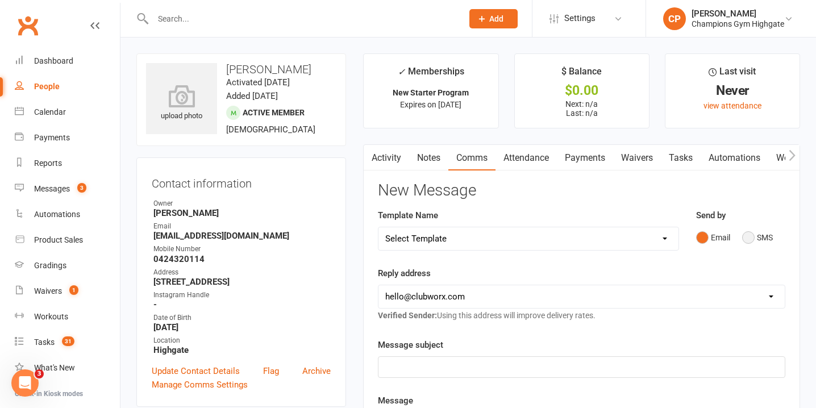
click at [746, 239] on button "SMS" at bounding box center [757, 238] width 31 height 22
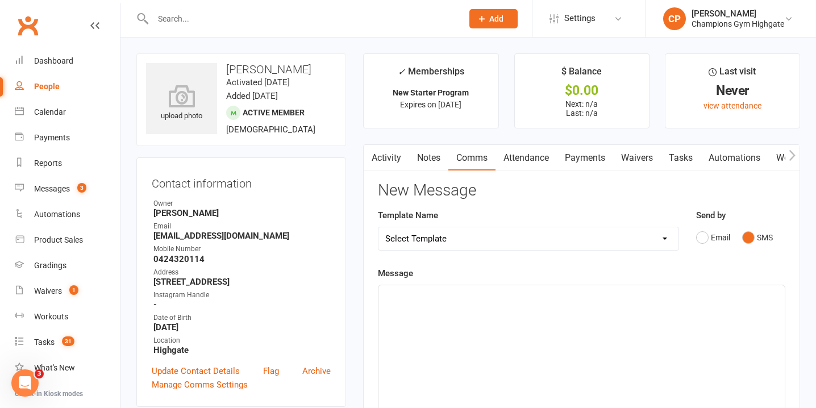
click at [469, 382] on div "﻿" at bounding box center [581, 370] width 406 height 170
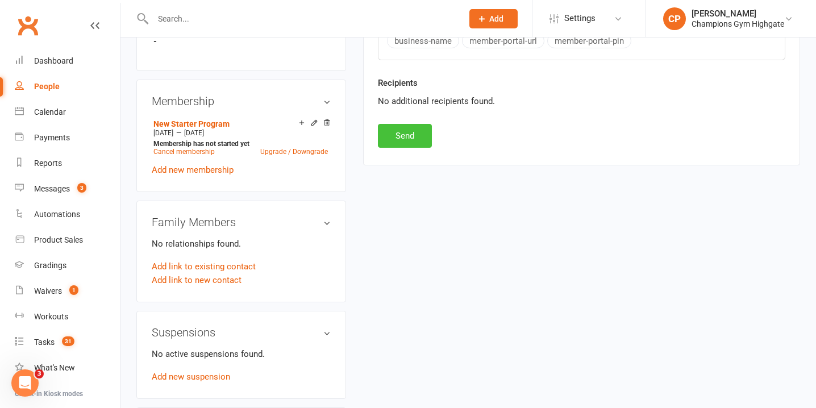
click at [409, 140] on button "Send" at bounding box center [405, 136] width 54 height 24
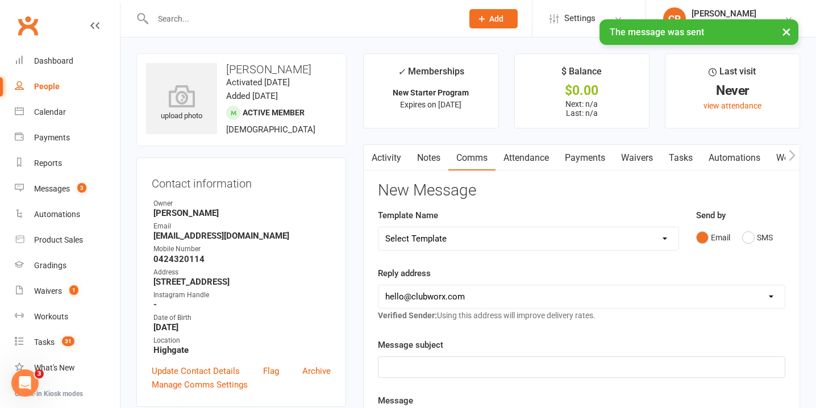
click at [392, 164] on link "Activity" at bounding box center [386, 158] width 45 height 26
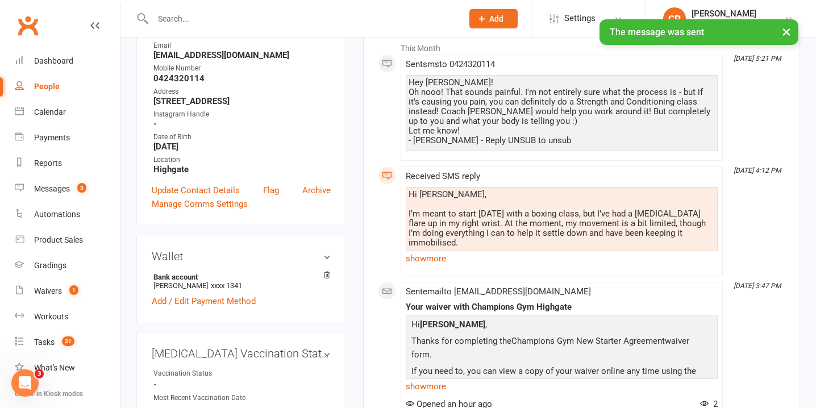
scroll to position [184, 0]
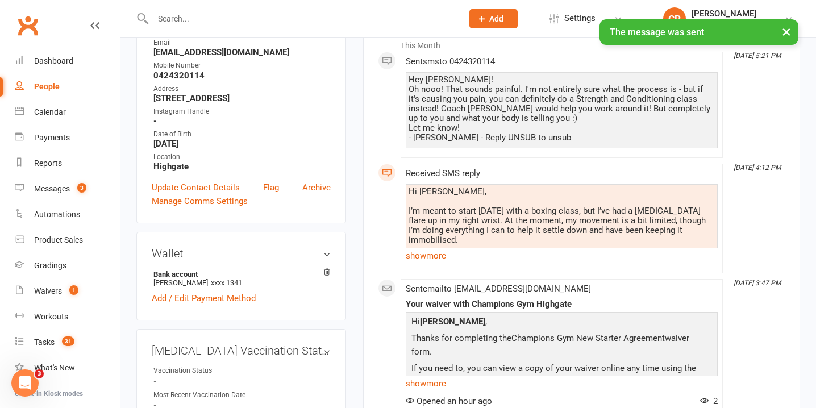
click at [427, 255] on link "show more" at bounding box center [562, 256] width 312 height 16
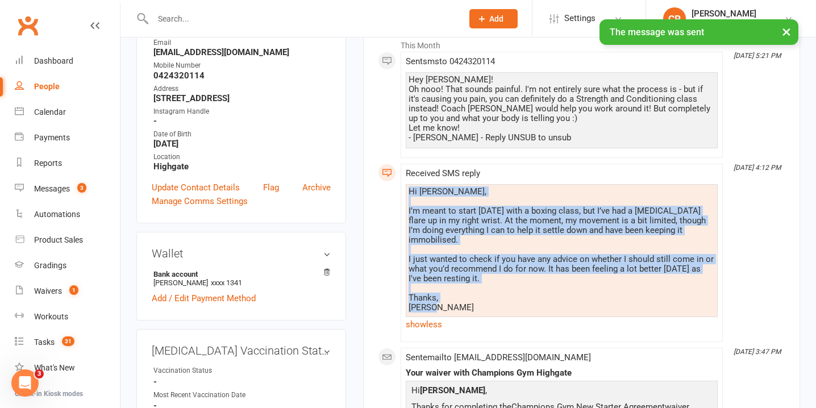
drag, startPoint x: 408, startPoint y: 192, endPoint x: 452, endPoint y: 304, distance: 120.9
click at [456, 307] on div "Hi Chiara, I’m meant to start this Tuesday with a boxing class, but I’ve had a …" at bounding box center [562, 258] width 312 height 148
copy div "Hi Chiara, I’m meant to start this Tuesday with a boxing class, but I’ve had a …"
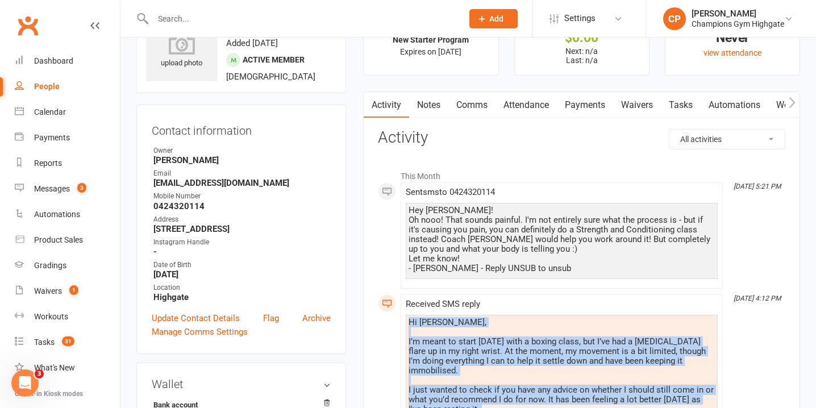
scroll to position [0, 0]
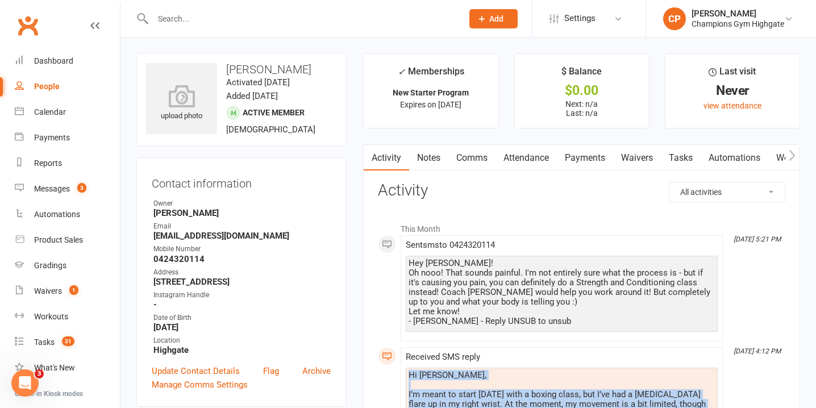
click at [427, 161] on link "Notes" at bounding box center [428, 158] width 39 height 26
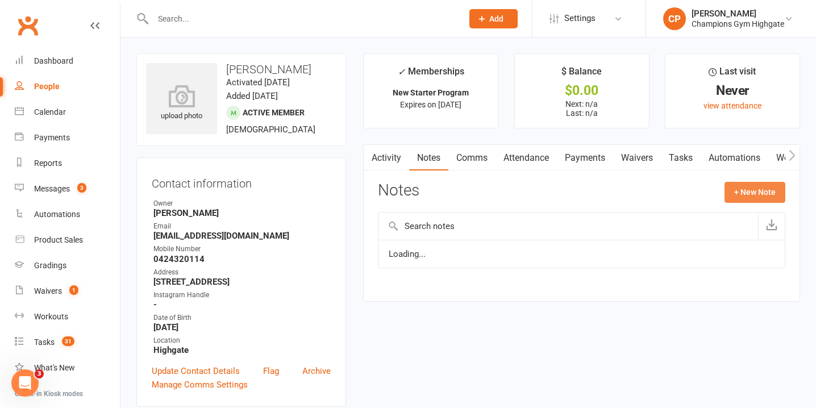
click at [744, 193] on button "+ New Note" at bounding box center [755, 192] width 61 height 20
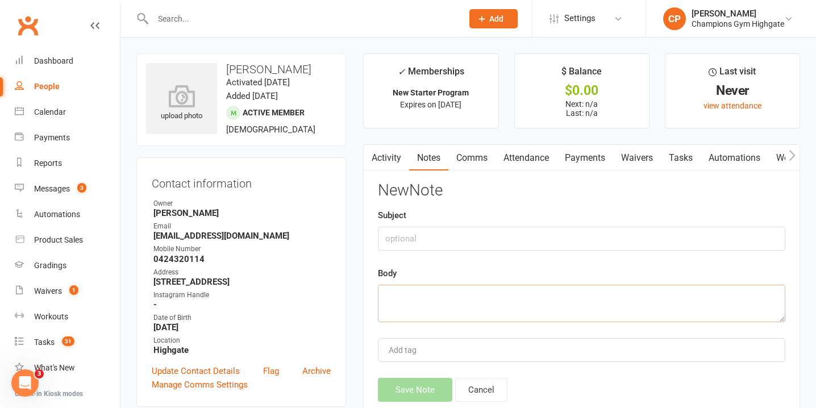
click at [438, 302] on textarea at bounding box center [581, 304] width 407 height 38
paste textarea "Hi [PERSON_NAME], I’m meant to start [DATE] with a boxing class, but I’ve had a…"
type textarea "Hi [PERSON_NAME], I’m meant to start [DATE] with a boxing class, but I’ve had a…"
click at [427, 238] on input "text" at bounding box center [581, 239] width 407 height 24
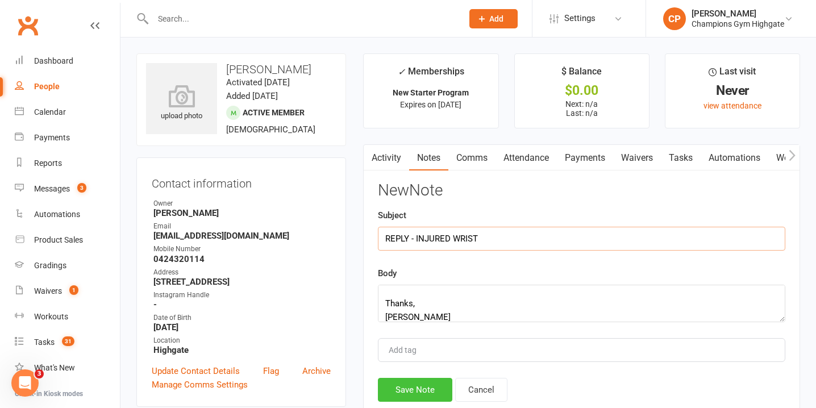
type input "REPLY - INJURED WRIST"
click at [423, 392] on button "Save Note" at bounding box center [415, 390] width 74 height 24
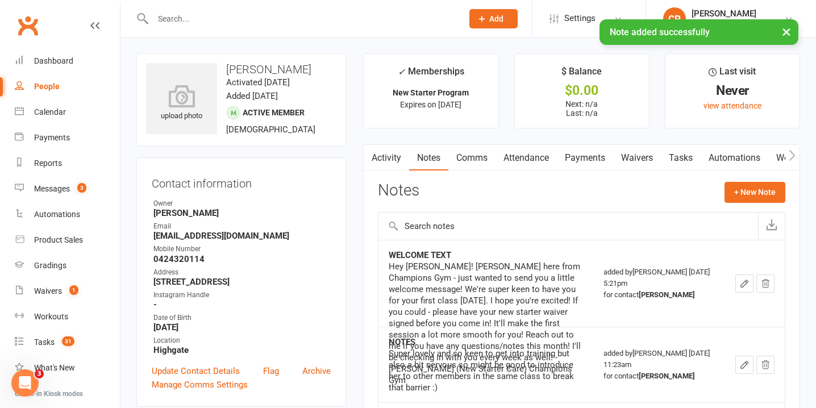
click at [400, 153] on link "Activity" at bounding box center [386, 158] width 45 height 26
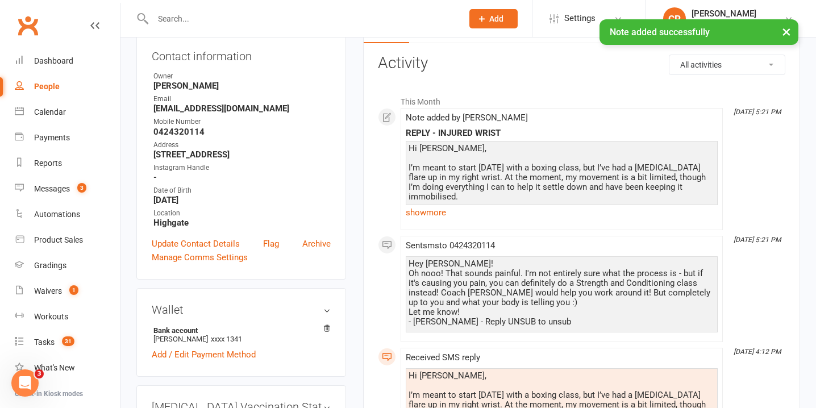
scroll to position [148, 0]
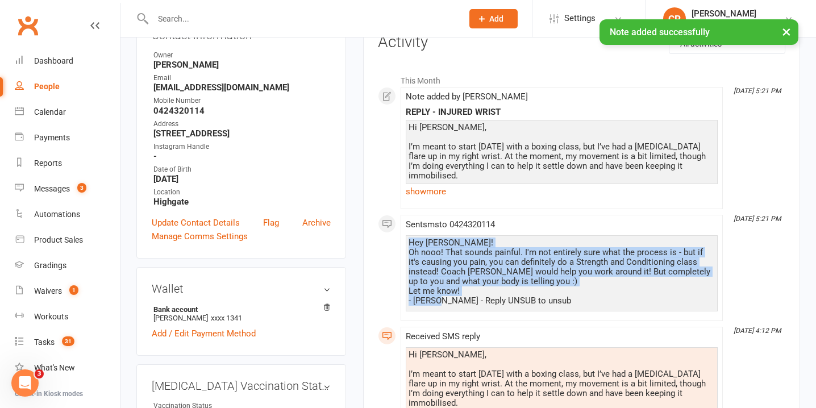
drag, startPoint x: 411, startPoint y: 243, endPoint x: 436, endPoint y: 303, distance: 65.4
click at [436, 303] on div "Hey Sandra! Oh nooo! That sounds painful. I'm not entirely sure what the proces…" at bounding box center [562, 272] width 306 height 68
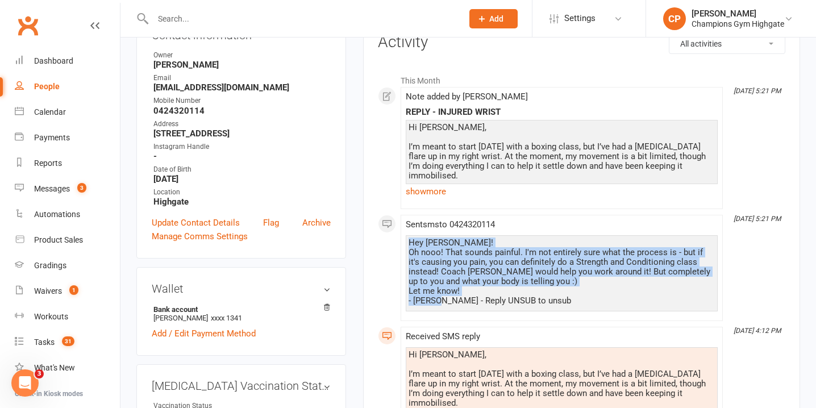
copy div "Hey Sandra! Oh nooo! That sounds painful. I'm not entirely sure what the proces…"
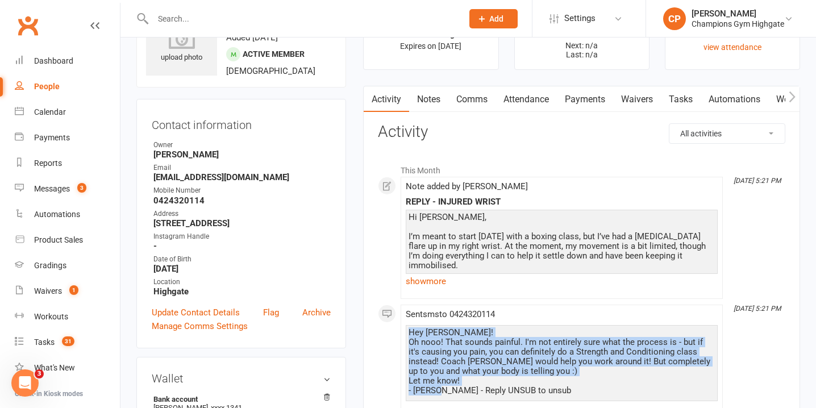
scroll to position [0, 0]
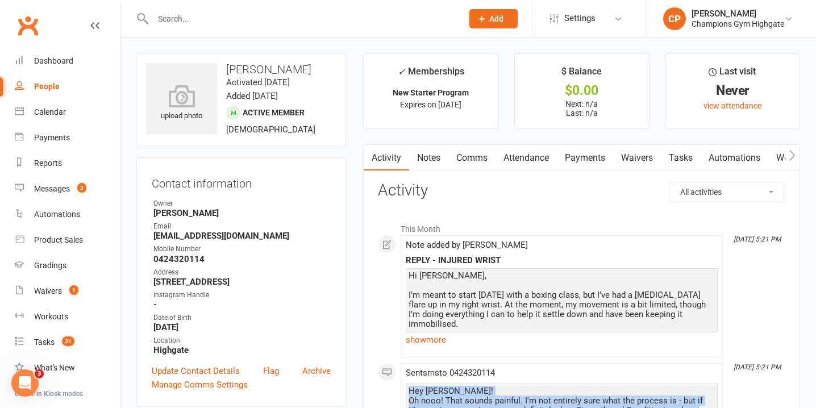
click at [421, 159] on link "Notes" at bounding box center [428, 158] width 39 height 26
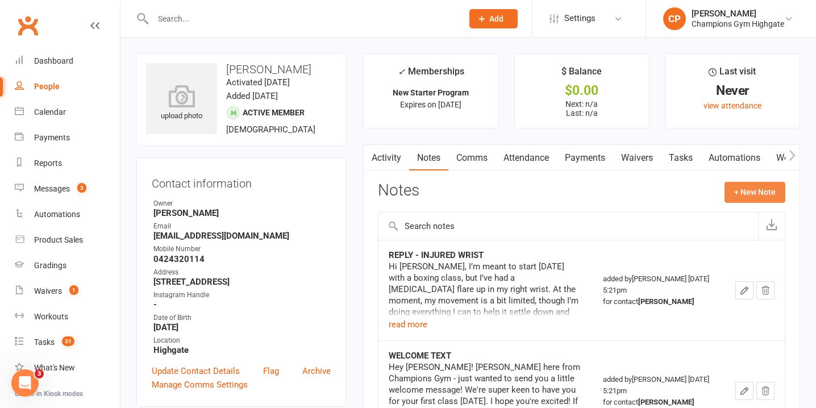
click at [746, 190] on button "+ New Note" at bounding box center [755, 192] width 61 height 20
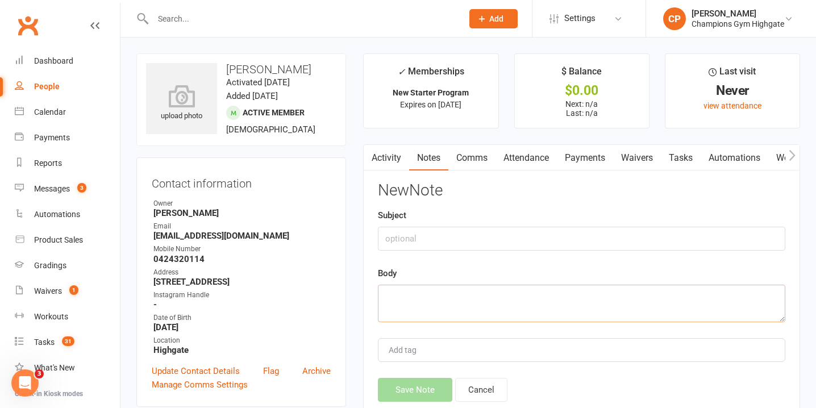
click at [481, 301] on textarea at bounding box center [581, 304] width 407 height 38
paste textarea "Hey [PERSON_NAME]! Oh nooo! That sounds painful. I'm not entirely sure what the…"
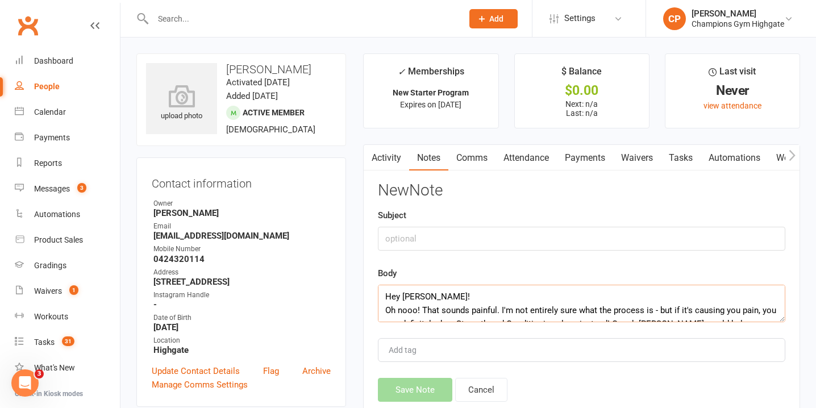
scroll to position [48, 0]
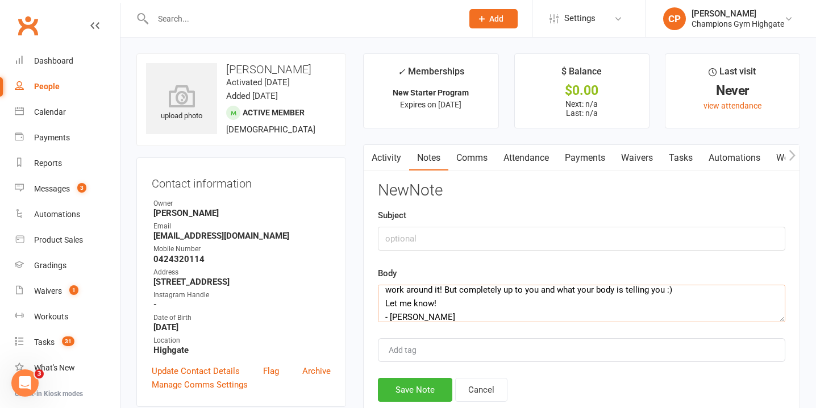
type textarea "Hey [PERSON_NAME]! Oh nooo! That sounds painful. I'm not entirely sure what the…"
click at [456, 228] on input "text" at bounding box center [581, 239] width 407 height 24
type input "NSCARE REPLY"
click at [425, 384] on button "Save Note" at bounding box center [415, 390] width 74 height 24
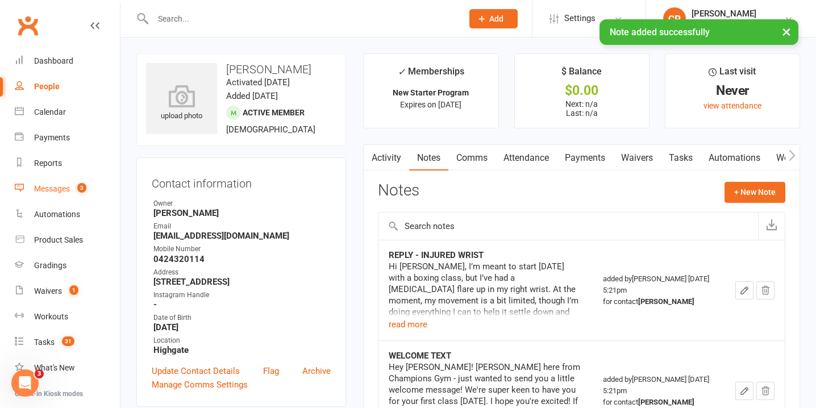
click at [95, 189] on link "Messages 3" at bounding box center [67, 189] width 105 height 26
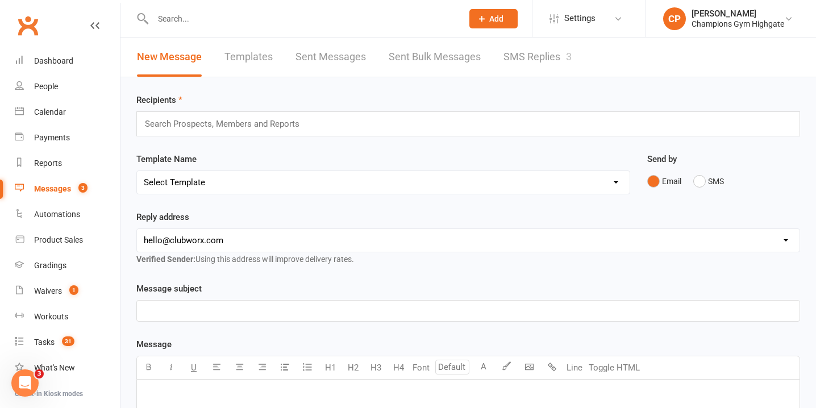
click at [338, 18] on input "text" at bounding box center [301, 19] width 305 height 16
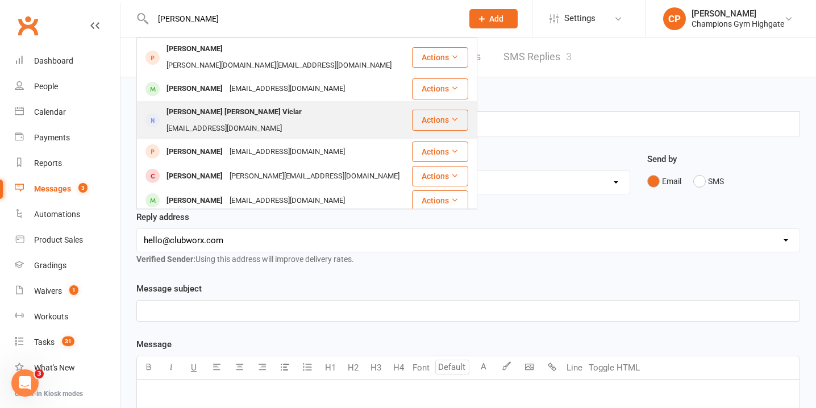
type input "marie"
click at [285, 120] on div "nicay.viclar@yahoo.com.au" at bounding box center [224, 128] width 122 height 16
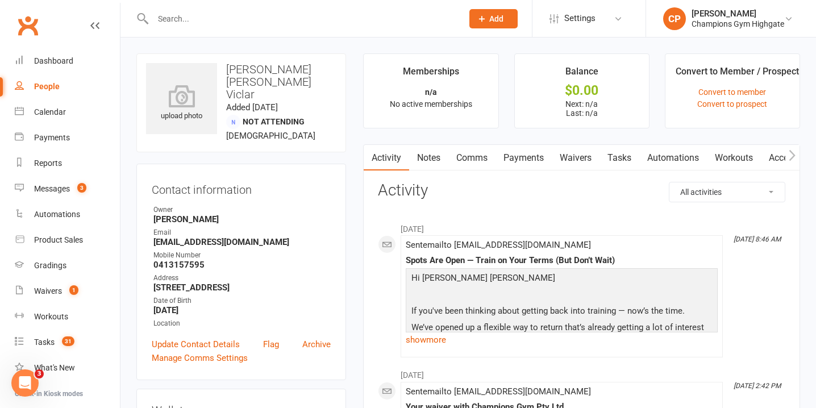
click at [296, 22] on input "text" at bounding box center [301, 19] width 305 height 16
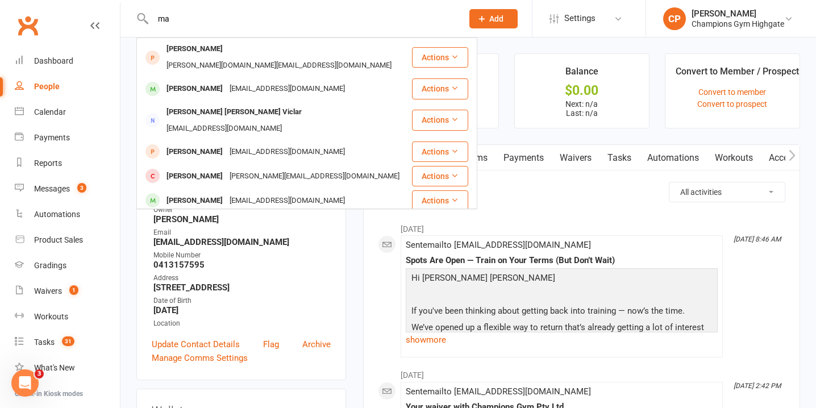
type input "m"
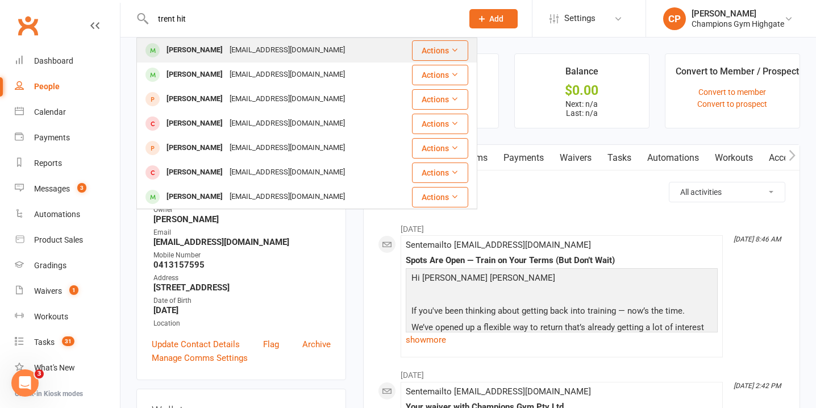
type input "trent hit"
click at [299, 55] on div "Trent Hitchcock hi7chy@proton.me" at bounding box center [268, 50] width 260 height 23
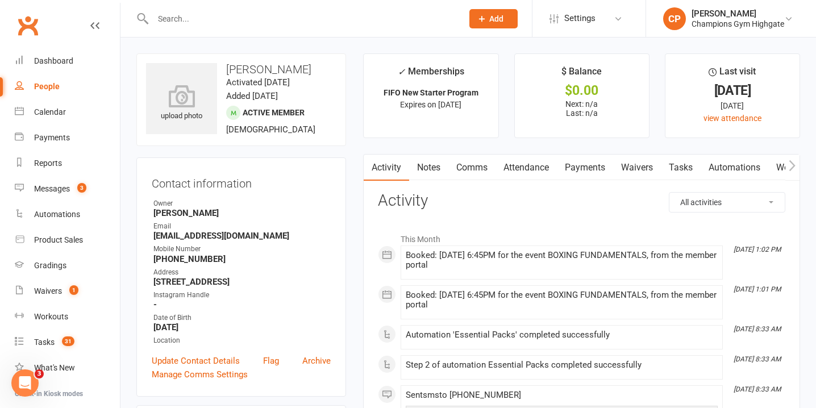
click at [432, 164] on link "Notes" at bounding box center [428, 168] width 39 height 26
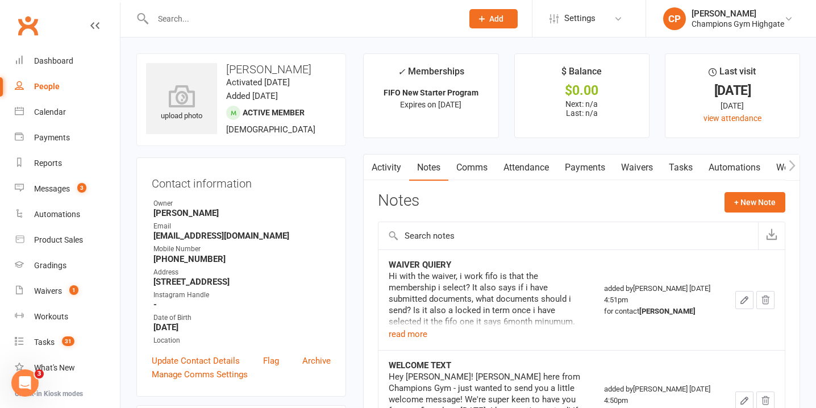
click at [392, 162] on link "Activity" at bounding box center [386, 168] width 45 height 26
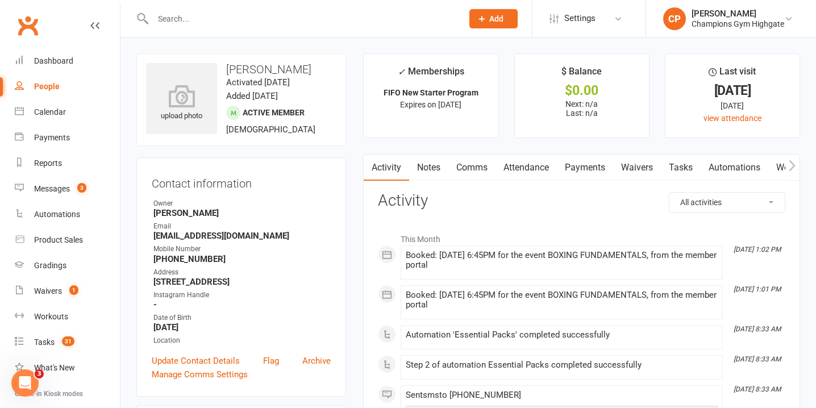
click at [363, 20] on input "text" at bounding box center [301, 19] width 305 height 16
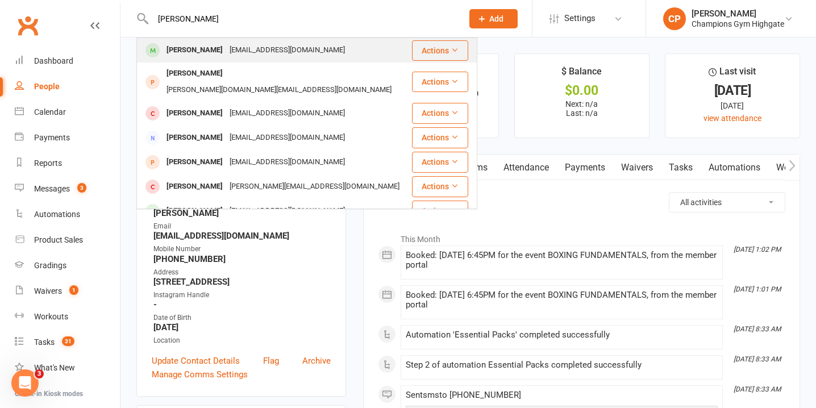
type input "marie gueld"
click at [341, 52] on div "Marie Guelden marieg2012@icloud.com" at bounding box center [274, 50] width 273 height 23
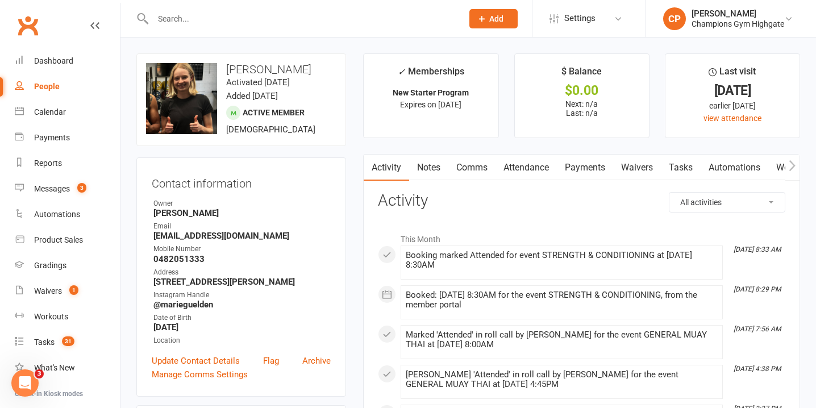
click at [426, 168] on link "Notes" at bounding box center [428, 168] width 39 height 26
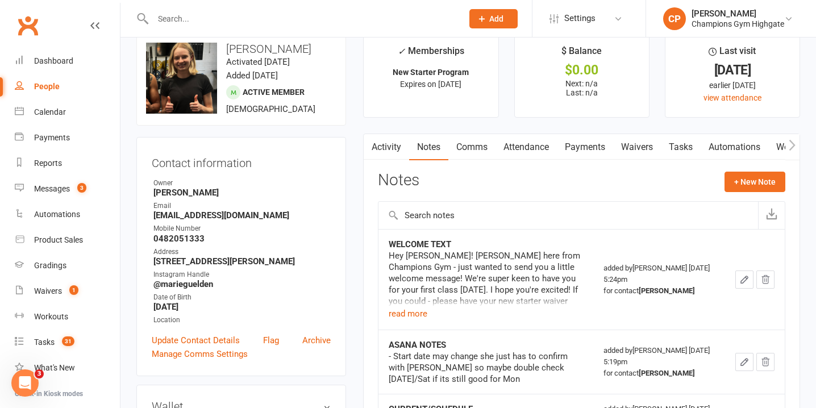
scroll to position [8, 0]
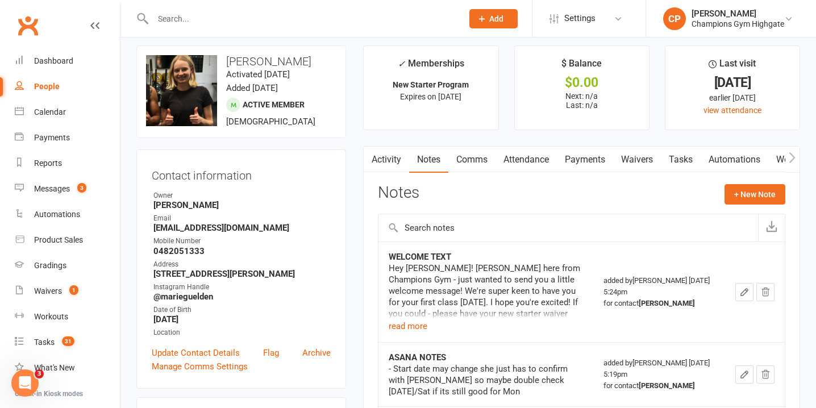
click at [479, 157] on link "Comms" at bounding box center [471, 160] width 47 height 26
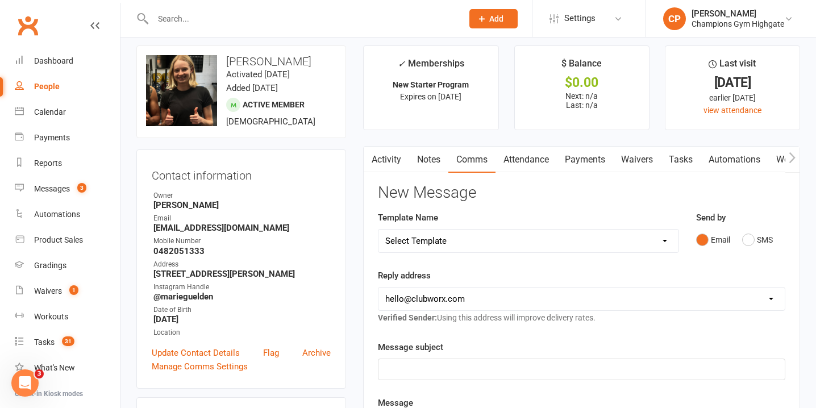
click at [529, 147] on link "Attendance" at bounding box center [526, 160] width 61 height 26
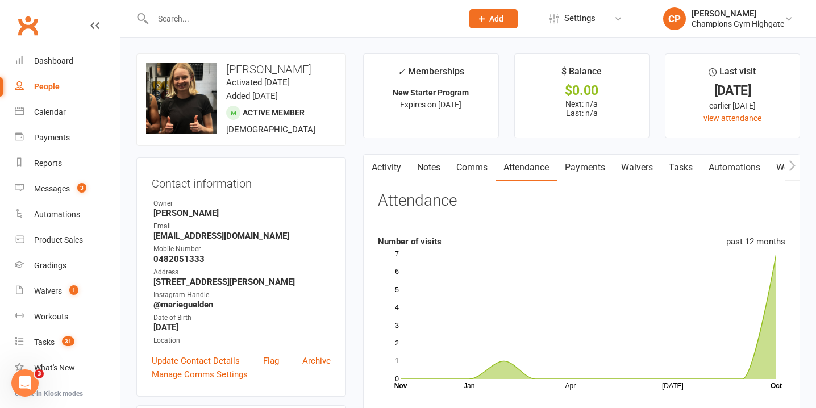
click at [429, 172] on link "Notes" at bounding box center [428, 168] width 39 height 26
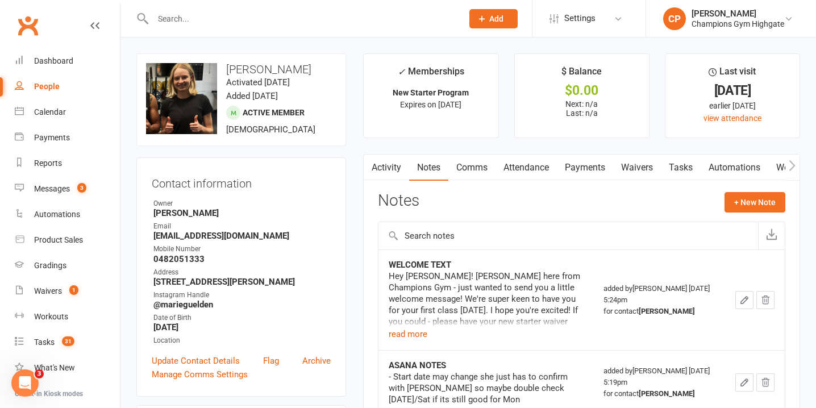
click at [468, 158] on link "Comms" at bounding box center [471, 168] width 47 height 26
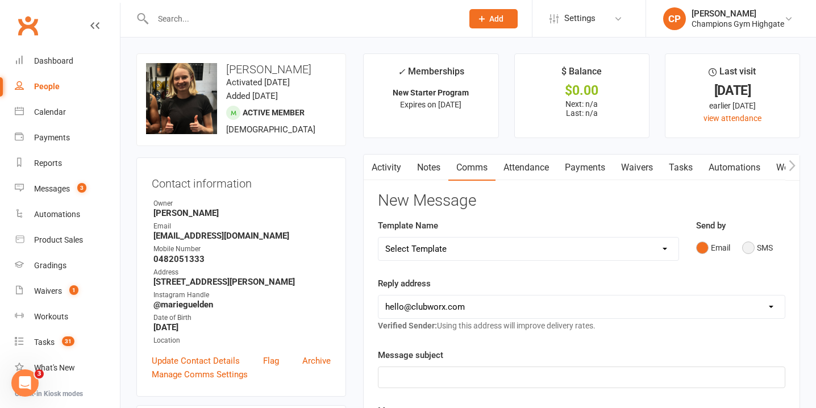
click at [747, 247] on button "SMS" at bounding box center [757, 248] width 31 height 22
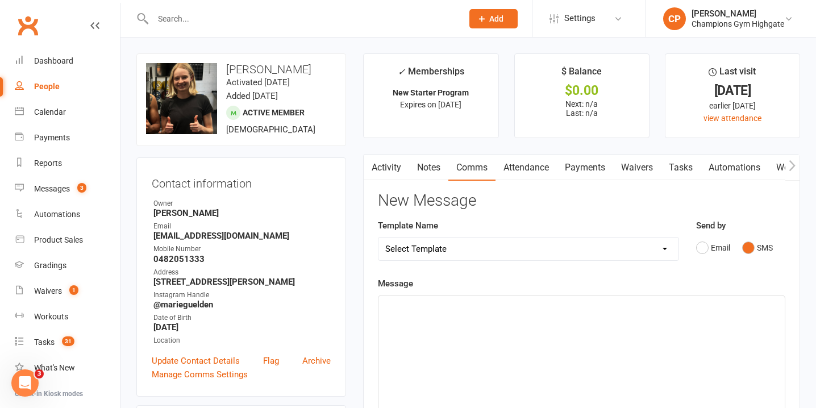
click at [445, 364] on div "﻿" at bounding box center [581, 381] width 406 height 170
paste div
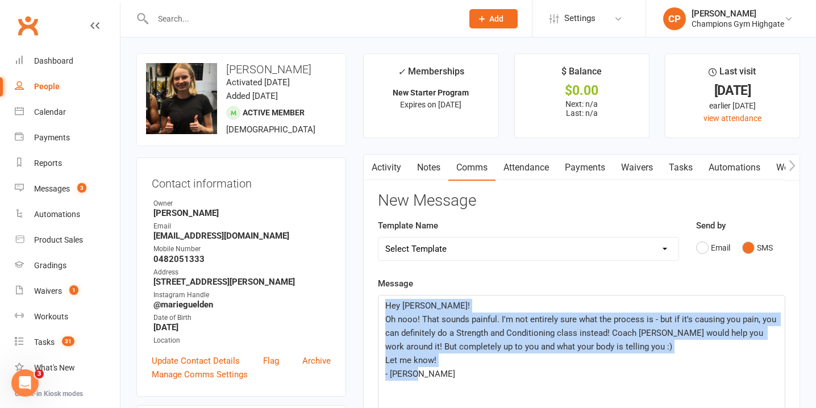
drag, startPoint x: 427, startPoint y: 369, endPoint x: 358, endPoint y: 293, distance: 103.4
click at [358, 293] on main "✓ Memberships New Starter Program Expires on 3rd November, 2025 $ Balance $0.00…" at bounding box center [582, 393] width 454 height 681
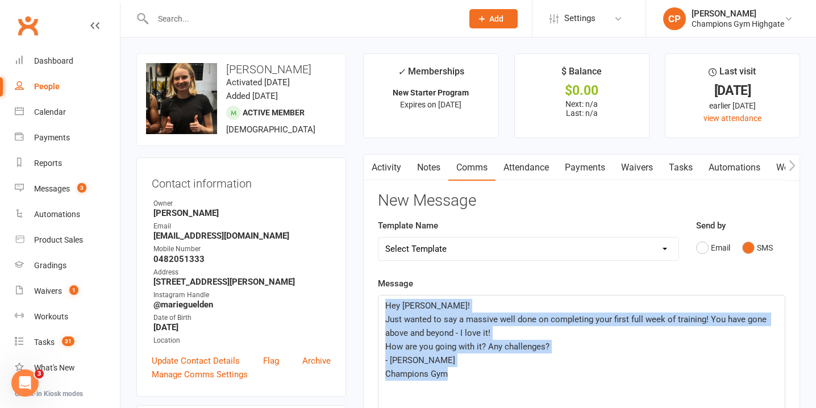
drag, startPoint x: 465, startPoint y: 375, endPoint x: 363, endPoint y: 293, distance: 131.4
copy div "Hey Marie! Just wanted to say a massive well done on completing your first full…"
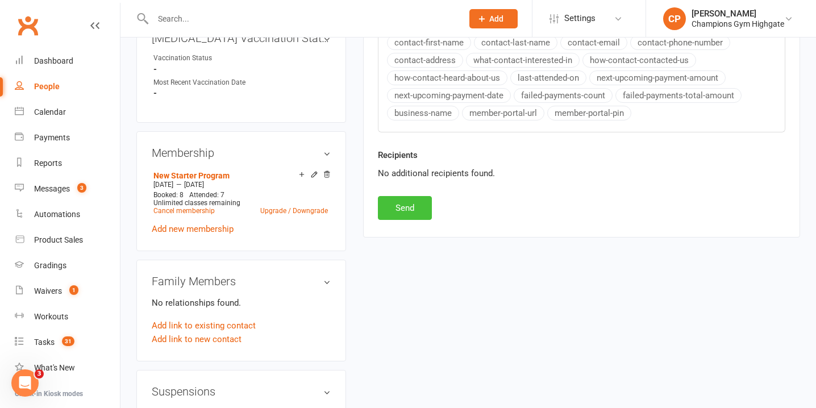
click at [393, 210] on button "Send" at bounding box center [405, 208] width 54 height 24
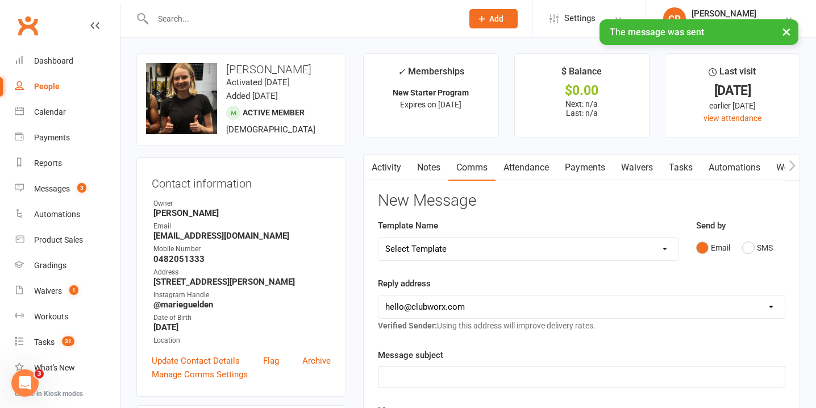
click at [424, 169] on link "Notes" at bounding box center [428, 168] width 39 height 26
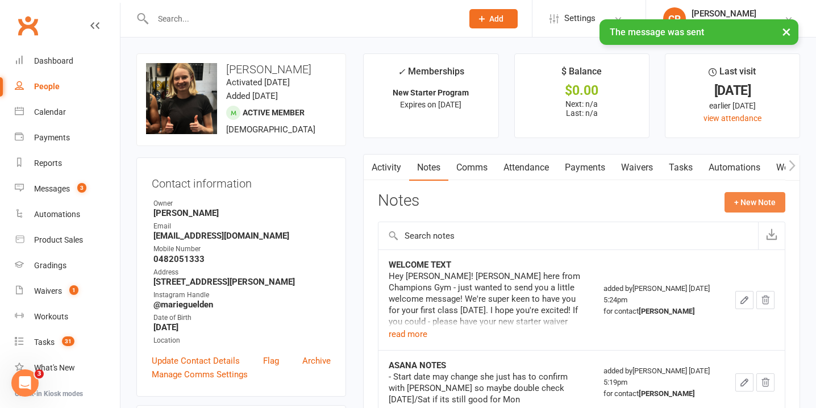
click at [744, 202] on button "+ New Note" at bounding box center [755, 202] width 61 height 20
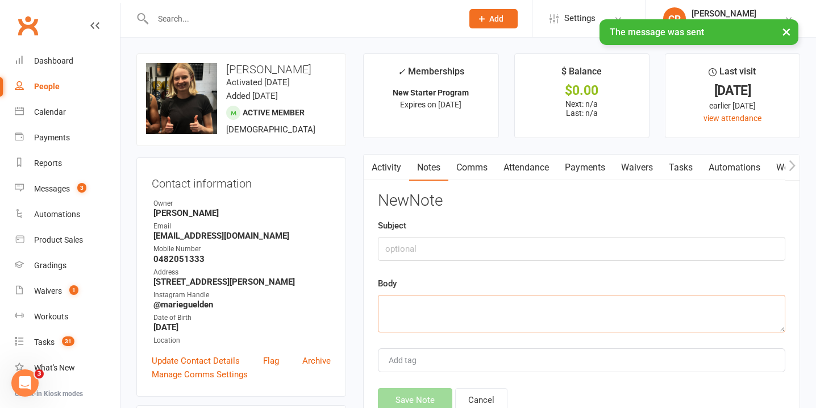
click at [398, 321] on textarea at bounding box center [581, 314] width 407 height 38
paste textarea "Hey Marie! Just wanted to say a massive well done on completing your first full…"
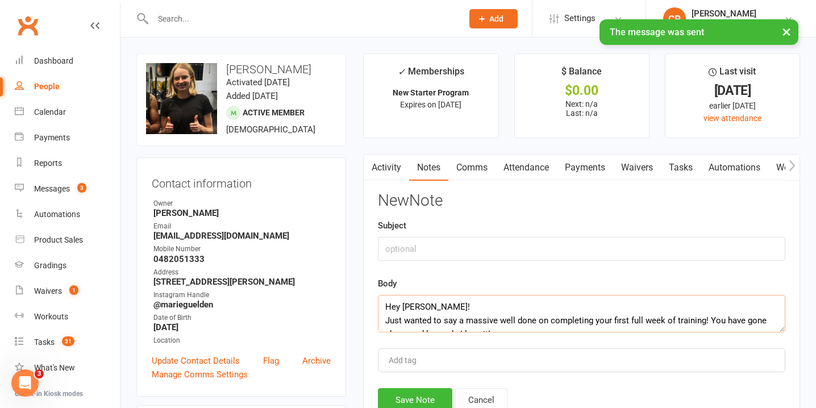
scroll to position [61, 0]
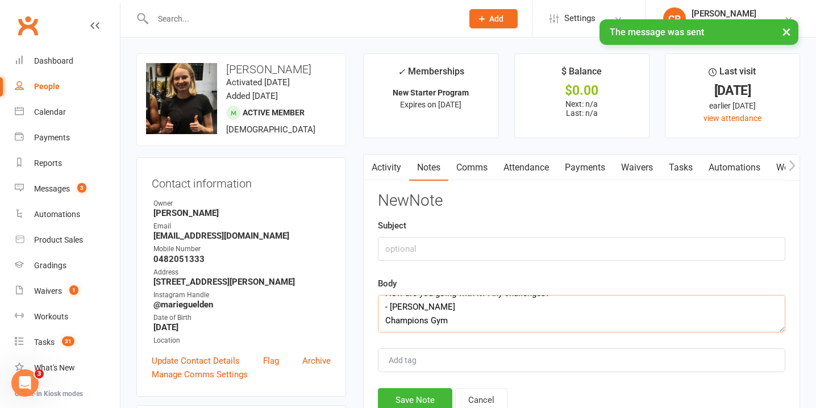
type textarea "Hey Marie! Just wanted to say a massive well done on completing your first full…"
click at [398, 244] on input "text" at bounding box center [581, 249] width 407 height 24
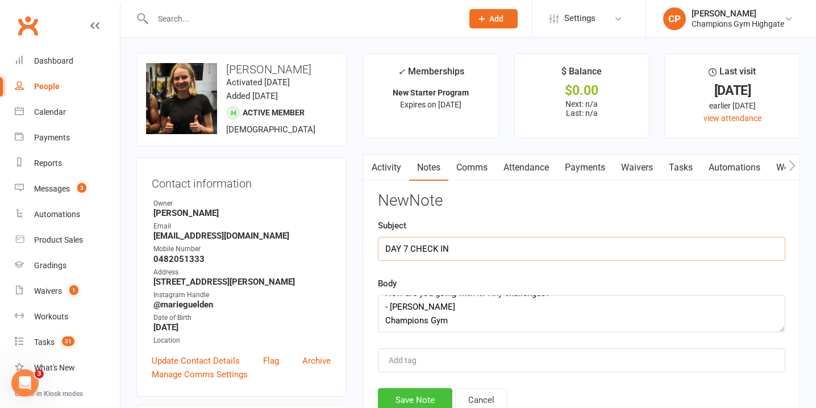
type input "DAY 7 CHECK IN"
click at [406, 397] on button "Save Note" at bounding box center [415, 400] width 74 height 24
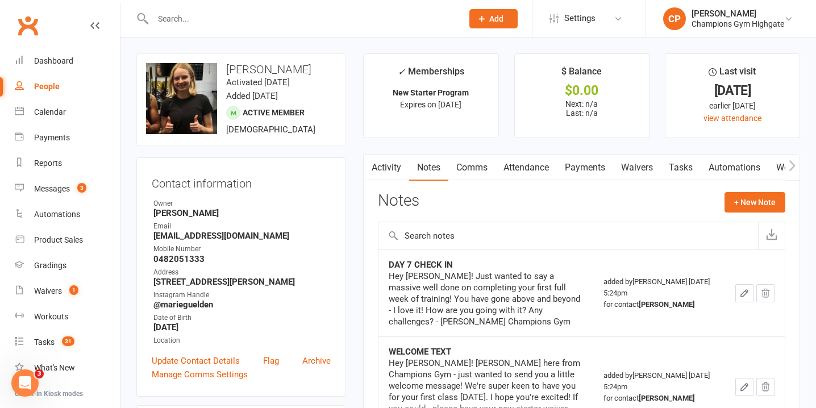
click at [275, 23] on input "text" at bounding box center [301, 19] width 305 height 16
type input "c"
click at [501, 13] on button "Add" at bounding box center [493, 18] width 48 height 19
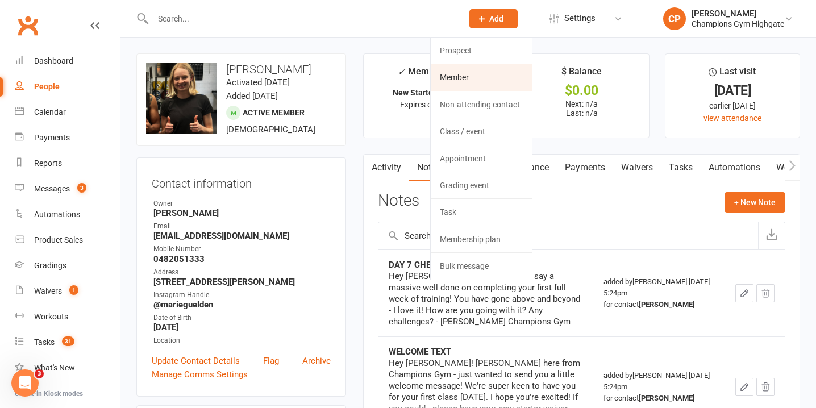
click at [481, 68] on link "Member" at bounding box center [481, 77] width 101 height 26
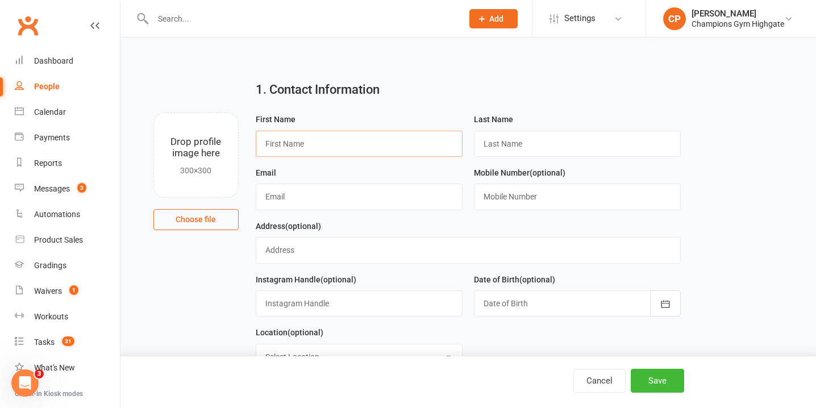
click at [281, 143] on input "text" at bounding box center [359, 144] width 207 height 26
paste input "Robert Macguinness"
drag, startPoint x: 351, startPoint y: 142, endPoint x: 293, endPoint y: 142, distance: 58.0
click at [293, 142] on input "Robert Macguinness" at bounding box center [359, 144] width 207 height 26
type input "Robert"
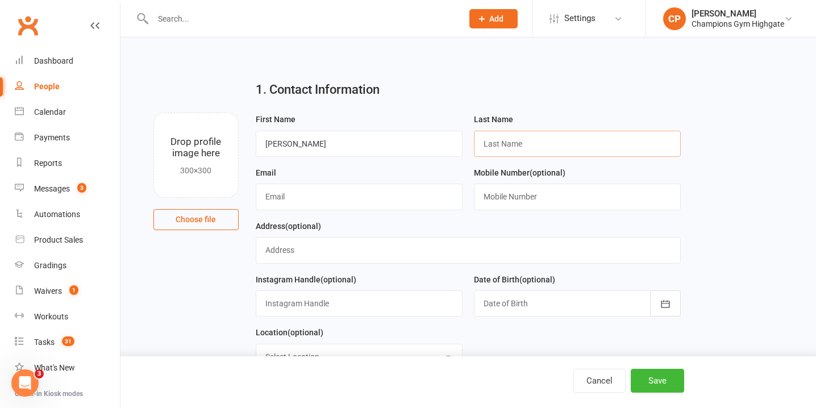
paste input "Macguinness"
click at [513, 142] on input "Macguinness" at bounding box center [577, 144] width 207 height 26
type input "Macguinness"
click at [537, 192] on input "text" at bounding box center [577, 197] width 207 height 26
paste input "+61493553966"
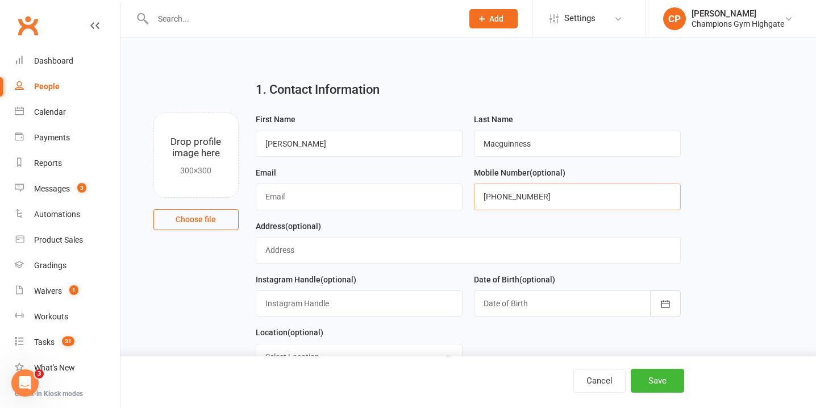
type input "+61493553966"
paste input "rmacguinness@gmail.com"
click at [290, 196] on input "rmacguinness@gmail.com" at bounding box center [359, 197] width 207 height 26
type input "rmacguinness@gmail.com"
click at [331, 247] on input "text" at bounding box center [469, 250] width 426 height 26
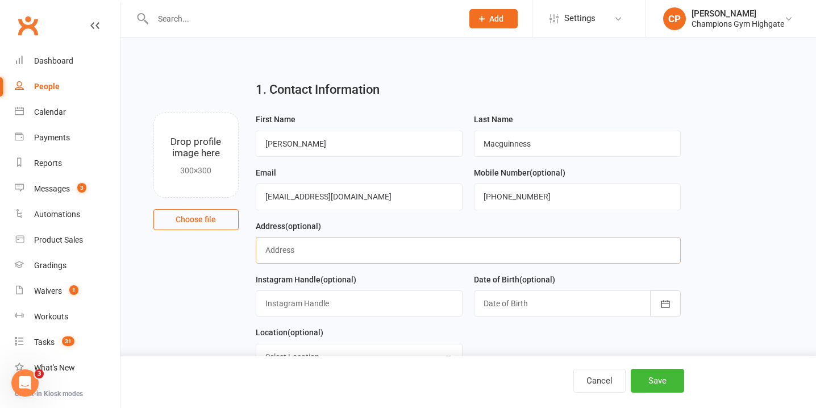
paste input "237 Adelaide Terrace, CBD"
type input "237 Adelaide Terrace, CBD"
click at [522, 305] on div at bounding box center [577, 303] width 207 height 26
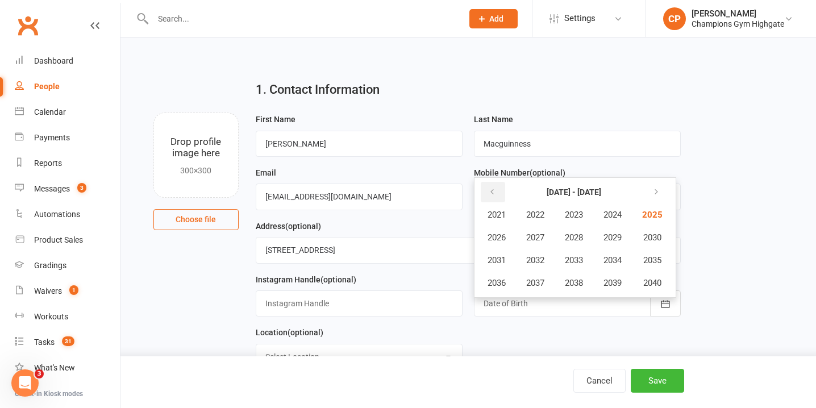
click at [493, 195] on icon "button" at bounding box center [492, 192] width 8 height 9
click at [493, 194] on icon "button" at bounding box center [492, 192] width 8 height 9
click at [622, 262] on span "1994" at bounding box center [613, 260] width 18 height 10
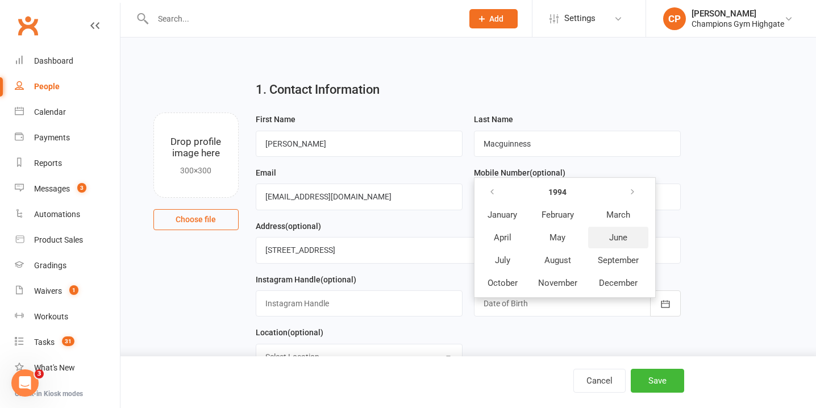
click at [625, 239] on span "June" at bounding box center [618, 237] width 18 height 10
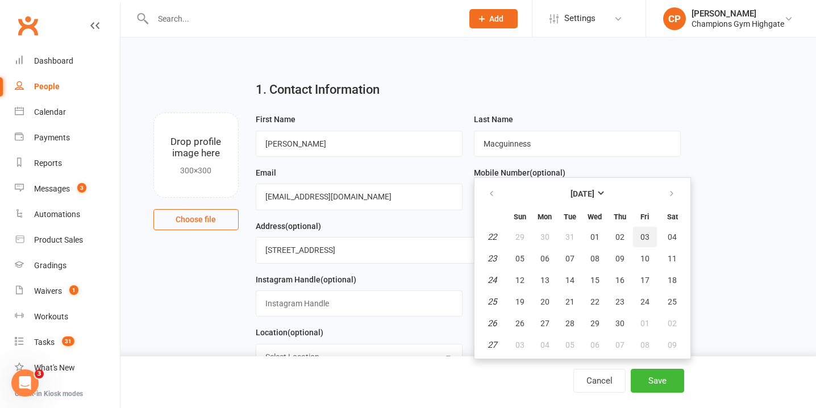
click at [648, 236] on span "03" at bounding box center [644, 236] width 9 height 9
type input "03 Jun 1994"
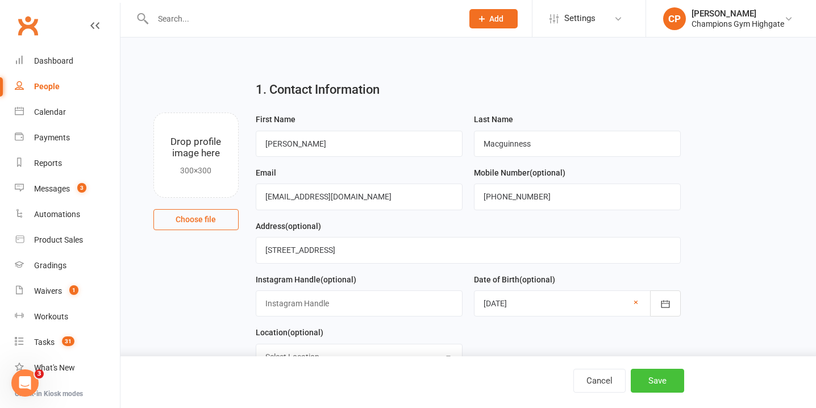
click at [672, 376] on button "Save" at bounding box center [657, 381] width 53 height 24
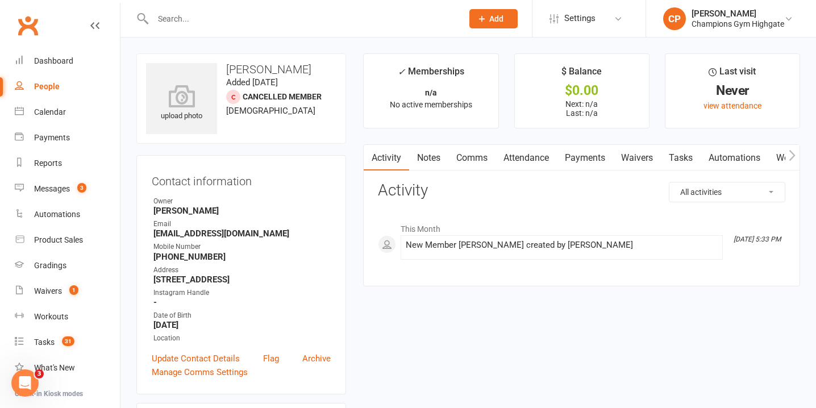
click at [439, 156] on link "Notes" at bounding box center [428, 158] width 39 height 26
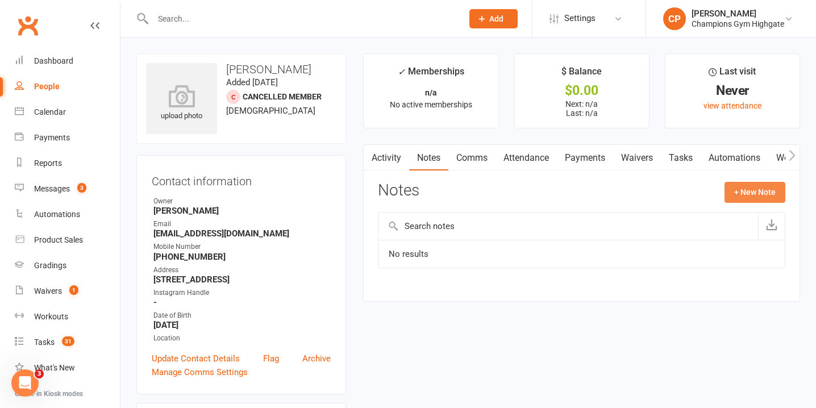
click at [768, 185] on button "+ New Note" at bounding box center [755, 192] width 61 height 20
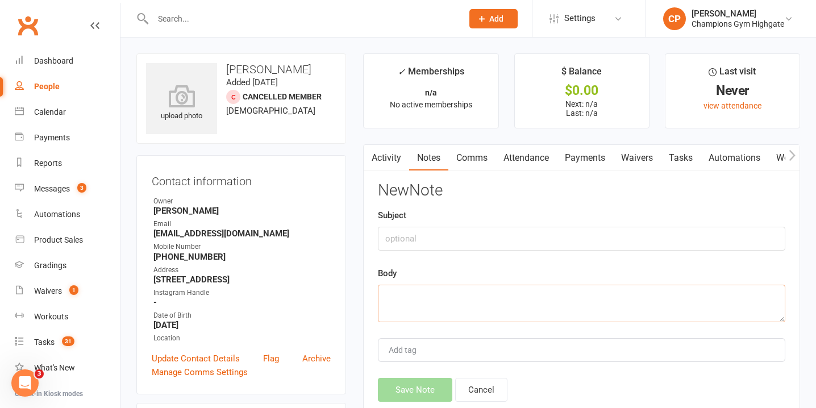
click at [469, 294] on textarea at bounding box center [581, 304] width 407 height 38
paste textarea "Just settled into Perth & ready to get back into training"
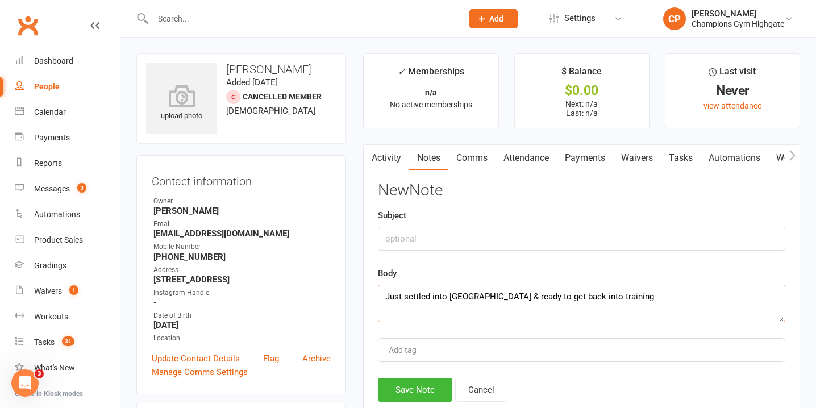
type textarea "Just settled into Perth & ready to get back into training"
click at [452, 242] on input "text" at bounding box center [581, 239] width 407 height 24
type input "WHY NOW"
click at [434, 390] on button "Save Note" at bounding box center [415, 390] width 74 height 24
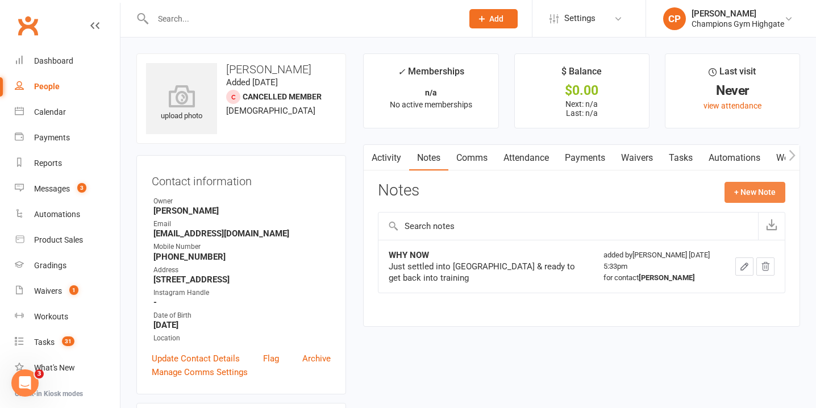
click at [742, 192] on button "+ New Note" at bounding box center [755, 192] width 61 height 20
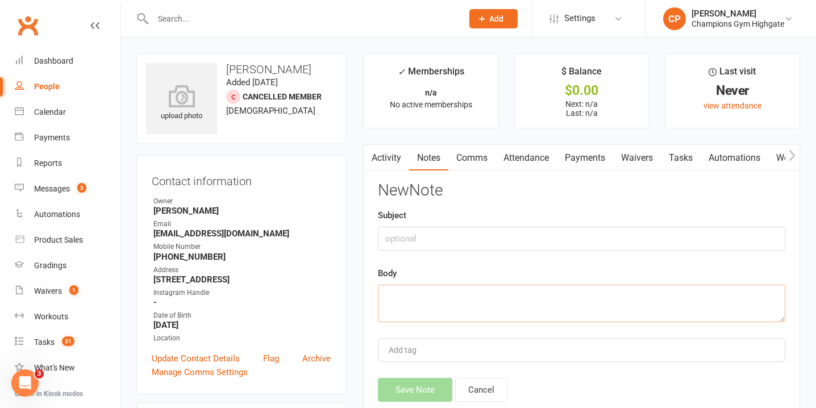
click at [440, 293] on textarea at bounding box center [581, 304] width 407 height 38
paste textarea "Cabinet maker 31"
type textarea "Cabinet maker 31"
click at [424, 239] on input "text" at bounding box center [581, 239] width 407 height 24
type input "INFO"
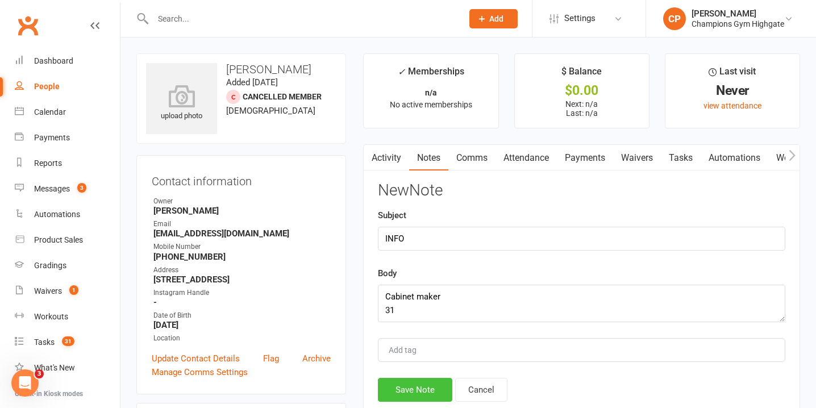
click at [400, 386] on button "Save Note" at bounding box center [415, 390] width 74 height 24
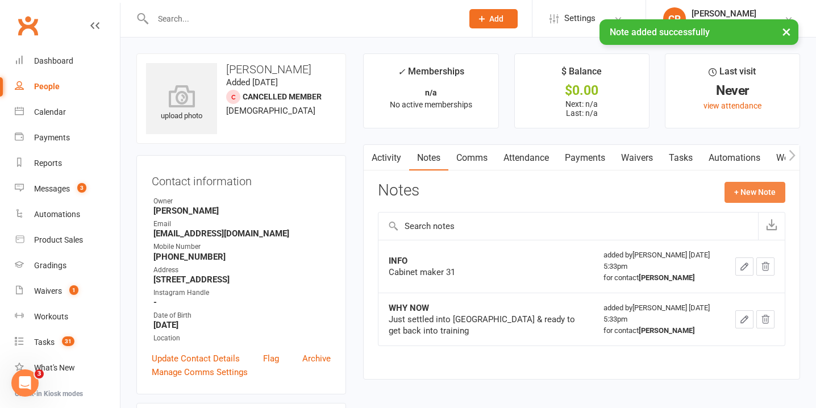
click at [742, 192] on button "+ New Note" at bounding box center [755, 192] width 61 height 20
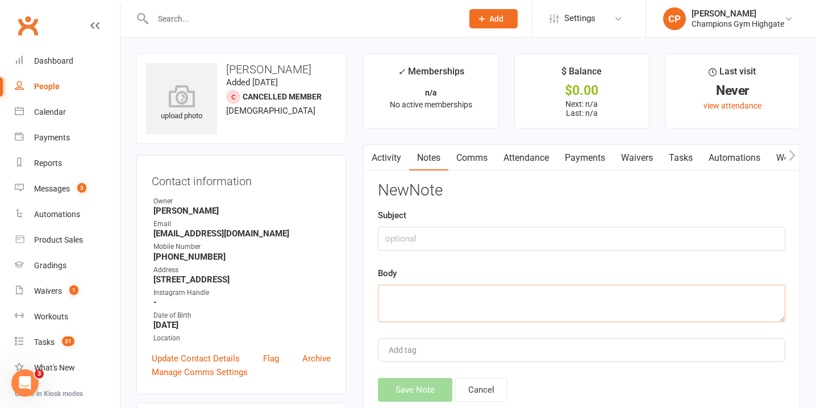
click at [465, 310] on textarea at bounding box center [581, 304] width 407 height 38
paste textarea "Has done Muay Thai in Ireland on & off for 2 years Just got back from Thailand …"
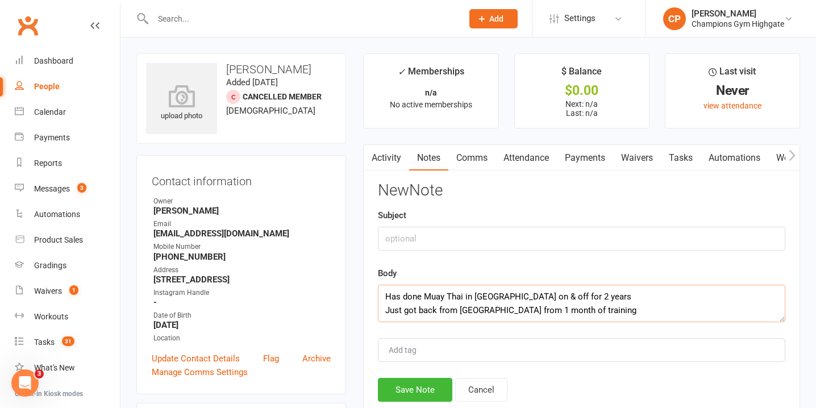
type textarea "Has done Muay Thai in Ireland on & off for 2 years Just got back from Thailand …"
click at [435, 243] on input "text" at bounding box center [581, 239] width 407 height 24
type input "PAST"
click at [423, 389] on button "Save Note" at bounding box center [415, 390] width 74 height 24
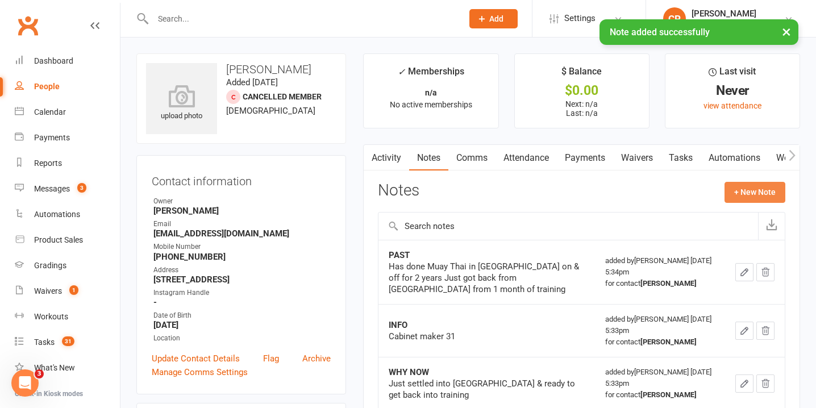
click at [727, 193] on button "+ New Note" at bounding box center [755, 192] width 61 height 20
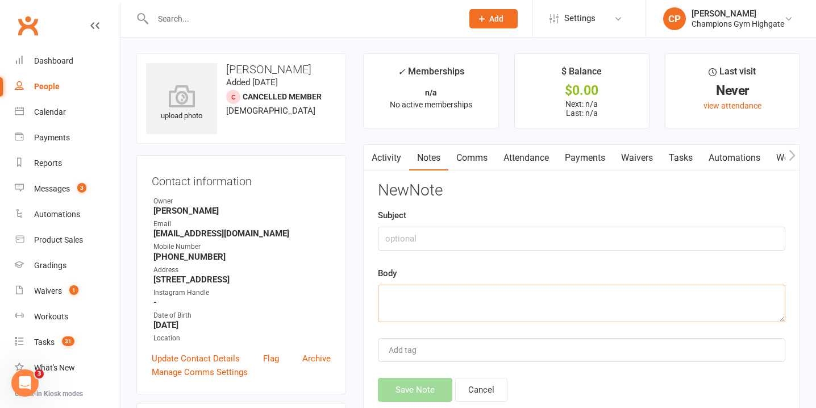
paste textarea "Fitness - lose weight, improve cardio Improve skills & continue progressing Fig…"
click at [482, 298] on textarea "Fitness - lose weight, improve cardio Improve skills & continue progressing Fig…" at bounding box center [581, 304] width 407 height 38
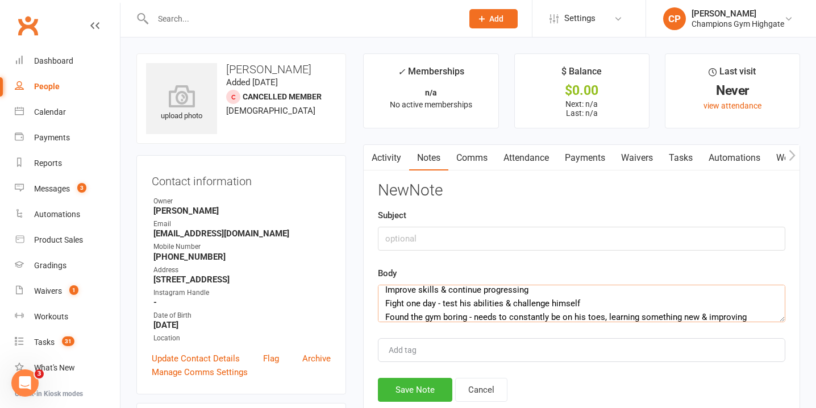
type textarea "Fitness - lose weight, improve cardio Improve skills & continue progressing Fig…"
click at [464, 238] on input "text" at bounding box center [581, 239] width 407 height 24
type input "GOALS"
click at [414, 392] on button "Save Note" at bounding box center [415, 390] width 74 height 24
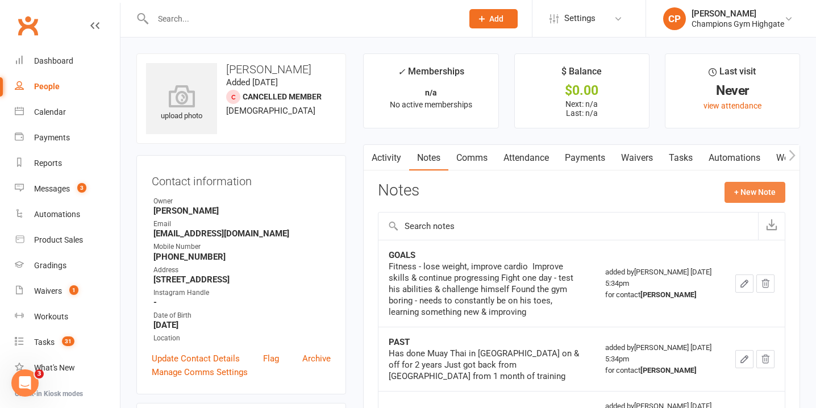
click at [769, 189] on button "+ New Note" at bounding box center [755, 192] width 61 height 20
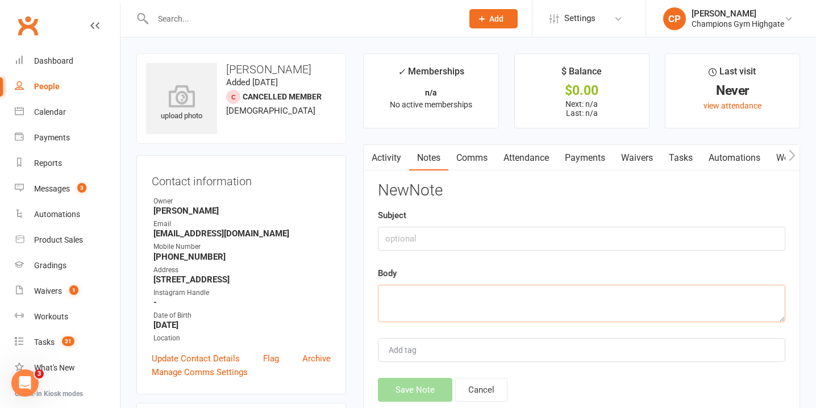
click at [523, 302] on textarea at bounding box center [581, 304] width 407 height 38
paste textarea "2-3 times per week training"
type textarea "2-3 times per week training"
click at [482, 232] on input "text" at bounding box center [581, 239] width 407 height 24
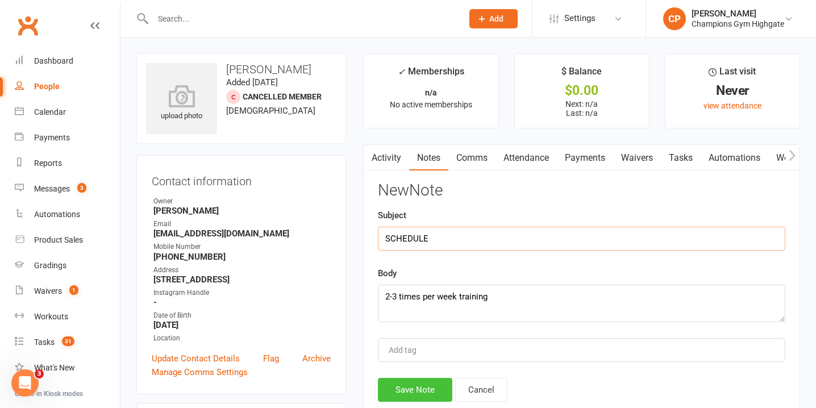
type input "SCHEDULE"
click at [431, 388] on button "Save Note" at bounding box center [415, 390] width 74 height 24
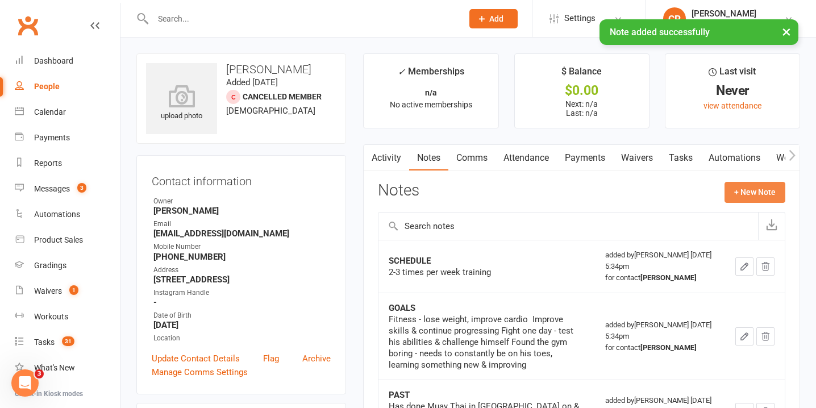
click at [773, 187] on button "+ New Note" at bounding box center [755, 192] width 61 height 20
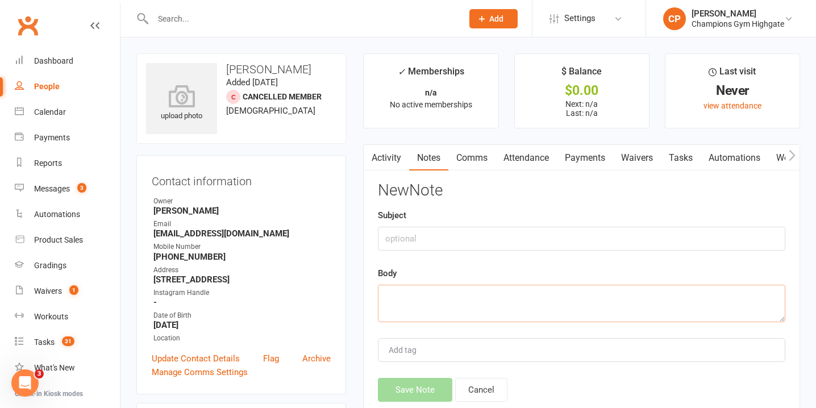
click at [507, 293] on textarea at bounding box center [581, 304] width 407 height 38
paste textarea "3 Class x 6mmt"
type textarea "3 Class x 6mmt"
click at [488, 235] on input "text" at bounding box center [581, 239] width 407 height 24
type input "PROGRAM"
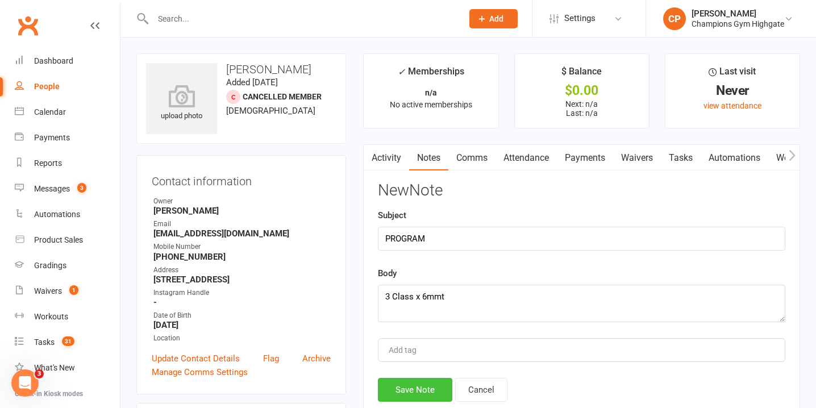
click at [429, 381] on button "Save Note" at bounding box center [415, 390] width 74 height 24
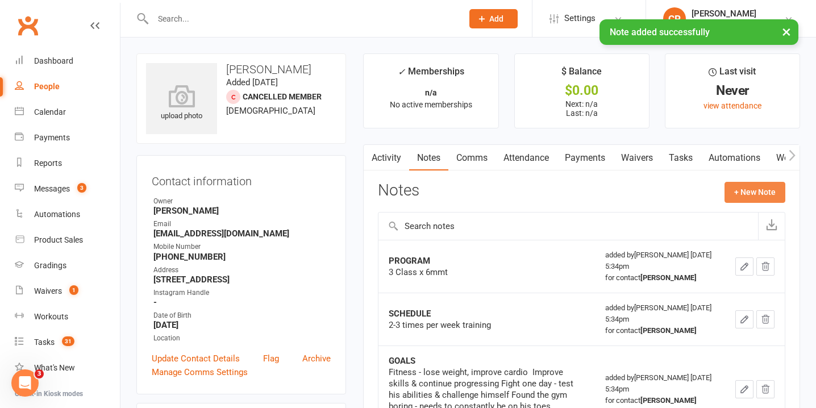
click at [742, 198] on button "+ New Note" at bounding box center [755, 192] width 61 height 20
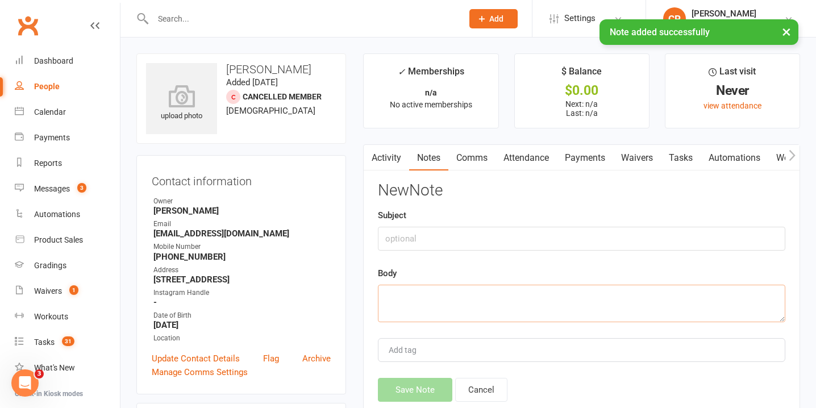
click at [517, 297] on textarea at bounding box center [581, 304] width 407 height 38
paste textarea "$256"
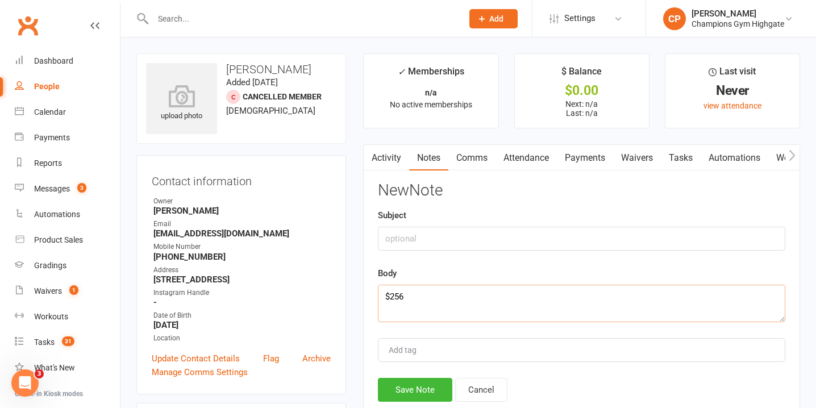
type textarea "$256"
click at [488, 231] on input "text" at bounding box center [581, 239] width 407 height 24
type input "PAID"
click at [422, 383] on button "Save Note" at bounding box center [415, 390] width 74 height 24
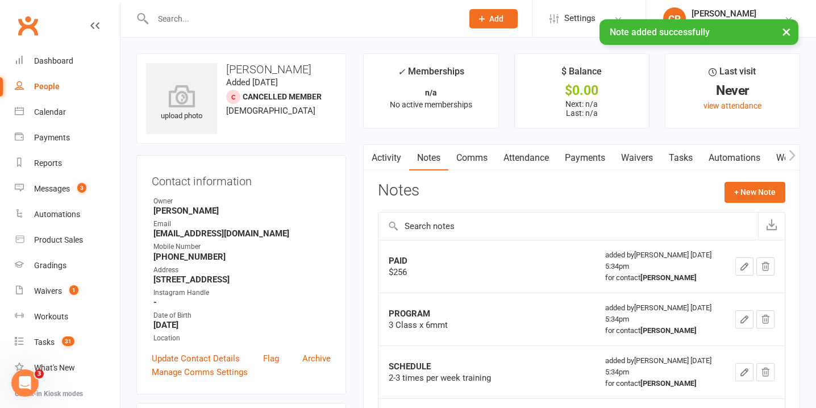
click at [544, 165] on link "Attendance" at bounding box center [526, 158] width 61 height 26
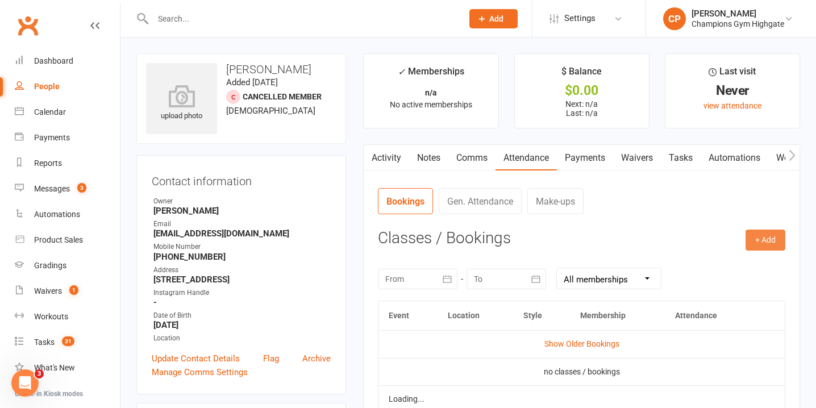
click at [764, 238] on button "+ Add" at bounding box center [766, 240] width 40 height 20
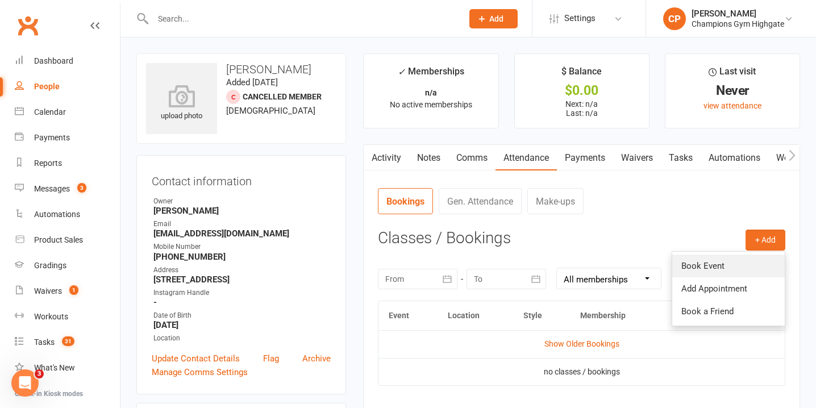
click at [712, 264] on link "Book Event" at bounding box center [728, 266] width 113 height 23
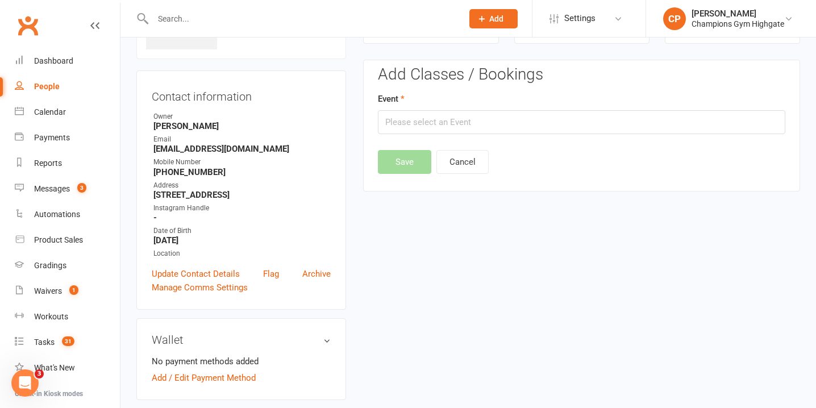
scroll to position [87, 0]
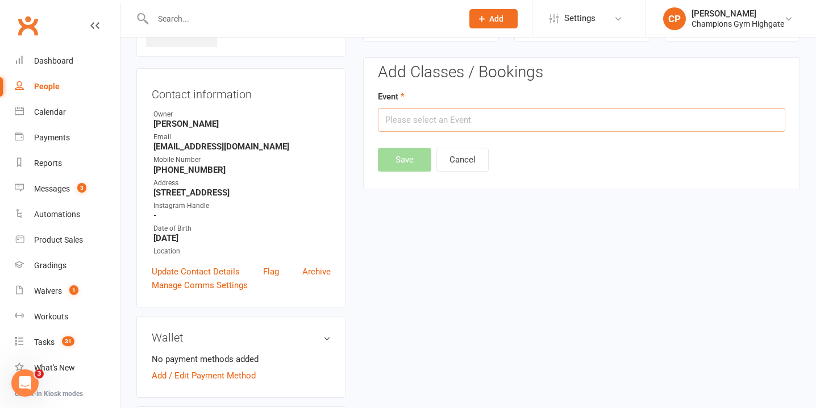
click at [455, 122] on input "text" at bounding box center [581, 120] width 407 height 24
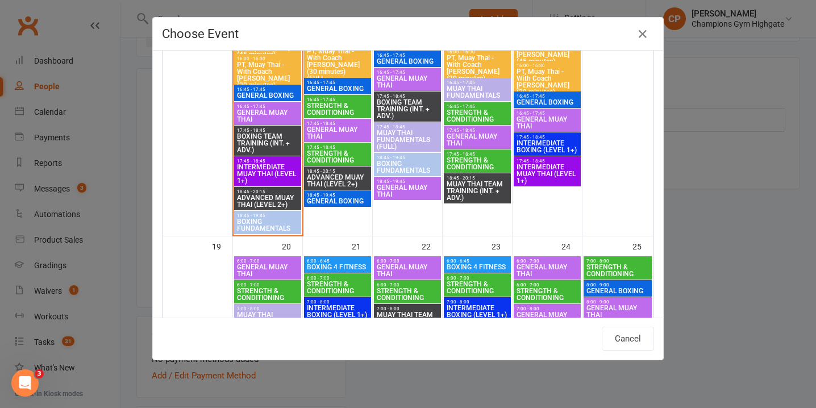
scroll to position [1713, 0]
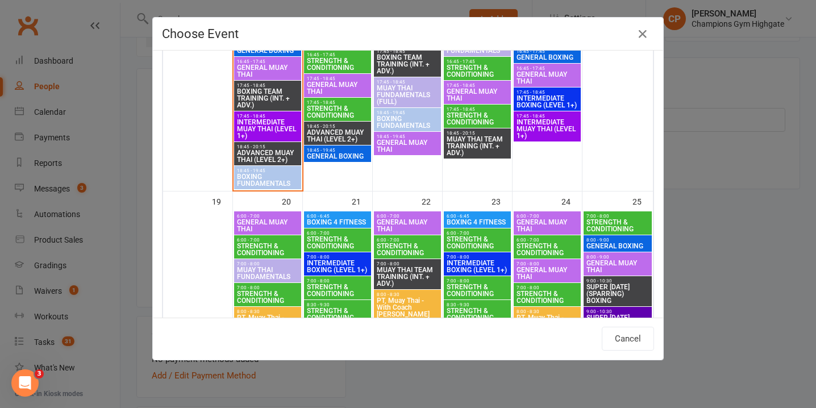
click at [330, 85] on span "GENERAL MUAY THAI" at bounding box center [337, 88] width 63 height 14
type input "GENERAL MUAY THAI - Oct 14, 2025 5:45:00 PM"
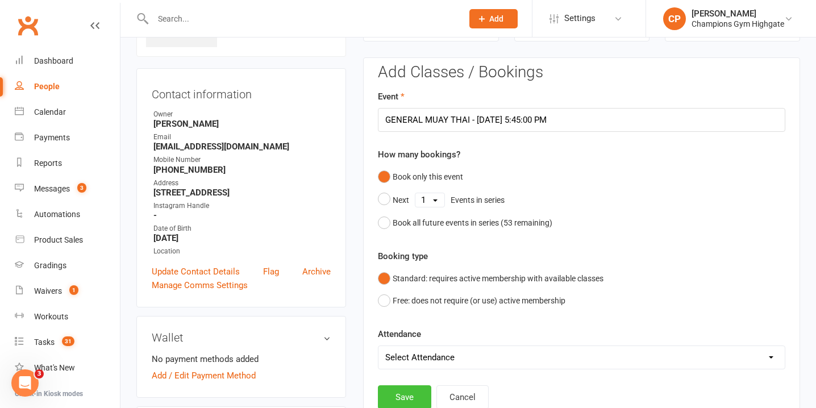
click at [403, 393] on button "Save" at bounding box center [404, 397] width 53 height 24
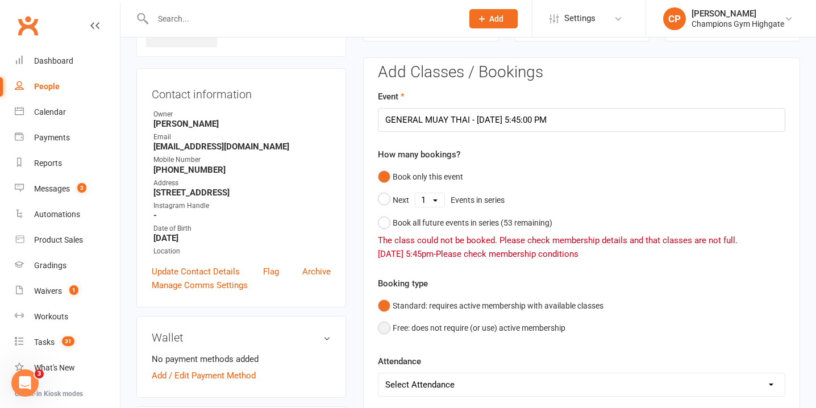
click at [386, 327] on button "Free: does not require (or use) active membership" at bounding box center [472, 328] width 188 height 22
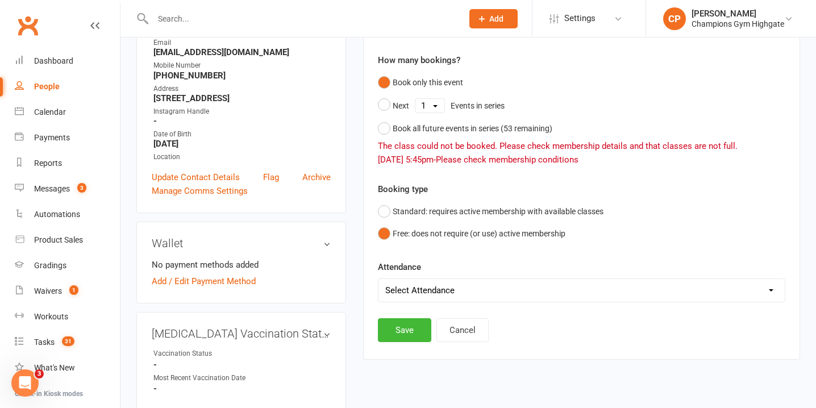
scroll to position [264, 0]
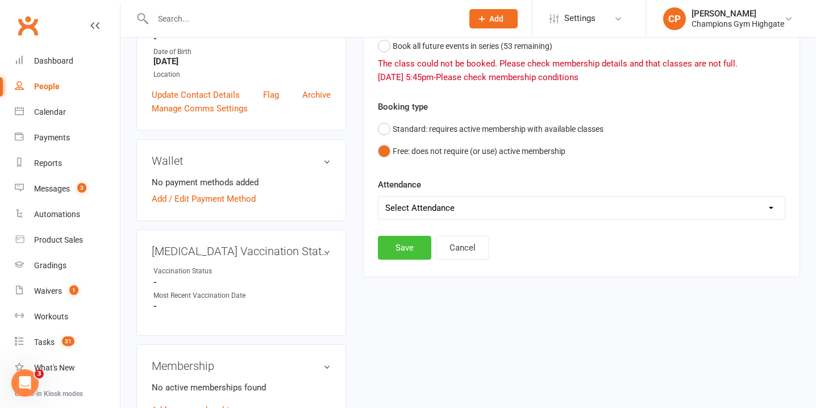
click at [402, 253] on button "Save" at bounding box center [404, 248] width 53 height 24
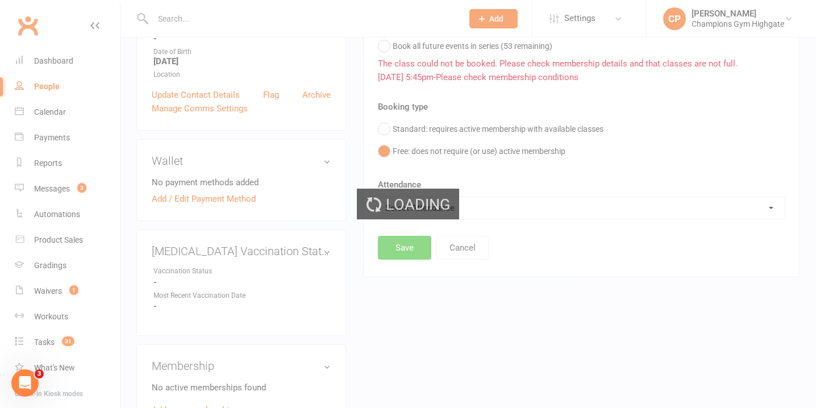
scroll to position [0, 0]
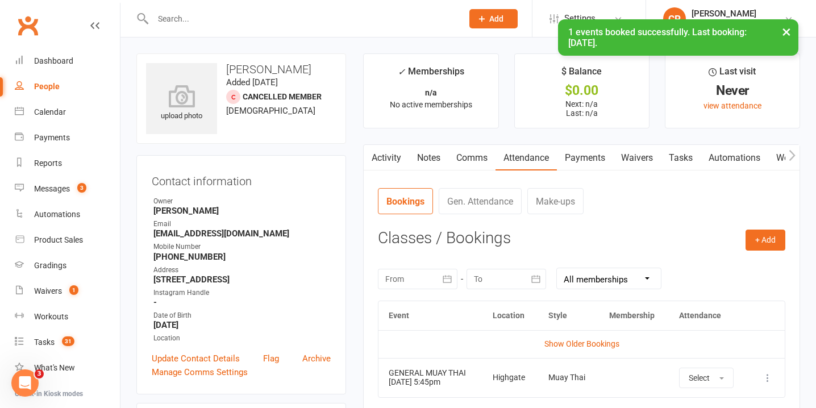
click at [423, 150] on link "Notes" at bounding box center [428, 158] width 39 height 26
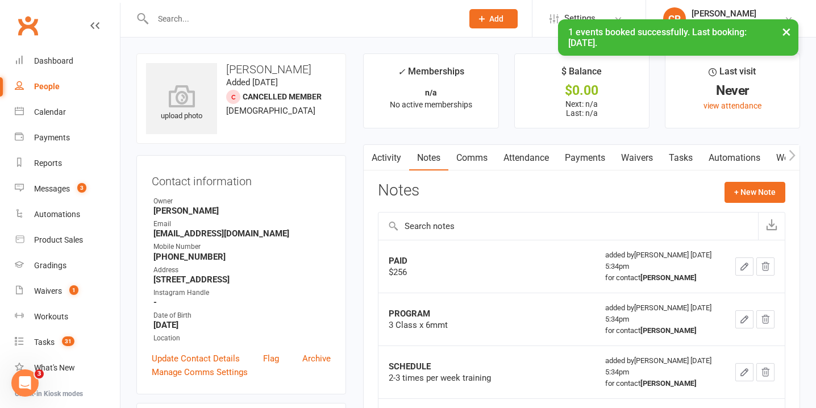
click at [386, 160] on link "Activity" at bounding box center [386, 158] width 45 height 26
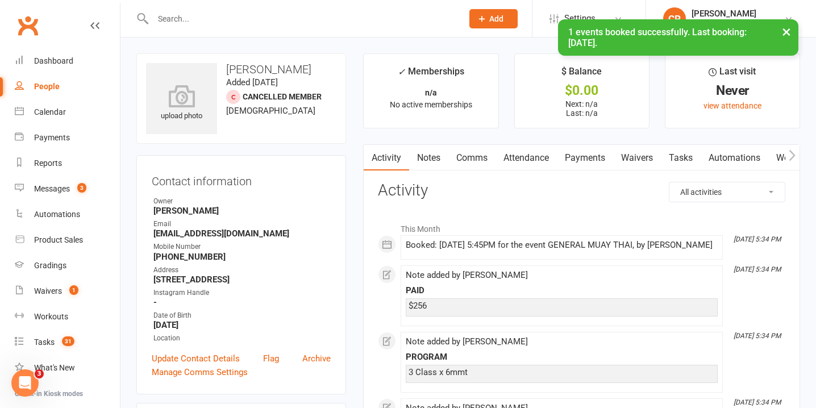
click at [481, 156] on link "Comms" at bounding box center [471, 158] width 47 height 26
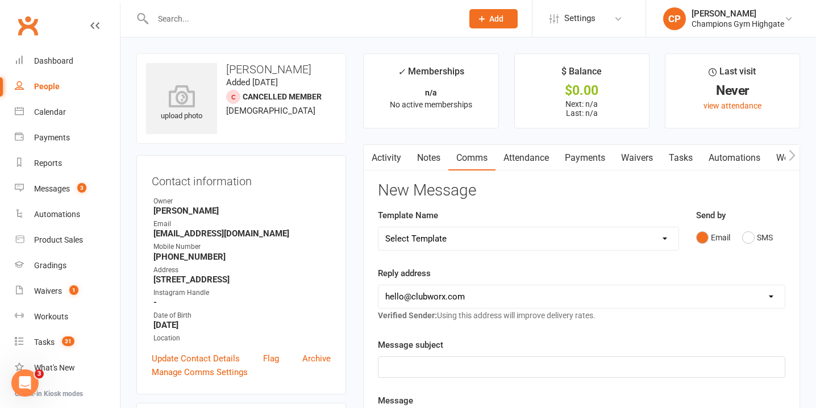
click at [662, 232] on select "Select Template [SMS] 14 days non-attendance sms [Email] A. First Timer Trial […" at bounding box center [528, 238] width 300 height 23
select select "50"
click at [378, 227] on select "Select Template [SMS] 14 days non-attendance sms [Email] A. First Timer Trial […" at bounding box center [528, 238] width 300 height 23
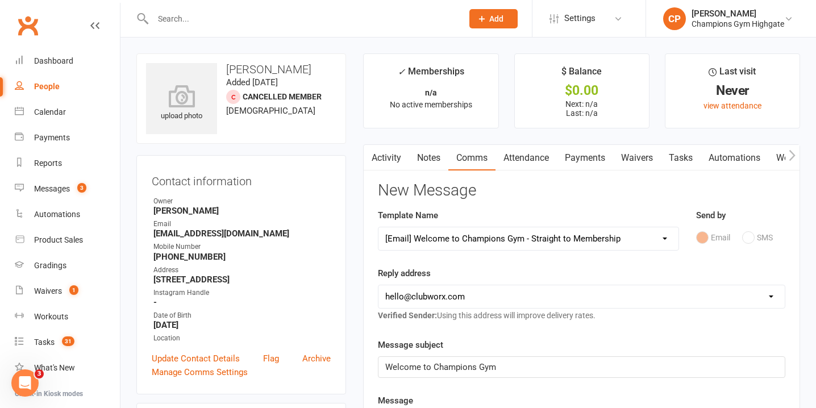
click at [478, 296] on select "hello@clubworx.com membershighgate@championsgym.com.au helen@championsgym.com.a…" at bounding box center [581, 296] width 406 height 23
select select "1"
click at [378, 285] on select "hello@clubworx.com membershighgate@championsgym.com.au helen@championsgym.com.a…" at bounding box center [581, 296] width 406 height 23
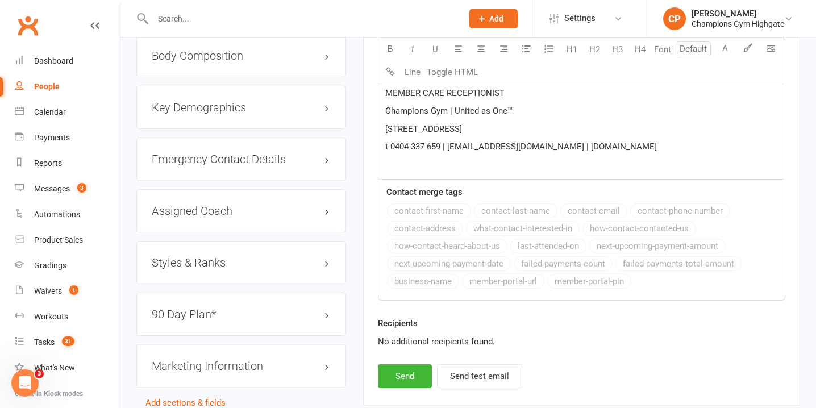
scroll to position [1051, 0]
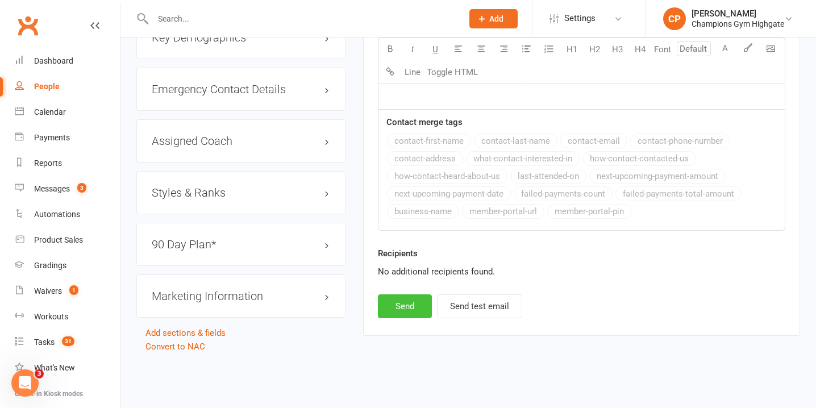
click at [394, 310] on button "Send" at bounding box center [405, 306] width 54 height 24
select select
select select "0"
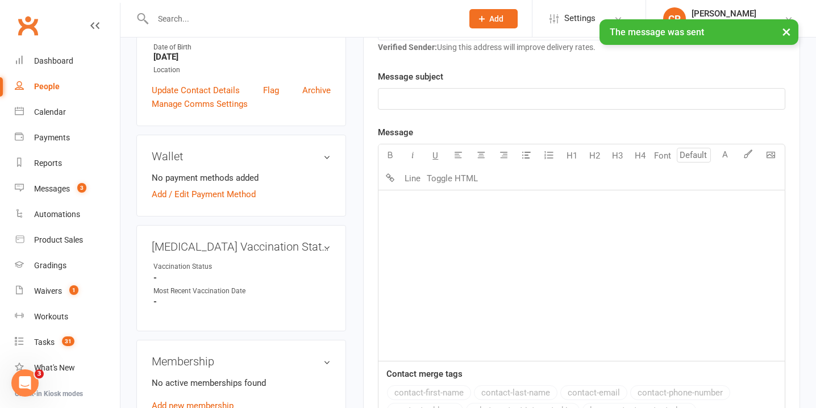
scroll to position [0, 0]
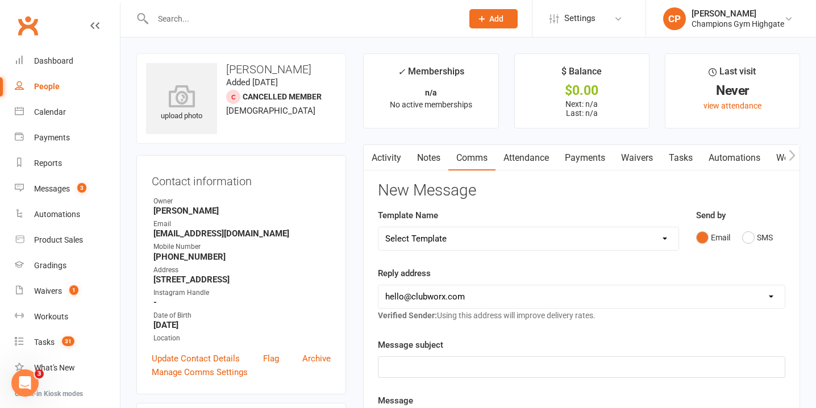
click at [639, 156] on link "Waivers" at bounding box center [637, 158] width 48 height 26
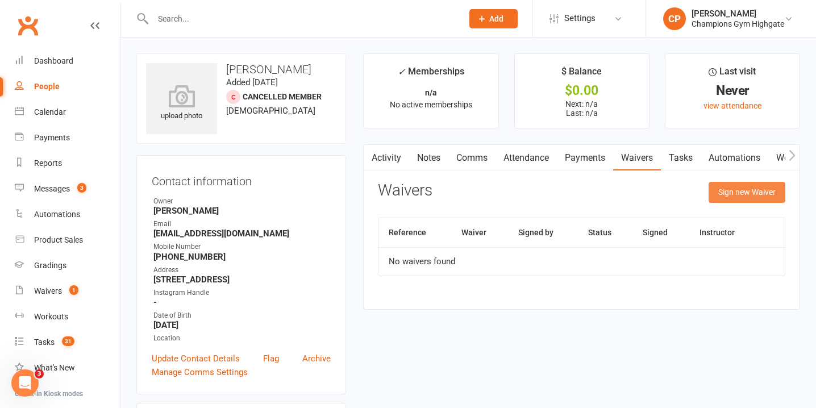
click at [727, 201] on button "Sign new Waiver" at bounding box center [747, 192] width 77 height 20
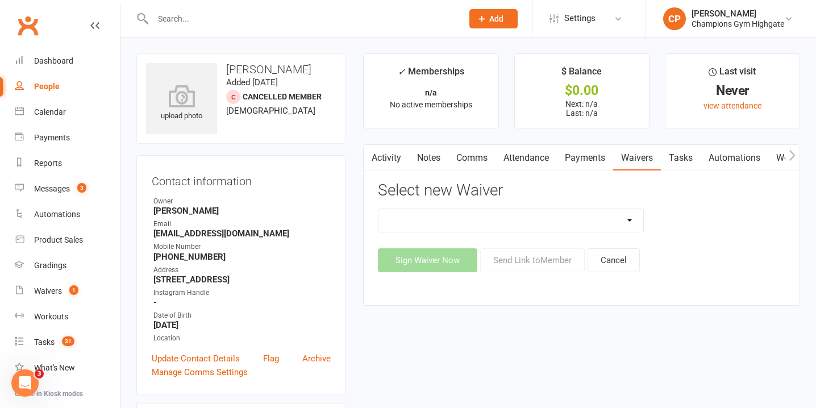
click at [603, 213] on select "90 Day Plan Casual Waiver - First Timers Casual Waiver (STAFF ONLY) Champions G…" at bounding box center [510, 220] width 265 height 23
select select "9222"
click at [378, 209] on select "90 Day Plan Casual Waiver - First Timers Casual Waiver (STAFF ONLY) Champions G…" at bounding box center [510, 220] width 265 height 23
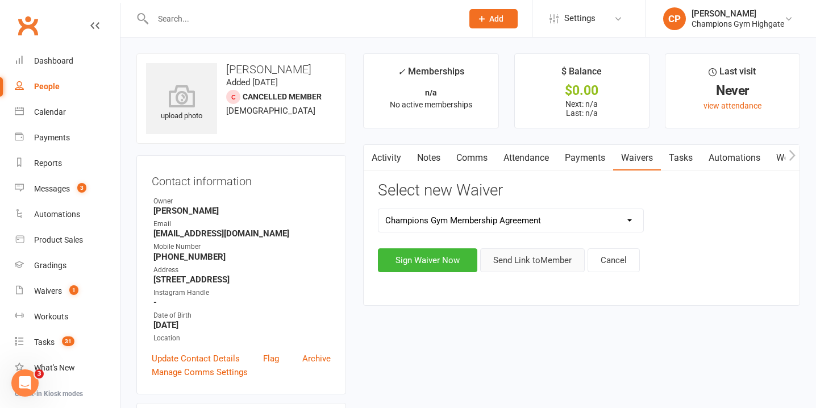
click at [529, 251] on button "Send Link to Member" at bounding box center [532, 260] width 105 height 24
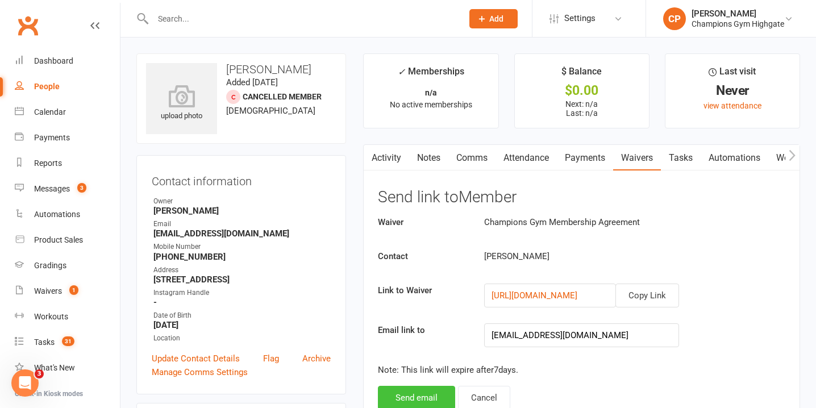
click at [424, 396] on button "Send email" at bounding box center [416, 398] width 77 height 24
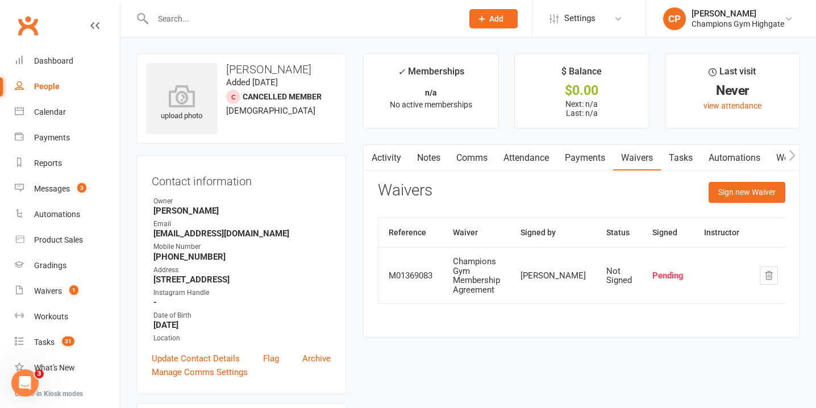
click at [278, 13] on input "text" at bounding box center [301, 19] width 305 height 16
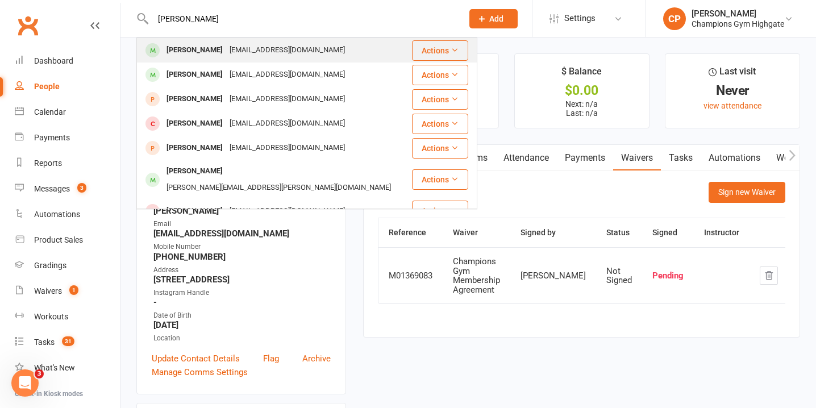
type input "trent hitch"
click at [263, 49] on div "hi7chy@proton.me" at bounding box center [287, 50] width 122 height 16
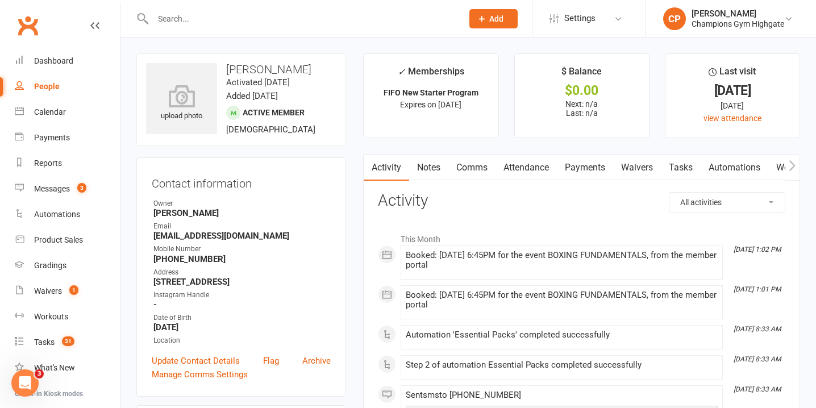
click at [289, 19] on input "text" at bounding box center [301, 19] width 305 height 16
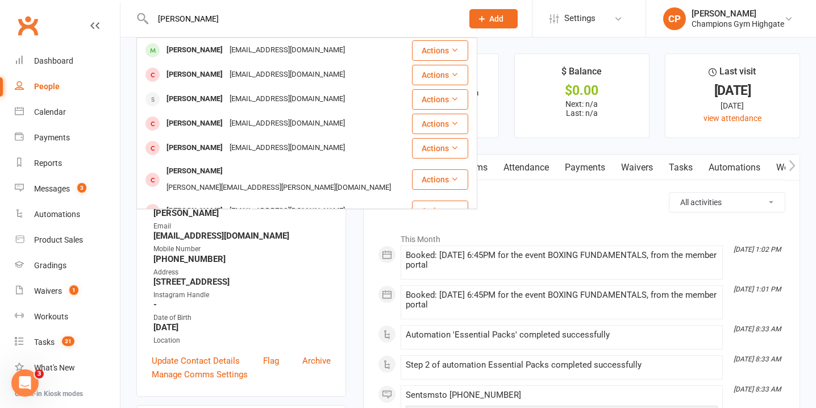
type input "tim bustard"
click at [288, 51] on div "Tim Bustard timbust@gmail.com" at bounding box center [274, 50] width 273 height 23
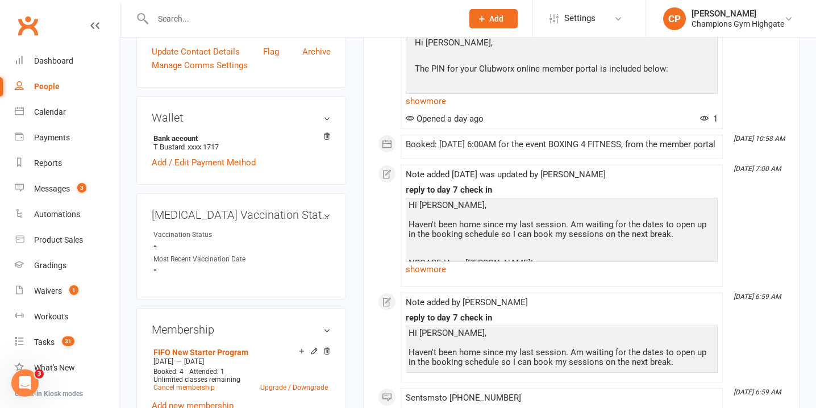
scroll to position [319, 0]
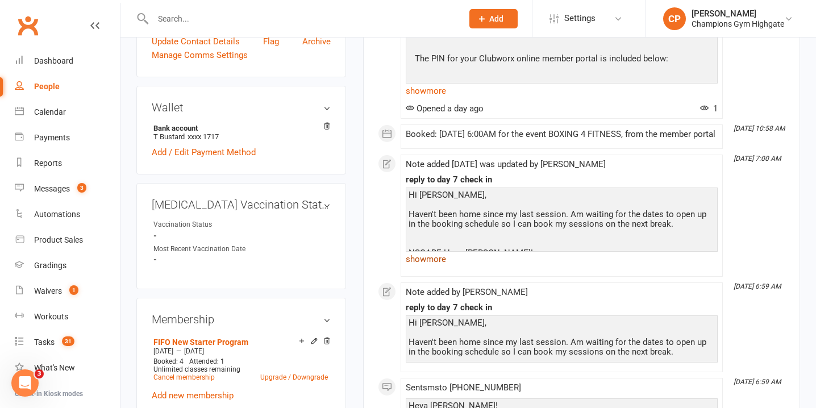
click at [438, 267] on link "show more" at bounding box center [562, 259] width 312 height 16
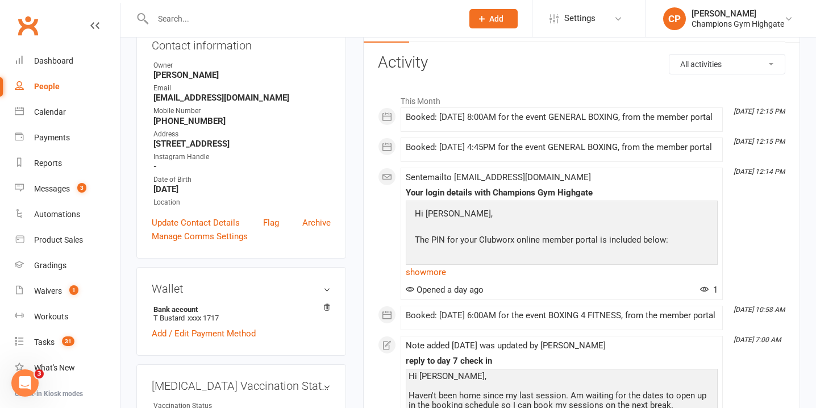
scroll to position [0, 0]
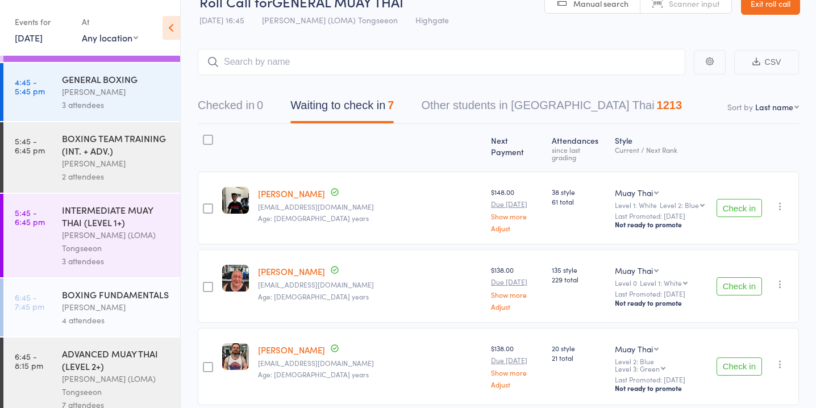
scroll to position [1097, 0]
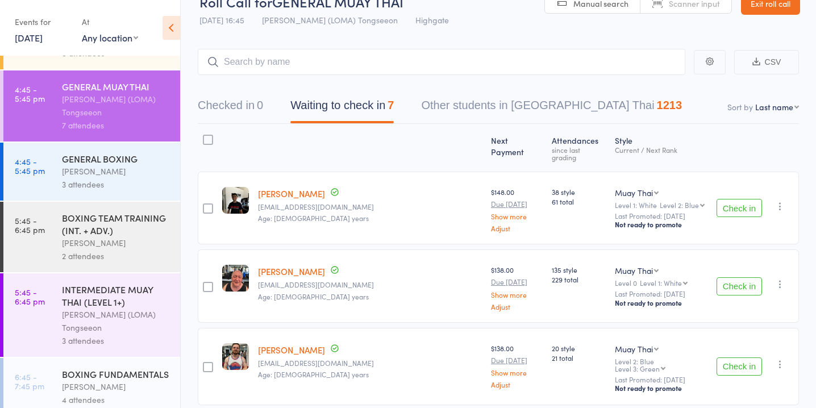
click at [741, 279] on button "Check in" at bounding box center [739, 286] width 45 height 18
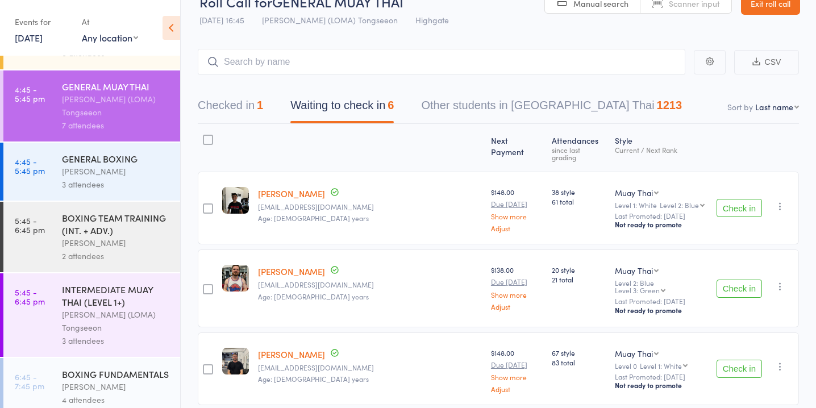
scroll to position [0, 0]
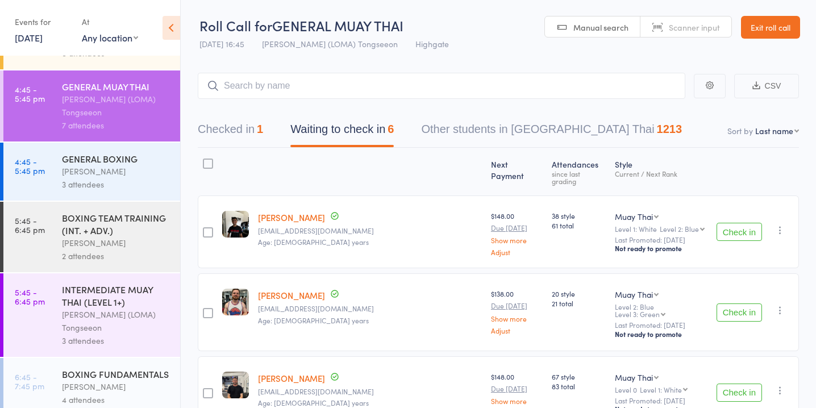
click at [734, 223] on button "Check in" at bounding box center [739, 232] width 45 height 18
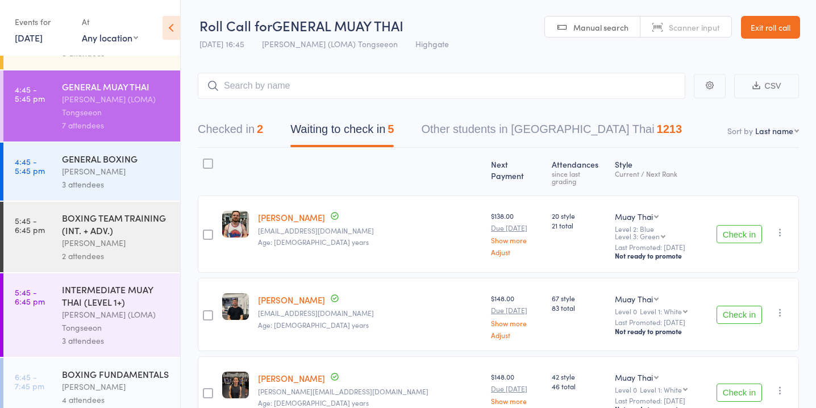
scroll to position [106, 0]
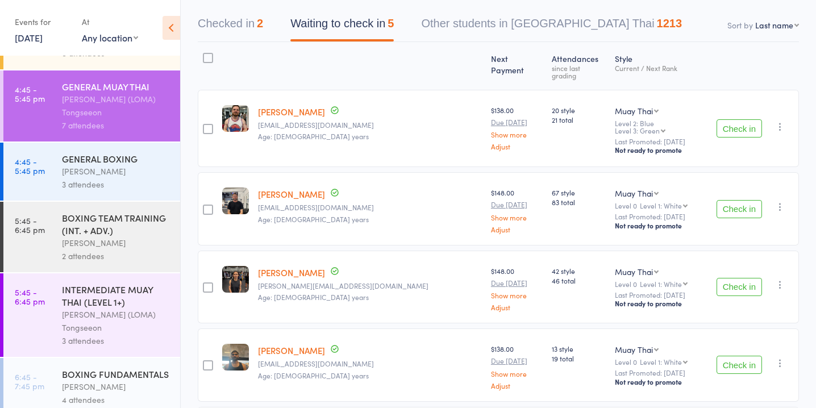
click at [723, 200] on button "Check in" at bounding box center [739, 209] width 45 height 18
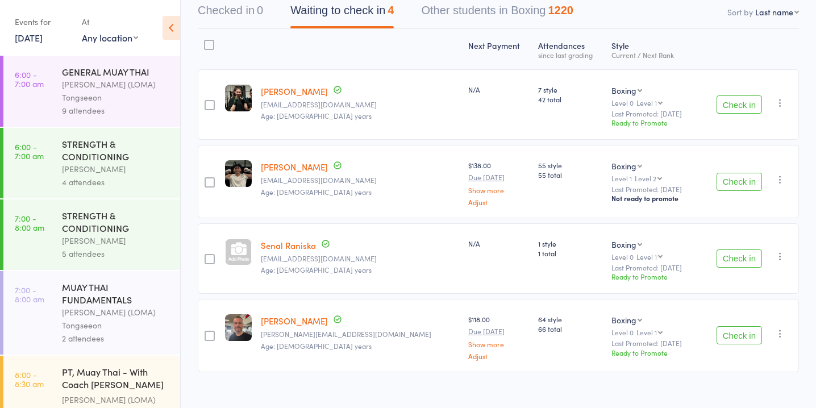
scroll to position [132, 0]
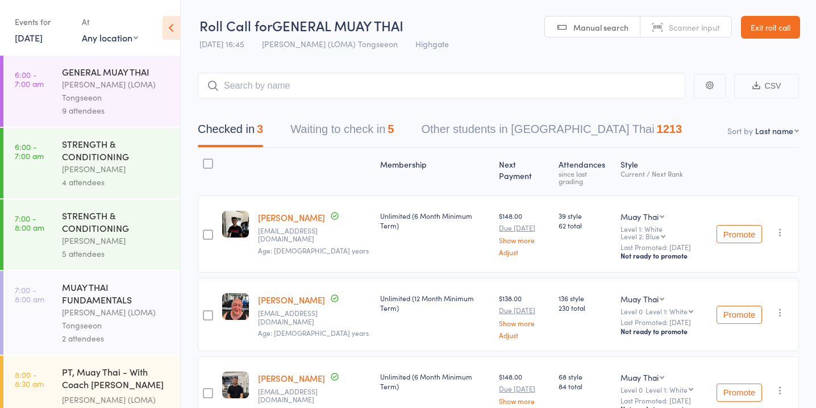
click at [386, 132] on button "Waiting to check in 5" at bounding box center [341, 132] width 103 height 30
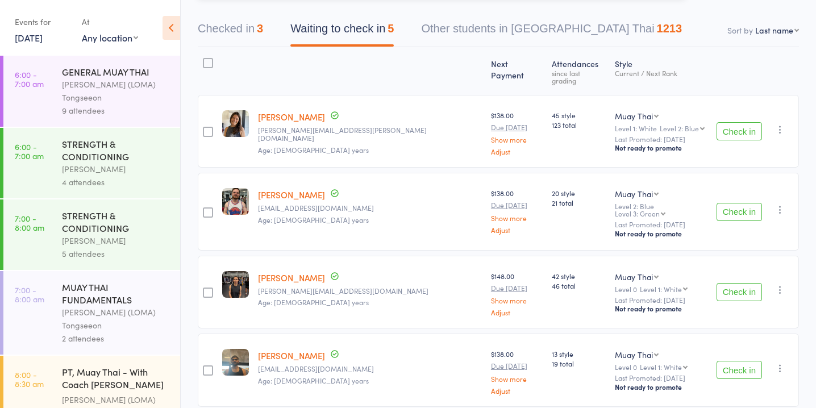
scroll to position [81, 0]
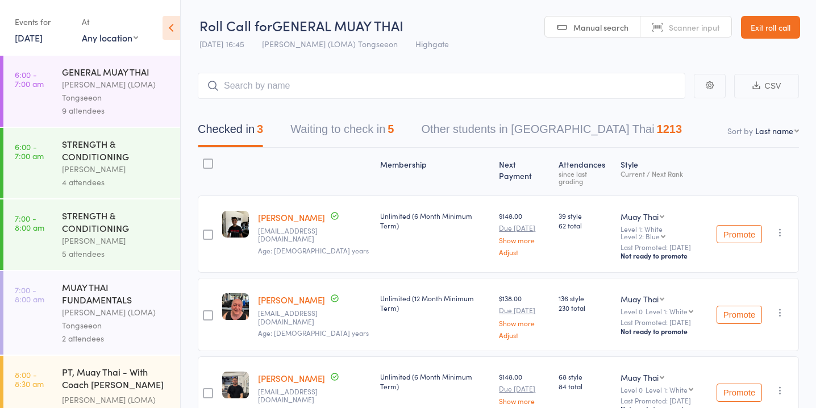
click at [369, 126] on button "Waiting to check in 5" at bounding box center [341, 132] width 103 height 30
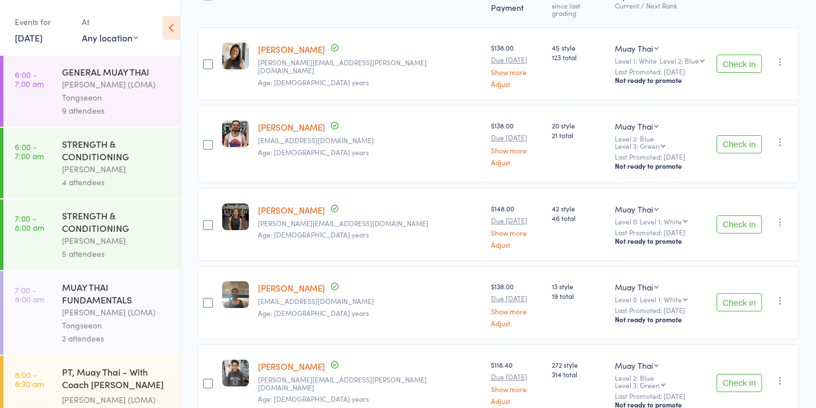
scroll to position [214, 0]
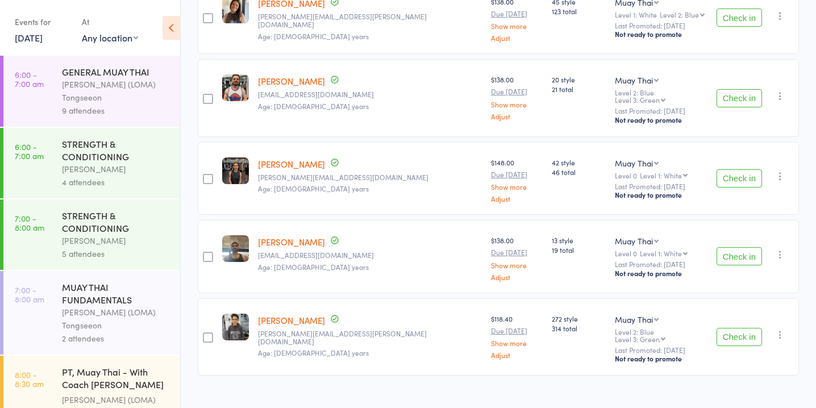
click at [732, 169] on button "Check in" at bounding box center [739, 178] width 45 height 18
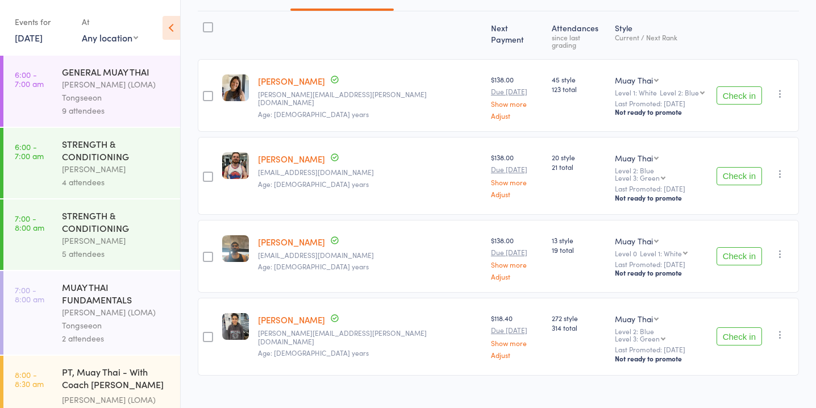
click at [734, 168] on button "Check in" at bounding box center [739, 176] width 45 height 18
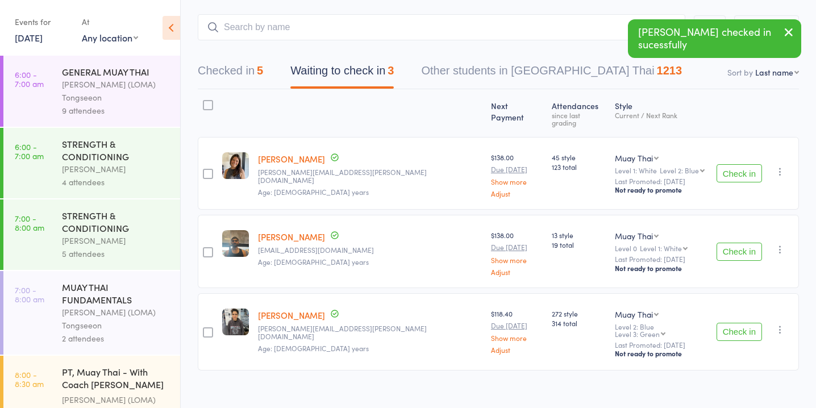
click at [740, 243] on button "Check in" at bounding box center [739, 252] width 45 height 18
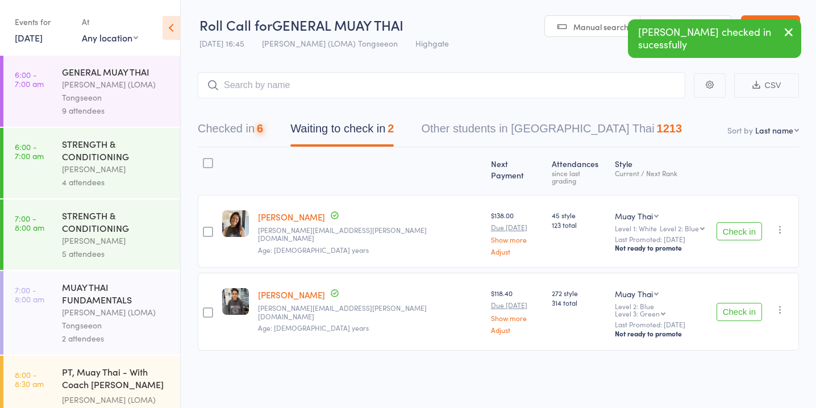
scroll to position [1, 0]
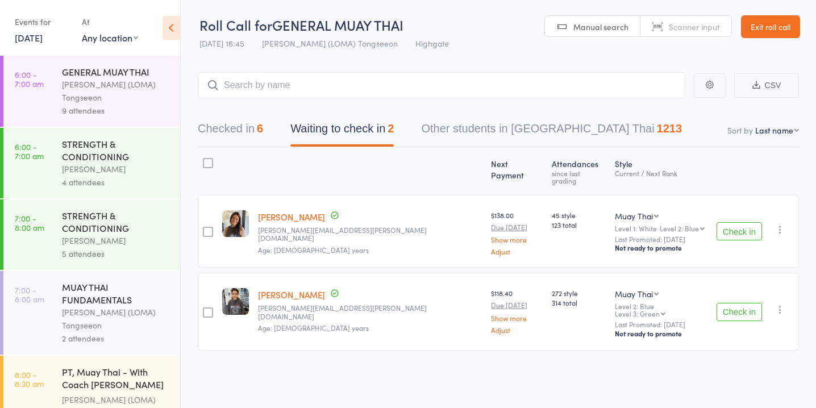
click at [746, 303] on button "Check in" at bounding box center [739, 312] width 45 height 18
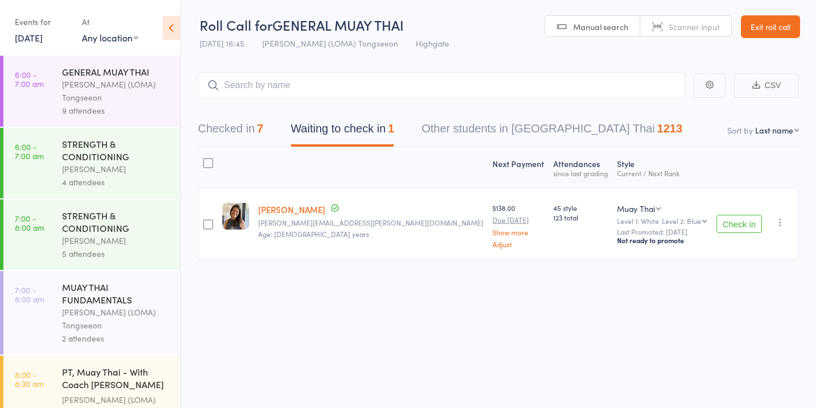
drag, startPoint x: 105, startPoint y: 94, endPoint x: 102, endPoint y: 86, distance: 8.1
click at [102, 86] on div "[PERSON_NAME] (LOMA) Tongseeon" at bounding box center [116, 91] width 109 height 26
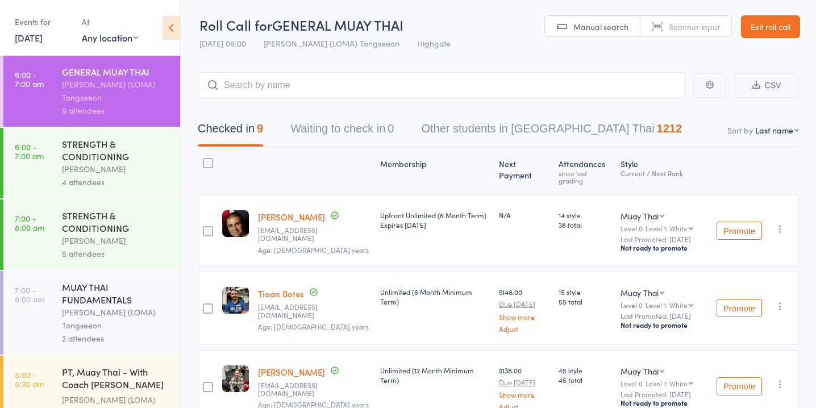
click at [145, 166] on div "[PERSON_NAME]" at bounding box center [116, 169] width 109 height 13
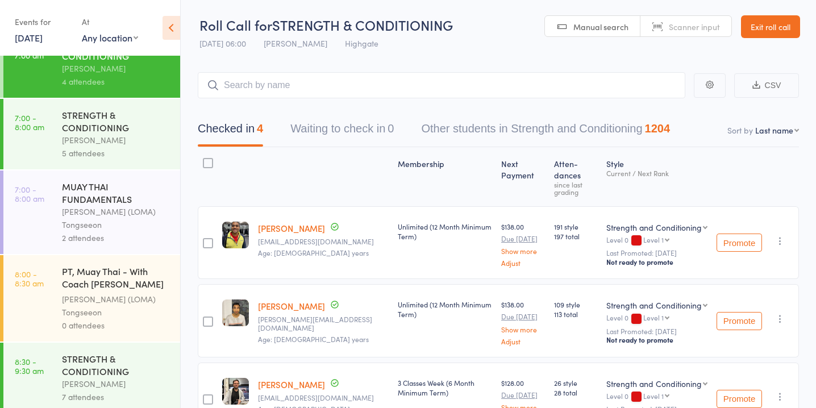
scroll to position [102, 0]
click at [135, 132] on div "STRENGTH & CONDITIONING" at bounding box center [116, 119] width 109 height 25
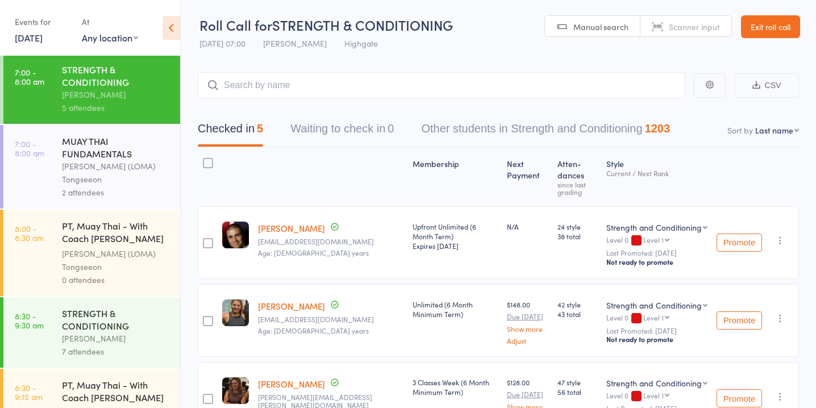
scroll to position [148, 0]
click at [130, 167] on div "[PERSON_NAME] (LOMA) Tongseeon" at bounding box center [116, 171] width 109 height 26
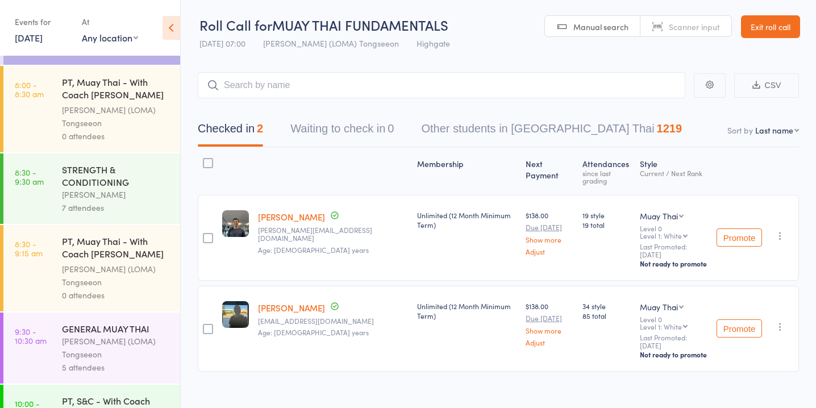
scroll to position [292, 0]
click at [107, 172] on div "STRENGTH & CONDITIONING" at bounding box center [116, 173] width 109 height 25
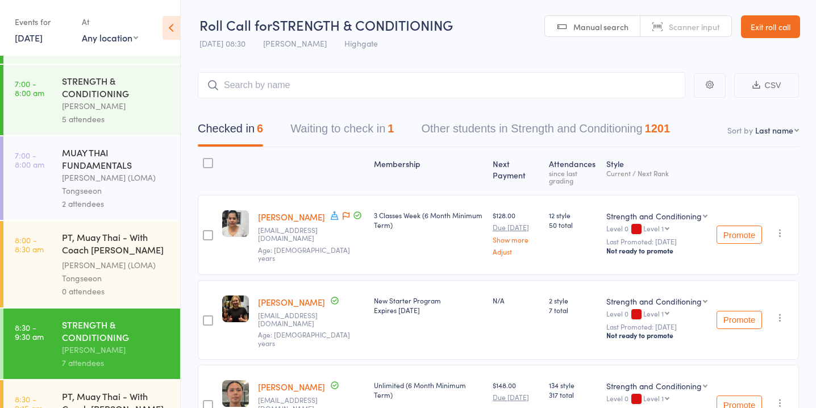
scroll to position [136, 0]
click at [307, 139] on button "Waiting to check in 1" at bounding box center [341, 132] width 103 height 30
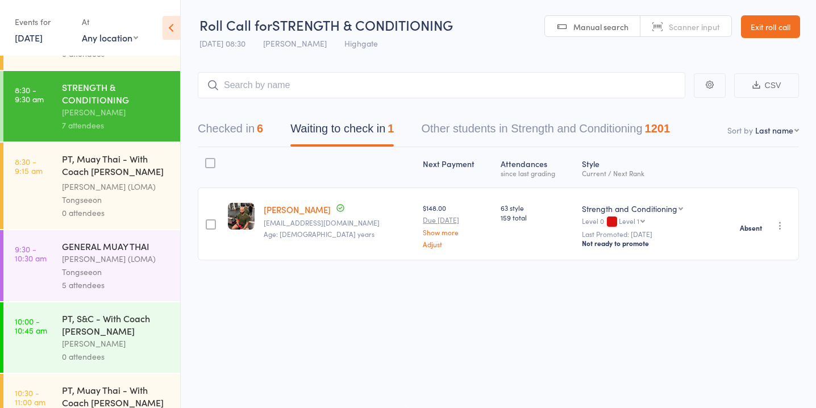
scroll to position [431, 0]
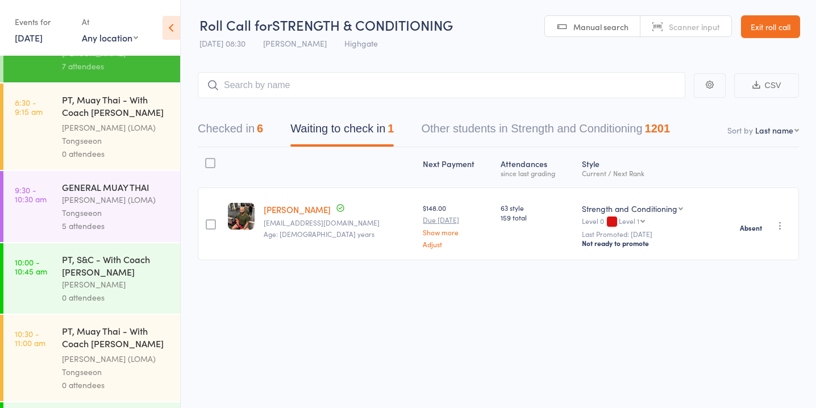
click at [99, 208] on div "[PERSON_NAME] (LOMA) Tongseeon" at bounding box center [116, 206] width 109 height 26
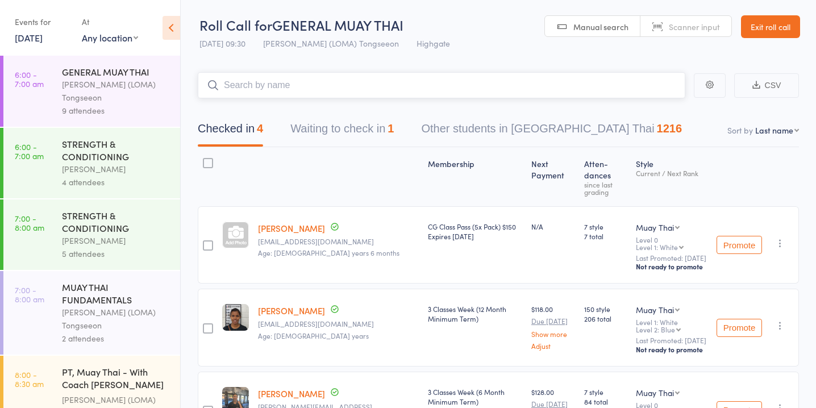
click at [350, 126] on button "Waiting to check in 1" at bounding box center [341, 132] width 103 height 30
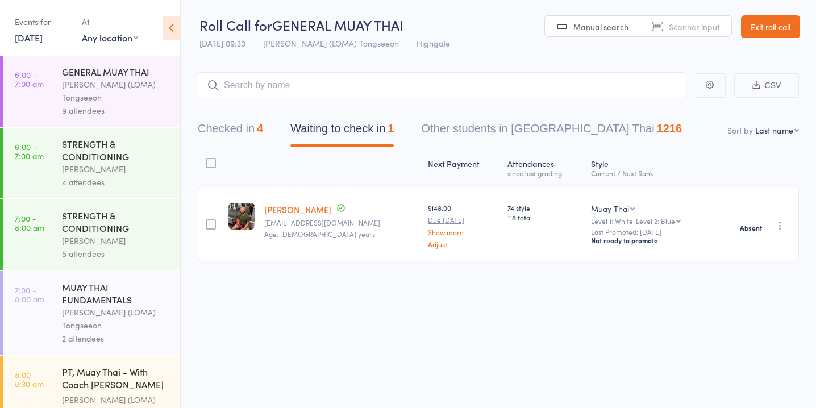
click at [112, 90] on div "[PERSON_NAME] (LOMA) Tongseeon" at bounding box center [116, 91] width 109 height 26
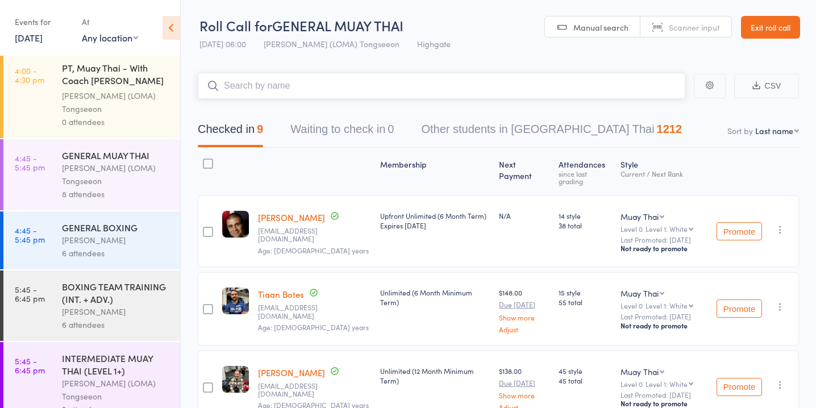
scroll to position [1021, 0]
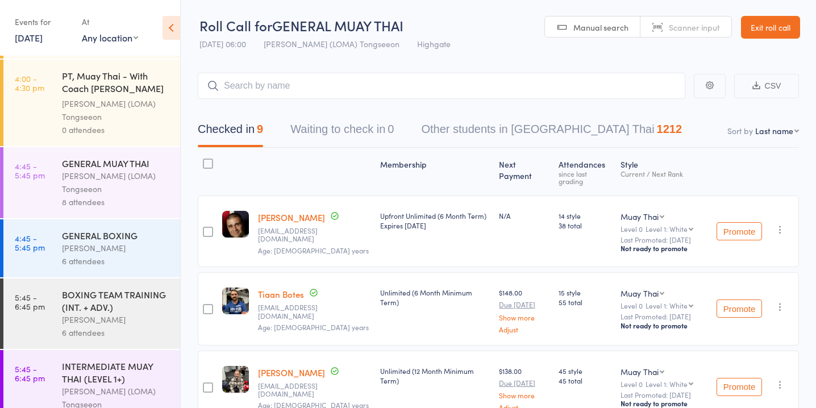
click at [132, 157] on div "GENERAL MUAY THAI" at bounding box center [116, 163] width 109 height 13
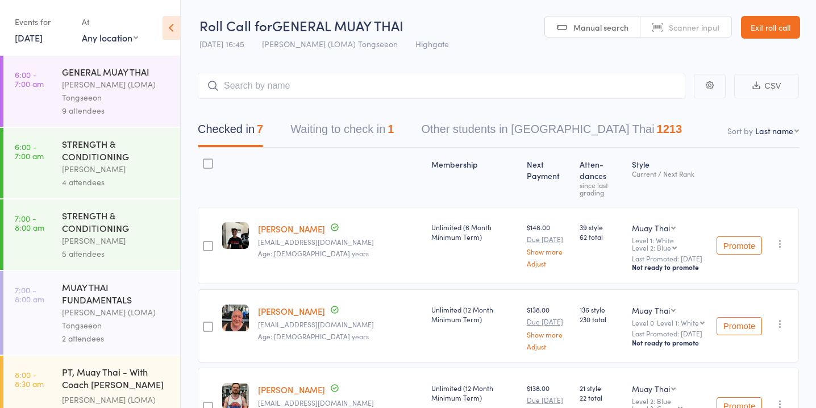
click at [373, 142] on button "Waiting to check in 1" at bounding box center [341, 132] width 103 height 30
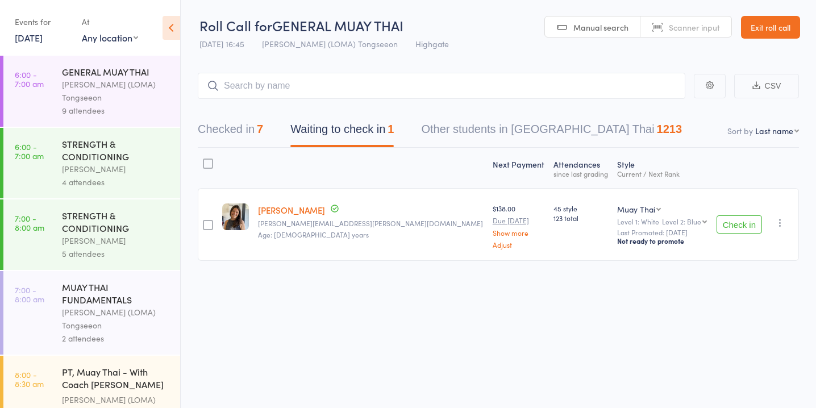
click at [734, 222] on button "Check in" at bounding box center [739, 224] width 45 height 18
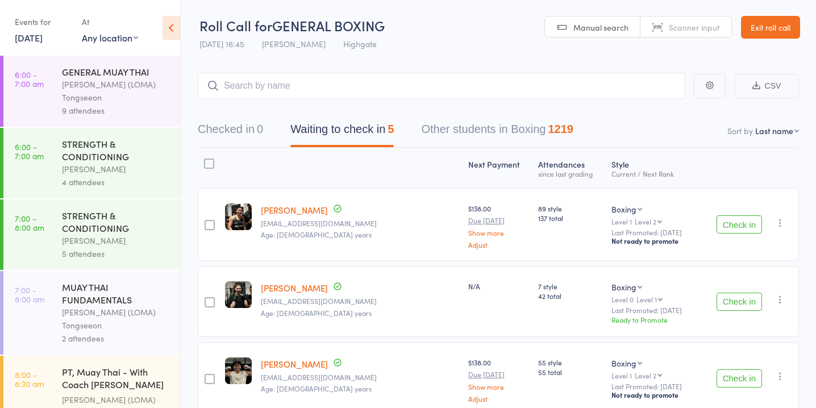
click at [335, 144] on button "Waiting to check in 5" at bounding box center [341, 132] width 103 height 30
click at [350, 91] on input "search" at bounding box center [442, 86] width 488 height 26
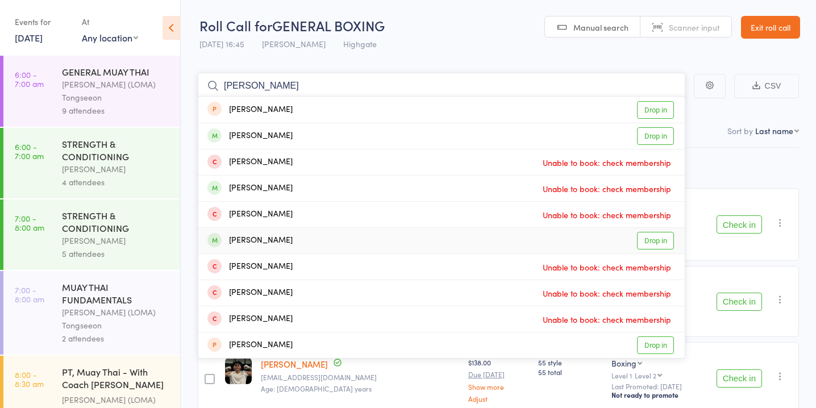
type input "[PERSON_NAME]"
click at [662, 243] on link "Drop in" at bounding box center [655, 241] width 37 height 18
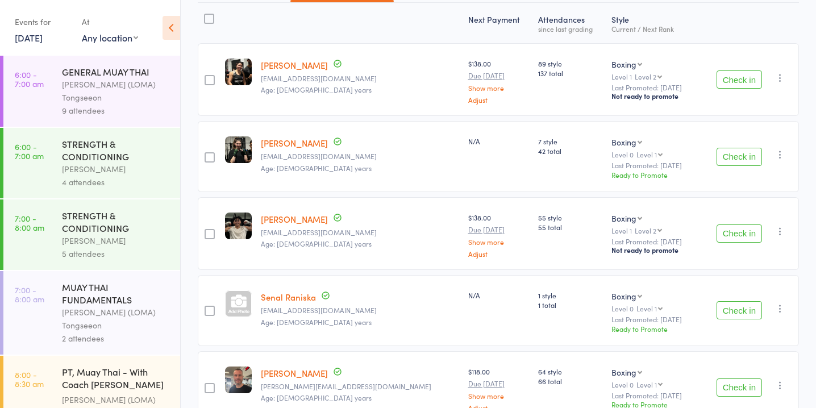
scroll to position [128, 0]
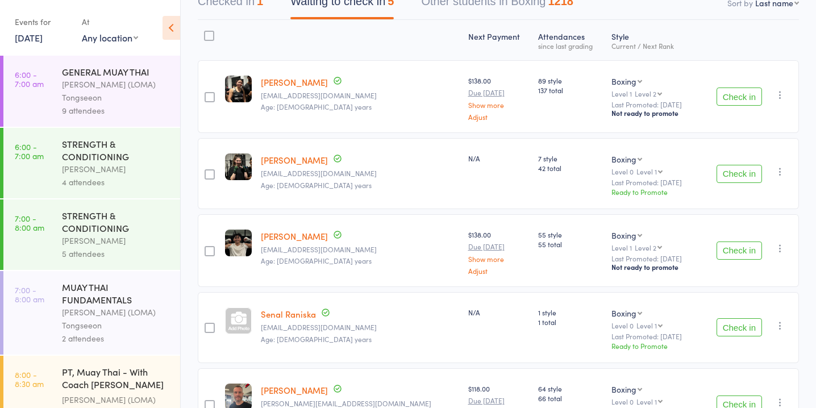
click at [739, 175] on button "Check in" at bounding box center [739, 174] width 45 height 18
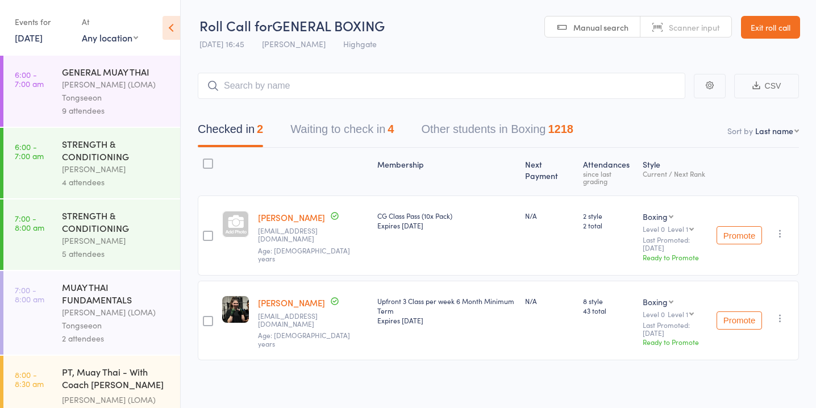
click at [373, 145] on button "Waiting to check in 4" at bounding box center [341, 132] width 103 height 30
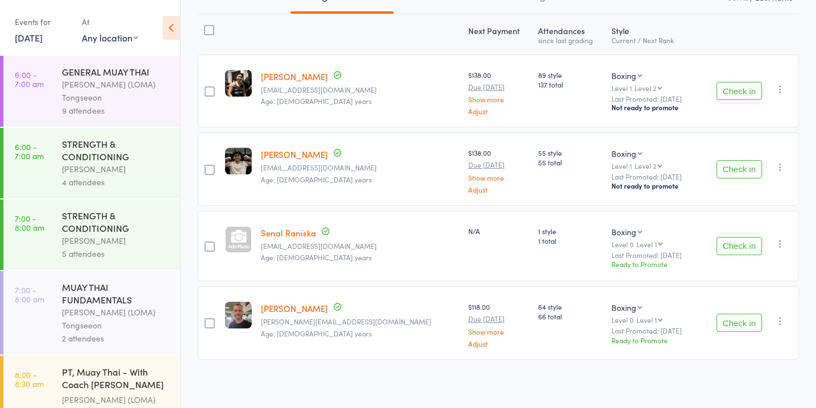
scroll to position [134, 0]
click at [753, 168] on button "Check in" at bounding box center [739, 169] width 45 height 18
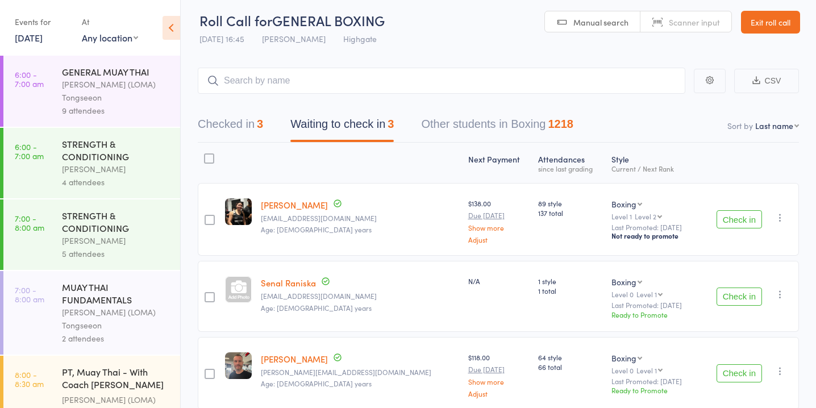
scroll to position [0, 0]
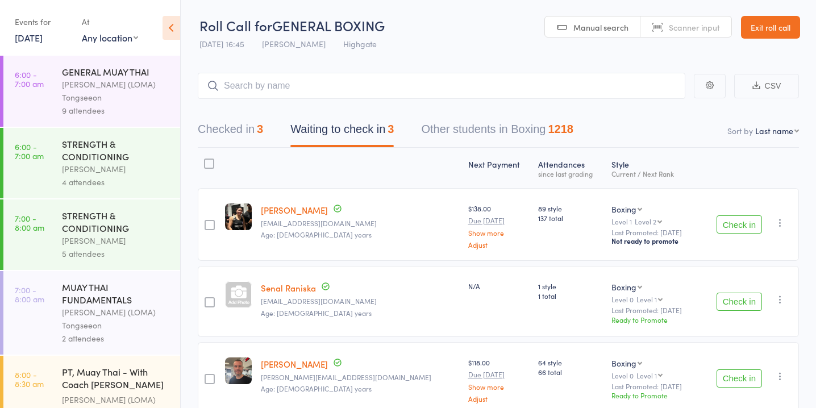
click at [746, 219] on button "Check in" at bounding box center [739, 224] width 45 height 18
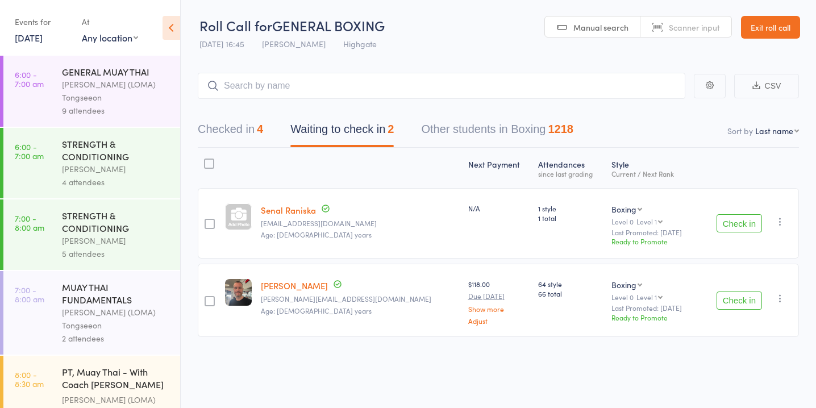
click at [754, 303] on button "Check in" at bounding box center [739, 301] width 45 height 18
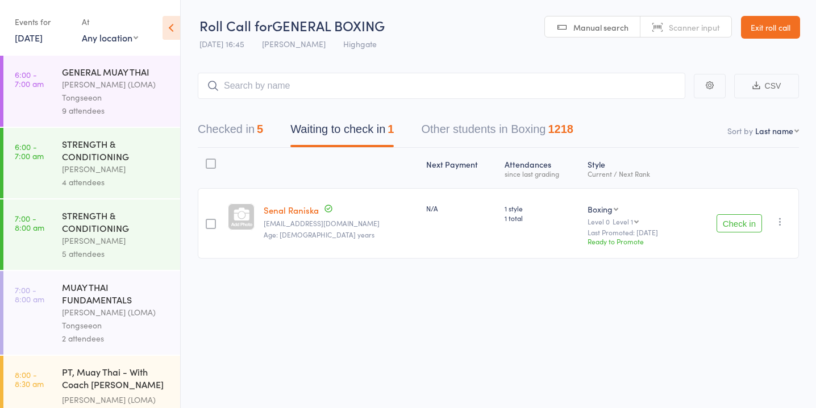
scroll to position [1, 0]
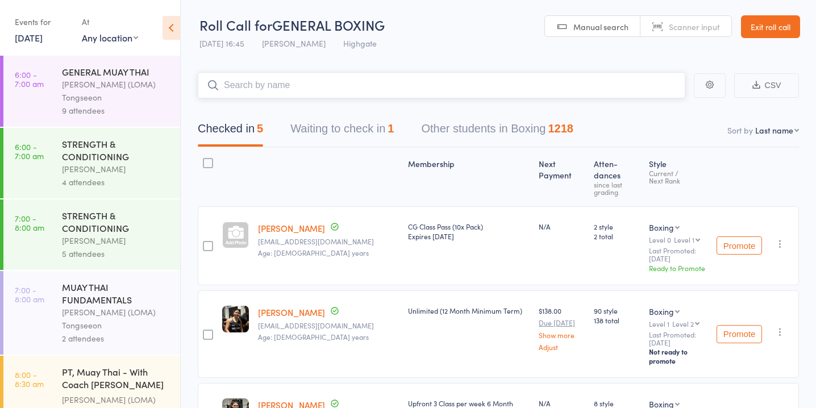
click at [375, 122] on button "Waiting to check in 1" at bounding box center [341, 132] width 103 height 30
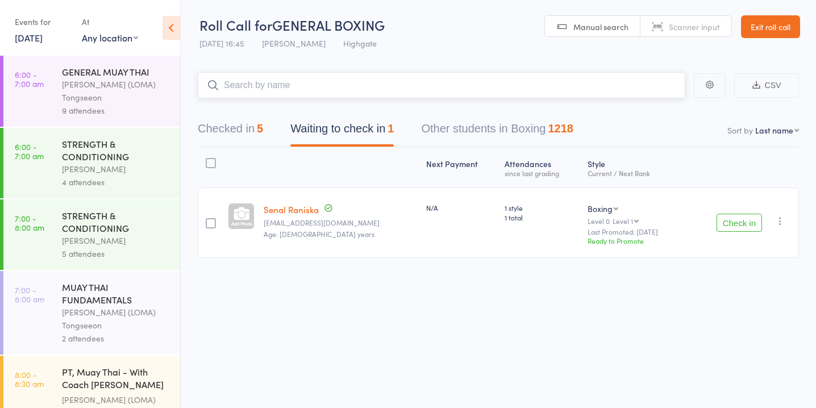
click at [281, 85] on input "search" at bounding box center [442, 85] width 488 height 26
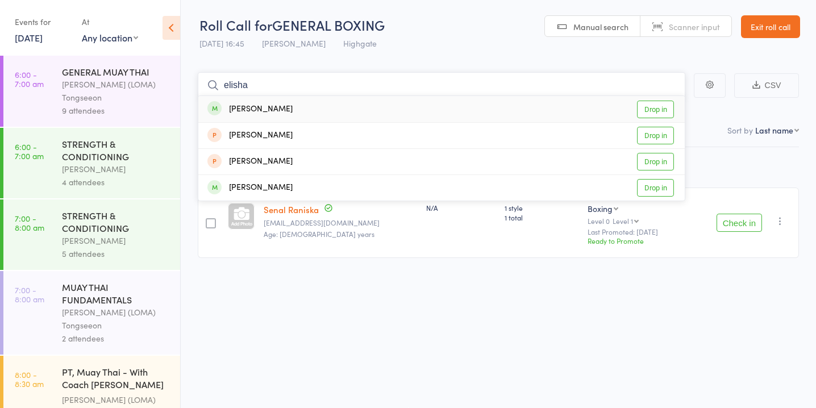
type input "elisha"
click at [658, 104] on link "Drop in" at bounding box center [655, 110] width 37 height 18
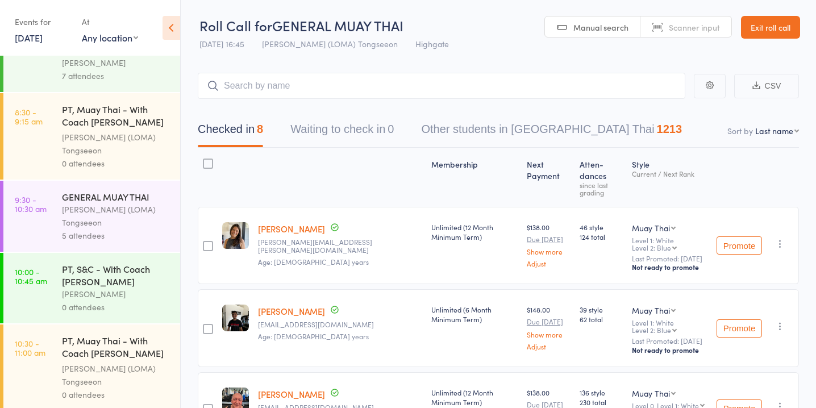
scroll to position [1184, 0]
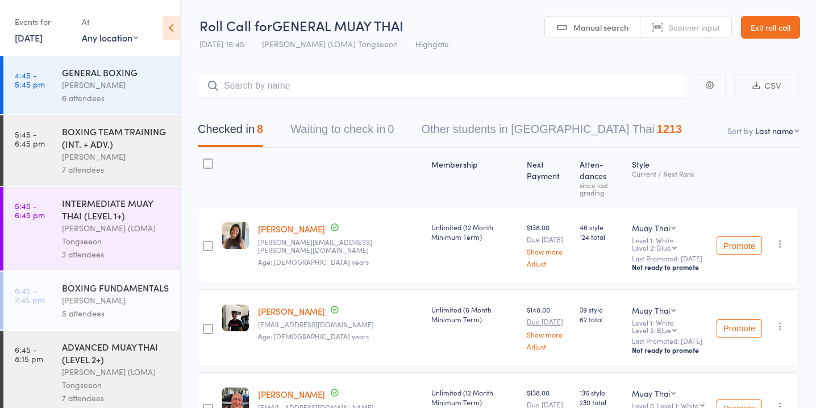
click at [111, 203] on div "INTERMEDIATE MUAY THAI (LEVEL 1+)" at bounding box center [116, 209] width 109 height 25
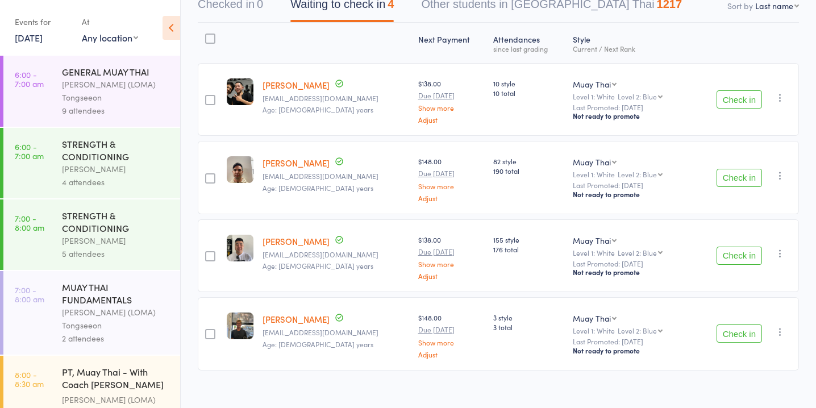
scroll to position [120, 0]
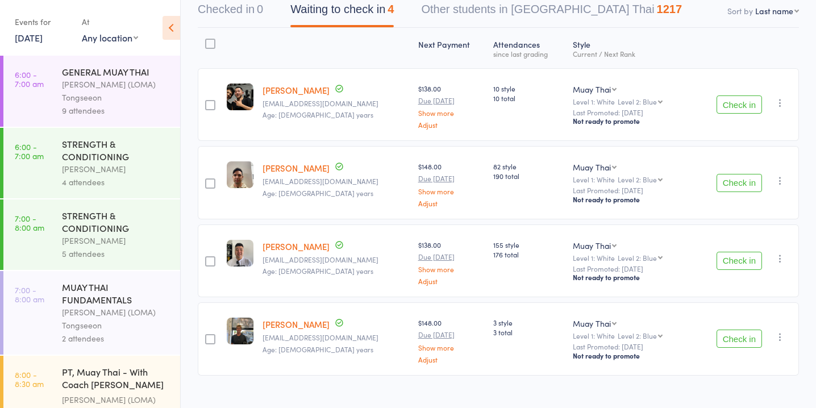
click at [743, 255] on button "Check in" at bounding box center [739, 261] width 45 height 18
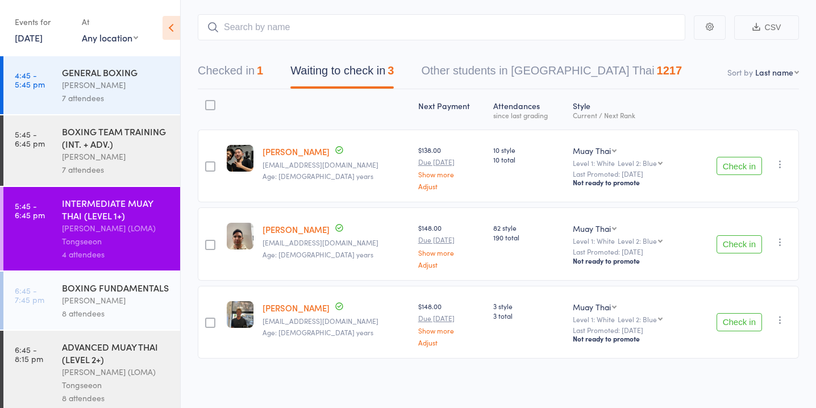
scroll to position [0, 0]
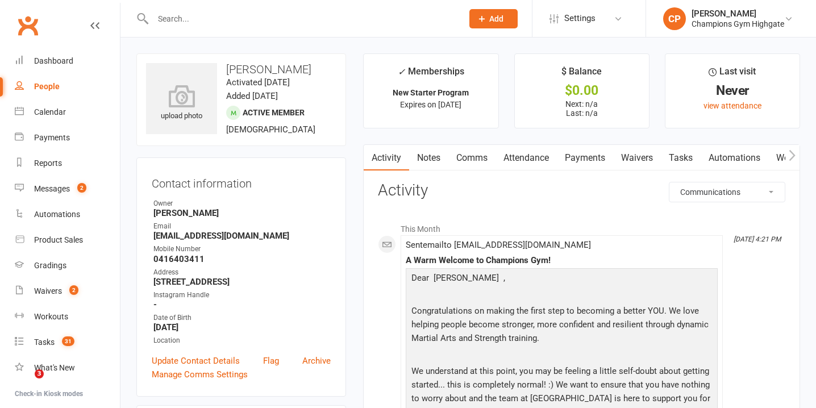
select select "ConversationLogEntry"
click at [61, 117] on link "Calendar" at bounding box center [67, 112] width 105 height 26
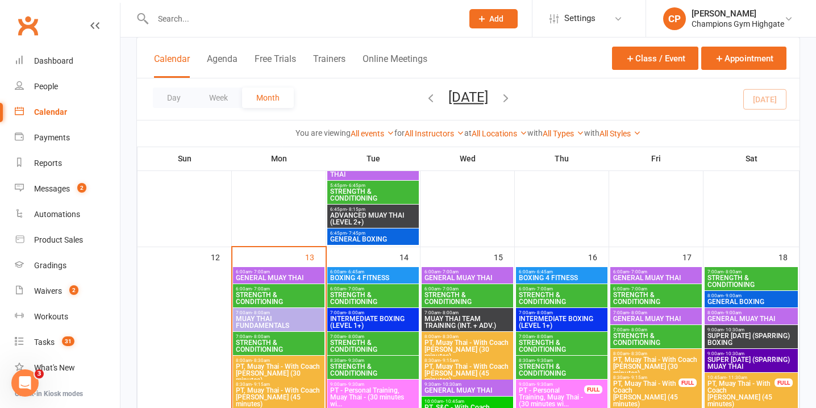
scroll to position [1092, 0]
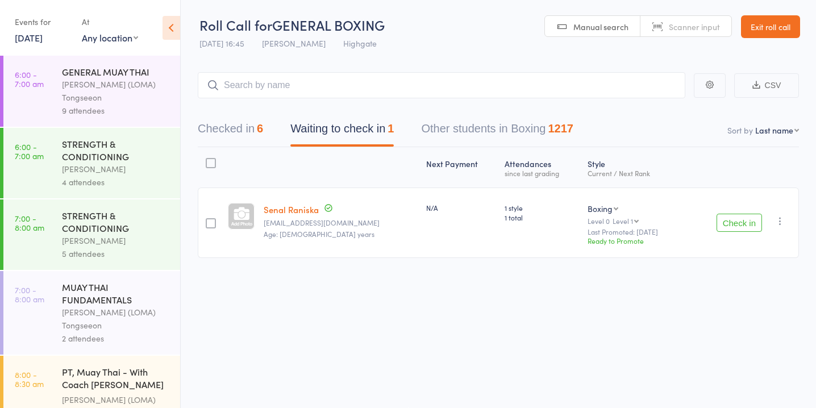
click at [735, 224] on button "Check in" at bounding box center [739, 223] width 45 height 18
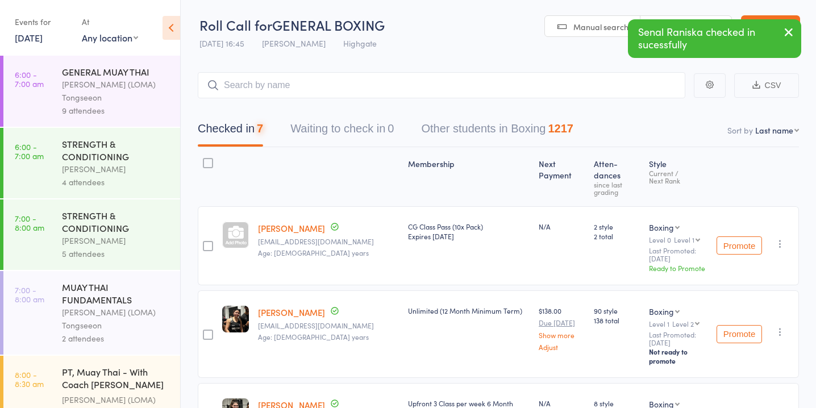
scroll to position [1184, 0]
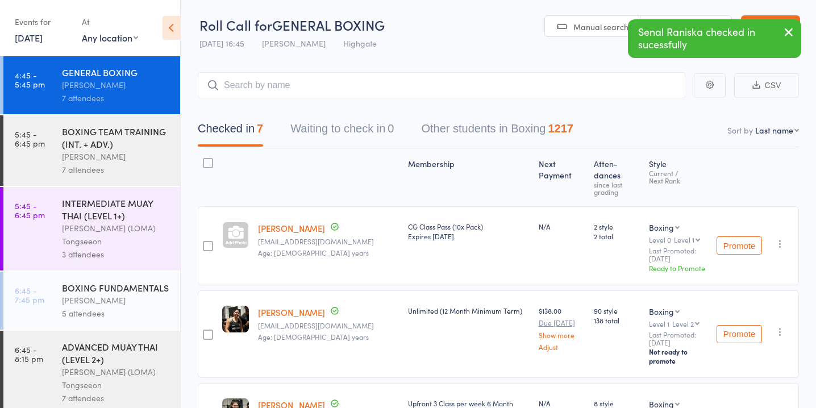
click at [142, 163] on div "7 attendees" at bounding box center [116, 169] width 109 height 13
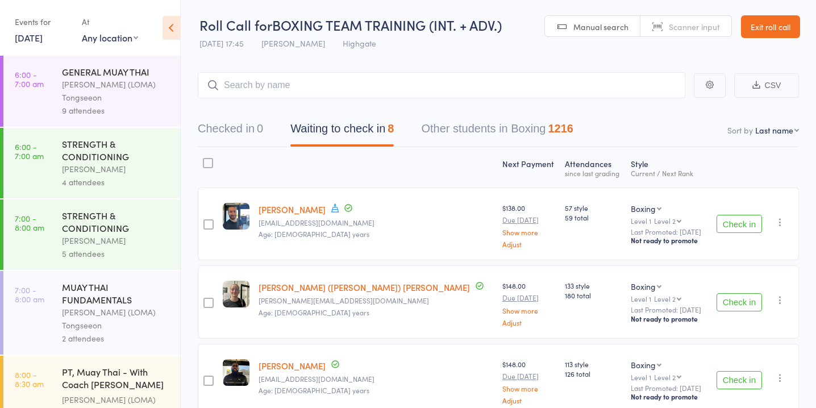
click at [729, 220] on button "Check in" at bounding box center [739, 224] width 45 height 18
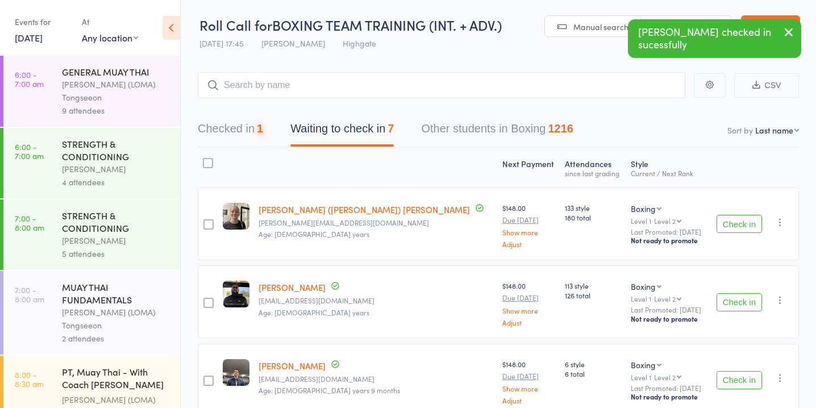
click at [729, 220] on button "Check in" at bounding box center [739, 224] width 45 height 18
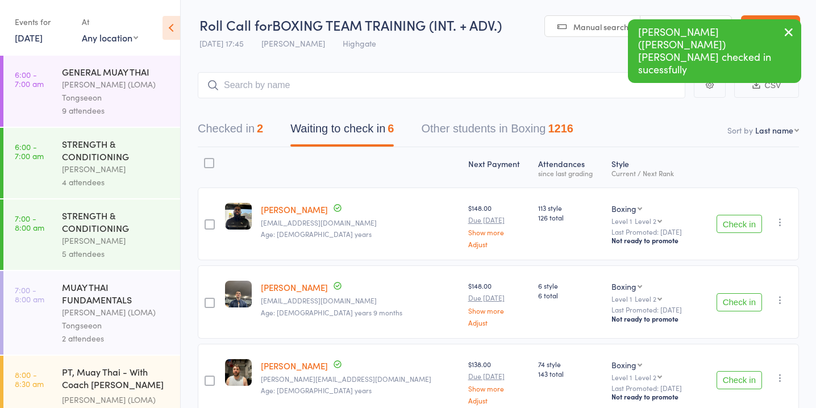
click at [738, 297] on button "Check in" at bounding box center [739, 302] width 45 height 18
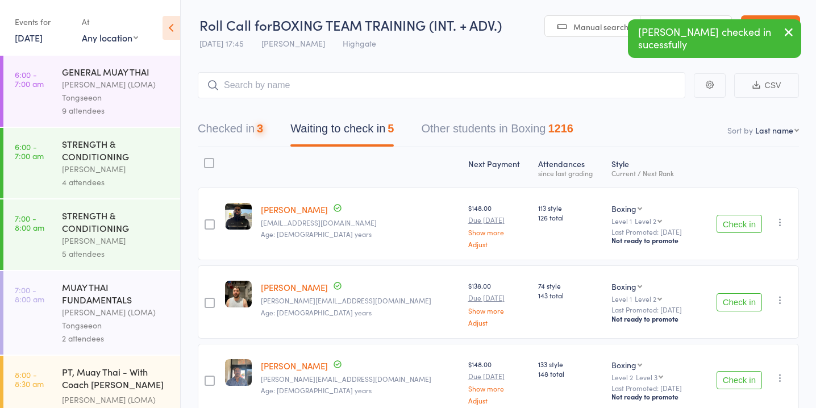
click at [738, 297] on button "Check in" at bounding box center [739, 302] width 45 height 18
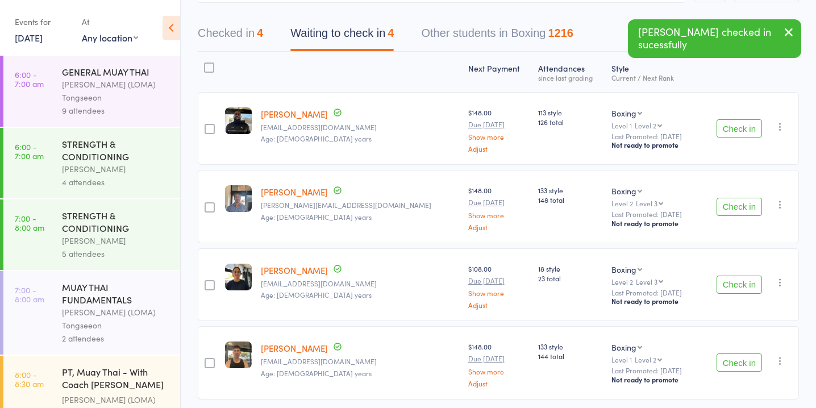
scroll to position [97, 0]
click at [734, 285] on button "Check in" at bounding box center [739, 284] width 45 height 18
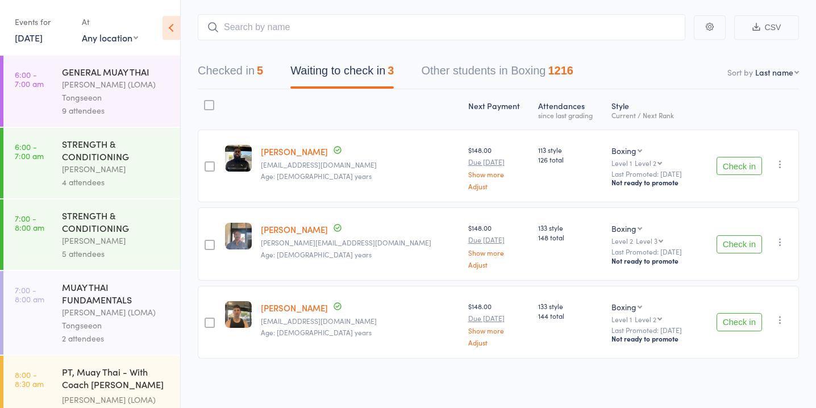
click at [733, 239] on button "Check in" at bounding box center [739, 244] width 45 height 18
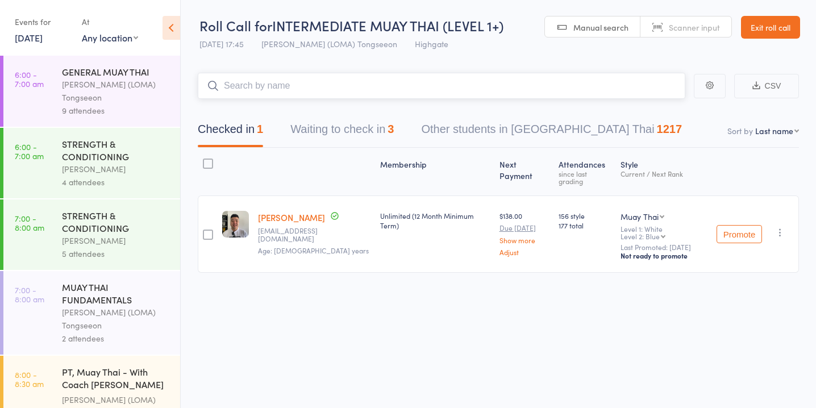
click at [308, 120] on button "Waiting to check in 3" at bounding box center [341, 132] width 103 height 30
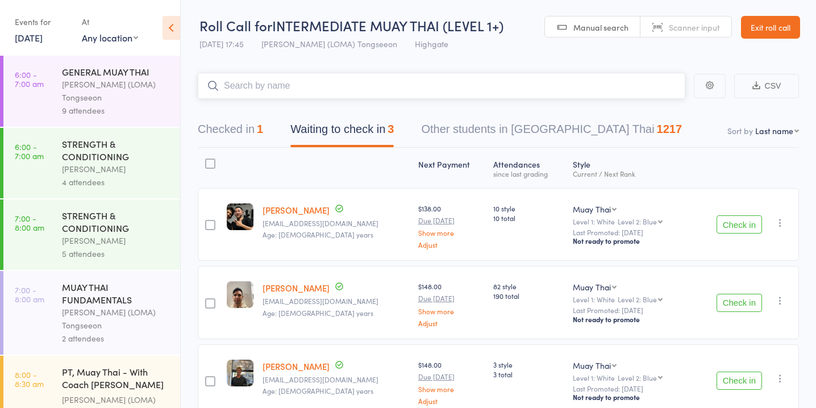
scroll to position [59, 0]
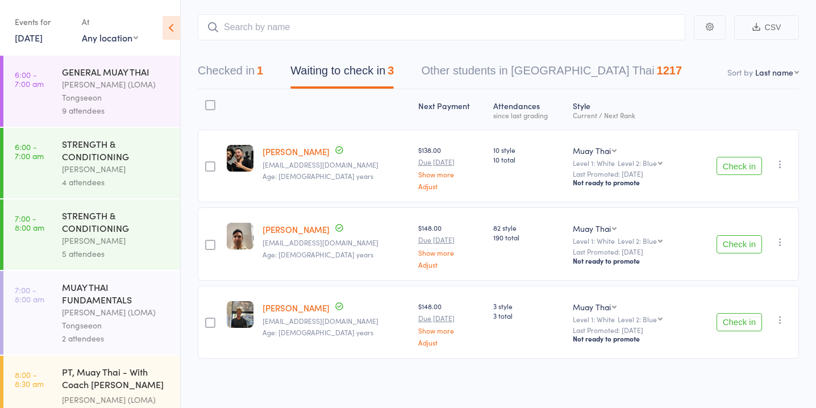
click at [721, 167] on button "Check in" at bounding box center [739, 166] width 45 height 18
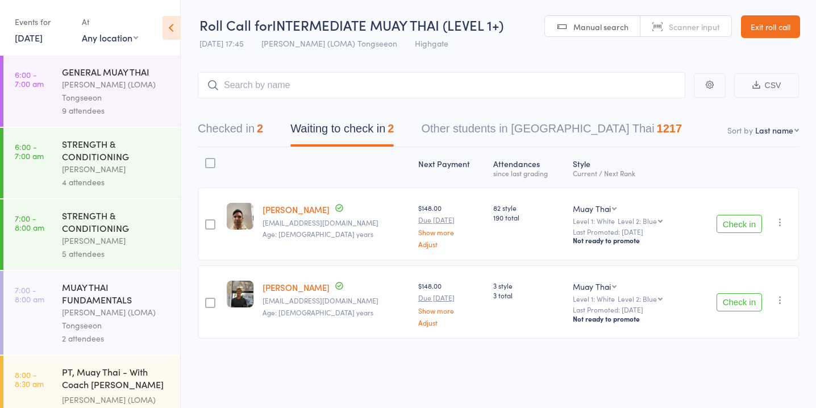
click at [738, 302] on button "Check in" at bounding box center [739, 302] width 45 height 18
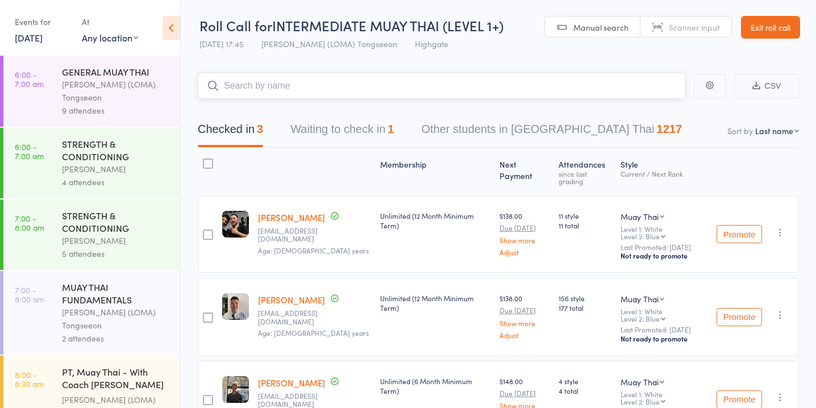
click at [393, 122] on button "Waiting to check in 1" at bounding box center [341, 132] width 103 height 30
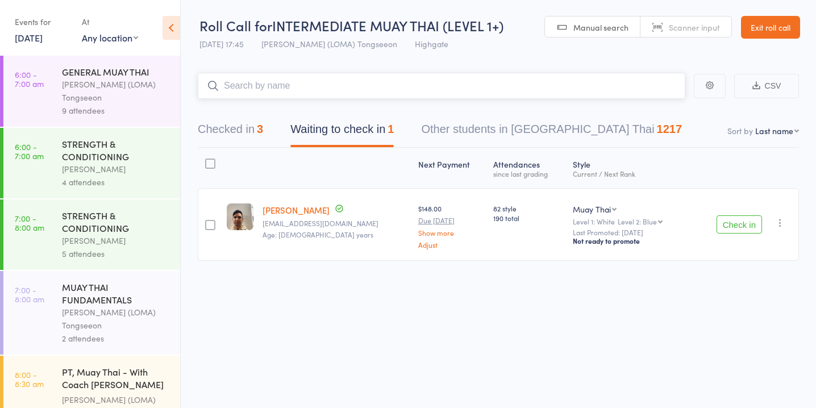
click at [260, 126] on div "3" at bounding box center [260, 129] width 6 height 13
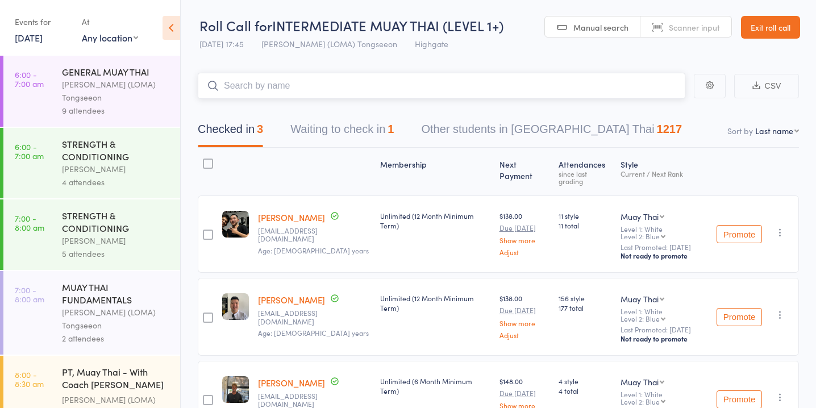
scroll to position [59, 0]
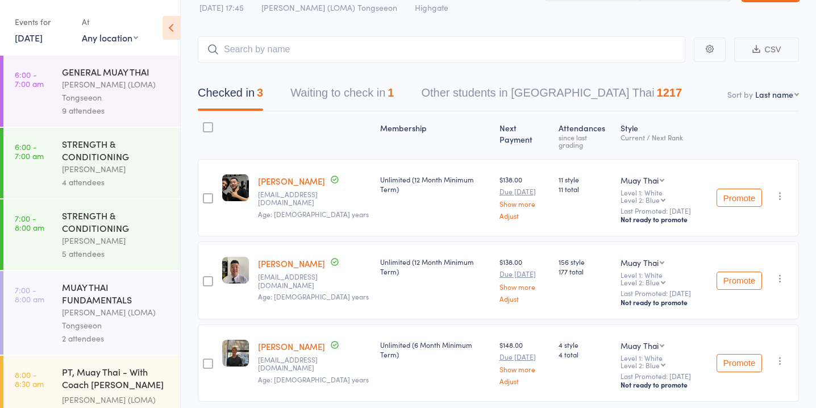
click at [364, 80] on div "Checked in 3 Waiting to check in 1 Other students in Muay Thai 1217" at bounding box center [498, 87] width 601 height 49
click at [364, 90] on button "Waiting to check in 1" at bounding box center [341, 96] width 103 height 30
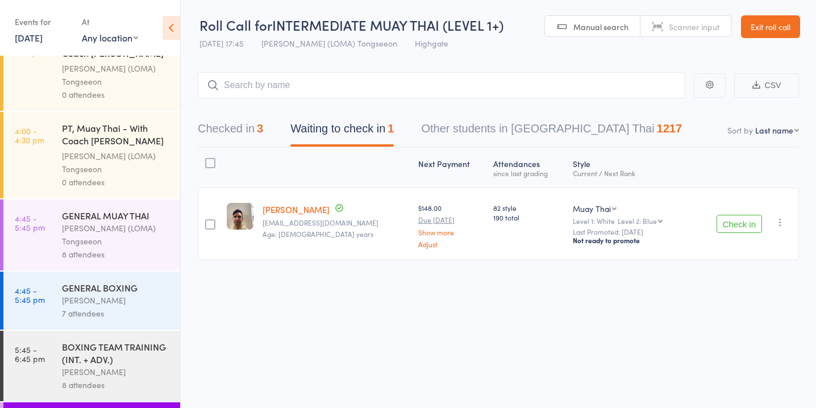
scroll to position [1184, 0]
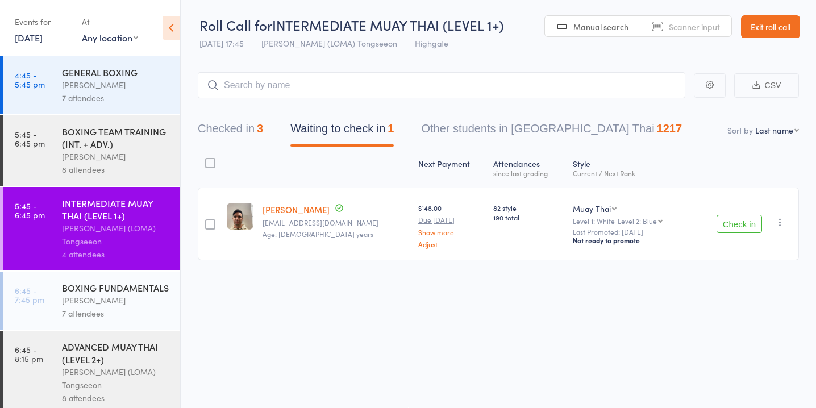
click at [132, 91] on div "7 attendees" at bounding box center [116, 97] width 109 height 13
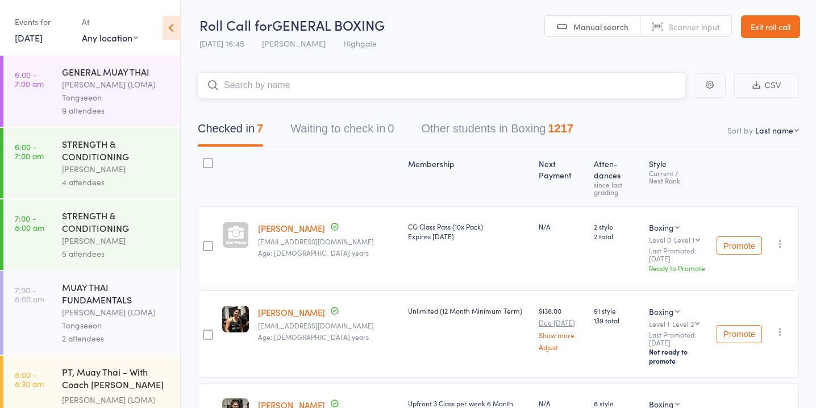
click at [368, 142] on button "Waiting to check in 0" at bounding box center [341, 132] width 103 height 30
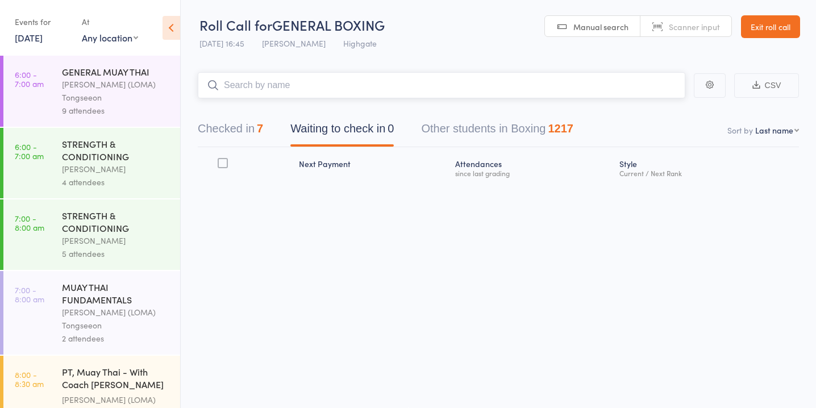
click at [269, 140] on div "Checked in 7 Waiting to check in 0 Other students in Boxing 1217" at bounding box center [385, 132] width 403 height 30
click at [237, 130] on button "Checked in 7" at bounding box center [230, 132] width 65 height 30
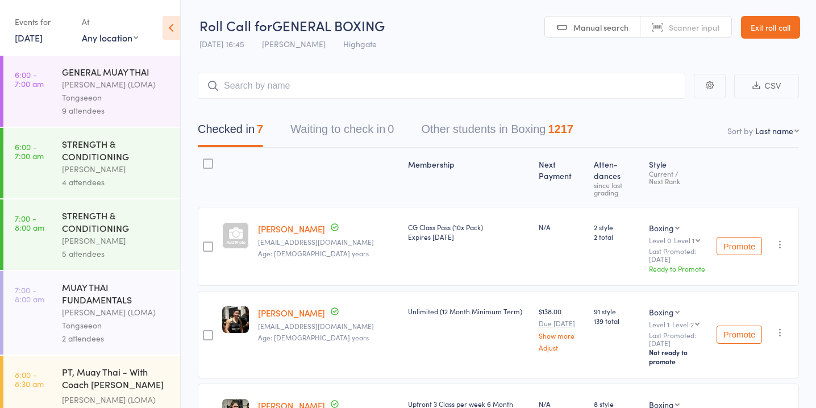
click at [238, 223] on div at bounding box center [235, 235] width 27 height 27
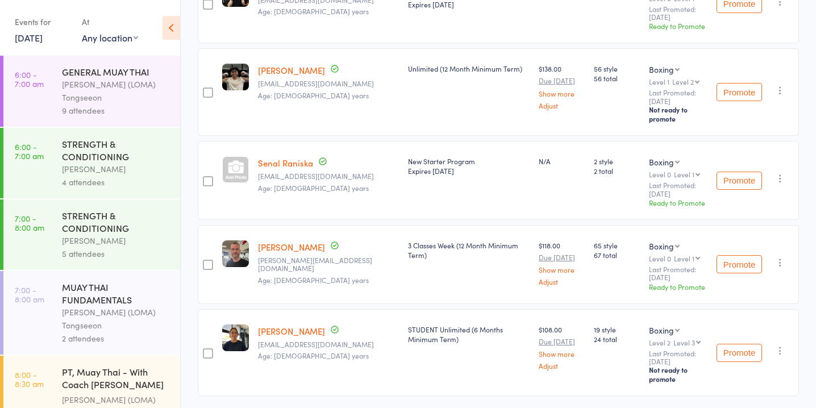
click at [236, 165] on div "Date of birth: 3-Jan-2000" at bounding box center [292, 176] width 114 height 23
click at [238, 156] on div at bounding box center [235, 169] width 27 height 27
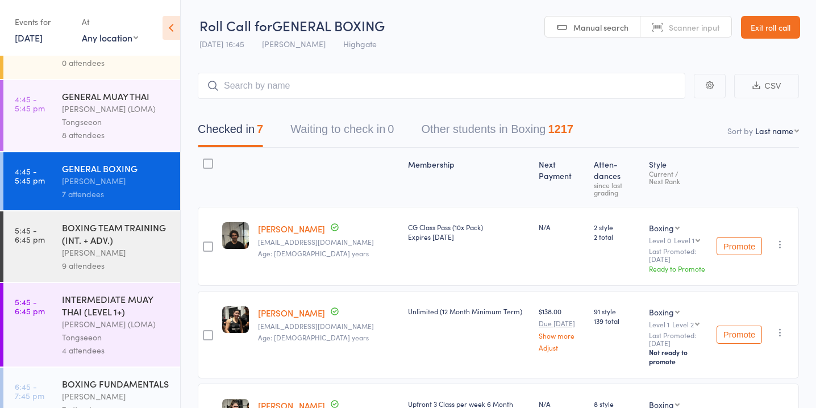
scroll to position [1184, 0]
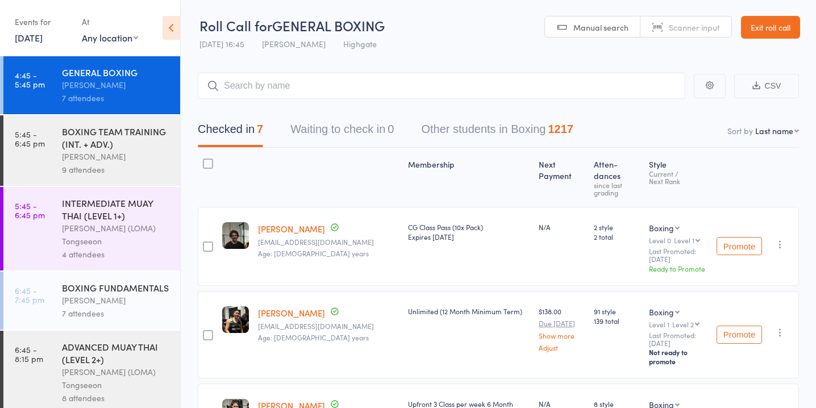
click at [127, 236] on div "[PERSON_NAME] (LOMA) Tongseeon" at bounding box center [116, 235] width 109 height 26
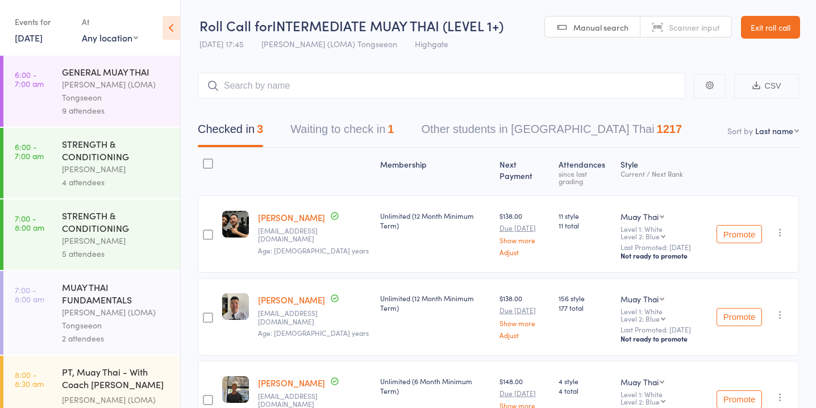
click at [359, 136] on button "Waiting to check in 1" at bounding box center [341, 132] width 103 height 30
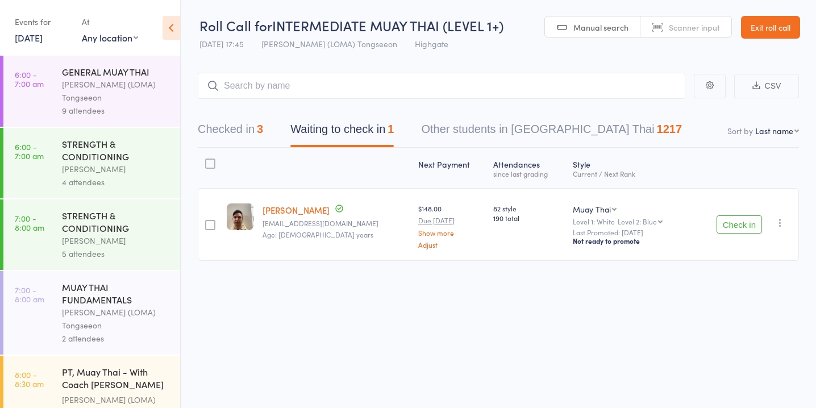
click at [739, 217] on button "Check in" at bounding box center [739, 224] width 45 height 18
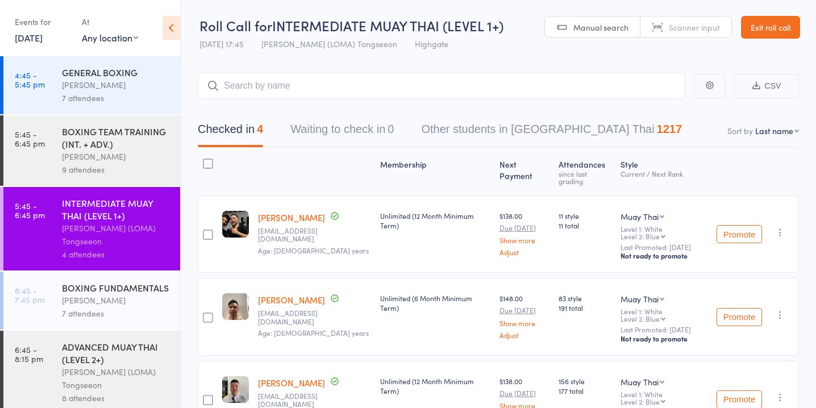
scroll to position [136, 0]
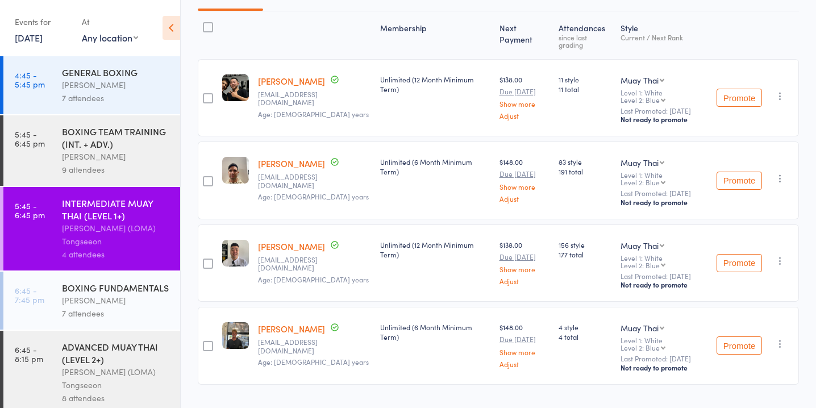
click at [93, 367] on div "[PERSON_NAME] (LOMA) Tongseeon" at bounding box center [116, 378] width 109 height 26
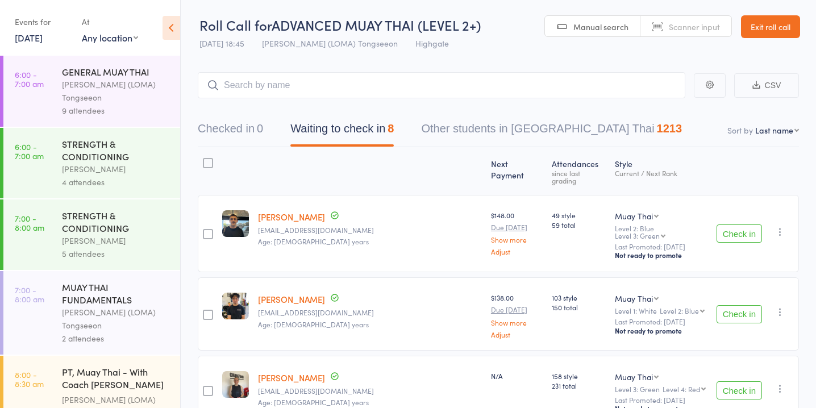
click at [371, 128] on button "Waiting to check in 8" at bounding box center [341, 132] width 103 height 30
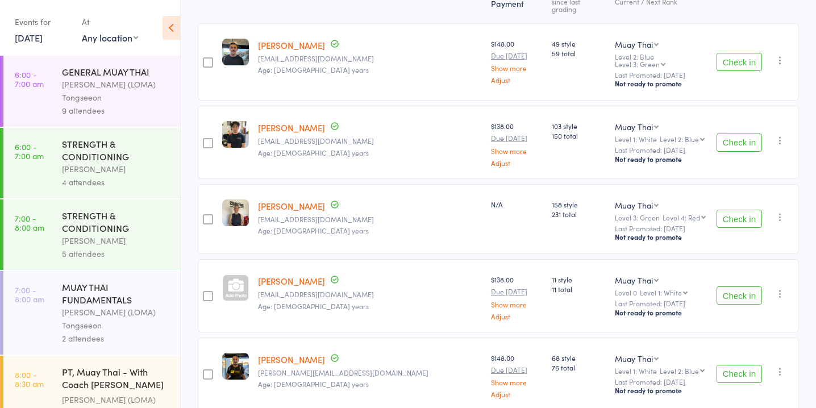
scroll to position [174, 0]
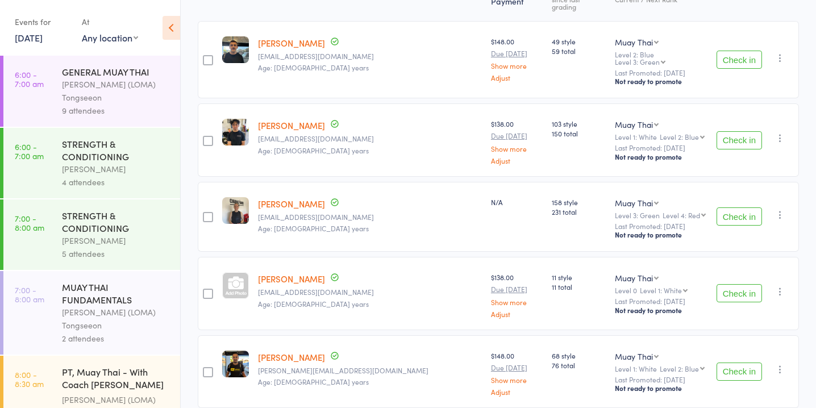
click at [730, 207] on button "Check in" at bounding box center [739, 216] width 45 height 18
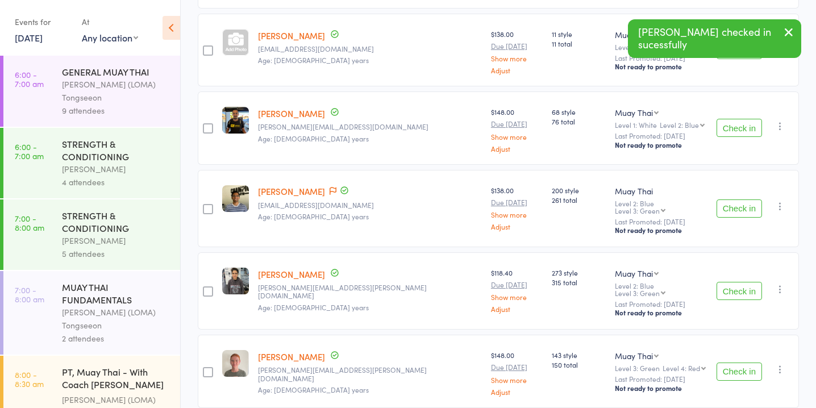
scroll to position [349, 0]
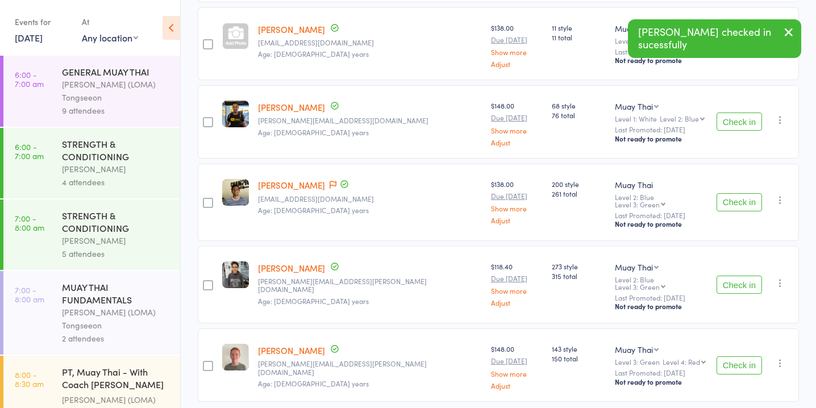
click at [733, 276] on button "Check in" at bounding box center [739, 285] width 45 height 18
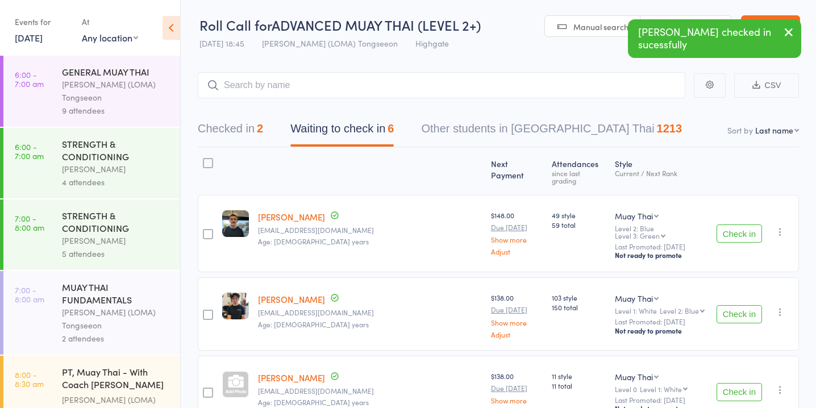
scroll to position [0, 0]
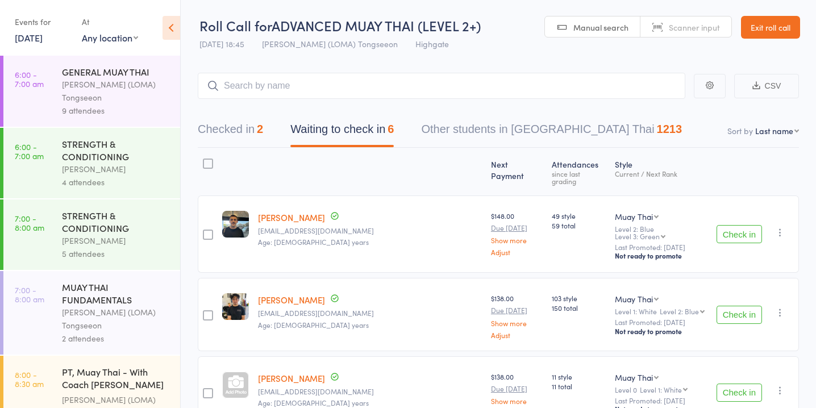
click at [728, 225] on button "Check in" at bounding box center [739, 234] width 45 height 18
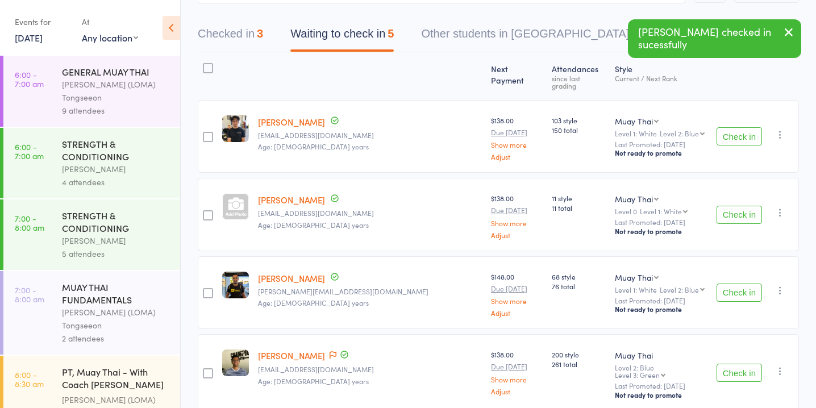
scroll to position [214, 0]
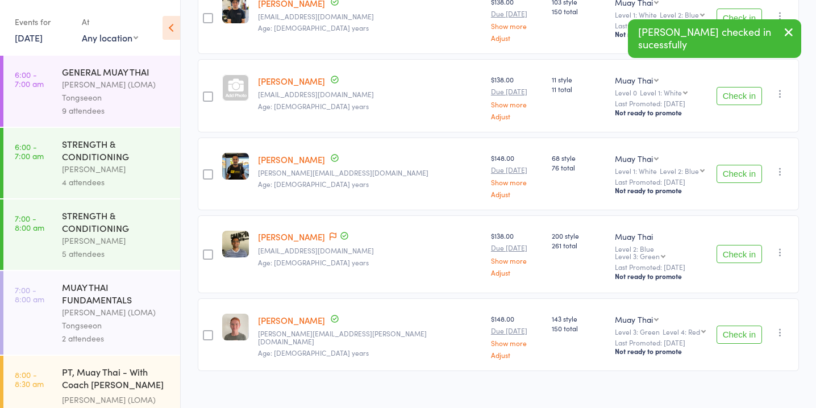
click at [732, 326] on button "Check in" at bounding box center [739, 335] width 45 height 18
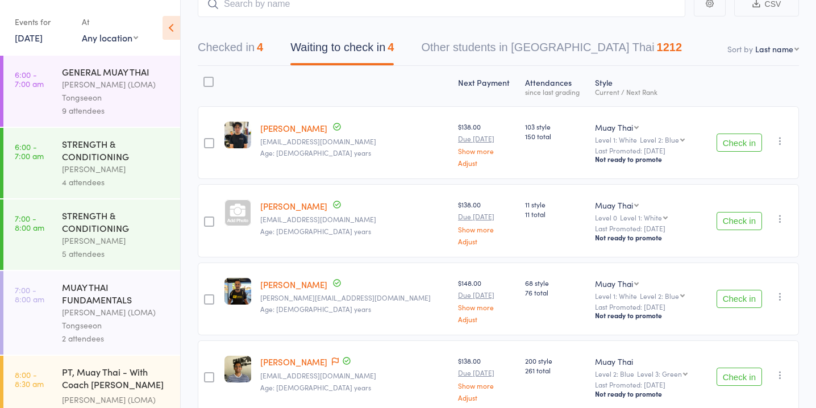
scroll to position [82, 0]
click at [749, 299] on button "Check in" at bounding box center [739, 298] width 45 height 18
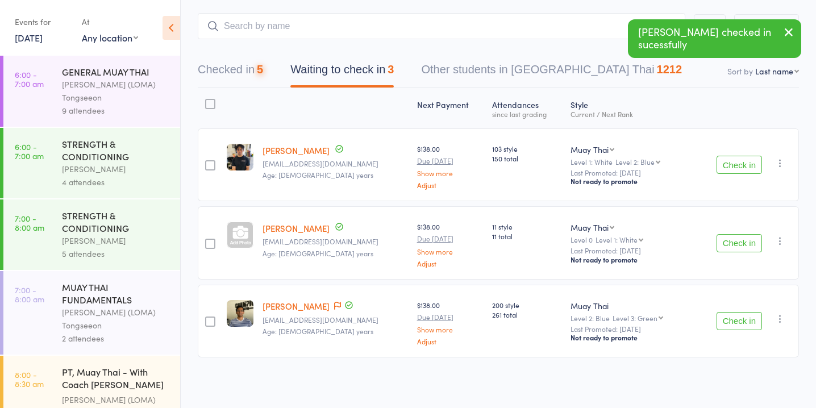
scroll to position [59, 0]
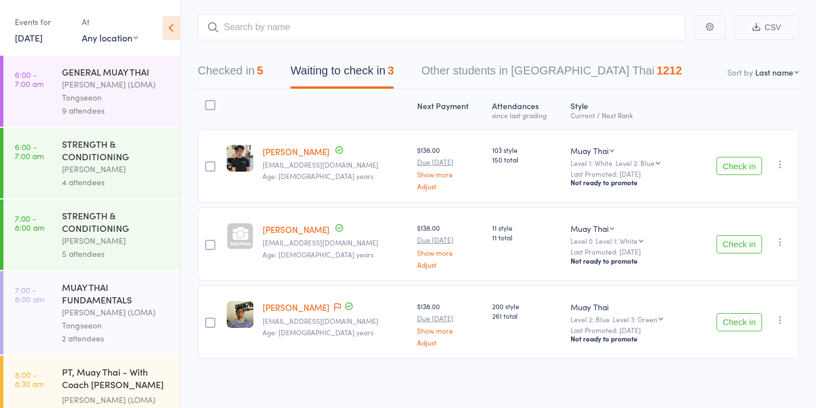
click at [746, 173] on button "Check in" at bounding box center [739, 166] width 45 height 18
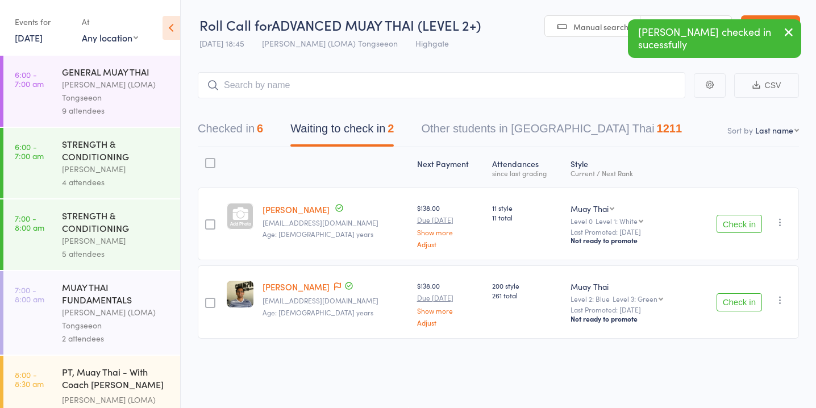
click at [745, 299] on button "Check in" at bounding box center [739, 302] width 45 height 18
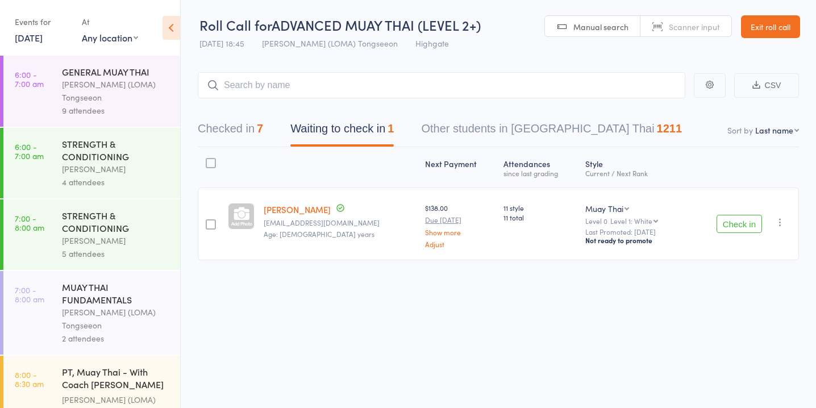
click at [747, 219] on button "Check in" at bounding box center [739, 224] width 45 height 18
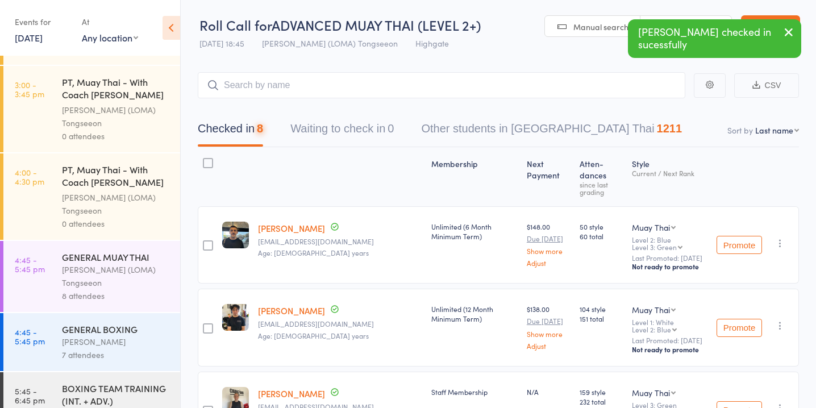
scroll to position [1184, 0]
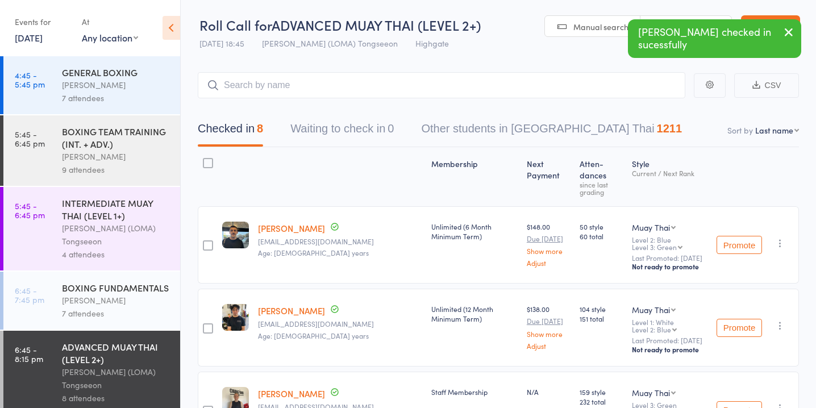
click at [138, 283] on div "BOXING FUNDAMENTALS" at bounding box center [116, 287] width 109 height 13
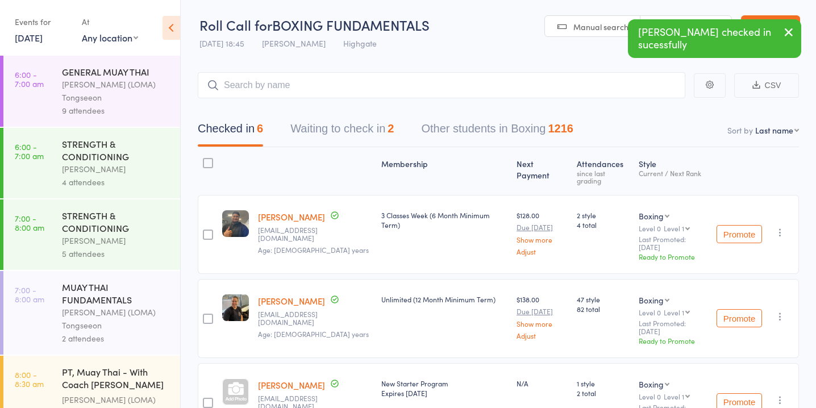
click at [349, 134] on button "Waiting to check in 2" at bounding box center [341, 132] width 103 height 30
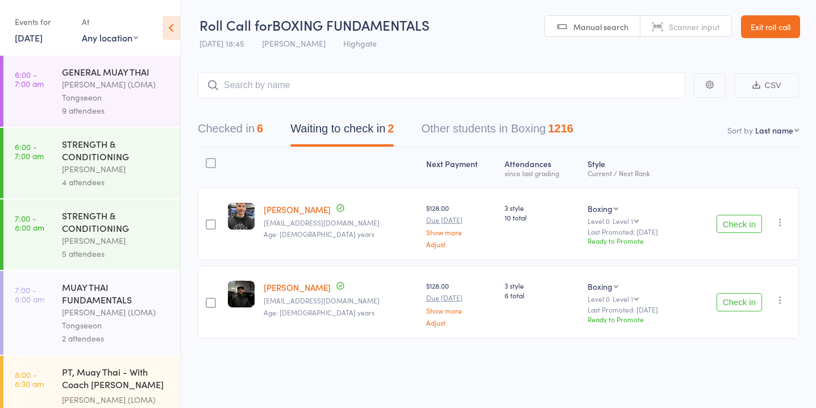
click at [739, 219] on button "Check in" at bounding box center [739, 224] width 45 height 18
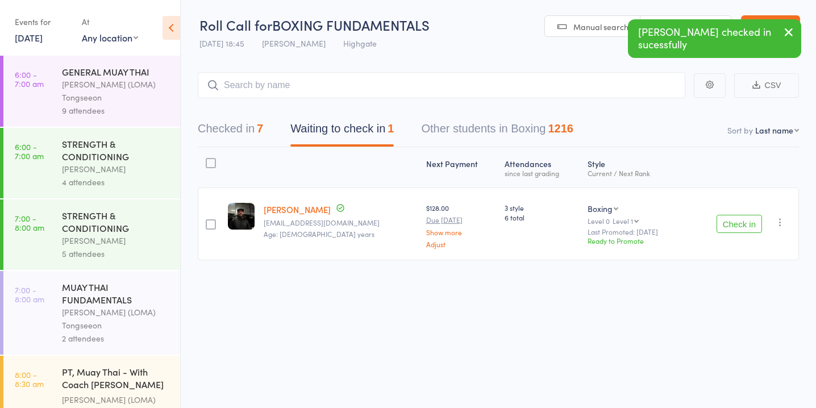
click at [742, 223] on button "Check in" at bounding box center [739, 224] width 45 height 18
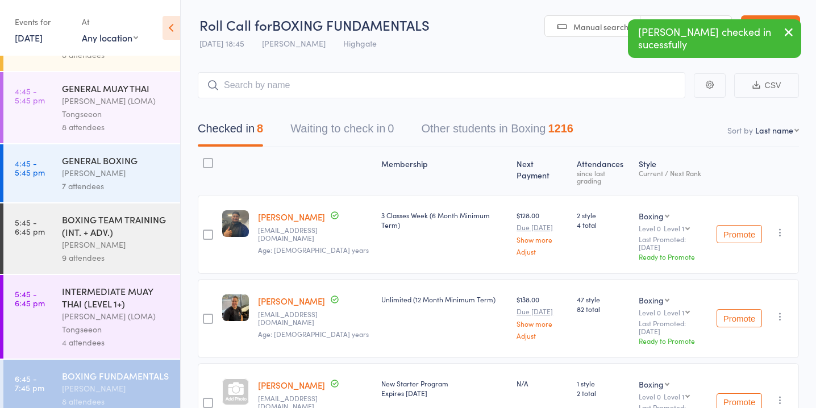
scroll to position [1089, 0]
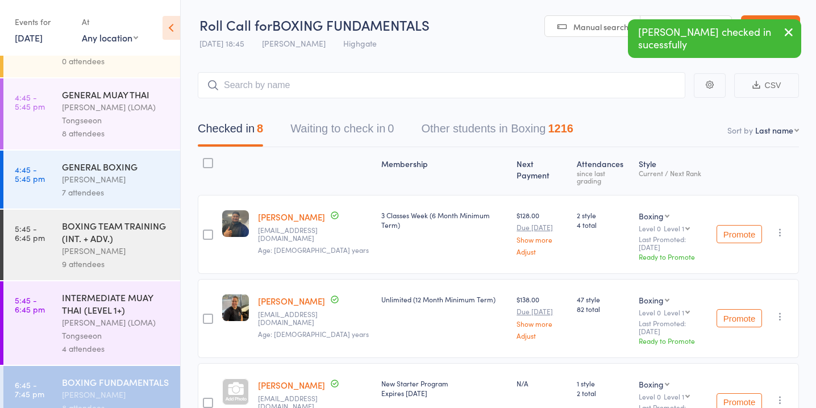
click at [139, 88] on div "GENERAL MUAY THAI" at bounding box center [116, 94] width 109 height 13
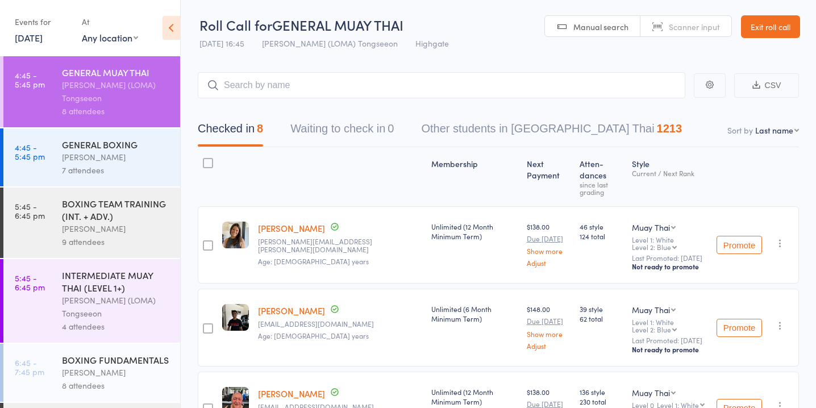
scroll to position [1106, 0]
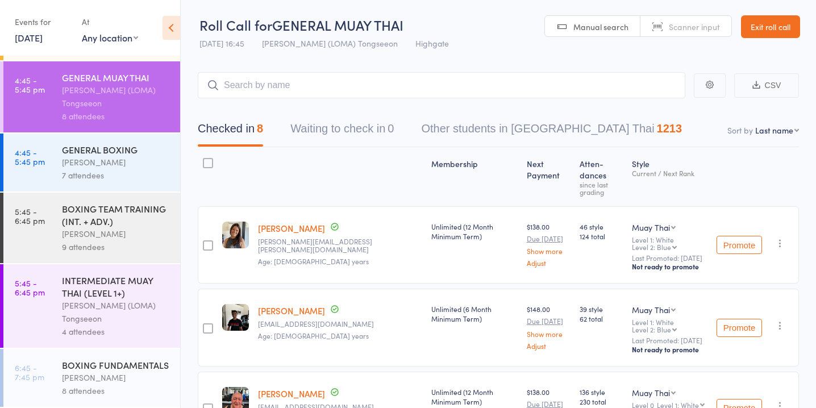
click at [127, 143] on div "GENERAL BOXING" at bounding box center [116, 149] width 109 height 13
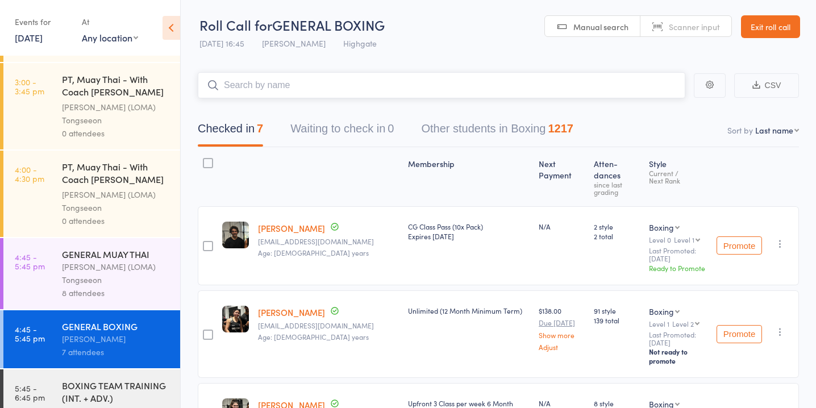
scroll to position [1184, 0]
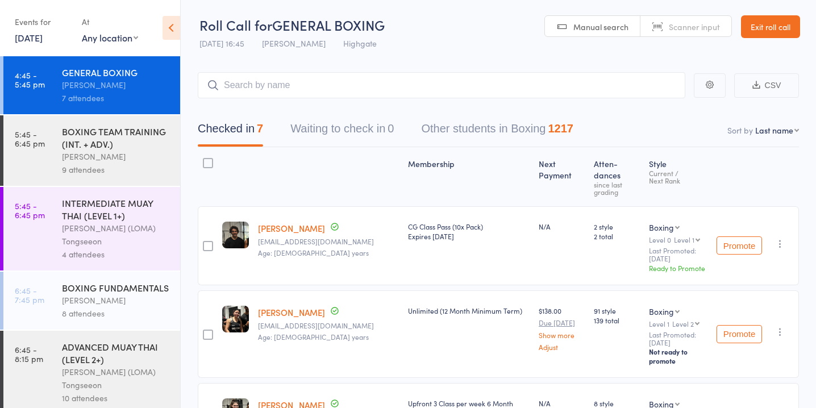
click at [117, 152] on div "[PERSON_NAME]" at bounding box center [116, 156] width 109 height 13
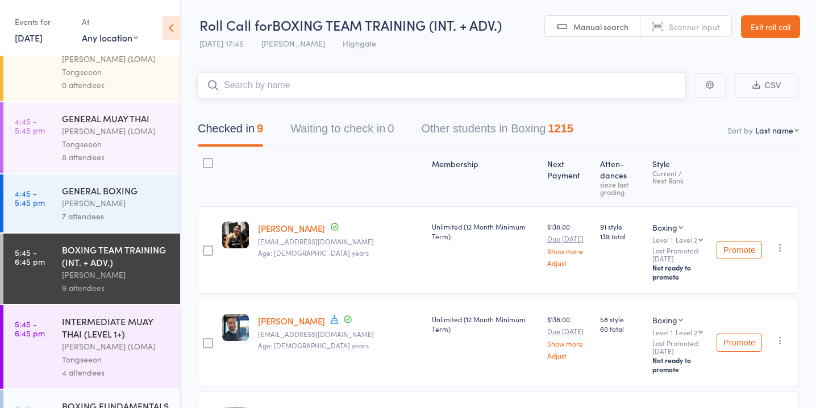
scroll to position [1054, 0]
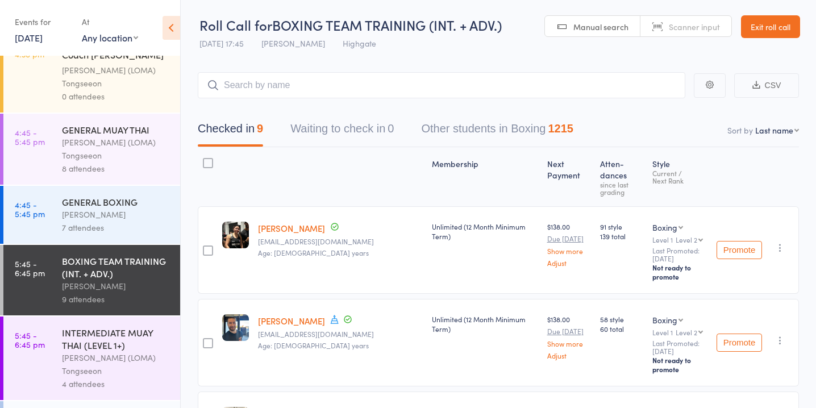
click at [130, 358] on div "[PERSON_NAME] (LOMA) Tongseeon" at bounding box center [116, 364] width 109 height 26
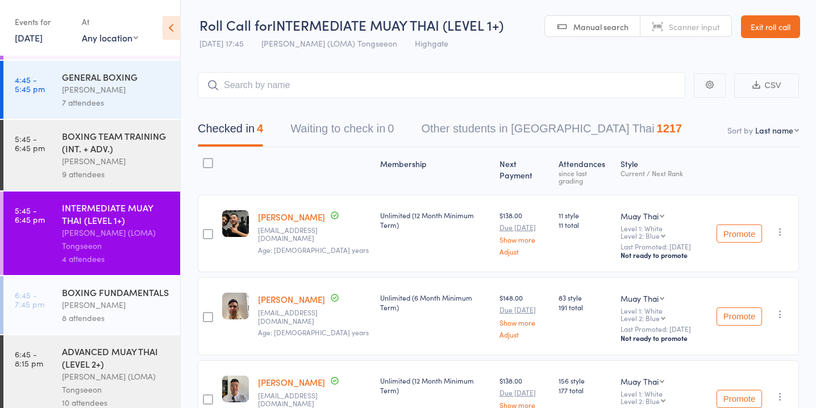
scroll to position [1158, 0]
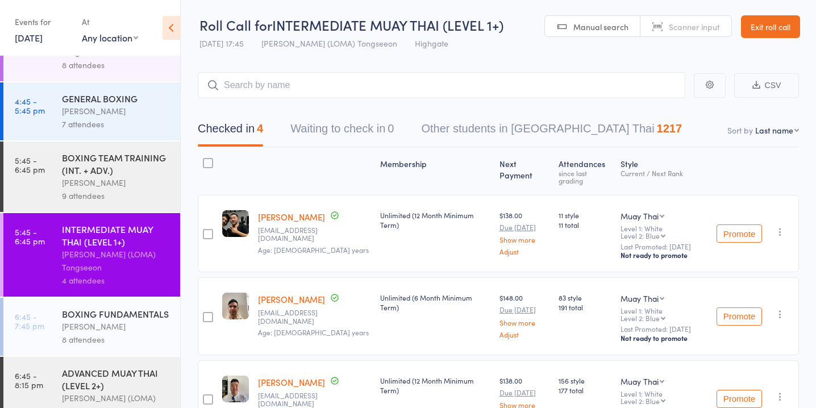
click at [138, 298] on div "BOXING FUNDAMENTALS Alessandro Coda 8 attendees" at bounding box center [121, 327] width 118 height 58
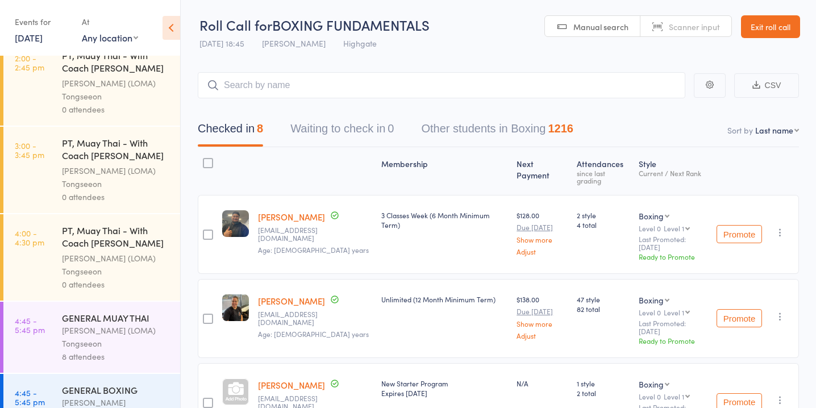
scroll to position [1184, 0]
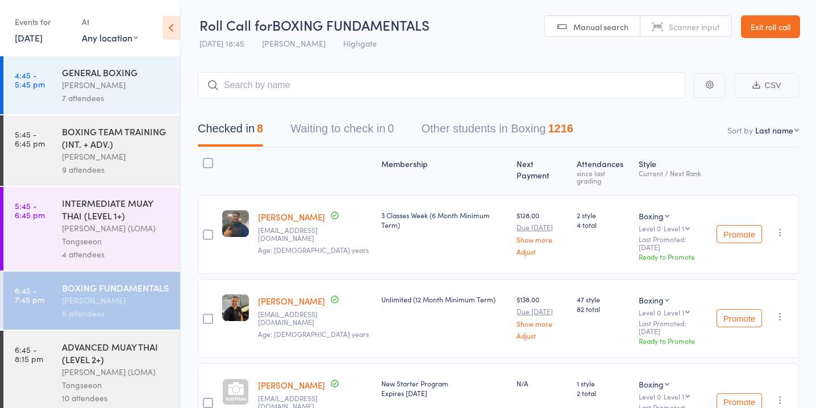
click at [141, 344] on div "ADVANCED MUAY THAI (LEVEL 2+)" at bounding box center [116, 352] width 109 height 25
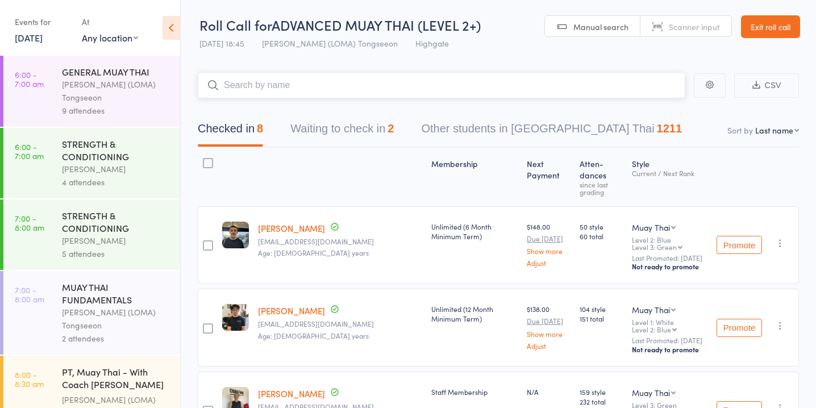
click at [349, 126] on button "Waiting to check in 2" at bounding box center [341, 132] width 103 height 30
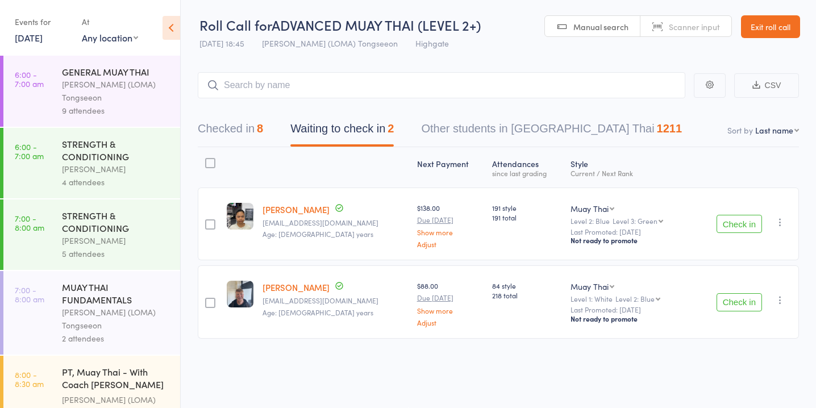
click at [747, 219] on button "Check in" at bounding box center [739, 224] width 45 height 18
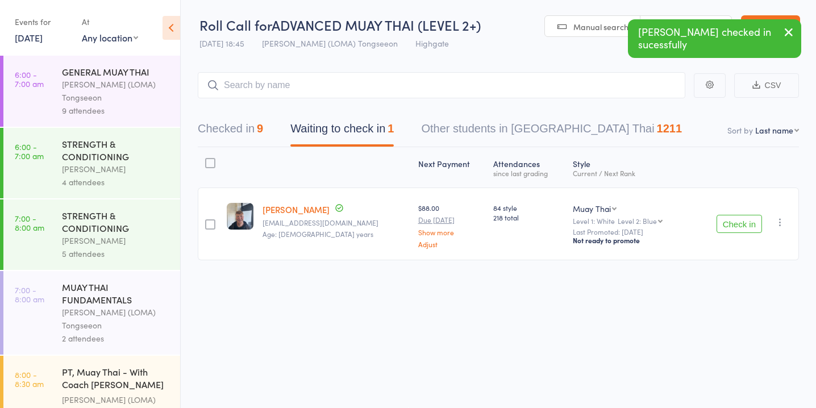
click at [737, 218] on button "Check in" at bounding box center [739, 224] width 45 height 18
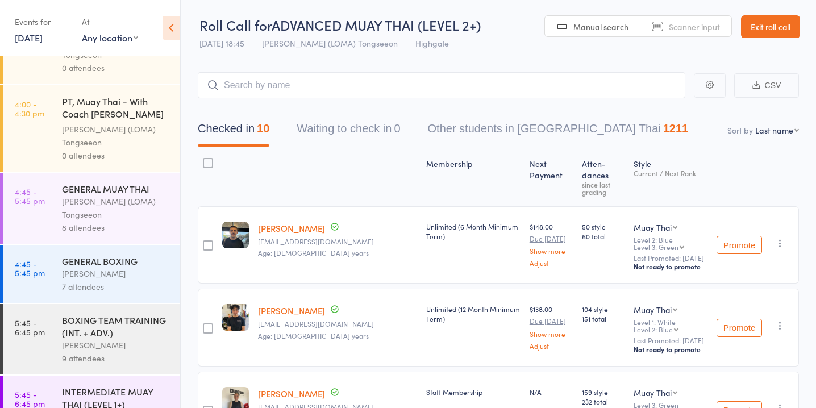
scroll to position [995, 0]
click at [112, 222] on div "8 attendees" at bounding box center [116, 228] width 109 height 13
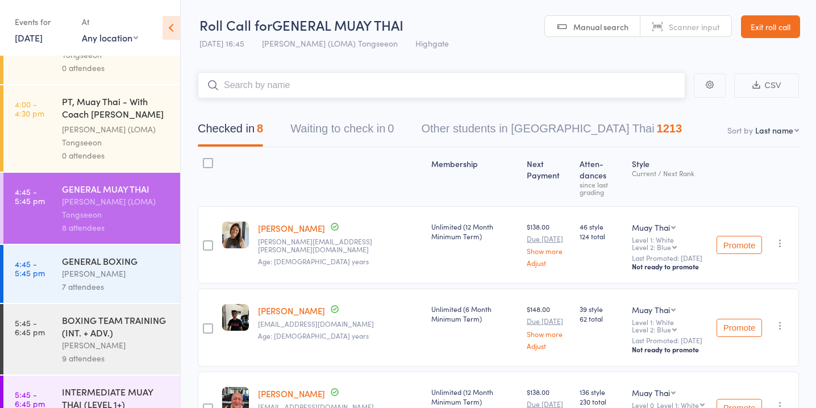
scroll to position [929, 0]
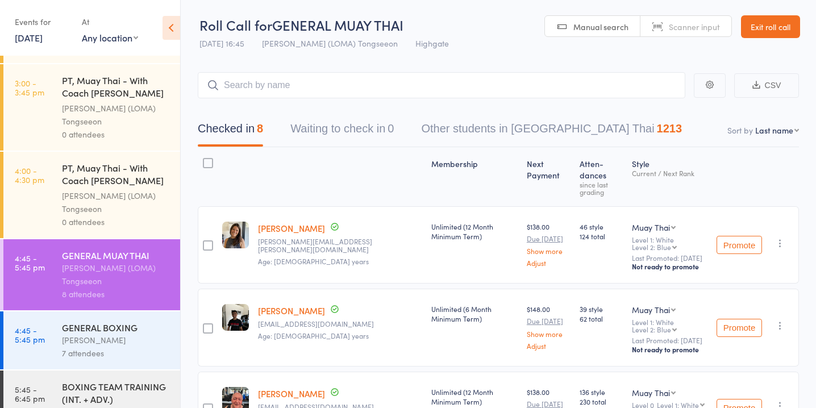
click at [110, 347] on div "7 attendees" at bounding box center [116, 353] width 109 height 13
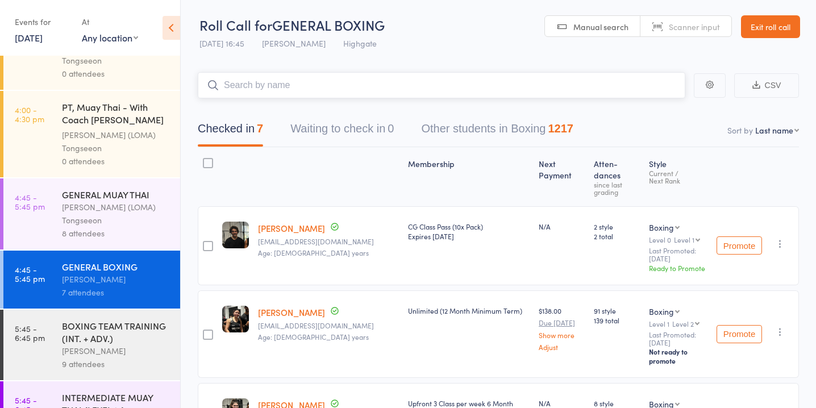
scroll to position [1184, 0]
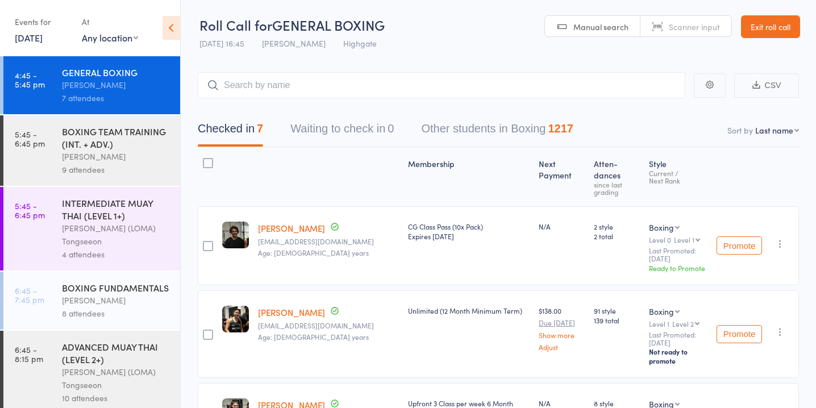
click at [146, 134] on div "BOXING TEAM TRAINING (INT. + ADV.)" at bounding box center [116, 137] width 109 height 25
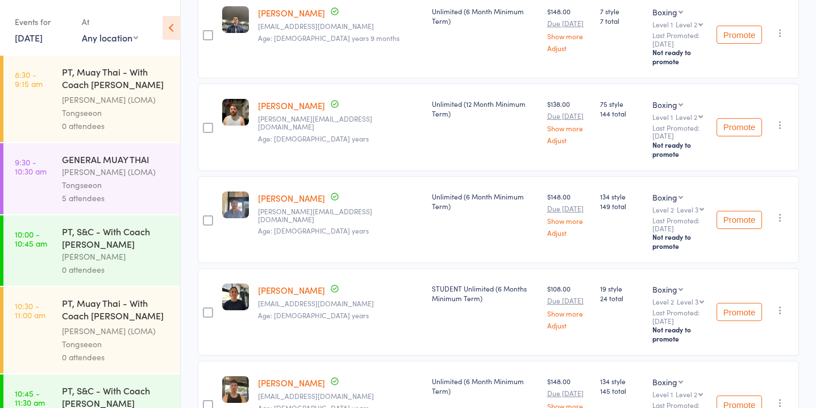
scroll to position [1184, 0]
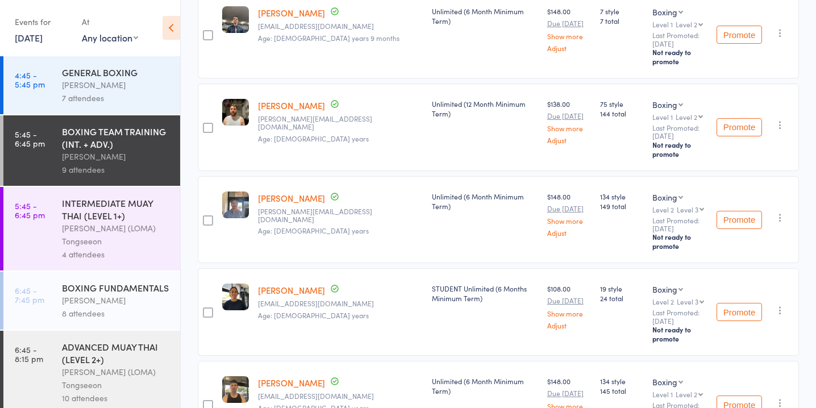
click at [130, 248] on div "4 attendees" at bounding box center [116, 254] width 109 height 13
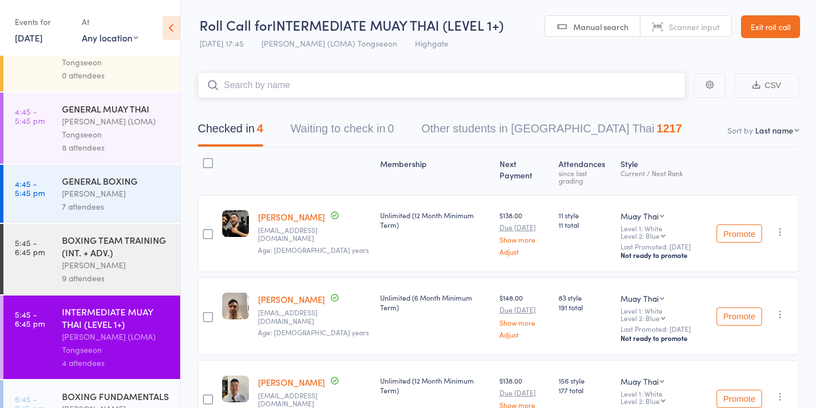
scroll to position [1184, 0]
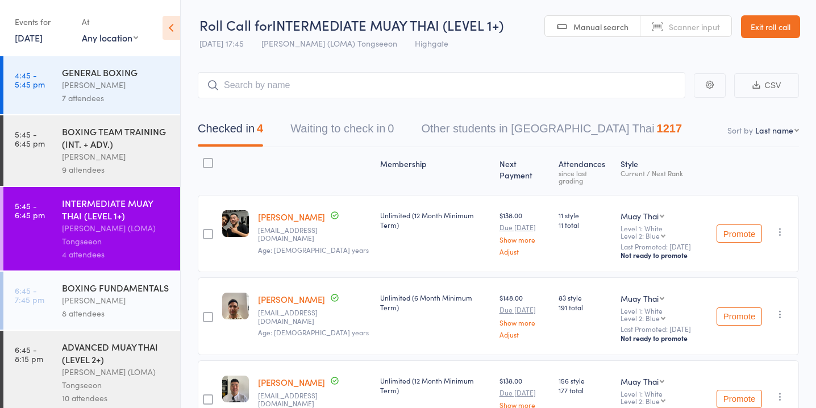
click at [136, 297] on div "[PERSON_NAME]" at bounding box center [116, 300] width 109 height 13
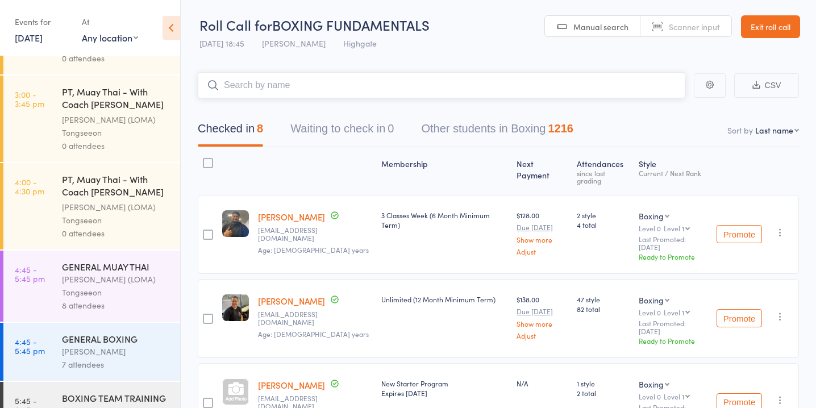
scroll to position [1184, 0]
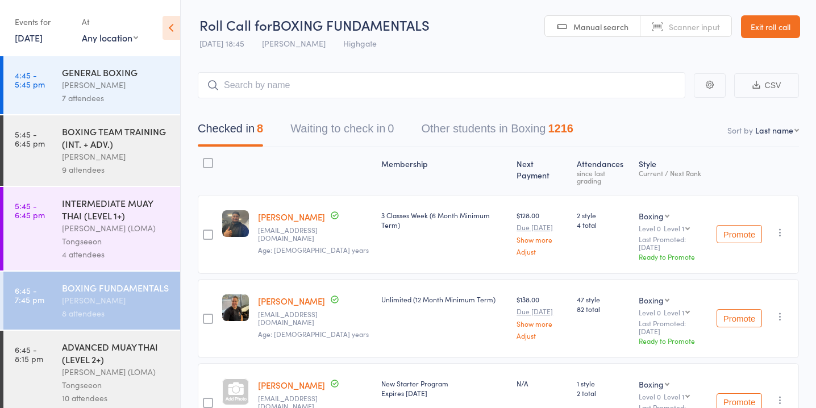
click at [145, 357] on div "ADVANCED MUAY THAI (LEVEL 2+)" at bounding box center [116, 352] width 109 height 25
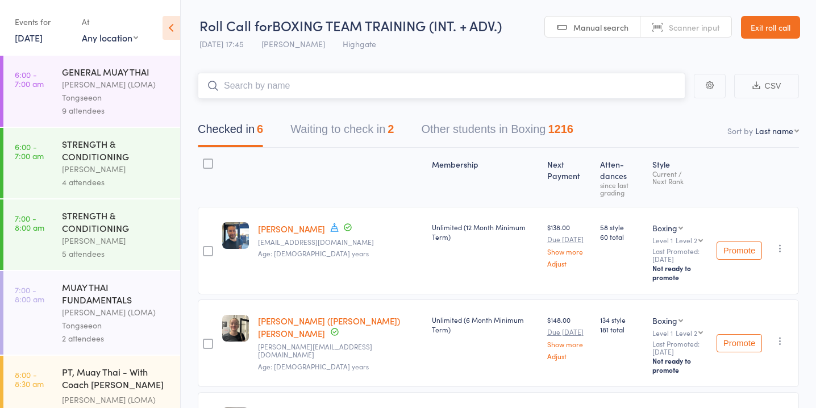
click at [386, 123] on button "Waiting to check in 2" at bounding box center [341, 132] width 103 height 30
click at [352, 122] on button "Waiting to check in 3" at bounding box center [341, 132] width 103 height 30
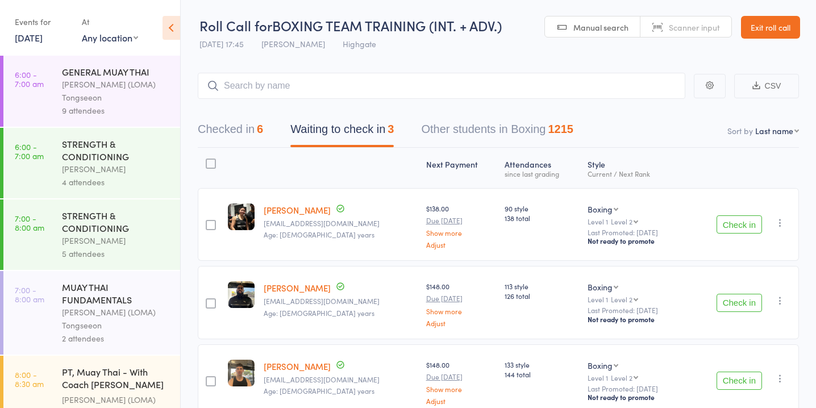
scroll to position [59, 0]
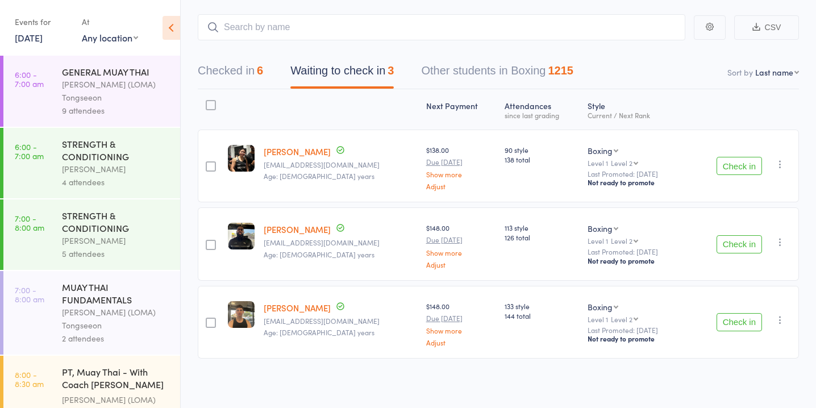
click at [723, 165] on button "Check in" at bounding box center [739, 166] width 45 height 18
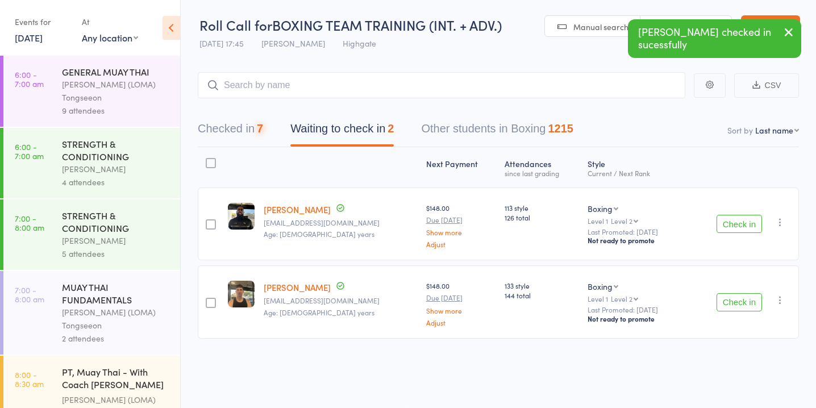
scroll to position [1, 0]
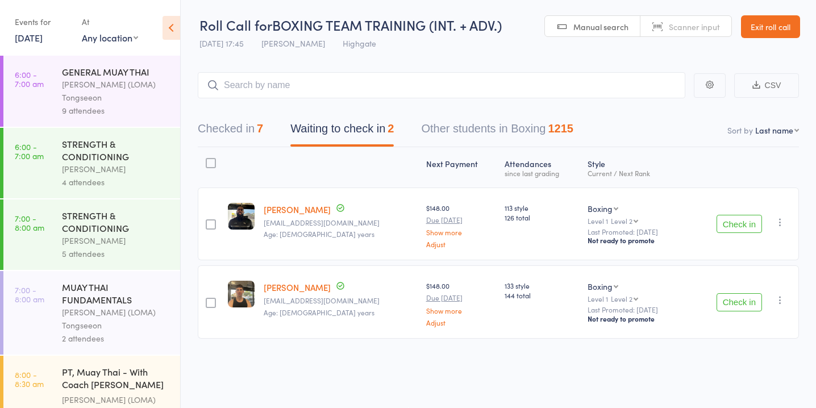
click at [735, 302] on button "Check in" at bounding box center [739, 302] width 45 height 18
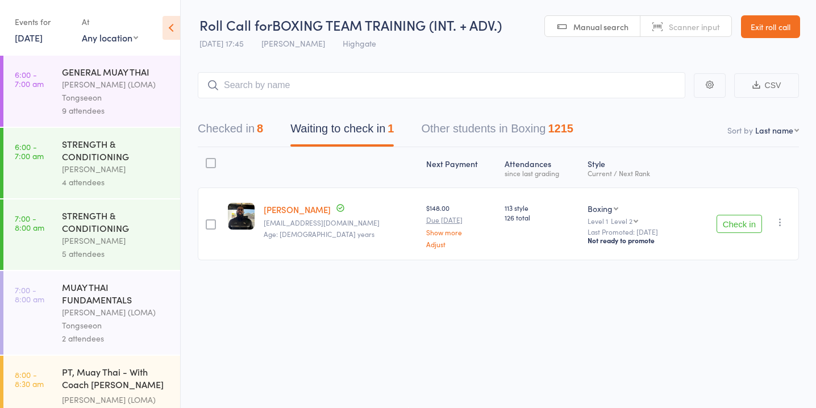
click at [738, 223] on button "Check in" at bounding box center [739, 224] width 45 height 18
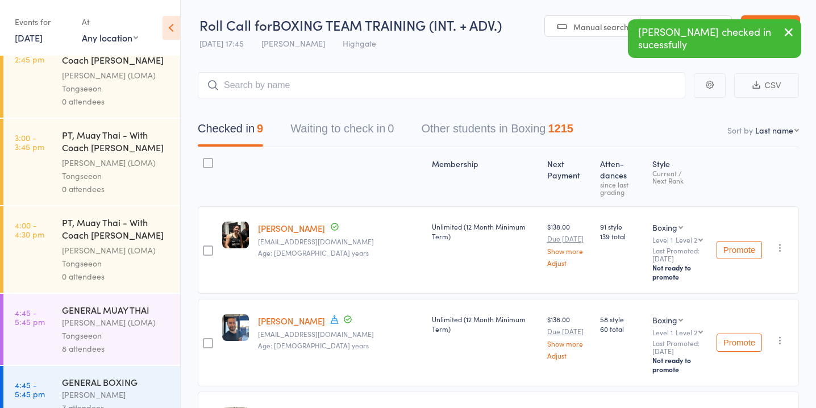
scroll to position [1184, 0]
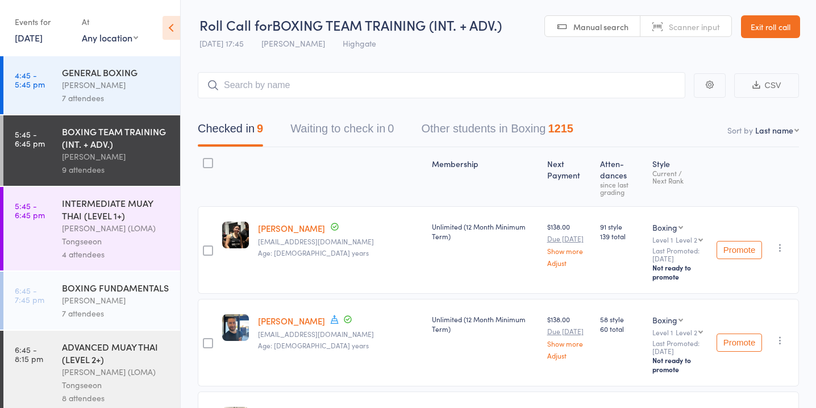
click at [119, 294] on div "[PERSON_NAME]" at bounding box center [116, 300] width 109 height 13
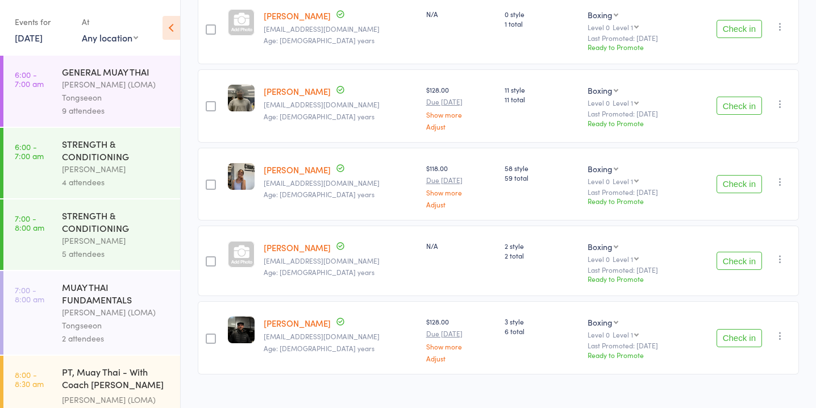
scroll to position [365, 0]
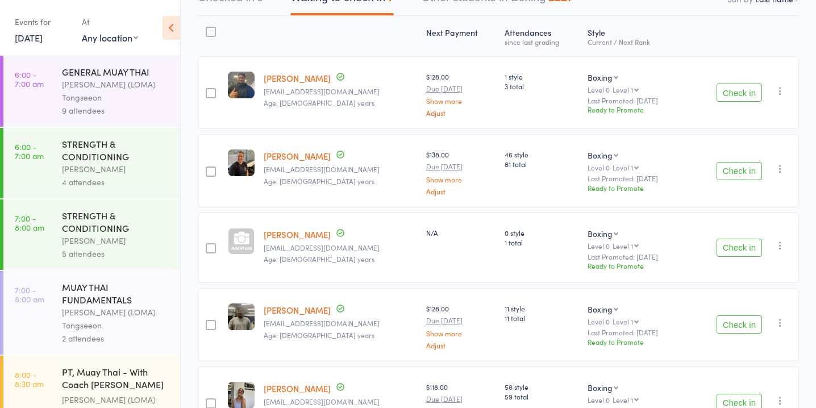
scroll to position [128, 0]
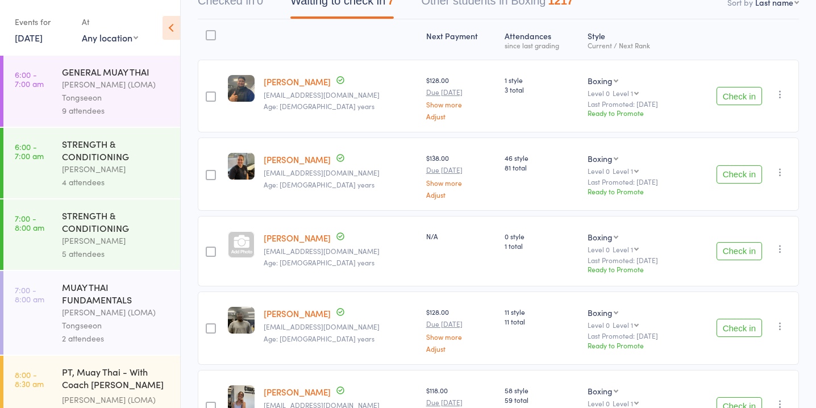
click at [744, 244] on button "Check in" at bounding box center [739, 251] width 45 height 18
click at [740, 176] on button "Check in" at bounding box center [739, 174] width 45 height 18
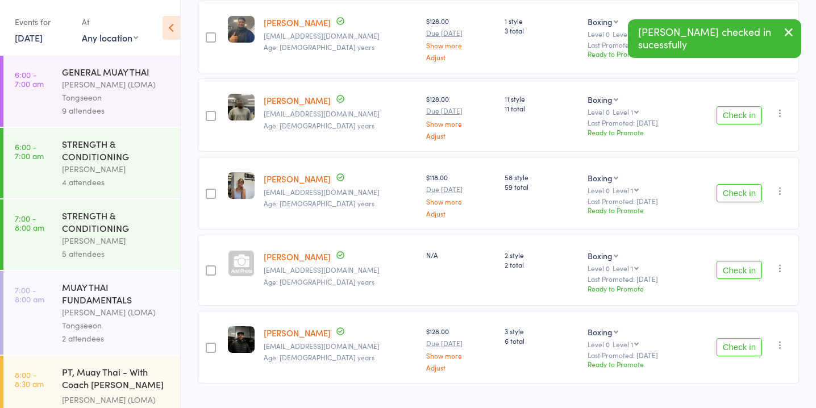
scroll to position [184, 0]
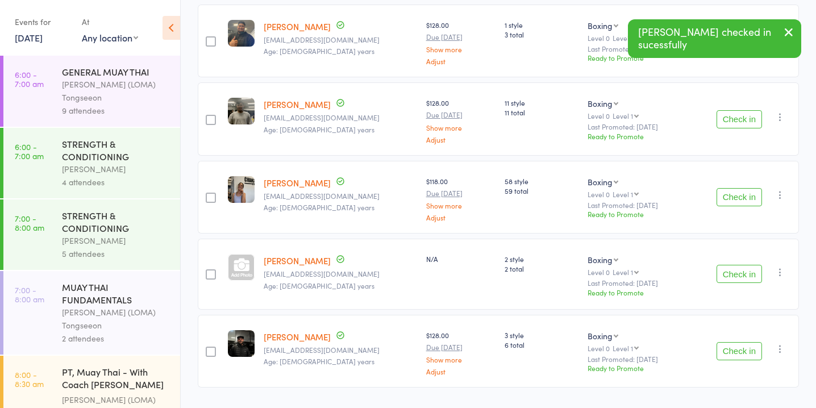
click at [741, 117] on button "Check in" at bounding box center [739, 119] width 45 height 18
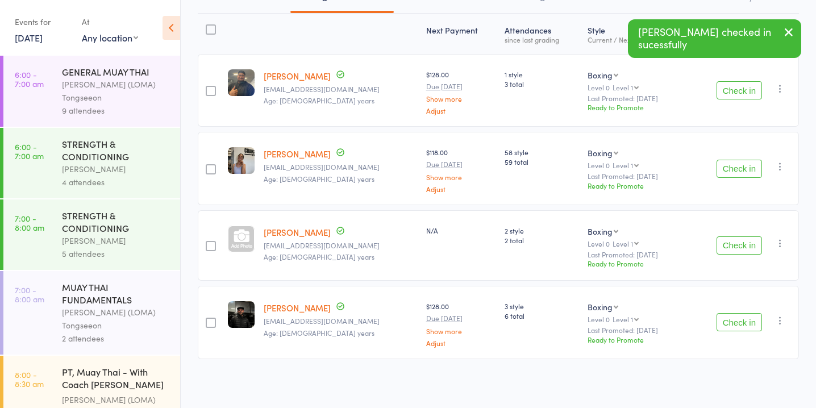
click at [738, 165] on button "Check in" at bounding box center [739, 169] width 45 height 18
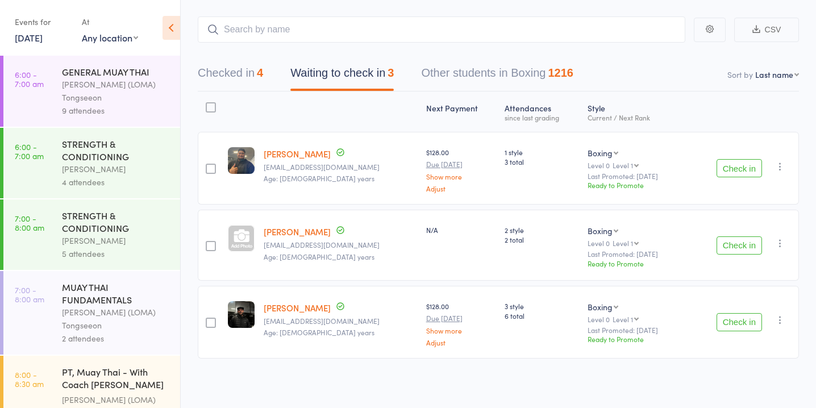
click at [735, 167] on button "Check in" at bounding box center [739, 168] width 45 height 18
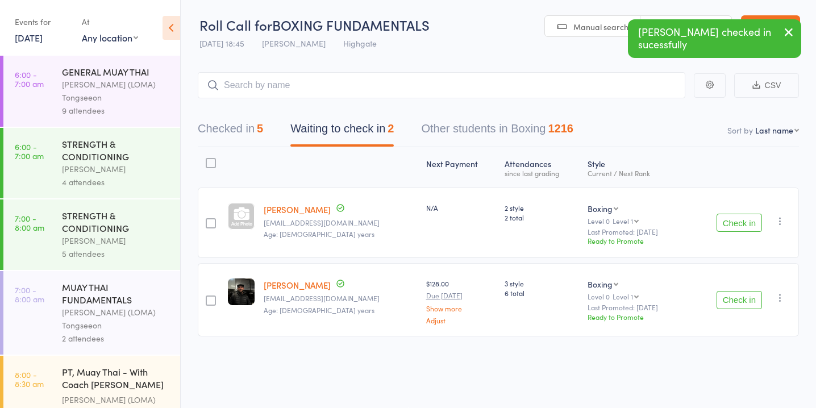
click at [748, 219] on button "Check in" at bounding box center [739, 223] width 45 height 18
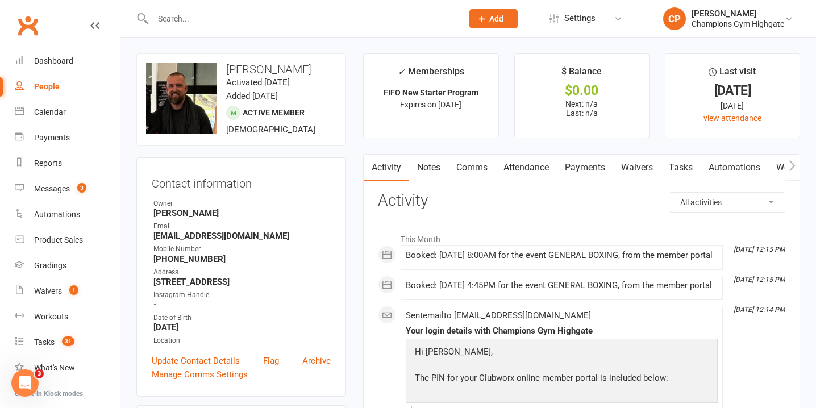
click at [258, 24] on input "text" at bounding box center [301, 19] width 305 height 16
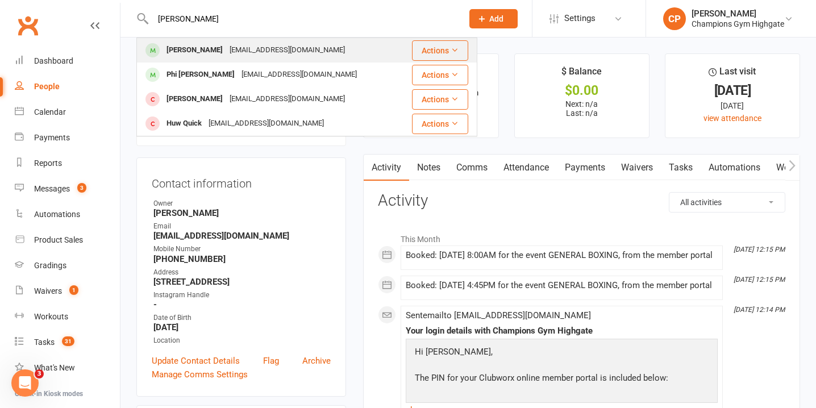
type input "[PERSON_NAME]"
click at [284, 45] on div "[EMAIL_ADDRESS][DOMAIN_NAME]" at bounding box center [287, 50] width 122 height 16
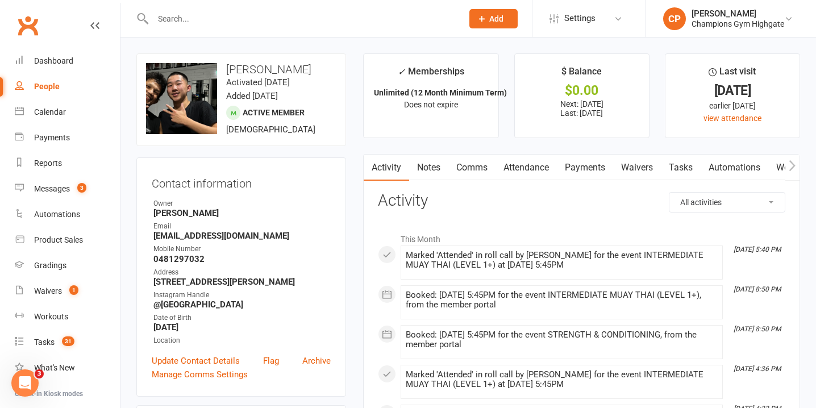
click at [478, 165] on link "Comms" at bounding box center [471, 168] width 47 height 26
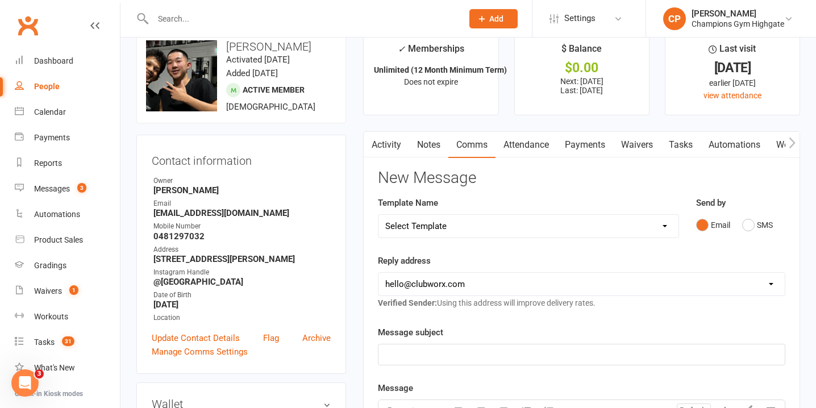
scroll to position [31, 0]
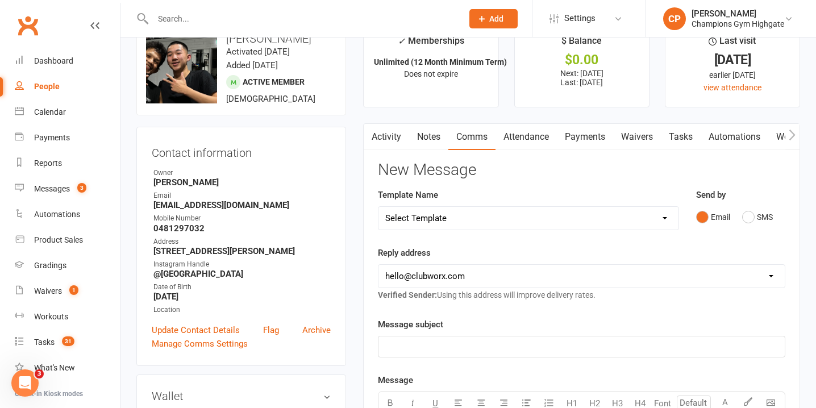
click at [428, 134] on link "Notes" at bounding box center [428, 137] width 39 height 26
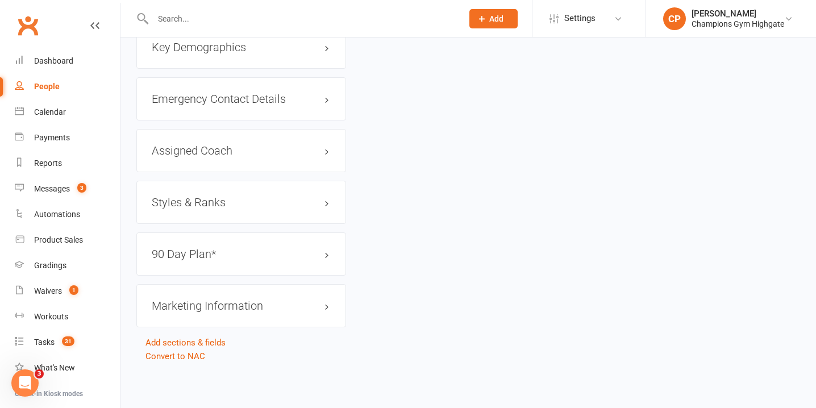
scroll to position [1421, 0]
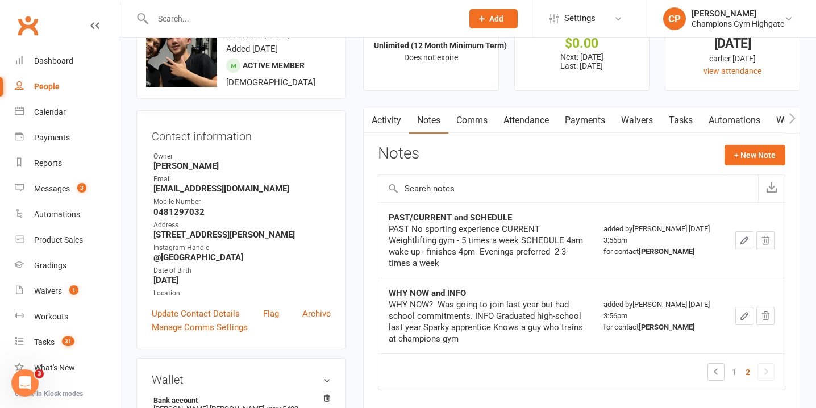
scroll to position [47, 0]
click at [90, 185] on link "Messages 3" at bounding box center [67, 189] width 105 height 26
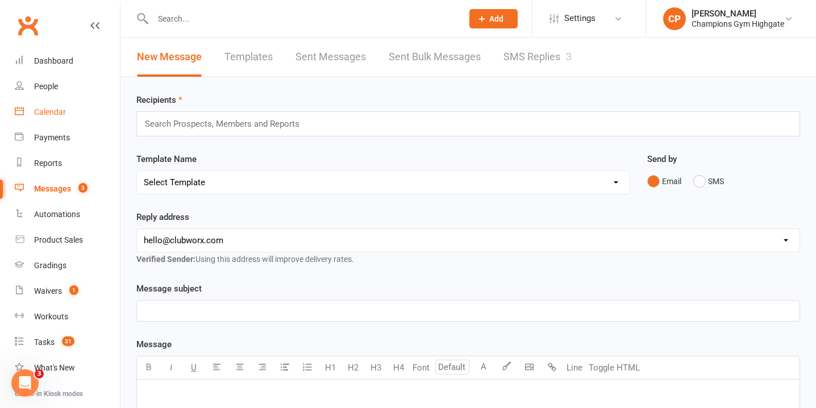
click at [45, 112] on div "Calendar" at bounding box center [50, 111] width 32 height 9
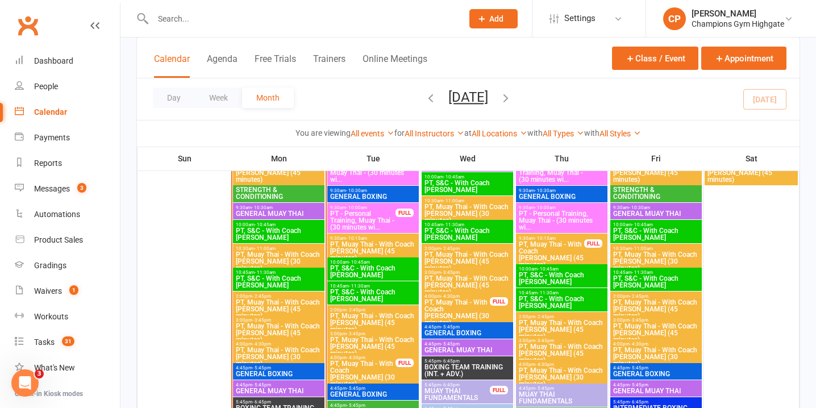
scroll to position [1309, 0]
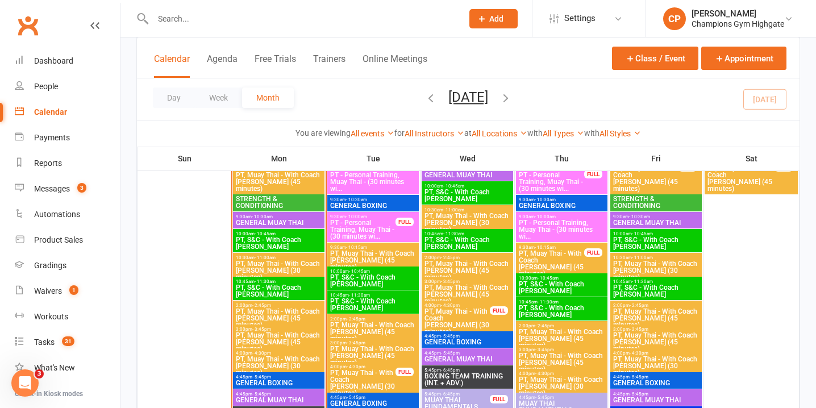
click at [362, 367] on span "- 4:30pm" at bounding box center [356, 366] width 19 height 5
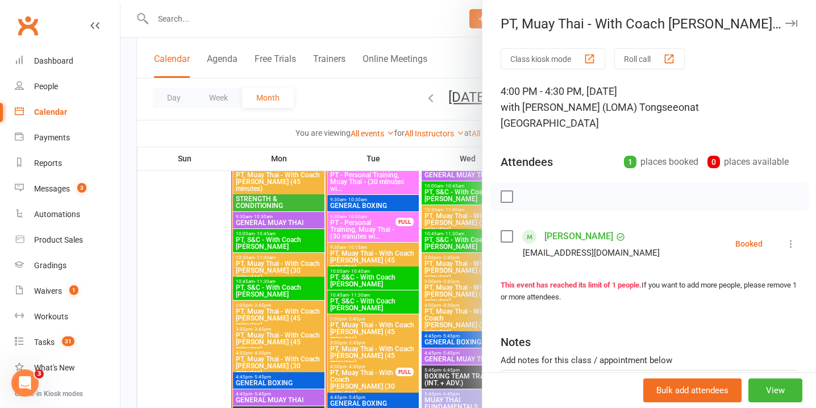
click at [792, 23] on icon "button" at bounding box center [791, 23] width 12 height 7
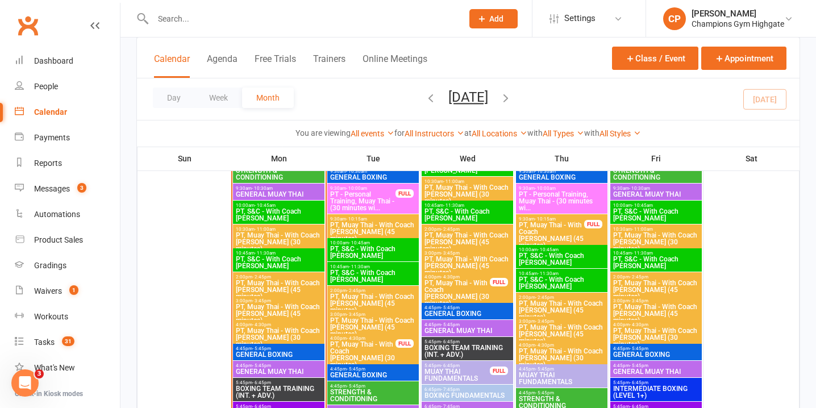
scroll to position [1337, 0]
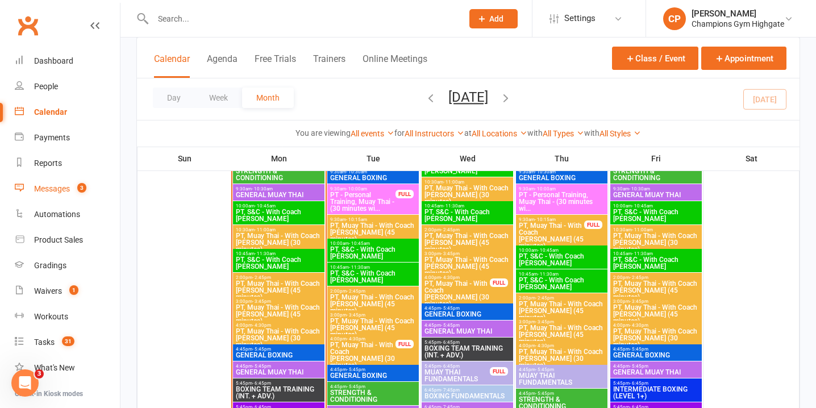
click at [73, 180] on link "Messages 3" at bounding box center [67, 189] width 105 height 26
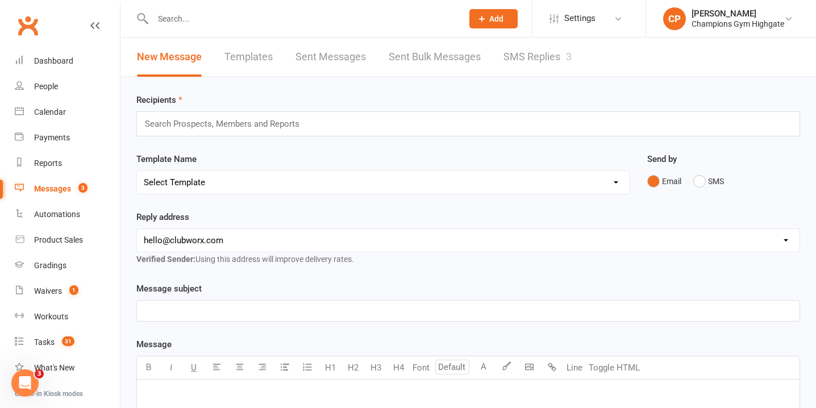
click at [552, 48] on link "SMS Replies 3" at bounding box center [538, 57] width 68 height 39
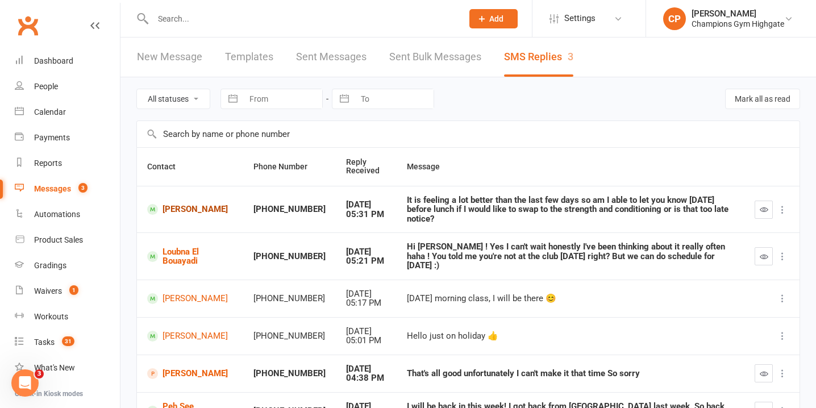
click at [181, 204] on link "[PERSON_NAME]" at bounding box center [190, 209] width 86 height 11
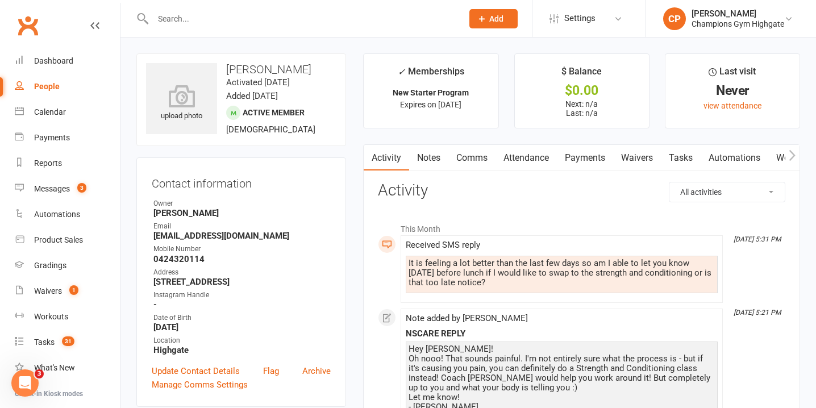
click at [429, 148] on link "Notes" at bounding box center [428, 158] width 39 height 26
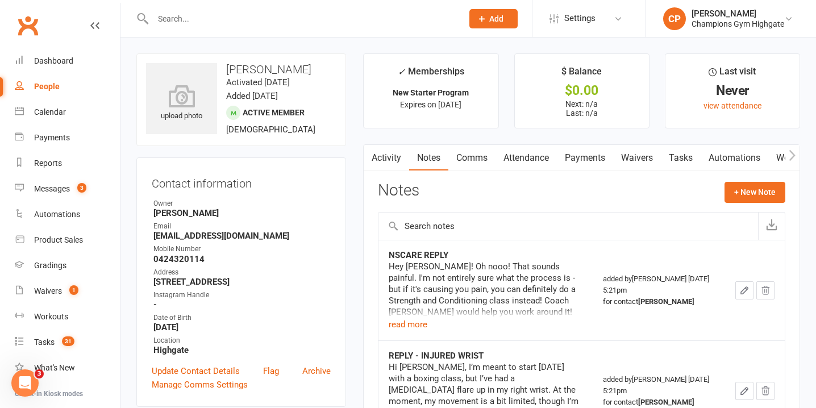
click at [476, 156] on link "Comms" at bounding box center [471, 158] width 47 height 26
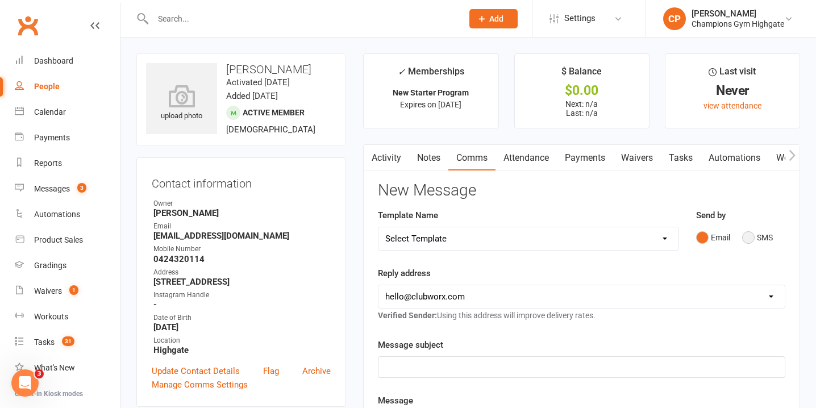
drag, startPoint x: 755, startPoint y: 237, endPoint x: 490, endPoint y: 338, distance: 282.8
click at [746, 236] on button "SMS" at bounding box center [757, 238] width 31 height 22
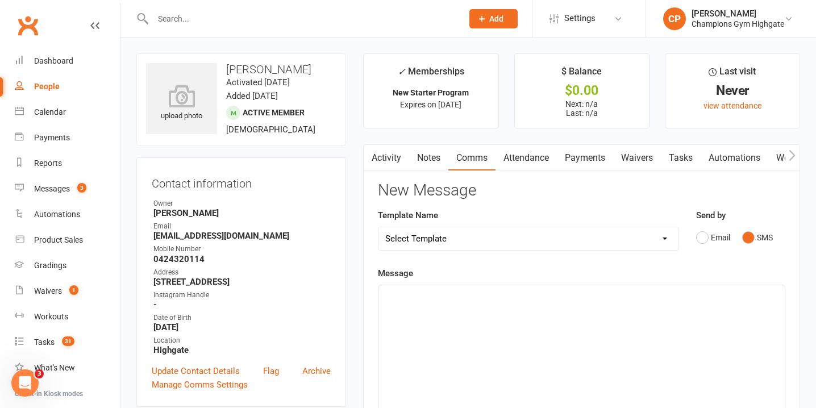
click at [588, 327] on div "﻿" at bounding box center [581, 370] width 406 height 170
click at [654, 314] on span "Just let us know whenever - the S&C classes are 4:45pm or 5:45pm so whichever w…" at bounding box center [560, 309] width 351 height 10
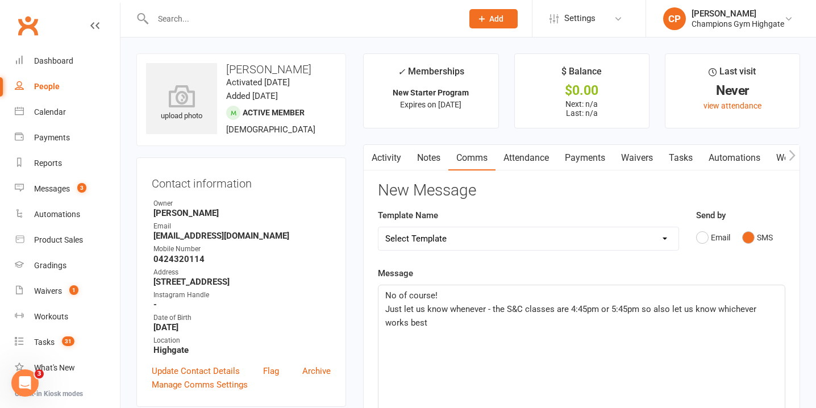
click at [568, 326] on p "Just let us know whenever - the S&C classes are 4:45pm or 5:45pm so also let us…" at bounding box center [581, 315] width 393 height 27
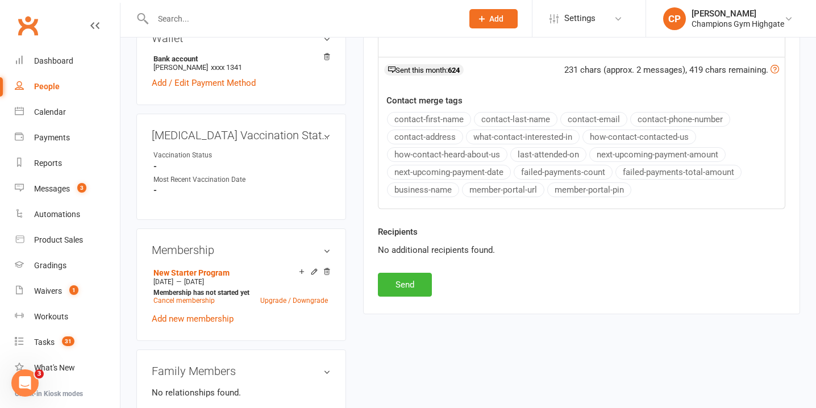
scroll to position [400, 0]
click at [424, 282] on button "Send" at bounding box center [405, 284] width 54 height 24
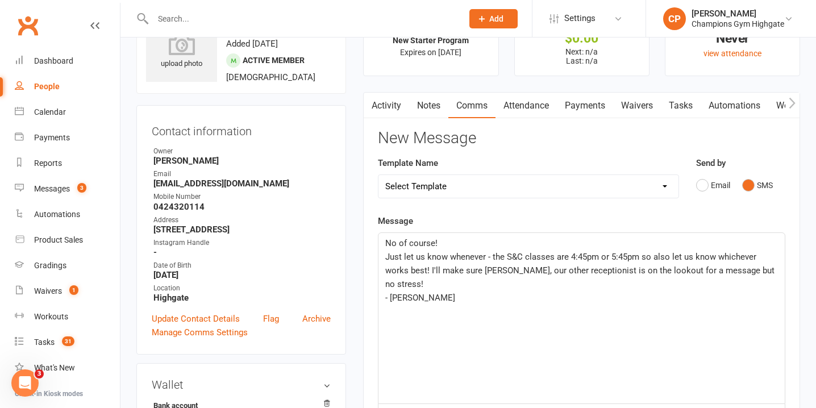
scroll to position [0, 0]
